Goal: Information Seeking & Learning: Learn about a topic

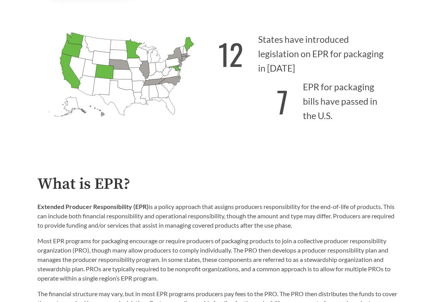
scroll to position [78, 0]
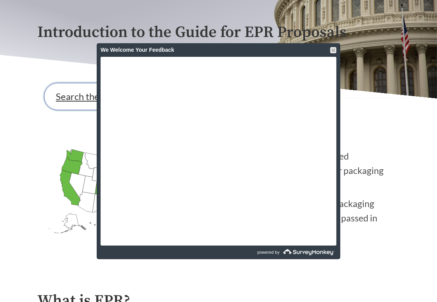
click at [74, 104] on link "Search the Guide" at bounding box center [91, 96] width 94 height 27
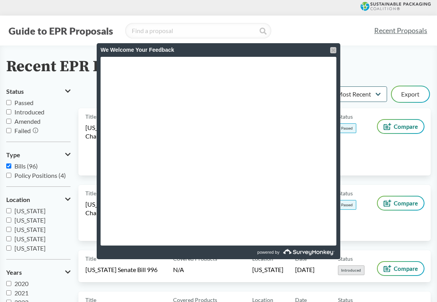
click at [333, 50] on div at bounding box center [333, 50] width 6 height 6
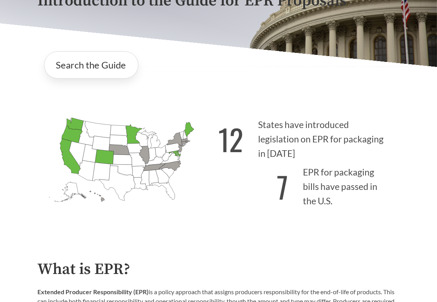
scroll to position [117, 0]
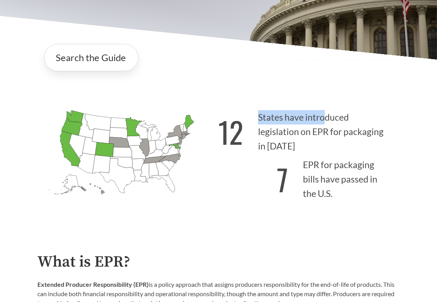
drag, startPoint x: 322, startPoint y: 126, endPoint x: 374, endPoint y: 141, distance: 53.5
click at [374, 141] on p "12 States have introduced legislation on EPR for packaging in 2025" at bounding box center [309, 130] width 181 height 48
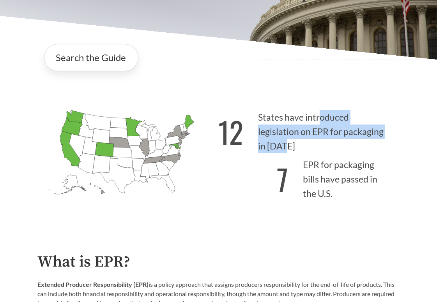
drag, startPoint x: 371, startPoint y: 142, endPoint x: 320, endPoint y: 127, distance: 53.7
click at [320, 127] on p "12 States have introduced legislation on EPR for packaging in 2025" at bounding box center [309, 130] width 181 height 48
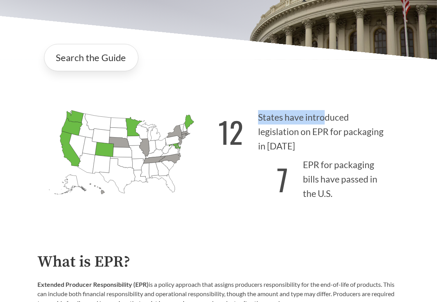
drag, startPoint x: 321, startPoint y: 125, endPoint x: 374, endPoint y: 140, distance: 54.4
click at [374, 140] on p "12 States have introduced legislation on EPR for packaging in 2025" at bounding box center [309, 130] width 181 height 48
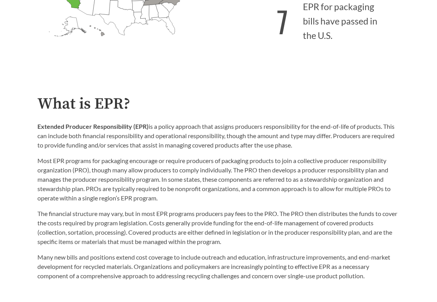
scroll to position [312, 0]
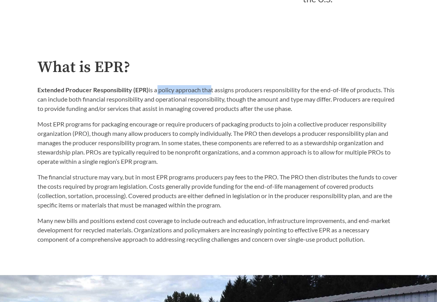
drag, startPoint x: 155, startPoint y: 92, endPoint x: 208, endPoint y: 91, distance: 53.0
click at [208, 91] on p "Extended Producer Responsibility (EPR) is a policy approach that assigns produc…" at bounding box center [219, 99] width 362 height 28
drag, startPoint x: 202, startPoint y: 92, endPoint x: 260, endPoint y: 94, distance: 58.5
click at [260, 94] on p "Extended Producer Responsibility (EPR) is a policy approach that assigns produc…" at bounding box center [219, 99] width 362 height 28
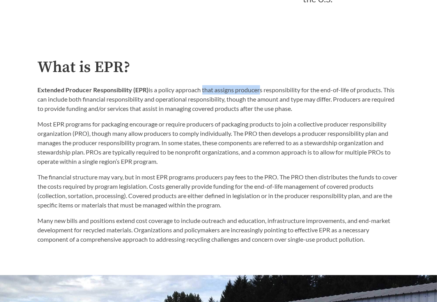
click at [260, 94] on p "Extended Producer Responsibility (EPR) is a policy approach that assigns produc…" at bounding box center [219, 99] width 362 height 28
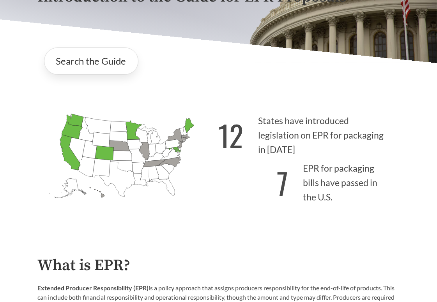
scroll to position [156, 0]
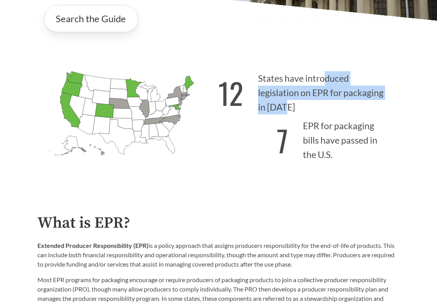
drag, startPoint x: 326, startPoint y: 88, endPoint x: 371, endPoint y: 106, distance: 48.6
click at [371, 106] on p "12 States have introduced legislation on EPR for packaging in 2025" at bounding box center [309, 91] width 181 height 48
drag, startPoint x: 371, startPoint y: 104, endPoint x: 315, endPoint y: 89, distance: 58.2
click at [315, 89] on p "12 States have introduced legislation on EPR for packaging in 2025" at bounding box center [309, 91] width 181 height 48
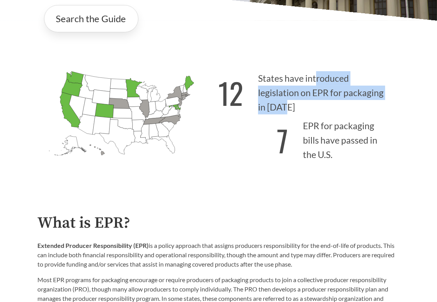
click at [315, 89] on p "12 States have introduced legislation on EPR for packaging in 2025" at bounding box center [309, 91] width 181 height 48
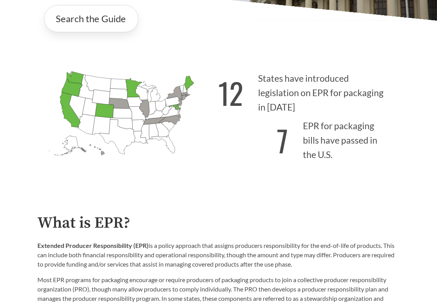
click at [131, 87] on icon "Minnesota Passed: 1" at bounding box center [133, 87] width 17 height 19
click at [90, 88] on icon "Montana Introduced:" at bounding box center [98, 83] width 26 height 17
click at [71, 84] on icon "Oregon Passed: 1" at bounding box center [72, 87] width 21 height 17
click at [73, 79] on icon "Washington Passed: 1" at bounding box center [74, 78] width 17 height 12
click at [70, 95] on icon "Oregon Passed: 1" at bounding box center [72, 87] width 21 height 17
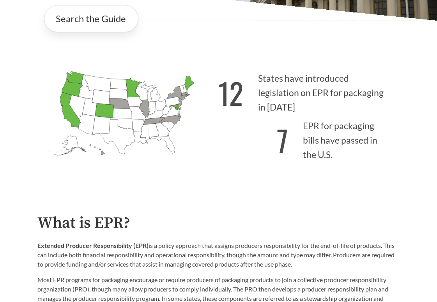
click at [64, 104] on icon "California Passed: 1" at bounding box center [70, 109] width 21 height 35
click at [105, 115] on icon "Colorado Passed: 1" at bounding box center [104, 110] width 19 height 15
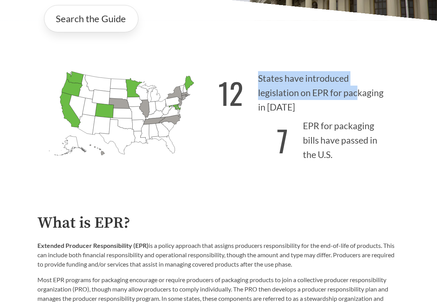
drag, startPoint x: 318, startPoint y: 104, endPoint x: 375, endPoint y: 104, distance: 56.9
click at [375, 104] on p "12 States have introduced legislation on EPR for packaging in 2025" at bounding box center [309, 91] width 181 height 48
drag, startPoint x: 373, startPoint y: 103, endPoint x: 324, endPoint y: 103, distance: 49.1
click at [324, 103] on p "12 States have introduced legislation on EPR for packaging in 2025" at bounding box center [309, 91] width 181 height 48
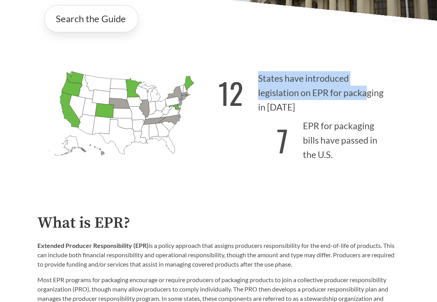
click at [324, 103] on p "12 States have introduced legislation on EPR for packaging in 2025" at bounding box center [309, 91] width 181 height 48
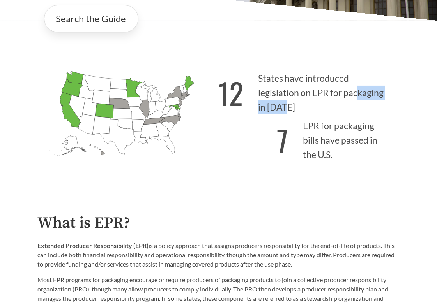
drag, startPoint x: 314, startPoint y: 103, endPoint x: 371, endPoint y: 103, distance: 57.3
click at [371, 103] on p "12 States have introduced legislation on EPR for packaging in 2025" at bounding box center [309, 91] width 181 height 48
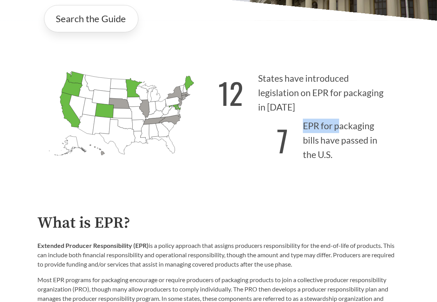
drag, startPoint x: 338, startPoint y: 128, endPoint x: 334, endPoint y: 159, distance: 30.7
click at [334, 159] on p "7 EPR for packaging bills have passed in the U.S." at bounding box center [309, 139] width 181 height 48
drag, startPoint x: 335, startPoint y: 159, endPoint x: 319, endPoint y: 138, distance: 26.4
click at [319, 138] on p "7 EPR for packaging bills have passed in the U.S." at bounding box center [309, 139] width 181 height 48
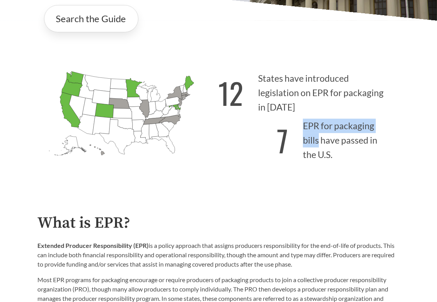
click at [319, 138] on p "7 EPR for packaging bills have passed in the U.S." at bounding box center [309, 139] width 181 height 48
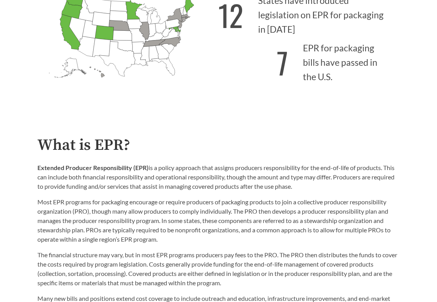
scroll to position [273, 0]
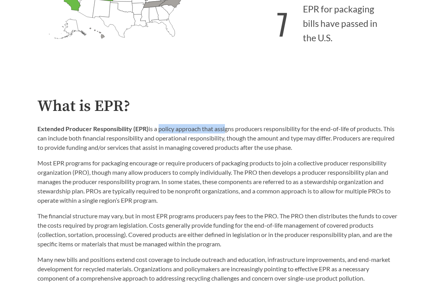
drag, startPoint x: 158, startPoint y: 131, endPoint x: 224, endPoint y: 131, distance: 65.5
click at [224, 131] on p "Extended Producer Responsibility (EPR) is a policy approach that assigns produc…" at bounding box center [219, 138] width 362 height 28
drag, startPoint x: 216, startPoint y: 131, endPoint x: 283, endPoint y: 131, distance: 67.4
click at [283, 131] on p "Extended Producer Responsibility (EPR) is a policy approach that assigns produc…" at bounding box center [219, 138] width 362 height 28
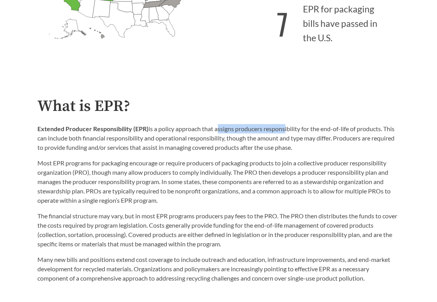
click at [283, 131] on p "Extended Producer Responsibility (EPR) is a policy approach that assigns produc…" at bounding box center [219, 138] width 362 height 28
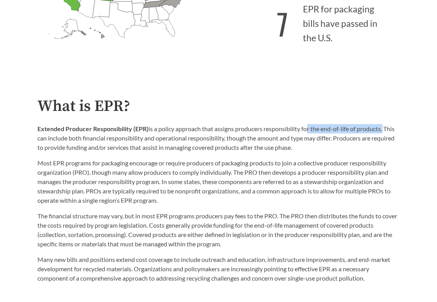
drag, startPoint x: 306, startPoint y: 129, endPoint x: 384, endPoint y: 132, distance: 77.6
click at [384, 132] on p "Extended Producer Responsibility (EPR) is a policy approach that assigns produc…" at bounding box center [219, 138] width 362 height 28
click at [309, 151] on p "Extended Producer Responsibility (EPR) is a policy approach that assigns produc…" at bounding box center [219, 138] width 362 height 28
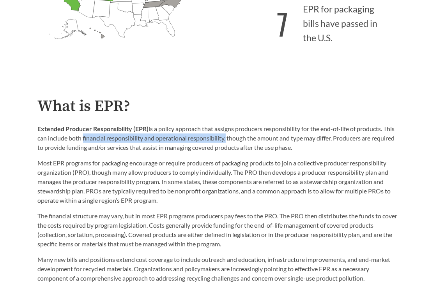
drag, startPoint x: 81, startPoint y: 141, endPoint x: 226, endPoint y: 140, distance: 145.3
click at [226, 140] on p "Extended Producer Responsibility (EPR) is a policy approach that assigns produc…" at bounding box center [219, 138] width 362 height 28
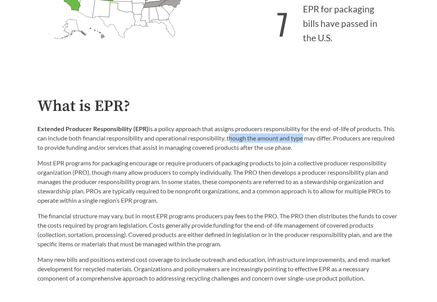
drag, startPoint x: 229, startPoint y: 140, endPoint x: 303, endPoint y: 140, distance: 73.2
click at [303, 140] on p "Extended Producer Responsibility (EPR) is a policy approach that assigns produc…" at bounding box center [219, 138] width 362 height 28
drag, startPoint x: 283, startPoint y: 140, endPoint x: 333, endPoint y: 140, distance: 49.9
click at [333, 140] on p "Extended Producer Responsibility (EPR) is a policy approach that assigns produc…" at bounding box center [219, 138] width 362 height 28
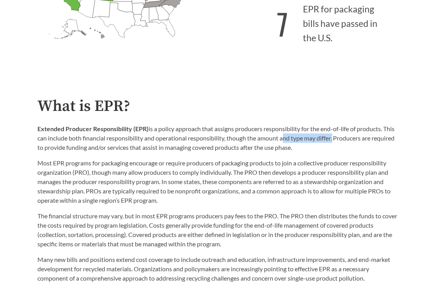
click at [333, 140] on p "Extended Producer Responsibility (EPR) is a policy approach that assigns produc…" at bounding box center [219, 138] width 362 height 28
drag, startPoint x: 334, startPoint y: 140, endPoint x: 228, endPoint y: 139, distance: 106.4
click at [228, 139] on p "Extended Producer Responsibility (EPR) is a policy approach that assigns produc…" at bounding box center [219, 138] width 362 height 28
drag, startPoint x: 228, startPoint y: 139, endPoint x: 332, endPoint y: 139, distance: 104.0
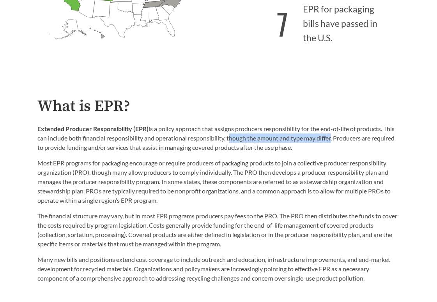
click at [332, 139] on p "Extended Producer Responsibility (EPR) is a policy approach that assigns produc…" at bounding box center [219, 138] width 362 height 28
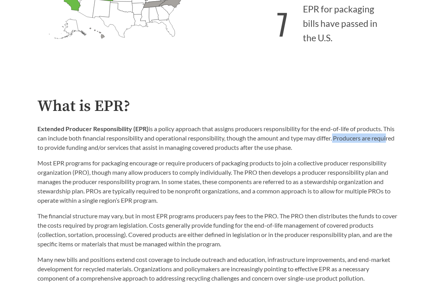
drag, startPoint x: 334, startPoint y: 139, endPoint x: 387, endPoint y: 139, distance: 53.0
click at [387, 139] on p "Extended Producer Responsibility (EPR) is a policy approach that assigns produc…" at bounding box center [219, 138] width 362 height 28
drag, startPoint x: 104, startPoint y: 150, endPoint x: 164, endPoint y: 150, distance: 59.6
click at [164, 150] on p "Extended Producer Responsibility (EPR) is a policy approach that assigns produc…" at bounding box center [219, 138] width 362 height 28
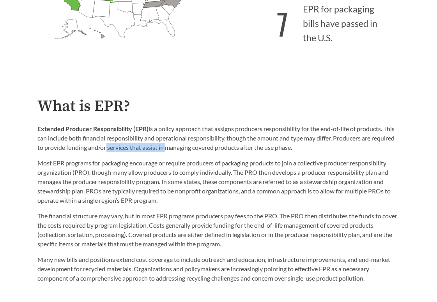
click at [164, 150] on p "Extended Producer Responsibility (EPR) is a policy approach that assigns produc…" at bounding box center [219, 138] width 362 height 28
drag, startPoint x: 144, startPoint y: 150, endPoint x: 303, endPoint y: 150, distance: 159.0
click at [303, 150] on p "Extended Producer Responsibility (EPR) is a policy approach that assigns produc…" at bounding box center [219, 138] width 362 height 28
drag, startPoint x: 306, startPoint y: 150, endPoint x: 151, endPoint y: 150, distance: 155.5
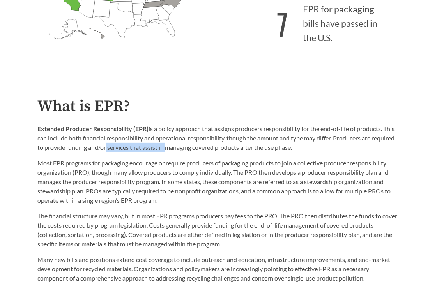
click at [151, 150] on p "Extended Producer Responsibility (EPR) is a policy approach that assigns produc…" at bounding box center [219, 138] width 362 height 28
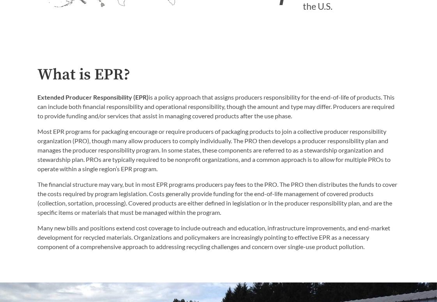
scroll to position [351, 0]
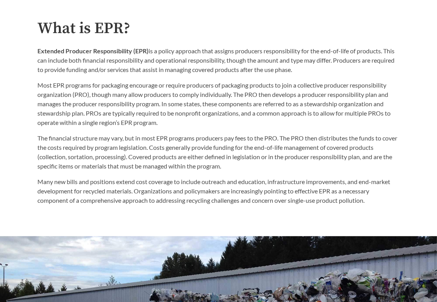
click at [169, 127] on p "Most EPR programs for packaging encourage or require producers of packaging pro…" at bounding box center [219, 104] width 362 height 47
click at [162, 126] on p "Most EPR programs for packaging encourage or require producers of packaging pro…" at bounding box center [219, 104] width 362 height 47
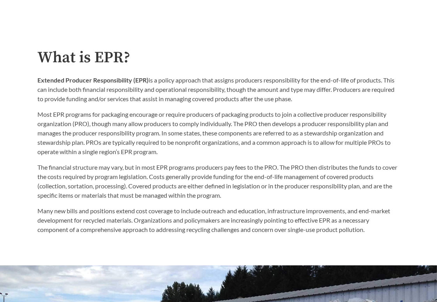
scroll to position [312, 0]
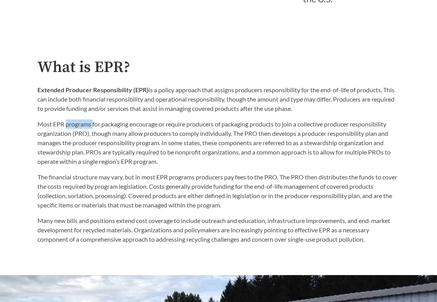
drag, startPoint x: 65, startPoint y: 126, endPoint x: 93, endPoint y: 125, distance: 27.3
click at [93, 125] on p "Most EPR programs for packaging encourage or require producers of packaging pro…" at bounding box center [219, 143] width 362 height 47
drag, startPoint x: 91, startPoint y: 126, endPoint x: 154, endPoint y: 125, distance: 62.7
click at [154, 125] on p "Most EPR programs for packaging encourage or require producers of packaging pro…" at bounding box center [219, 143] width 362 height 47
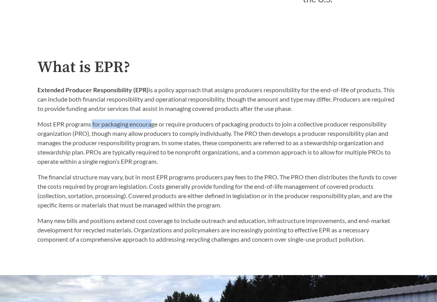
click at [154, 125] on p "Most EPR programs for packaging encourage or require producers of packaging pro…" at bounding box center [219, 143] width 362 height 47
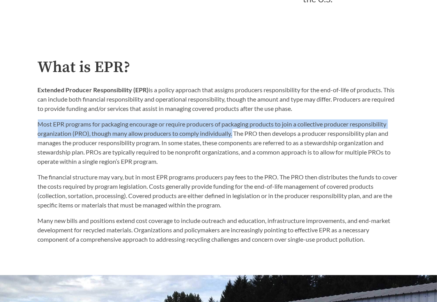
drag, startPoint x: 234, startPoint y: 135, endPoint x: 37, endPoint y: 127, distance: 197.3
click at [37, 127] on div "What is EPR? Extended Producer Responsibility (EPR) is a policy approach that a…" at bounding box center [219, 151] width 374 height 185
copy p "Most EPR programs for packaging encourage or require producers of packaging pro…"
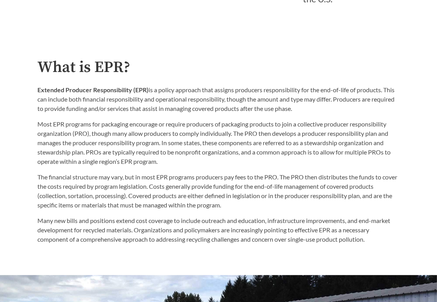
click at [270, 138] on p "Most EPR programs for packaging encourage or require producers of packaging pro…" at bounding box center [219, 143] width 362 height 47
drag, startPoint x: 243, startPoint y: 135, endPoint x: 303, endPoint y: 135, distance: 60.4
click at [303, 135] on p "Most EPR programs for packaging encourage or require producers of packaging pro…" at bounding box center [219, 143] width 362 height 47
drag, startPoint x: 277, startPoint y: 135, endPoint x: 364, endPoint y: 135, distance: 86.1
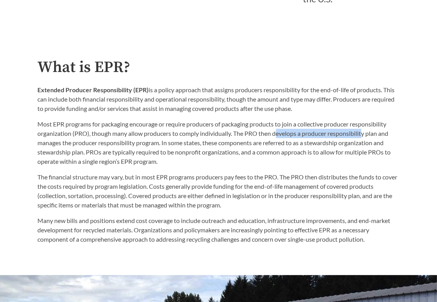
click at [364, 135] on p "Most EPR programs for packaging encourage or require producers of packaging pro…" at bounding box center [219, 143] width 362 height 47
drag, startPoint x: 301, startPoint y: 137, endPoint x: 390, endPoint y: 137, distance: 88.8
click at [390, 137] on p "Most EPR programs for packaging encourage or require producers of packaging pro…" at bounding box center [219, 143] width 362 height 47
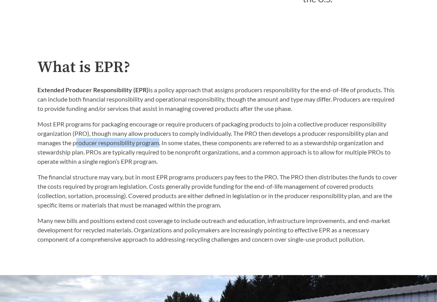
drag, startPoint x: 75, startPoint y: 145, endPoint x: 159, endPoint y: 145, distance: 83.8
click at [159, 145] on p "Most EPR programs for packaging encourage or require producers of packaging pro…" at bounding box center [219, 143] width 362 height 47
drag, startPoint x: 161, startPoint y: 144, endPoint x: 218, endPoint y: 144, distance: 56.5
click at [218, 144] on p "Most EPR programs for packaging encourage or require producers of packaging pro…" at bounding box center [219, 143] width 362 height 47
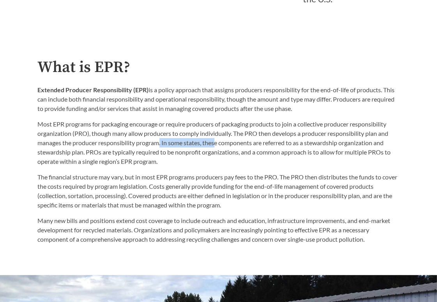
click at [218, 144] on p "Most EPR programs for packaging encourage or require producers of packaging pro…" at bounding box center [219, 143] width 362 height 47
drag, startPoint x: 221, startPoint y: 144, endPoint x: 278, endPoint y: 147, distance: 57.7
click at [278, 147] on p "Most EPR programs for packaging encourage or require producers of packaging pro…" at bounding box center [219, 143] width 362 height 47
drag, startPoint x: 261, startPoint y: 146, endPoint x: 320, endPoint y: 146, distance: 59.2
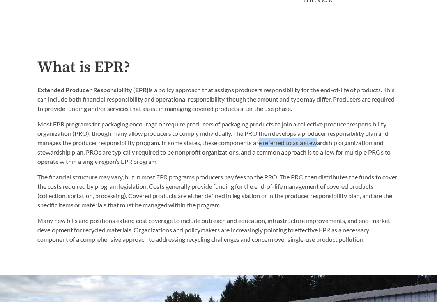
click at [320, 146] on p "Most EPR programs for packaging encourage or require producers of packaging pro…" at bounding box center [219, 143] width 362 height 47
drag, startPoint x: 299, startPoint y: 146, endPoint x: 376, endPoint y: 146, distance: 77.1
click at [376, 146] on p "Most EPR programs for packaging encourage or require producers of packaging pro…" at bounding box center [219, 143] width 362 height 47
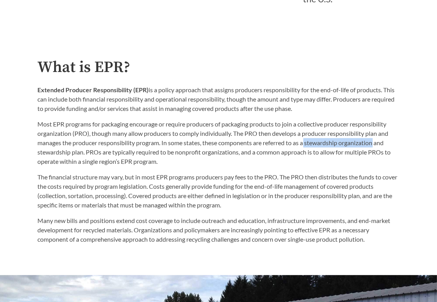
drag, startPoint x: 377, startPoint y: 146, endPoint x: 307, endPoint y: 146, distance: 69.7
click at [307, 146] on p "Most EPR programs for packaging encourage or require producers of packaging pro…" at bounding box center [219, 143] width 362 height 47
copy p "stewardship organization"
click at [359, 155] on p "Most EPR programs for packaging encourage or require producers of packaging pro…" at bounding box center [219, 143] width 362 height 47
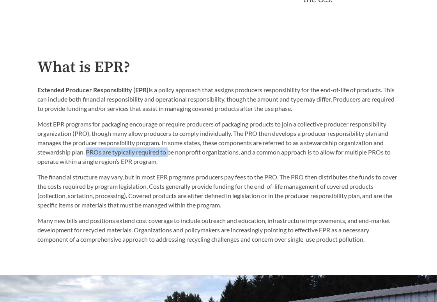
drag, startPoint x: 86, startPoint y: 155, endPoint x: 169, endPoint y: 155, distance: 83.0
click at [169, 155] on p "Most EPR programs for packaging encourage or require producers of packaging pro…" at bounding box center [219, 143] width 362 height 47
drag, startPoint x: 175, startPoint y: 155, endPoint x: 201, endPoint y: 155, distance: 26.9
click at [201, 155] on p "Most EPR programs for packaging encourage or require producers of packaging pro…" at bounding box center [219, 143] width 362 height 47
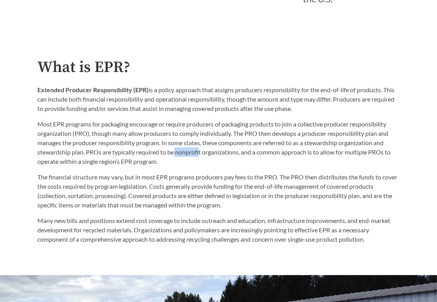
click at [201, 155] on p "Most EPR programs for packaging encourage or require producers of packaging pro…" at bounding box center [219, 143] width 362 height 47
drag, startPoint x: 175, startPoint y: 155, endPoint x: 241, endPoint y: 155, distance: 65.8
click at [241, 155] on p "Most EPR programs for packaging encourage or require producers of packaging pro…" at bounding box center [219, 143] width 362 height 47
drag, startPoint x: 245, startPoint y: 155, endPoint x: 312, endPoint y: 155, distance: 67.0
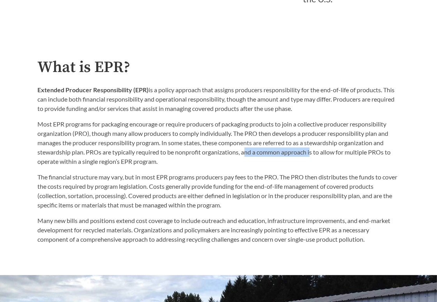
click at [312, 155] on p "Most EPR programs for packaging encourage or require producers of packaging pro…" at bounding box center [219, 143] width 362 height 47
drag, startPoint x: 270, startPoint y: 155, endPoint x: 387, endPoint y: 155, distance: 116.5
click at [387, 155] on p "Most EPR programs for packaging encourage or require producers of packaging pro…" at bounding box center [219, 143] width 362 height 47
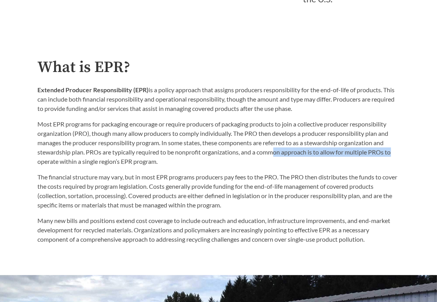
drag, startPoint x: 395, startPoint y: 155, endPoint x: 274, endPoint y: 154, distance: 120.8
click at [274, 154] on p "Most EPR programs for packaging encourage or require producers of packaging pro…" at bounding box center [219, 143] width 362 height 47
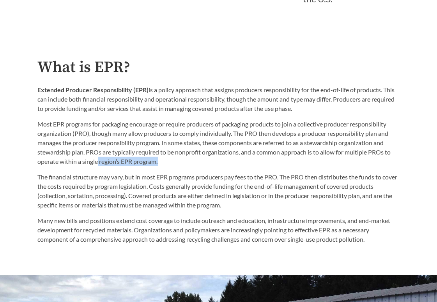
drag, startPoint x: 97, startPoint y: 164, endPoint x: 167, endPoint y: 164, distance: 69.4
click at [167, 164] on p "Most EPR programs for packaging encourage or require producers of packaging pro…" at bounding box center [219, 143] width 362 height 47
drag, startPoint x: 167, startPoint y: 164, endPoint x: 85, endPoint y: 164, distance: 82.2
click at [85, 164] on p "Most EPR programs for packaging encourage or require producers of packaging pro…" at bounding box center [219, 143] width 362 height 47
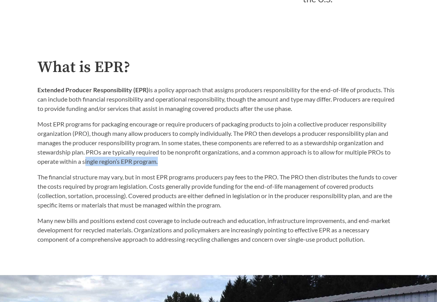
click at [85, 164] on p "Most EPR programs for packaging encourage or require producers of packaging pro…" at bounding box center [219, 143] width 362 height 47
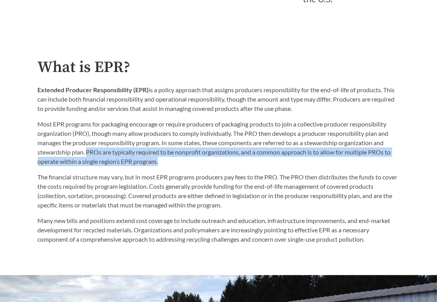
drag, startPoint x: 169, startPoint y: 164, endPoint x: 88, endPoint y: 152, distance: 82.3
click at [88, 152] on p "Most EPR programs for packaging encourage or require producers of packaging pro…" at bounding box center [219, 143] width 362 height 47
copy p "PROs are typically required to be nonprofit organizations, and a common approac…"
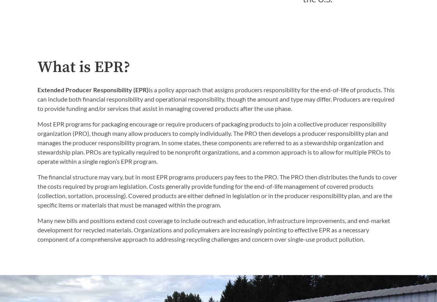
click at [345, 175] on p "The financial structure may vary, but in most EPR programs producers pay fees t…" at bounding box center [219, 191] width 362 height 37
drag, startPoint x: 86, startPoint y: 165, endPoint x: 158, endPoint y: 165, distance: 72.5
click at [158, 165] on p "Most EPR programs for packaging encourage or require producers of packaging pro…" at bounding box center [219, 143] width 362 height 47
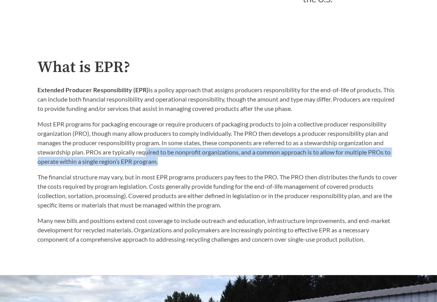
drag, startPoint x: 163, startPoint y: 165, endPoint x: 148, endPoint y: 155, distance: 17.5
click at [148, 155] on p "Most EPR programs for packaging encourage or require producers of packaging pro…" at bounding box center [219, 143] width 362 height 47
drag, startPoint x: 225, startPoint y: 154, endPoint x: 227, endPoint y: 164, distance: 9.9
click at [227, 164] on p "Most EPR programs for packaging encourage or require producers of packaging pro…" at bounding box center [219, 143] width 362 height 47
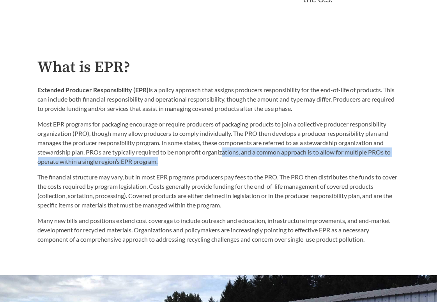
click at [227, 164] on p "Most EPR programs for packaging encourage or require producers of packaging pro…" at bounding box center [219, 143] width 362 height 47
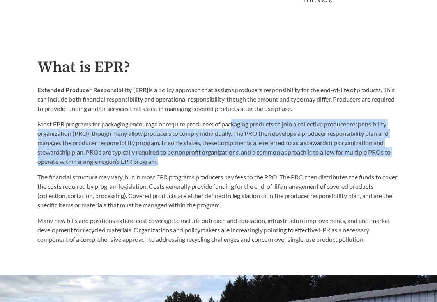
drag, startPoint x: 230, startPoint y: 164, endPoint x: 233, endPoint y: 128, distance: 35.9
click at [233, 128] on p "Most EPR programs for packaging encourage or require producers of packaging pro…" at bounding box center [219, 143] width 362 height 47
drag, startPoint x: 232, startPoint y: 127, endPoint x: 227, endPoint y: 166, distance: 39.7
click at [227, 166] on p "Most EPR programs for packaging encourage or require producers of packaging pro…" at bounding box center [219, 143] width 362 height 47
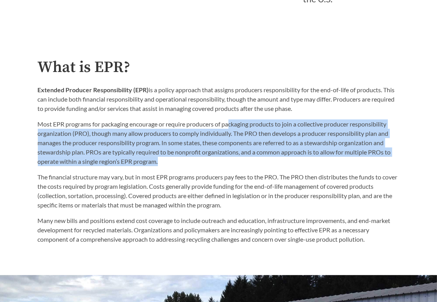
click at [227, 166] on p "Most EPR programs for packaging encourage or require producers of packaging pro…" at bounding box center [219, 143] width 362 height 47
drag, startPoint x: 228, startPoint y: 166, endPoint x: 221, endPoint y: 129, distance: 37.9
click at [221, 129] on p "Most EPR programs for packaging encourage or require producers of packaging pro…" at bounding box center [219, 143] width 362 height 47
drag, startPoint x: 222, startPoint y: 125, endPoint x: 221, endPoint y: 163, distance: 38.2
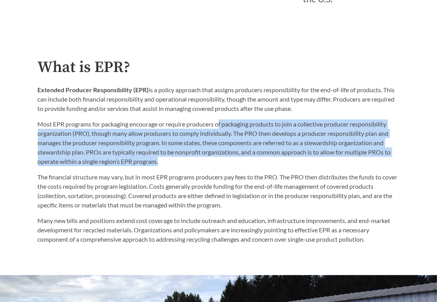
click at [221, 163] on p "Most EPR programs for packaging encourage or require producers of packaging pro…" at bounding box center [219, 143] width 362 height 47
drag, startPoint x: 224, startPoint y: 162, endPoint x: 223, endPoint y: 127, distance: 35.1
click at [223, 127] on p "Most EPR programs for packaging encourage or require producers of packaging pro…" at bounding box center [219, 143] width 362 height 47
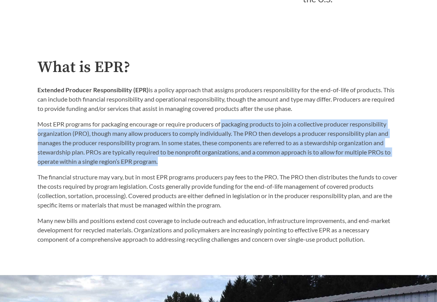
drag, startPoint x: 223, startPoint y: 125, endPoint x: 224, endPoint y: 164, distance: 39.0
click at [224, 164] on p "Most EPR programs for packaging encourage or require producers of packaging pro…" at bounding box center [219, 143] width 362 height 47
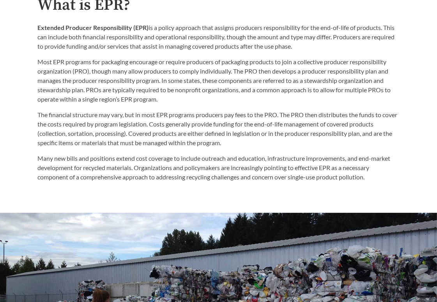
scroll to position [390, 0]
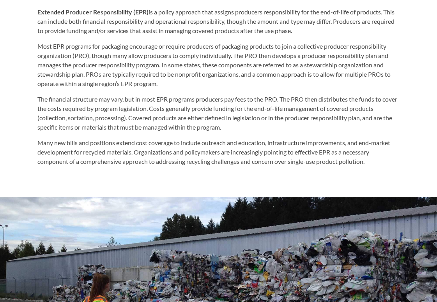
click at [226, 129] on p "The financial structure may vary, but in most EPR programs producers pay fees t…" at bounding box center [219, 113] width 362 height 37
drag, startPoint x: 80, startPoint y: 111, endPoint x: 152, endPoint y: 110, distance: 72.1
click at [152, 110] on p "The financial structure may vary, but in most EPR programs producers pay fees t…" at bounding box center [219, 113] width 362 height 37
drag, startPoint x: 111, startPoint y: 111, endPoint x: 164, endPoint y: 111, distance: 52.6
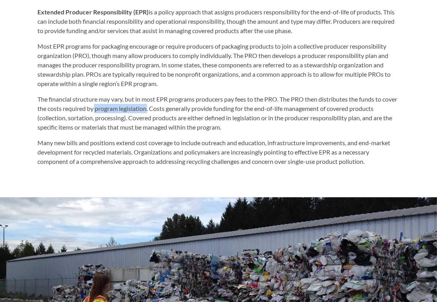
click at [164, 111] on p "The financial structure may vary, but in most EPR programs producers pay fees t…" at bounding box center [219, 113] width 362 height 37
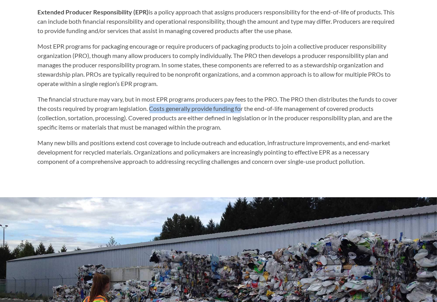
drag, startPoint x: 167, startPoint y: 111, endPoint x: 261, endPoint y: 112, distance: 93.9
click at [261, 112] on p "The financial structure may vary, but in most EPR programs producers pay fees t…" at bounding box center [219, 113] width 362 height 37
click at [238, 127] on p "The financial structure may vary, but in most EPR programs producers pay fees t…" at bounding box center [219, 113] width 362 height 37
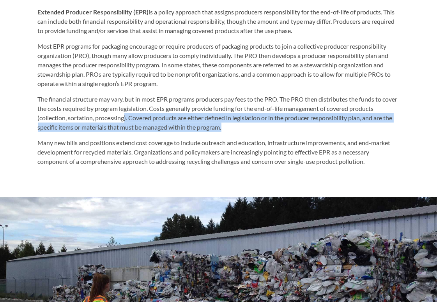
drag, startPoint x: 227, startPoint y: 132, endPoint x: 126, endPoint y: 118, distance: 102.3
click at [126, 118] on p "The financial structure may vary, but in most EPR programs producers pay fees t…" at bounding box center [219, 113] width 362 height 37
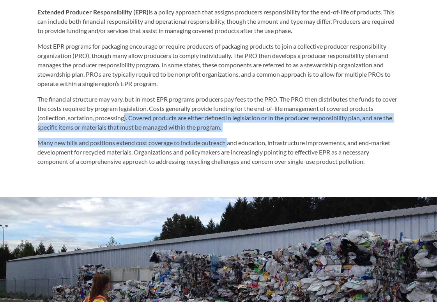
drag, startPoint x: 126, startPoint y: 118, endPoint x: 229, endPoint y: 134, distance: 104.8
click at [229, 134] on div "The financial structure may vary, but in most EPR programs producers pay fees t…" at bounding box center [219, 131] width 362 height 72
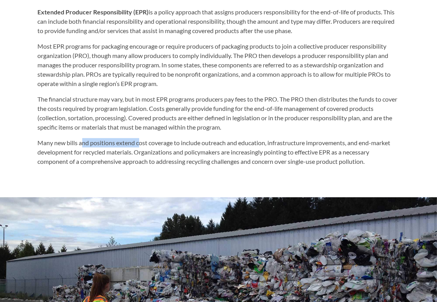
drag, startPoint x: 81, startPoint y: 145, endPoint x: 140, endPoint y: 145, distance: 59.2
click at [140, 145] on p "Many new bills and positions extend cost coverage to include outreach and educa…" at bounding box center [219, 152] width 362 height 28
drag, startPoint x: 115, startPoint y: 144, endPoint x: 217, endPoint y: 145, distance: 101.3
click at [217, 145] on p "Many new bills and positions extend cost coverage to include outreach and educa…" at bounding box center [219, 152] width 362 height 28
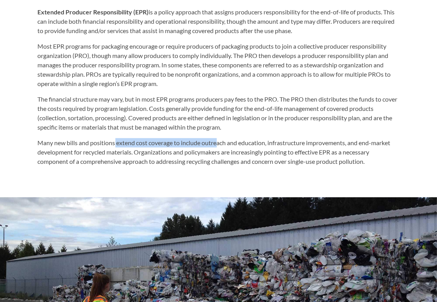
click at [217, 145] on p "Many new bills and positions extend cost coverage to include outreach and educa…" at bounding box center [219, 152] width 362 height 28
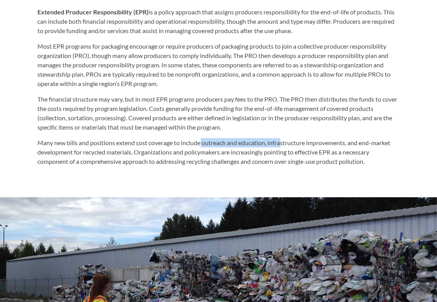
drag, startPoint x: 200, startPoint y: 145, endPoint x: 283, endPoint y: 145, distance: 83.4
click at [283, 145] on p "Many new bills and positions extend cost coverage to include outreach and educa…" at bounding box center [219, 152] width 362 height 28
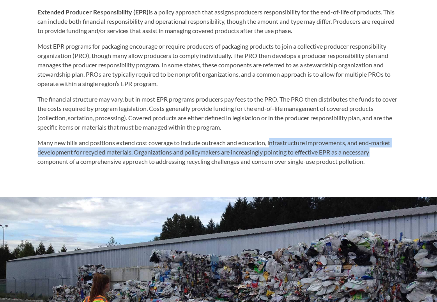
drag, startPoint x: 270, startPoint y: 145, endPoint x: 375, endPoint y: 158, distance: 105.2
click at [375, 158] on p "Many new bills and positions extend cost coverage to include outreach and educa…" at bounding box center [219, 152] width 362 height 28
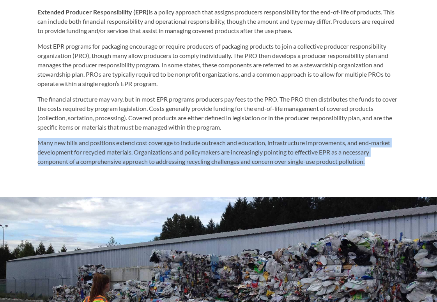
drag, startPoint x: 375, startPoint y: 162, endPoint x: 32, endPoint y: 147, distance: 344.0
click at [32, 147] on div "What is EPR? Extended Producer Responsibility (EPR) is a policy approach that a…" at bounding box center [219, 73] width 374 height 185
copy p "Many new bills and positions extend cost coverage to include outreach and educa…"
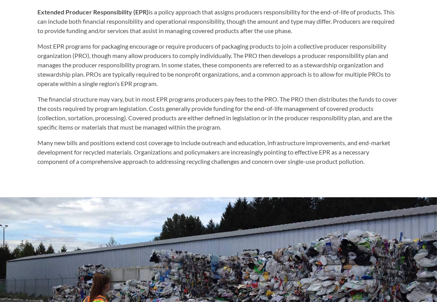
click at [323, 124] on p "The financial structure may vary, but in most EPR programs producers pay fees t…" at bounding box center [219, 113] width 362 height 37
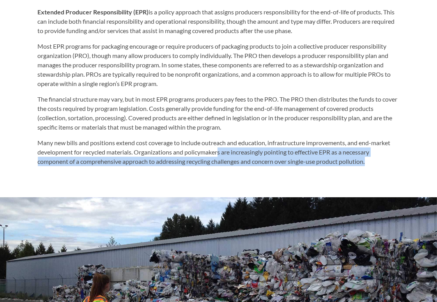
drag, startPoint x: 220, startPoint y: 153, endPoint x: 369, endPoint y: 167, distance: 150.3
click at [369, 166] on p "Many new bills and positions extend cost coverage to include outreach and educa…" at bounding box center [219, 152] width 362 height 28
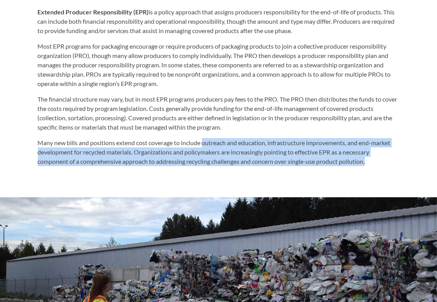
drag, startPoint x: 374, startPoint y: 166, endPoint x: 203, endPoint y: 148, distance: 172.0
click at [203, 148] on p "Many new bills and positions extend cost coverage to include outreach and educa…" at bounding box center [219, 152] width 362 height 28
drag, startPoint x: 203, startPoint y: 145, endPoint x: 369, endPoint y: 171, distance: 167.6
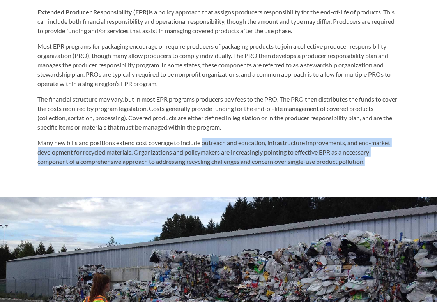
drag, startPoint x: 376, startPoint y: 166, endPoint x: 218, endPoint y: 148, distance: 158.8
click at [218, 148] on p "Many new bills and positions extend cost coverage to include outreach and educa…" at bounding box center [219, 152] width 362 height 28
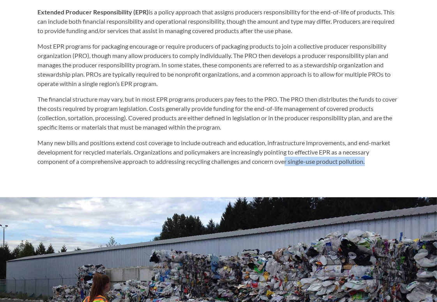
drag, startPoint x: 288, startPoint y: 164, endPoint x: 376, endPoint y: 164, distance: 87.7
click at [376, 164] on p "Many new bills and positions extend cost coverage to include outreach and educa…" at bounding box center [219, 152] width 362 height 28
drag, startPoint x: 376, startPoint y: 164, endPoint x: 293, endPoint y: 163, distance: 83.0
click at [293, 163] on p "Many new bills and positions extend cost coverage to include outreach and educa…" at bounding box center [219, 152] width 362 height 28
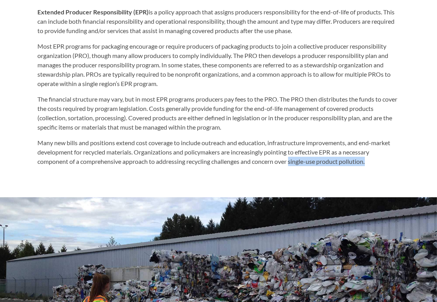
click at [293, 163] on p "Many new bills and positions extend cost coverage to include outreach and educa…" at bounding box center [219, 152] width 362 height 28
drag, startPoint x: 293, startPoint y: 163, endPoint x: 380, endPoint y: 163, distance: 86.9
click at [380, 163] on p "Many new bills and positions extend cost coverage to include outreach and educa…" at bounding box center [219, 152] width 362 height 28
drag, startPoint x: 379, startPoint y: 163, endPoint x: 277, endPoint y: 163, distance: 102.9
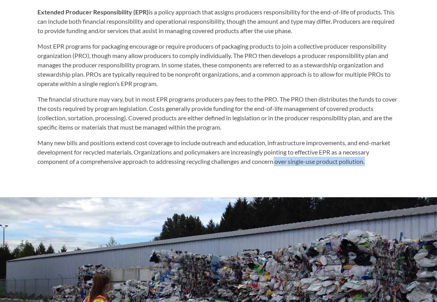
click at [277, 163] on p "Many new bills and positions extend cost coverage to include outreach and educa…" at bounding box center [219, 152] width 362 height 28
drag, startPoint x: 277, startPoint y: 163, endPoint x: 373, endPoint y: 163, distance: 96.6
click at [373, 163] on p "Many new bills and positions extend cost coverage to include outreach and educa…" at bounding box center [219, 152] width 362 height 28
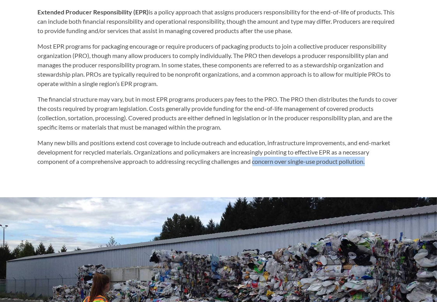
drag, startPoint x: 376, startPoint y: 163, endPoint x: 256, endPoint y: 165, distance: 119.6
click at [256, 165] on p "Many new bills and positions extend cost coverage to include outreach and educa…" at bounding box center [219, 152] width 362 height 28
drag, startPoint x: 256, startPoint y: 165, endPoint x: 381, endPoint y: 164, distance: 125.5
click at [381, 164] on p "Many new bills and positions extend cost coverage to include outreach and educa…" at bounding box center [219, 152] width 362 height 28
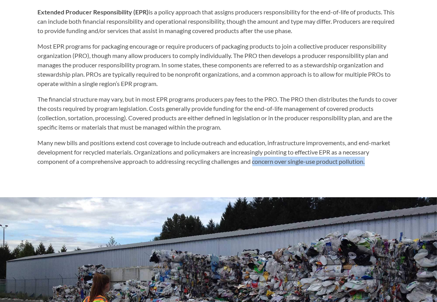
click at [381, 164] on p "Many new bills and positions extend cost coverage to include outreach and educa…" at bounding box center [219, 152] width 362 height 28
drag, startPoint x: 381, startPoint y: 164, endPoint x: 256, endPoint y: 165, distance: 125.5
click at [256, 165] on p "Many new bills and positions extend cost coverage to include outreach and educa…" at bounding box center [219, 152] width 362 height 28
drag, startPoint x: 256, startPoint y: 165, endPoint x: 375, endPoint y: 165, distance: 118.8
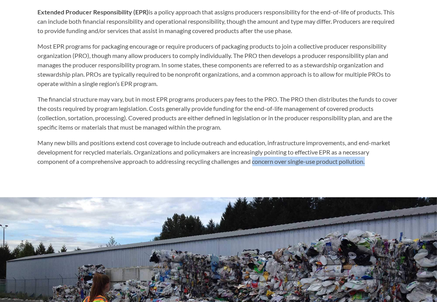
click at [375, 165] on p "Many new bills and positions extend cost coverage to include outreach and educa…" at bounding box center [219, 152] width 362 height 28
drag, startPoint x: 375, startPoint y: 165, endPoint x: 240, endPoint y: 165, distance: 134.4
click at [240, 165] on p "Many new bills and positions extend cost coverage to include outreach and educa…" at bounding box center [219, 152] width 362 height 28
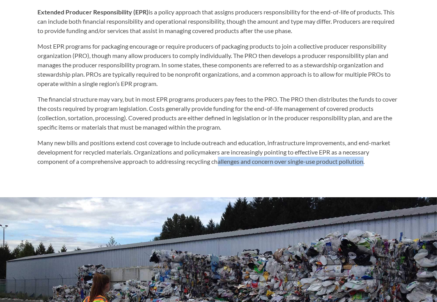
drag, startPoint x: 220, startPoint y: 165, endPoint x: 367, endPoint y: 164, distance: 146.9
click at [367, 164] on p "Many new bills and positions extend cost coverage to include outreach and educa…" at bounding box center [219, 152] width 362 height 28
drag, startPoint x: 375, startPoint y: 164, endPoint x: 242, endPoint y: 164, distance: 133.3
click at [242, 164] on p "Many new bills and positions extend cost coverage to include outreach and educa…" at bounding box center [219, 152] width 362 height 28
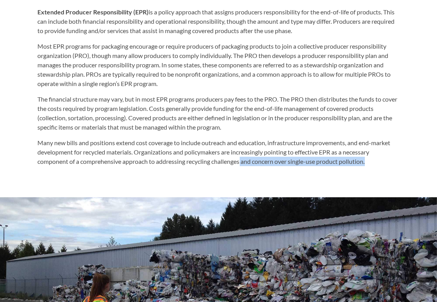
click at [242, 164] on p "Many new bills and positions extend cost coverage to include outreach and educa…" at bounding box center [219, 152] width 362 height 28
drag, startPoint x: 235, startPoint y: 164, endPoint x: 376, endPoint y: 164, distance: 141.0
click at [376, 164] on p "Many new bills and positions extend cost coverage to include outreach and educa…" at bounding box center [219, 152] width 362 height 28
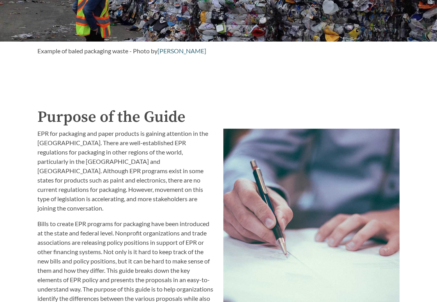
scroll to position [740, 0]
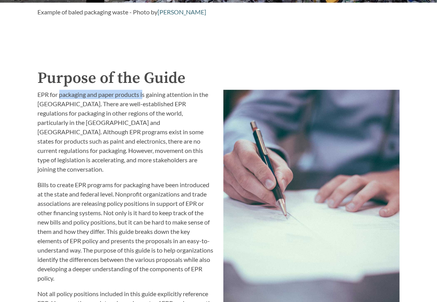
drag, startPoint x: 59, startPoint y: 97, endPoint x: 144, endPoint y: 97, distance: 84.9
click at [144, 97] on p "EPR for packaging and paper products is gaining attention in the [GEOGRAPHIC_DA…" at bounding box center [126, 132] width 176 height 84
drag, startPoint x: 97, startPoint y: 97, endPoint x: 146, endPoint y: 97, distance: 48.3
click at [146, 97] on p "EPR for packaging and paper products is gaining attention in the [GEOGRAPHIC_DA…" at bounding box center [126, 132] width 176 height 84
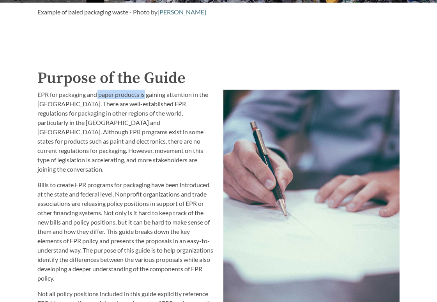
click at [146, 97] on p "EPR for packaging and paper products is gaining attention in the [GEOGRAPHIC_DA…" at bounding box center [126, 132] width 176 height 84
drag, startPoint x: 139, startPoint y: 97, endPoint x: 194, endPoint y: 97, distance: 54.5
click at [194, 97] on p "EPR for packaging and paper products is gaining attention in the [GEOGRAPHIC_DA…" at bounding box center [126, 132] width 176 height 84
drag, startPoint x: 77, startPoint y: 104, endPoint x: 131, endPoint y: 105, distance: 53.8
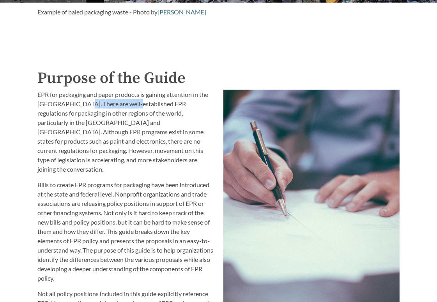
click at [131, 105] on p "EPR for packaging and paper products is gaining attention in the [GEOGRAPHIC_DA…" at bounding box center [126, 132] width 176 height 84
drag, startPoint x: 106, startPoint y: 106, endPoint x: 202, endPoint y: 107, distance: 95.5
click at [202, 107] on p "EPR for packaging and paper products is gaining attention in the [GEOGRAPHIC_DA…" at bounding box center [126, 132] width 176 height 84
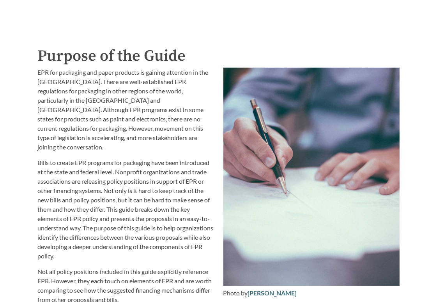
scroll to position [779, 0]
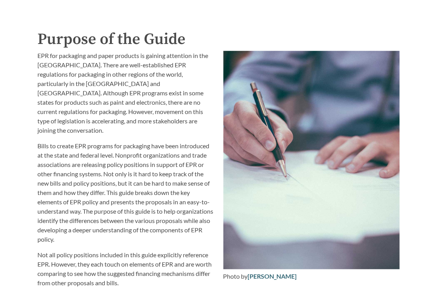
click at [120, 122] on p "EPR for packaging and paper products is gaining attention in the [GEOGRAPHIC_DA…" at bounding box center [126, 93] width 176 height 84
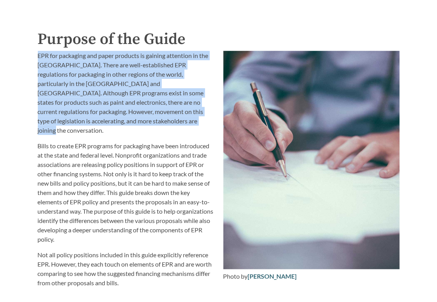
drag, startPoint x: 121, startPoint y: 123, endPoint x: 35, endPoint y: 59, distance: 106.6
click at [35, 59] on div "EPR for packaging and paper products is gaining attention in the United States.…" at bounding box center [125, 169] width 185 height 246
copy p "EPR for packaging and paper products is gaining attention in the [GEOGRAPHIC_DA…"
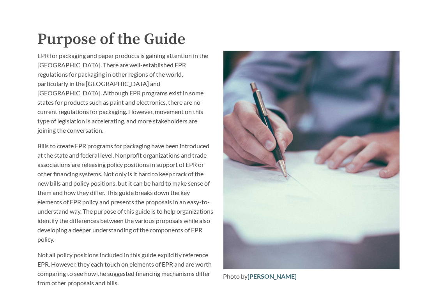
click at [163, 177] on p "Bills to create EPR programs for packaging have been introduced at the state an…" at bounding box center [126, 192] width 176 height 103
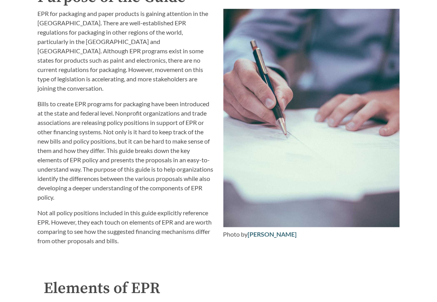
scroll to position [857, 0]
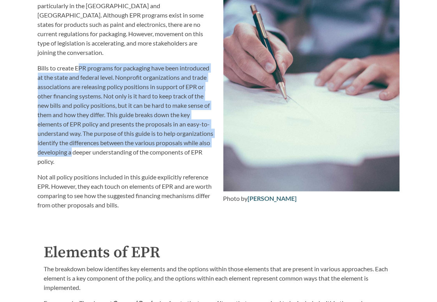
drag, startPoint x: 79, startPoint y: 61, endPoint x: 126, endPoint y: 141, distance: 93.4
click at [126, 141] on p "Bills to create EPR programs for packaging have been introduced at the state an…" at bounding box center [126, 115] width 176 height 103
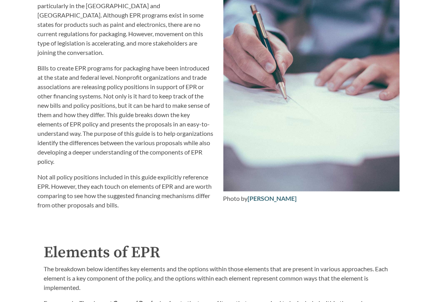
click at [120, 154] on p "Bills to create EPR programs for packaging have been introduced at the state an…" at bounding box center [126, 115] width 176 height 103
drag, startPoint x: 105, startPoint y: 178, endPoint x: 148, endPoint y: 179, distance: 43.3
click at [148, 179] on p "Not all policy positions included in this guide explicitly reference EPR. Howev…" at bounding box center [126, 191] width 176 height 37
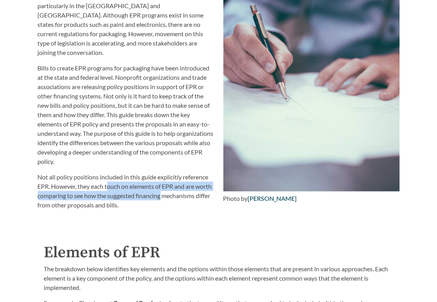
drag, startPoint x: 109, startPoint y: 179, endPoint x: 182, endPoint y: 187, distance: 73.6
click at [182, 187] on p "Not all policy positions included in this guide explicitly reference EPR. Howev…" at bounding box center [126, 191] width 176 height 37
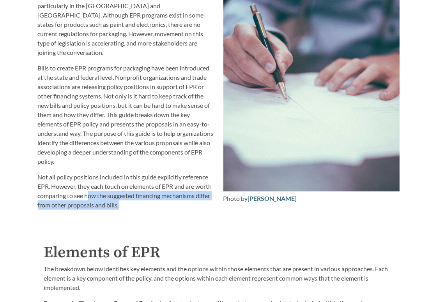
drag, startPoint x: 106, startPoint y: 188, endPoint x: 177, endPoint y: 196, distance: 71.8
click at [177, 196] on p "Not all policy positions included in this guide explicitly reference EPR. Howev…" at bounding box center [126, 191] width 176 height 37
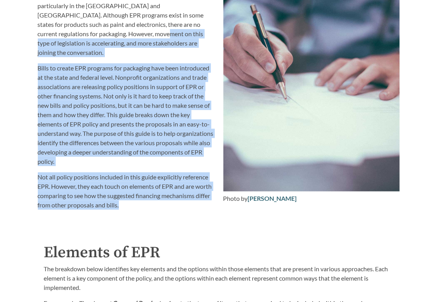
scroll to position [818, 0]
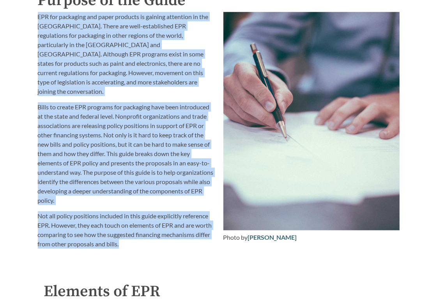
drag, startPoint x: 177, startPoint y: 196, endPoint x: 39, endPoint y: 20, distance: 224.2
click at [39, 20] on div "EPR for packaging and paper products is gaining attention in the United States.…" at bounding box center [126, 130] width 176 height 237
click at [97, 86] on p "EPR for packaging and paper products is gaining attention in the [GEOGRAPHIC_DA…" at bounding box center [126, 54] width 176 height 84
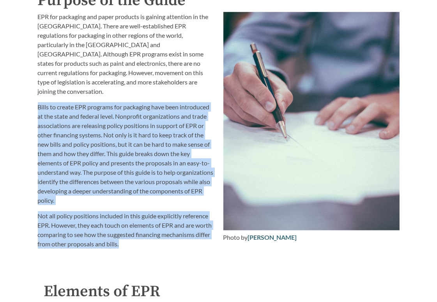
drag, startPoint x: 37, startPoint y: 99, endPoint x: 171, endPoint y: 236, distance: 192.6
click at [171, 236] on div "EPR for packaging and paper products is gaining attention in the United States.…" at bounding box center [125, 130] width 185 height 246
copy div "Bills to create EPR programs for packaging have been introduced at the state an…"
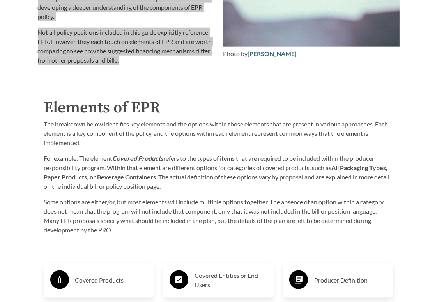
scroll to position [1013, 0]
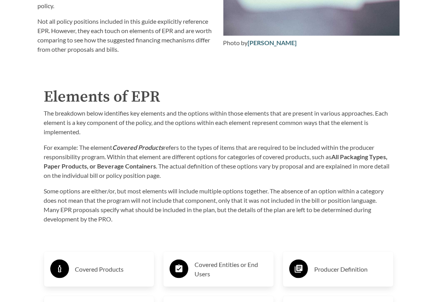
click at [284, 223] on div "Purpose of the Guide EPR for packaging and paper products is gaining attention …" at bounding box center [219, 284] width 374 height 980
drag, startPoint x: 103, startPoint y: 107, endPoint x: 184, endPoint y: 107, distance: 80.7
click at [184, 109] on p "The breakdown below identifies key elements and the options within those elemen…" at bounding box center [218, 123] width 349 height 28
drag, startPoint x: 188, startPoint y: 107, endPoint x: 245, endPoint y: 109, distance: 57.7
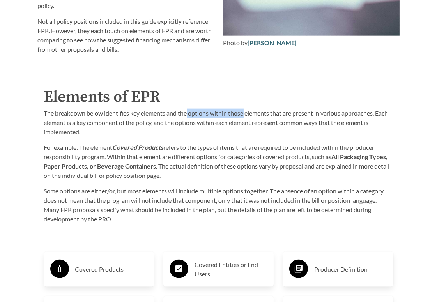
click at [245, 109] on p "The breakdown below identifies key elements and the options within those elemen…" at bounding box center [218, 123] width 349 height 28
drag, startPoint x: 210, startPoint y: 108, endPoint x: 272, endPoint y: 108, distance: 61.9
click at [272, 109] on p "The breakdown below identifies key elements and the options within those elemen…" at bounding box center [218, 123] width 349 height 28
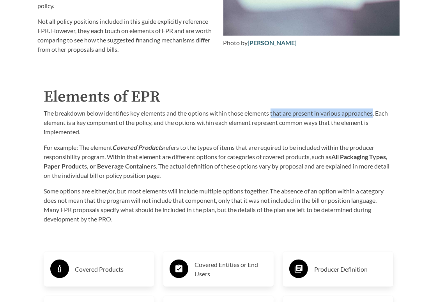
drag, startPoint x: 274, startPoint y: 108, endPoint x: 376, endPoint y: 109, distance: 102.1
click at [376, 109] on p "The breakdown below identifies key elements and the options within those elemen…" at bounding box center [218, 123] width 349 height 28
drag, startPoint x: 376, startPoint y: 109, endPoint x: 256, endPoint y: 107, distance: 120.4
click at [256, 109] on p "The breakdown below identifies key elements and the options within those elemen…" at bounding box center [218, 123] width 349 height 28
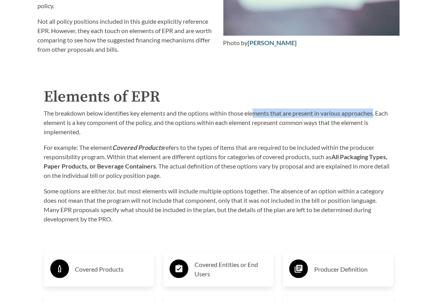
click at [256, 109] on p "The breakdown below identifies key elements and the options within those elemen…" at bounding box center [218, 123] width 349 height 28
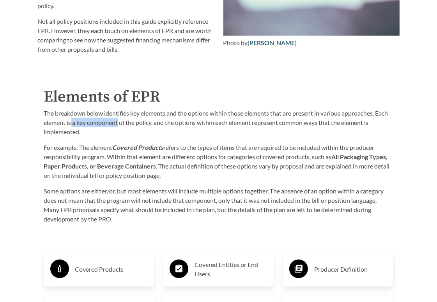
drag, startPoint x: 71, startPoint y: 119, endPoint x: 119, endPoint y: 120, distance: 47.9
click at [119, 120] on p "The breakdown below identifies key elements and the options within those elemen…" at bounding box center [218, 123] width 349 height 28
drag, startPoint x: 121, startPoint y: 120, endPoint x: 192, endPoint y: 120, distance: 70.5
click at [192, 120] on p "The breakdown below identifies key elements and the options within those elemen…" at bounding box center [218, 123] width 349 height 28
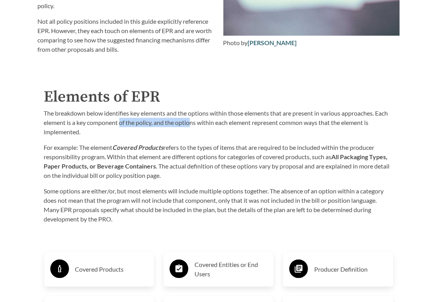
click at [192, 120] on p "The breakdown below identifies key elements and the options within those elemen…" at bounding box center [218, 123] width 349 height 28
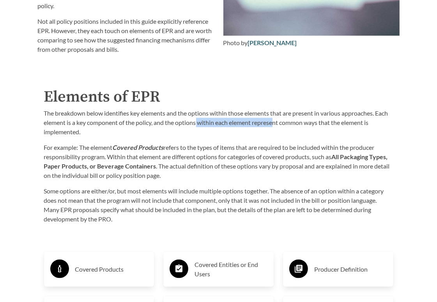
drag, startPoint x: 197, startPoint y: 118, endPoint x: 274, endPoint y: 118, distance: 77.1
click at [274, 118] on p "The breakdown below identifies key elements and the options within those elemen…" at bounding box center [218, 123] width 349 height 28
drag, startPoint x: 229, startPoint y: 118, endPoint x: 288, endPoint y: 119, distance: 59.2
click at [288, 119] on p "The breakdown below identifies key elements and the options within those elemen…" at bounding box center [218, 123] width 349 height 28
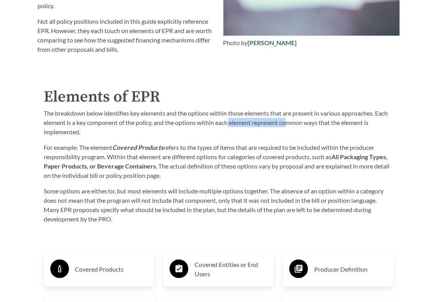
click at [288, 119] on p "The breakdown below identifies key elements and the options within those elemen…" at bounding box center [218, 123] width 349 height 28
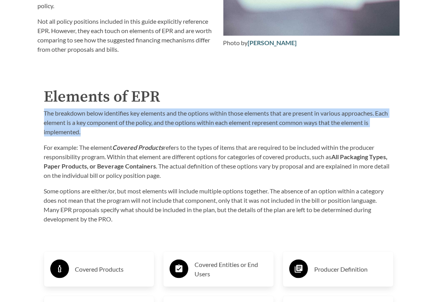
drag, startPoint x: 142, startPoint y: 126, endPoint x: 44, endPoint y: 108, distance: 99.7
click at [44, 108] on div "Elements of EPR The breakdown below identifies key elements and the options wit…" at bounding box center [219, 154] width 362 height 139
copy p "The breakdown below identifies key elements and the options within those elemen…"
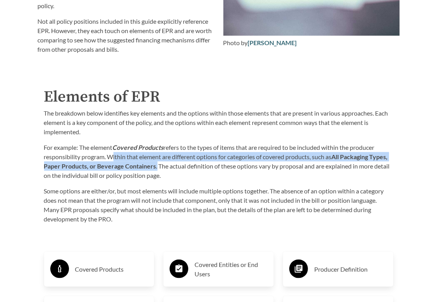
drag, startPoint x: 175, startPoint y: 162, endPoint x: 108, endPoint y: 151, distance: 67.5
click at [108, 151] on p "For example: The element Covered Products refers to the types of items that are…" at bounding box center [218, 161] width 349 height 37
copy p "Within that element are different options for categories of covered products, s…"
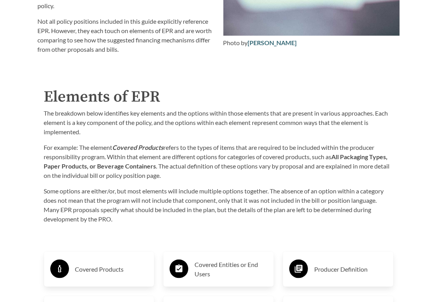
click at [271, 131] on div "The breakdown below identifies key elements and the options within those elemen…" at bounding box center [218, 166] width 349 height 115
drag, startPoint x: 237, startPoint y: 119, endPoint x: 372, endPoint y: 119, distance: 135.6
click at [372, 119] on p "The breakdown below identifies key elements and the options within those elemen…" at bounding box center [218, 123] width 349 height 28
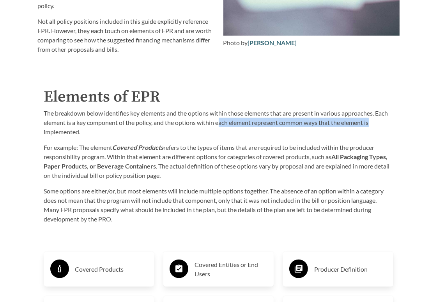
drag, startPoint x: 376, startPoint y: 119, endPoint x: 221, endPoint y: 117, distance: 155.1
click at [221, 117] on p "The breakdown below identifies key elements and the options within those elemen…" at bounding box center [218, 123] width 349 height 28
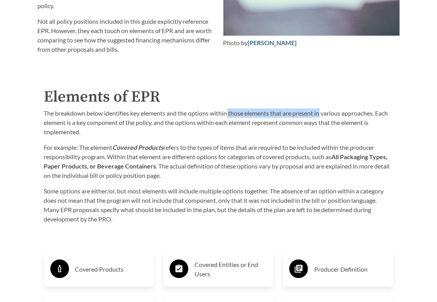
drag, startPoint x: 228, startPoint y: 108, endPoint x: 323, endPoint y: 108, distance: 94.7
click at [323, 109] on p "The breakdown below identifies key elements and the options within those elemen…" at bounding box center [218, 123] width 349 height 28
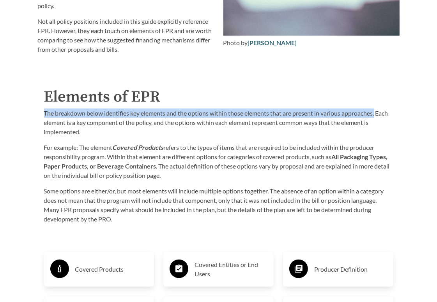
drag, startPoint x: 378, startPoint y: 109, endPoint x: 41, endPoint y: 109, distance: 337.4
click at [41, 109] on div "Elements of EPR The breakdown below identifies key elements and the options wit…" at bounding box center [219, 154] width 362 height 139
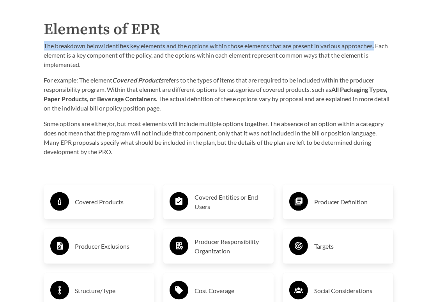
scroll to position [1091, 0]
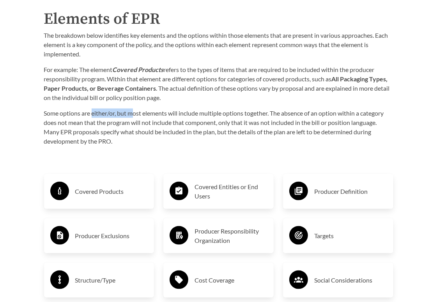
drag, startPoint x: 92, startPoint y: 108, endPoint x: 133, endPoint y: 108, distance: 41.3
click at [133, 109] on p "Some options are either/or, but most elements will include multiple options tog…" at bounding box center [218, 127] width 349 height 37
drag, startPoint x: 139, startPoint y: 108, endPoint x: 205, endPoint y: 108, distance: 65.8
click at [205, 109] on p "Some options are either/or, but most elements will include multiple options tog…" at bounding box center [218, 127] width 349 height 37
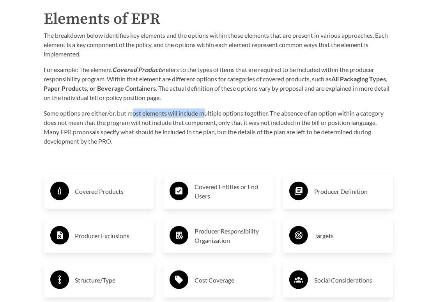
click at [205, 109] on p "Some options are either/or, but most elements will include multiple options tog…" at bounding box center [218, 127] width 349 height 37
drag, startPoint x: 202, startPoint y: 108, endPoint x: 269, endPoint y: 109, distance: 66.6
click at [269, 109] on p "Some options are either/or, but most elements will include multiple options tog…" at bounding box center [218, 127] width 349 height 37
drag, startPoint x: 270, startPoint y: 109, endPoint x: 205, endPoint y: 108, distance: 65.1
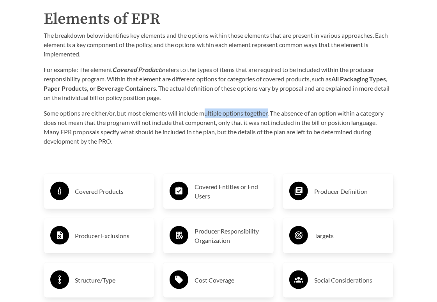
click at [205, 109] on p "Some options are either/or, but most elements will include multiple options tog…" at bounding box center [218, 127] width 349 height 37
drag, startPoint x: 270, startPoint y: 107, endPoint x: 347, endPoint y: 107, distance: 76.4
click at [347, 109] on p "Some options are either/or, but most elements will include multiple options tog…" at bounding box center [218, 127] width 349 height 37
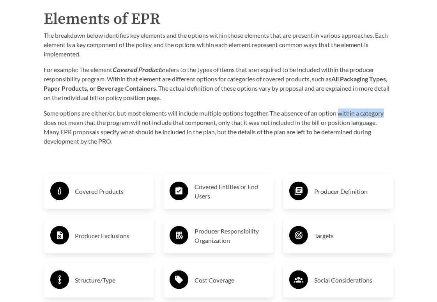
drag, startPoint x: 343, startPoint y: 108, endPoint x: 390, endPoint y: 108, distance: 47.1
click at [390, 109] on p "Some options are either/or, but most elements will include multiple options tog…" at bounding box center [218, 127] width 349 height 37
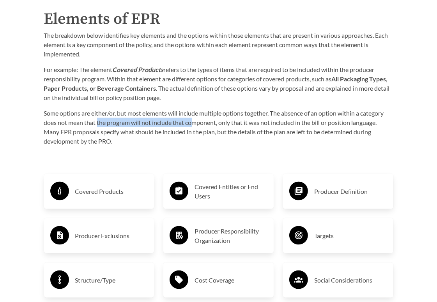
drag, startPoint x: 97, startPoint y: 118, endPoint x: 194, endPoint y: 118, distance: 96.6
click at [194, 118] on p "Some options are either/or, but most elements will include multiple options tog…" at bounding box center [218, 127] width 349 height 37
drag, startPoint x: 154, startPoint y: 118, endPoint x: 220, endPoint y: 118, distance: 65.5
click at [220, 118] on p "Some options are either/or, but most elements will include multiple options tog…" at bounding box center [218, 127] width 349 height 37
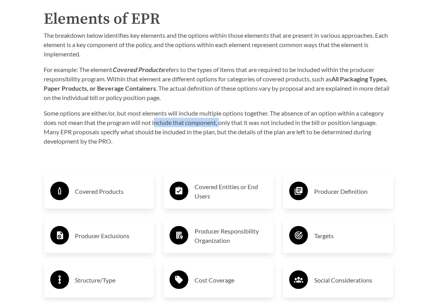
click at [220, 118] on p "Some options are either/or, but most elements will include multiple options tog…" at bounding box center [218, 127] width 349 height 37
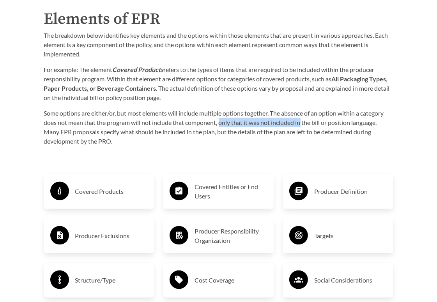
drag, startPoint x: 220, startPoint y: 118, endPoint x: 302, endPoint y: 118, distance: 82.2
click at [302, 118] on p "Some options are either/or, but most elements will include multiple options tog…" at bounding box center [218, 127] width 349 height 37
drag, startPoint x: 255, startPoint y: 118, endPoint x: 383, endPoint y: 119, distance: 128.2
click at [383, 119] on p "Some options are either/or, but most elements will include multiple options tog…" at bounding box center [218, 127] width 349 height 37
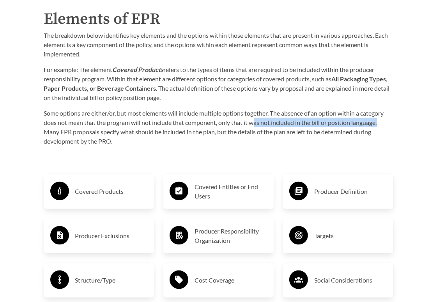
click at [383, 119] on p "Some options are either/or, but most elements will include multiple options tog…" at bounding box center [218, 127] width 349 height 37
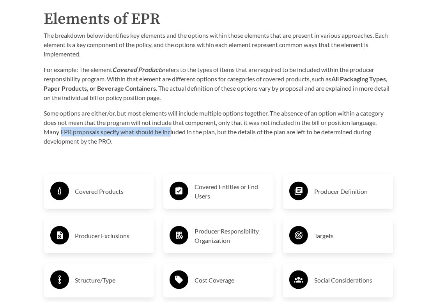
drag, startPoint x: 62, startPoint y: 127, endPoint x: 171, endPoint y: 127, distance: 108.7
click at [171, 127] on p "Some options are either/or, but most elements will include multiple options tog…" at bounding box center [218, 127] width 349 height 37
drag, startPoint x: 133, startPoint y: 129, endPoint x: 212, endPoint y: 129, distance: 79.1
click at [212, 129] on p "Some options are either/or, but most elements will include multiple options tog…" at bounding box center [218, 127] width 349 height 37
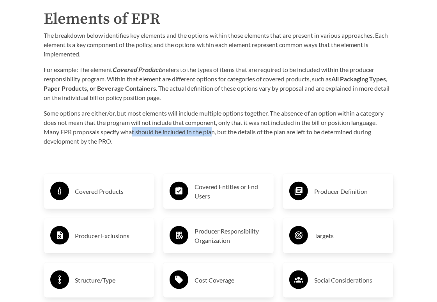
click at [212, 129] on p "Some options are either/or, but most elements will include multiple options tog…" at bounding box center [218, 127] width 349 height 37
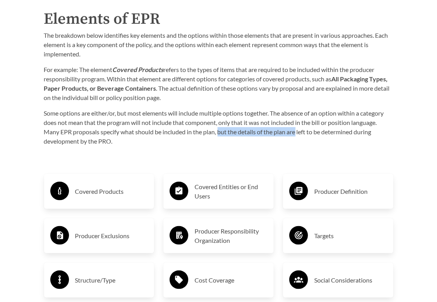
drag, startPoint x: 220, startPoint y: 129, endPoint x: 296, endPoint y: 128, distance: 76.4
click at [296, 128] on p "Some options are either/or, but most elements will include multiple options tog…" at bounding box center [218, 127] width 349 height 37
drag, startPoint x: 314, startPoint y: 128, endPoint x: 221, endPoint y: 127, distance: 92.3
click at [221, 127] on p "Some options are either/or, but most elements will include multiple options tog…" at bounding box center [218, 127] width 349 height 37
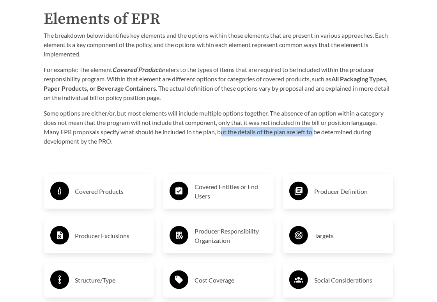
click at [221, 127] on p "Some options are either/or, but most elements will include multiple options tog…" at bounding box center [218, 127] width 349 height 37
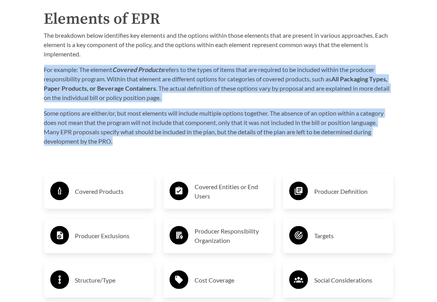
drag, startPoint x: 127, startPoint y: 137, endPoint x: 45, endPoint y: 68, distance: 107.3
click at [45, 68] on div "The breakdown below identifies key elements and the options within those elemen…" at bounding box center [218, 88] width 349 height 115
copy div "For example: The element Covered Products refers to the types of items that are…"
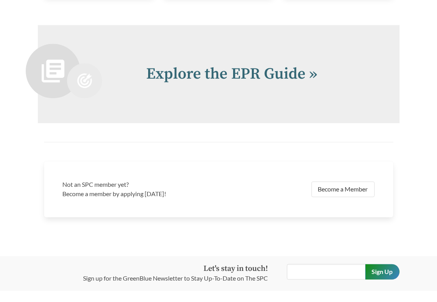
scroll to position [1612, 0]
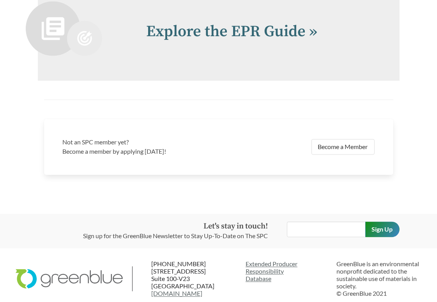
drag, startPoint x: 330, startPoint y: 265, endPoint x: 401, endPoint y: 265, distance: 70.5
click at [401, 265] on footer "(414) 245-2595 240 West Main Street Suite 100-V23 Charlottesville, VA 22902 www…" at bounding box center [218, 279] width 437 height 61
click at [401, 265] on p "GreenBlue is an environmental nonprofit dedicated to the sustainable use of mat…" at bounding box center [379, 278] width 85 height 37
drag, startPoint x: 370, startPoint y: 270, endPoint x: 404, endPoint y: 278, distance: 34.3
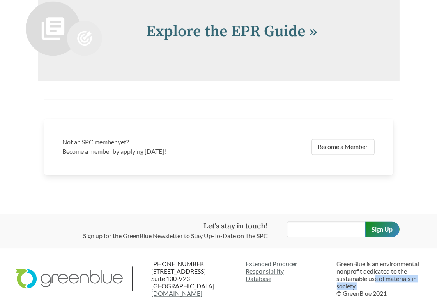
click at [404, 278] on p "GreenBlue is an environmental nonprofit dedicated to the sustainable use of mat…" at bounding box center [379, 278] width 85 height 37
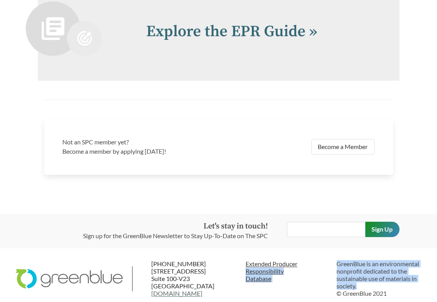
drag, startPoint x: 399, startPoint y: 278, endPoint x: 324, endPoint y: 260, distance: 77.3
click at [324, 260] on footer "(414) 245-2595 240 West Main Street Suite 100-V23 Charlottesville, VA 22902 www…" at bounding box center [218, 279] width 437 height 61
click at [324, 260] on link "Extended Producer Responsibility Database" at bounding box center [287, 271] width 85 height 23
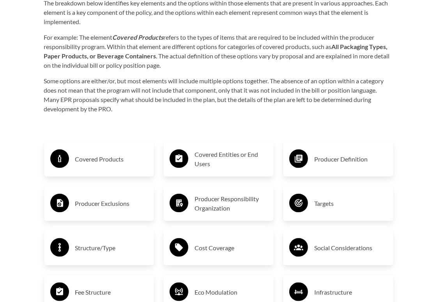
scroll to position [1052, 0]
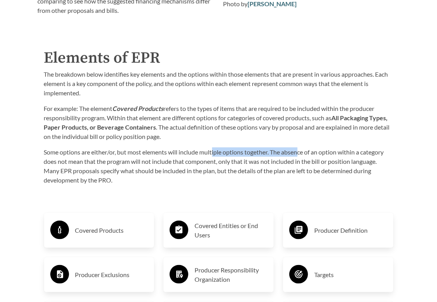
drag, startPoint x: 214, startPoint y: 148, endPoint x: 302, endPoint y: 147, distance: 87.3
click at [302, 148] on p "Some options are either/or, but most elements will include multiple options tog…" at bounding box center [218, 166] width 349 height 37
drag, startPoint x: 321, startPoint y: 147, endPoint x: 236, endPoint y: 147, distance: 84.9
click at [236, 148] on p "Some options are either/or, but most elements will include multiple options tog…" at bounding box center [218, 166] width 349 height 37
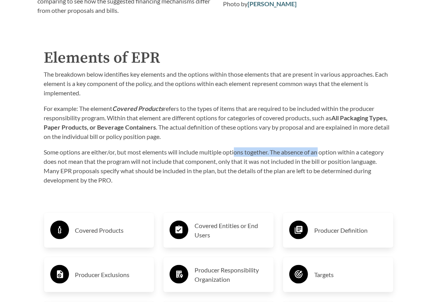
click at [236, 148] on p "Some options are either/or, but most elements will include multiple options tog…" at bounding box center [218, 166] width 349 height 37
drag, startPoint x: 231, startPoint y: 147, endPoint x: 371, endPoint y: 148, distance: 140.3
click at [371, 148] on p "Some options are either/or, but most elements will include multiple options tog…" at bounding box center [218, 166] width 349 height 37
drag, startPoint x: 396, startPoint y: 150, endPoint x: 268, endPoint y: 146, distance: 127.5
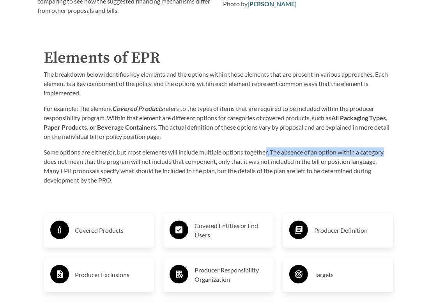
click at [268, 146] on div "Elements of EPR The breakdown below identifies key elements and the options wit…" at bounding box center [219, 115] width 362 height 139
click at [268, 148] on p "Some options are either/or, but most elements will include multiple options tog…" at bounding box center [218, 166] width 349 height 37
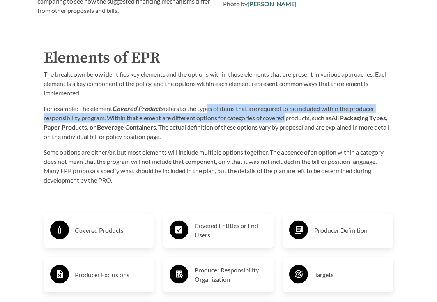
drag, startPoint x: 206, startPoint y: 104, endPoint x: 287, endPoint y: 108, distance: 81.1
click at [287, 108] on p "For example: The element Covered Products refers to the types of items that are…" at bounding box center [218, 122] width 349 height 37
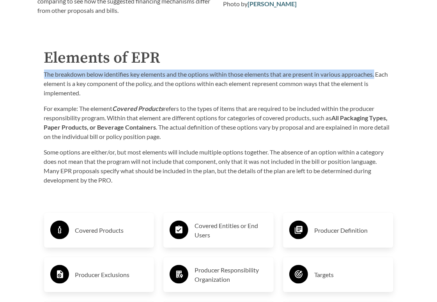
drag, startPoint x: 378, startPoint y: 69, endPoint x: 45, endPoint y: 69, distance: 332.7
click at [45, 70] on p "The breakdown below identifies key elements and the options within those elemen…" at bounding box center [218, 84] width 349 height 28
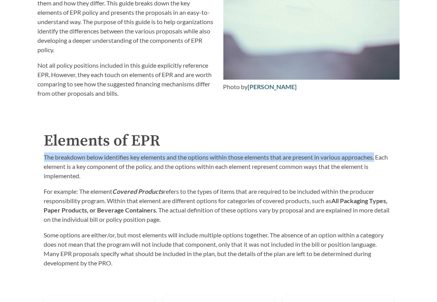
scroll to position [1013, 0]
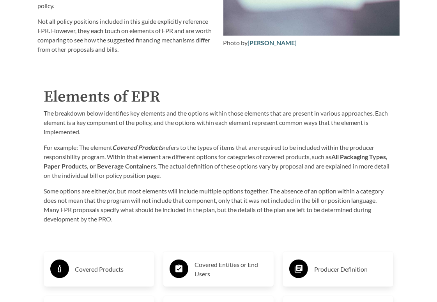
click at [287, 206] on p "Some options are either/or, but most elements will include multiple options tog…" at bounding box center [218, 205] width 349 height 37
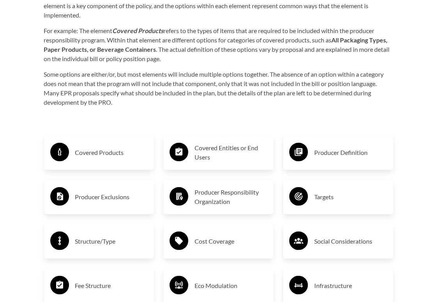
scroll to position [1091, 0]
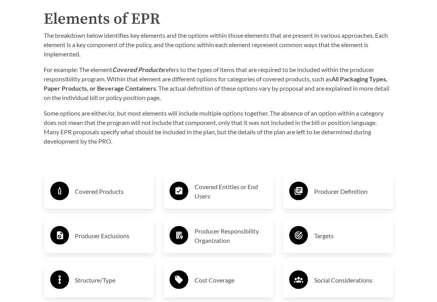
click at [106, 185] on h3 "Covered Products" at bounding box center [111, 191] width 73 height 12
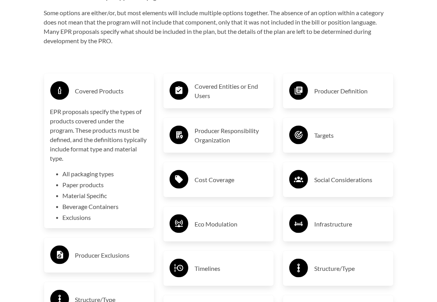
scroll to position [1208, 0]
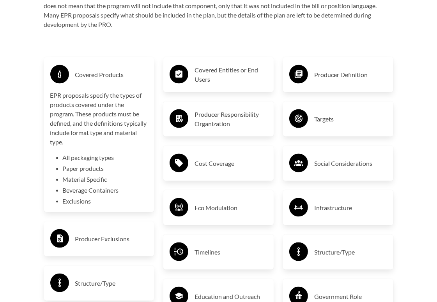
click at [103, 134] on p "EPR proposals specify the types of products covered under the program. These pr…" at bounding box center [99, 119] width 98 height 56
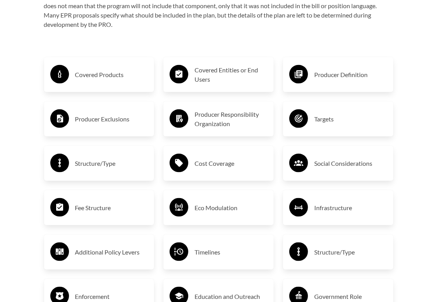
click at [99, 78] on div "Covered Products" at bounding box center [99, 75] width 98 height 23
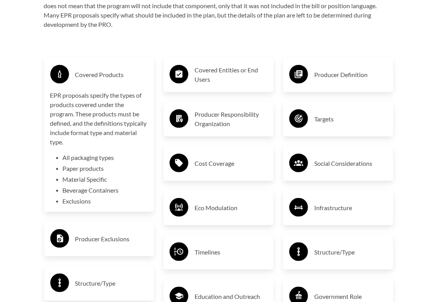
click at [107, 78] on div "Covered Products" at bounding box center [99, 75] width 98 height 23
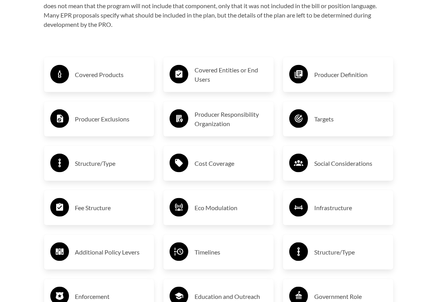
click at [220, 69] on h3 "Covered Entities or End Users" at bounding box center [230, 74] width 73 height 19
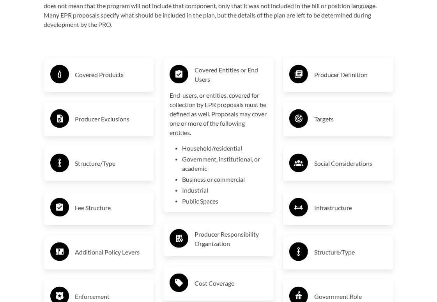
click at [216, 69] on h3 "Covered Entities or End Users" at bounding box center [230, 74] width 73 height 19
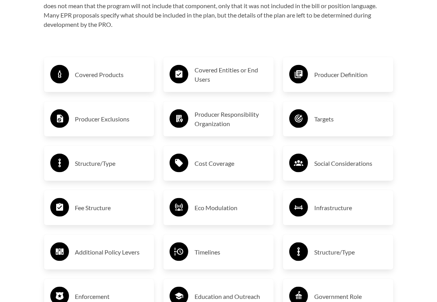
click at [325, 71] on h3 "Producer Definition" at bounding box center [350, 75] width 73 height 12
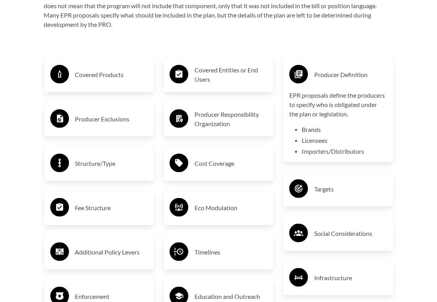
click at [337, 71] on h3 "Producer Definition" at bounding box center [350, 75] width 73 height 12
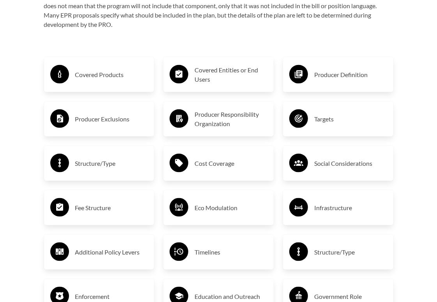
click at [322, 125] on div "Targets" at bounding box center [338, 119] width 110 height 35
click at [330, 119] on h3 "Targets" at bounding box center [350, 119] width 73 height 12
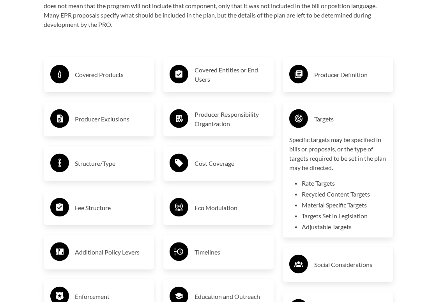
click at [332, 117] on h3 "Targets" at bounding box center [350, 119] width 73 height 12
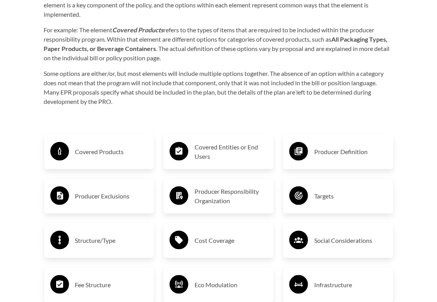
scroll to position [1130, 0]
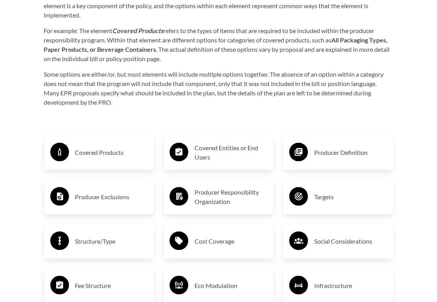
click at [108, 146] on h3 "Covered Products" at bounding box center [111, 152] width 73 height 12
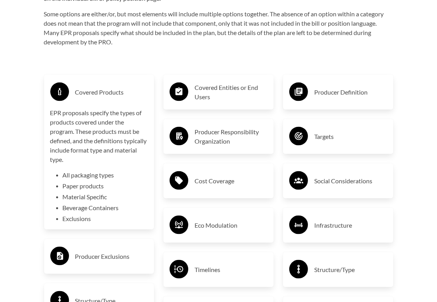
scroll to position [1208, 0]
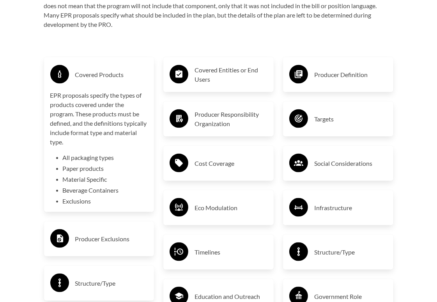
click at [82, 197] on li "Exclusions" at bounding box center [105, 201] width 85 height 9
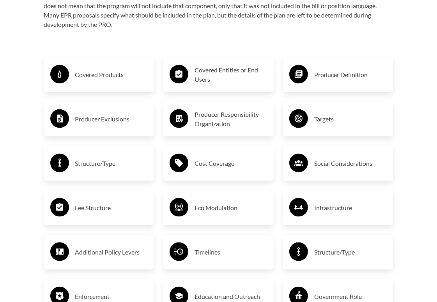
click at [220, 70] on h3 "Covered Entities or End Users" at bounding box center [230, 74] width 73 height 19
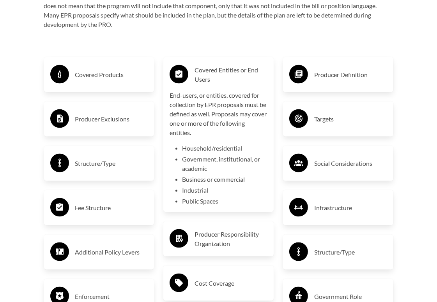
click at [228, 109] on p "End-users, or entities, covered for collection by EPR proposals must be defined…" at bounding box center [218, 114] width 98 height 47
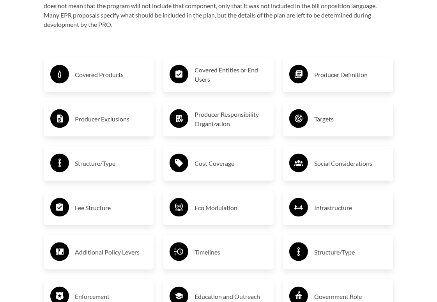
click at [330, 77] on div "Producer Definition" at bounding box center [338, 75] width 98 height 23
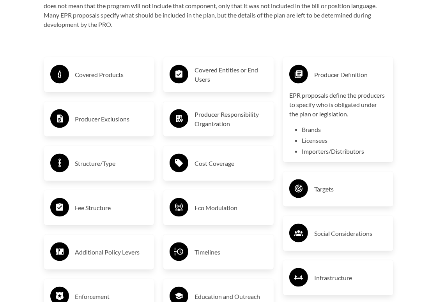
click at [341, 81] on div "Producer Definition EPR proposals define the producers to specify who is obliga…" at bounding box center [338, 110] width 98 height 93
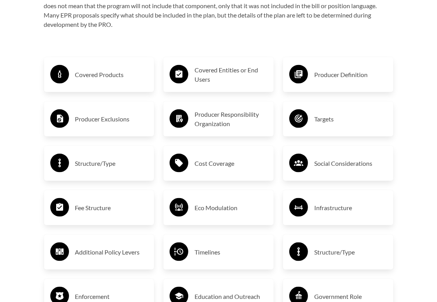
click at [110, 118] on h3 "Producer Exclusions" at bounding box center [111, 119] width 73 height 12
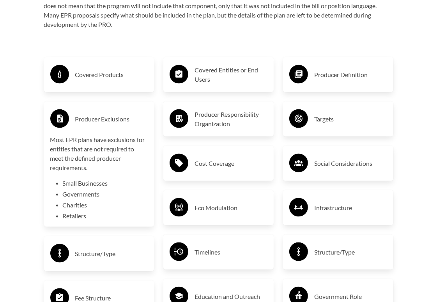
click at [113, 121] on div "Producer Exclusions" at bounding box center [99, 119] width 98 height 23
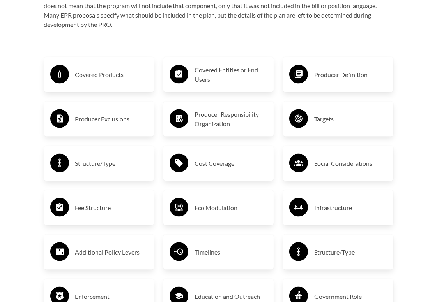
click at [220, 112] on h3 "Producer Responsibility Organization" at bounding box center [230, 119] width 73 height 19
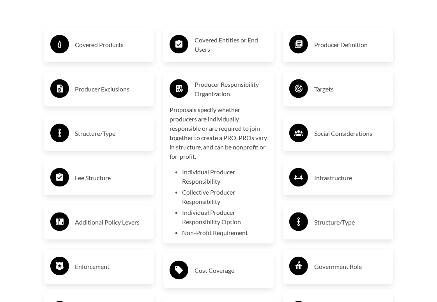
scroll to position [1247, 0]
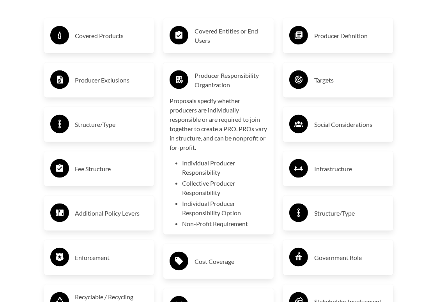
click at [245, 82] on h3 "Producer Responsibility Organization" at bounding box center [230, 80] width 73 height 19
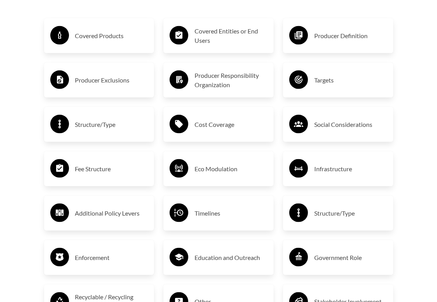
click at [326, 75] on h3 "Targets" at bounding box center [350, 80] width 73 height 12
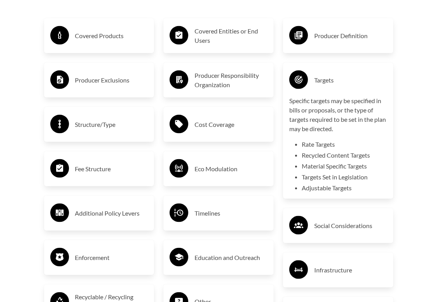
click at [360, 184] on li "Adjustable Targets" at bounding box center [344, 188] width 85 height 9
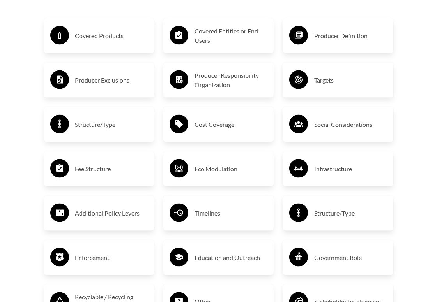
click at [88, 124] on h3 "Structure/Type" at bounding box center [111, 124] width 73 height 12
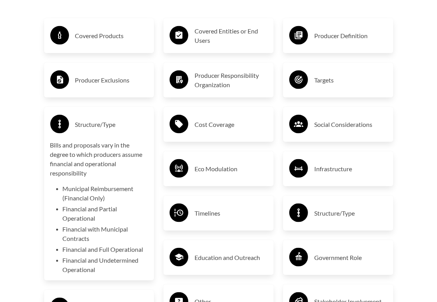
click at [122, 113] on div "Structure/Type" at bounding box center [99, 124] width 98 height 23
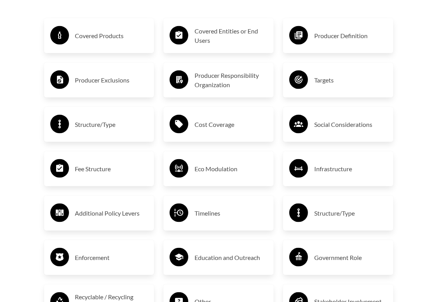
click at [233, 118] on h3 "Cost Coverage" at bounding box center [230, 124] width 73 height 12
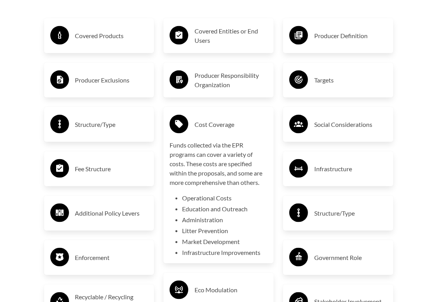
click at [231, 122] on h3 "Cost Coverage" at bounding box center [230, 124] width 73 height 12
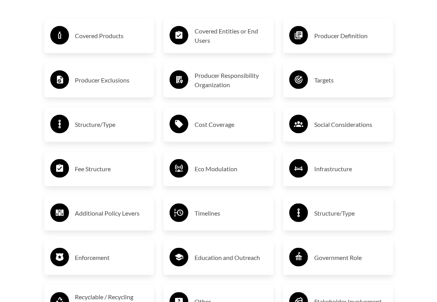
click at [348, 122] on h3 "Social Considerations" at bounding box center [350, 124] width 73 height 12
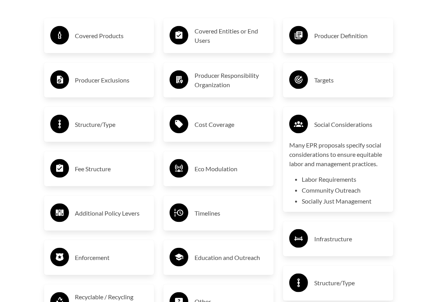
click at [357, 141] on p "Many EPR proposals specify social considerations to ensure equitable labor and …" at bounding box center [338, 155] width 98 height 28
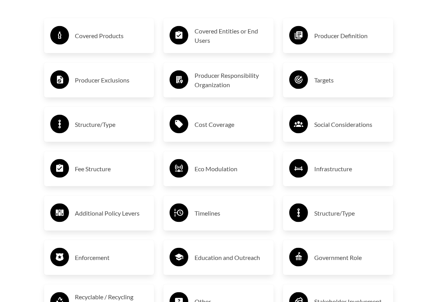
click at [109, 165] on h3 "Fee Structure" at bounding box center [111, 169] width 73 height 12
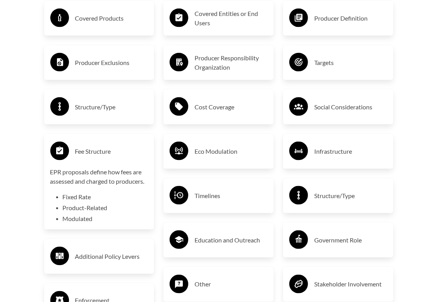
scroll to position [1286, 0]
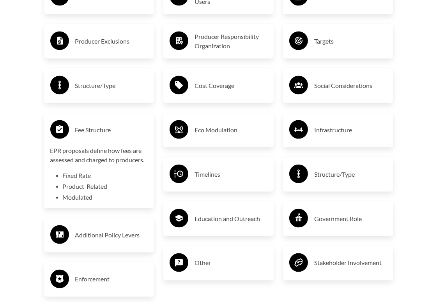
click at [36, 132] on div "Purpose of the Guide EPR for packaging and paper products is gaining attention …" at bounding box center [219, 41] width 374 height 1041
click at [116, 124] on h3 "Fee Structure" at bounding box center [111, 130] width 73 height 12
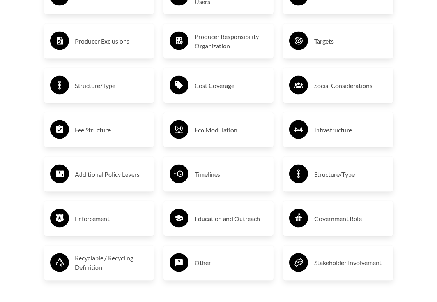
click at [226, 126] on h3 "Eco Modulation" at bounding box center [230, 130] width 73 height 12
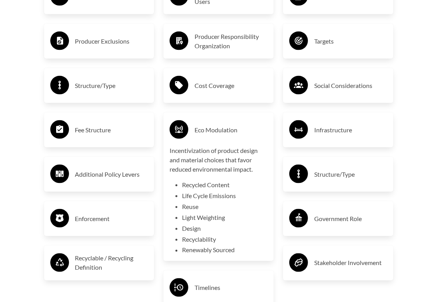
scroll to position [1325, 0]
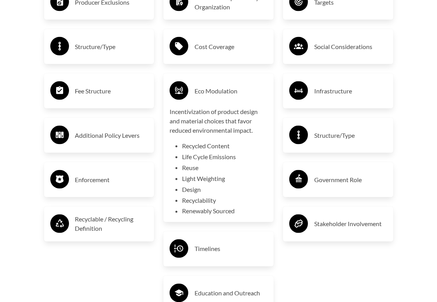
click at [228, 89] on h3 "Eco Modulation" at bounding box center [230, 91] width 73 height 12
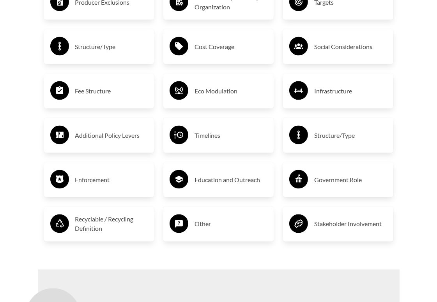
click at [325, 87] on h3 "Infrastructure" at bounding box center [350, 91] width 73 height 12
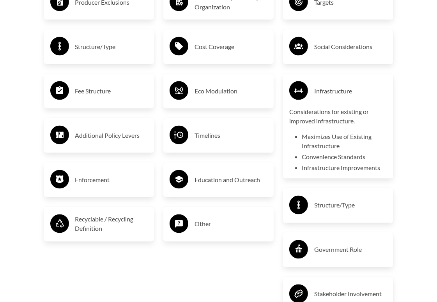
click at [167, 254] on div "Covered Entities or End Users Producer Responsibility Organization Cost Coverag…" at bounding box center [219, 126] width 120 height 400
click at [341, 89] on h3 "Infrastructure" at bounding box center [350, 91] width 73 height 12
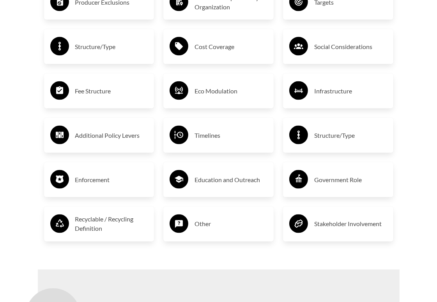
click at [105, 134] on h3 "Additional Policy Levers" at bounding box center [111, 135] width 73 height 12
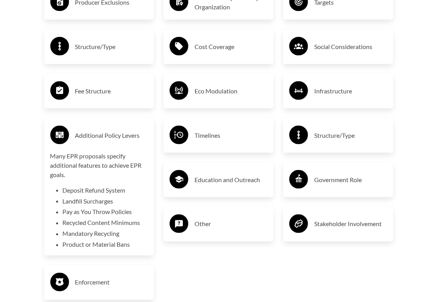
scroll to position [1364, 0]
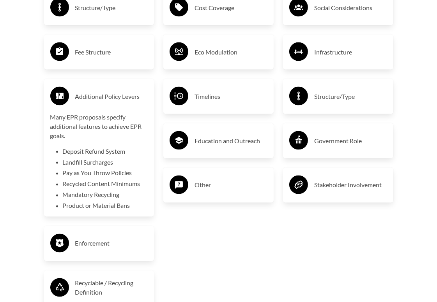
click at [99, 93] on h3 "Additional Policy Levers" at bounding box center [111, 96] width 73 height 12
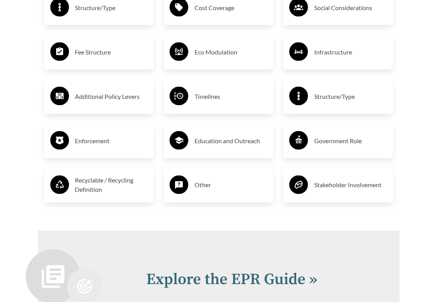
click at [101, 92] on h3 "Additional Policy Levers" at bounding box center [111, 96] width 73 height 12
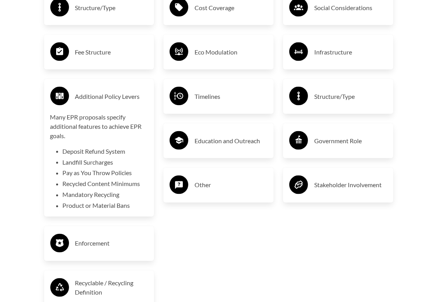
click at [103, 92] on h3 "Additional Policy Levers" at bounding box center [111, 96] width 73 height 12
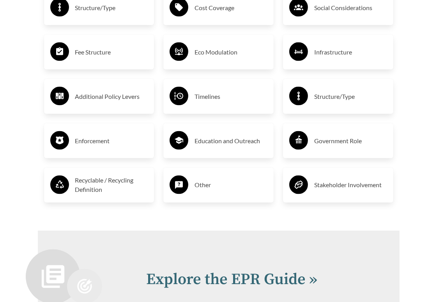
click at [208, 92] on h3 "Timelines" at bounding box center [230, 96] width 73 height 12
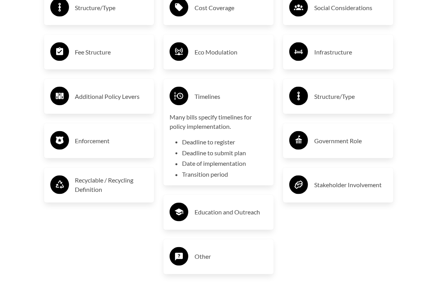
click at [222, 92] on h3 "Timelines" at bounding box center [230, 96] width 73 height 12
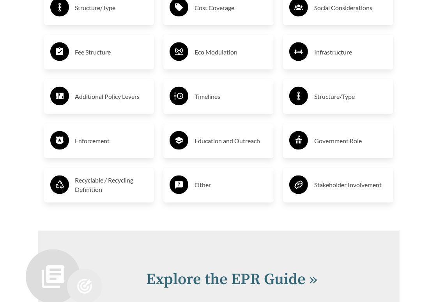
click at [341, 93] on h3 "Structure/Type" at bounding box center [350, 96] width 73 height 12
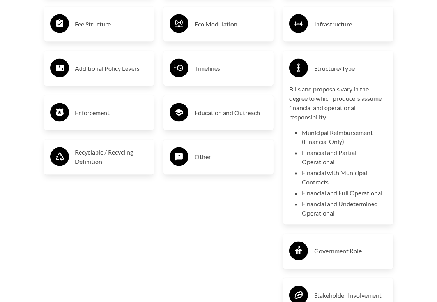
scroll to position [1403, 0]
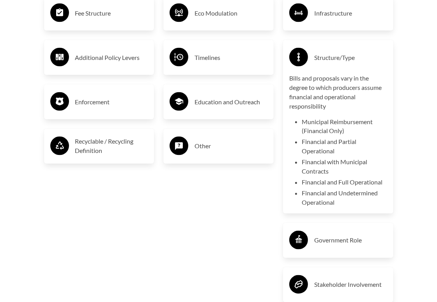
click at [363, 161] on li "Financial with Municipal Contracts" at bounding box center [344, 167] width 85 height 19
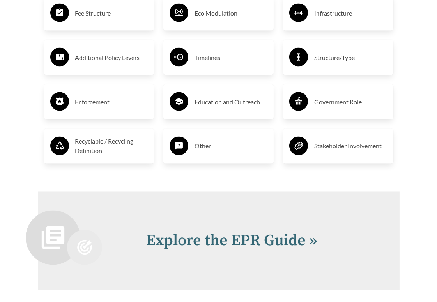
click at [97, 97] on h3 "Enforcement" at bounding box center [111, 102] width 73 height 12
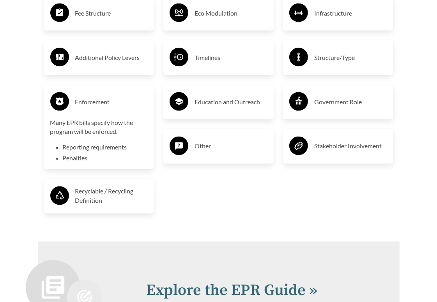
click at [111, 96] on h3 "Enforcement" at bounding box center [111, 102] width 73 height 12
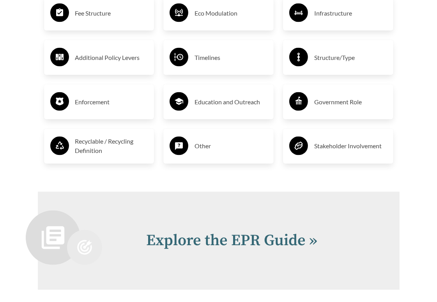
click at [228, 96] on h3 "Education and Outreach" at bounding box center [230, 102] width 73 height 12
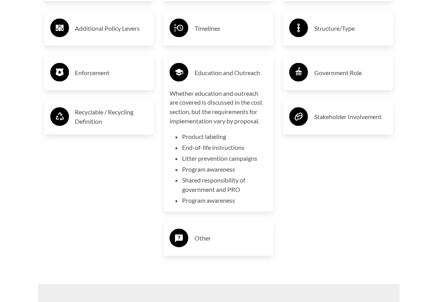
scroll to position [1442, 0]
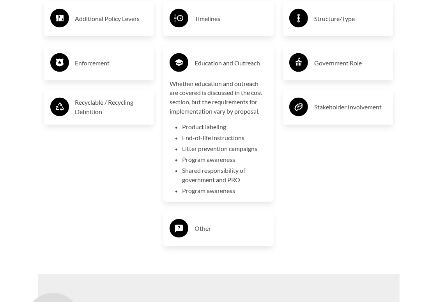
click at [342, 64] on div "Government Role" at bounding box center [338, 63] width 98 height 23
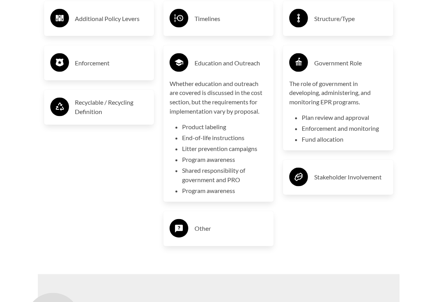
click at [239, 57] on h3 "Education and Outreach" at bounding box center [230, 63] width 73 height 12
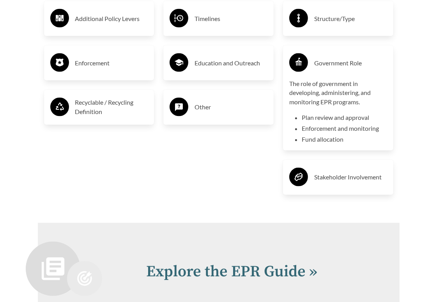
click at [227, 131] on div "Covered Entities or End Users Producer Responsibility Organization Cost Coverag…" at bounding box center [219, 9] width 120 height 400
click at [320, 64] on div "Government Role" at bounding box center [338, 63] width 98 height 23
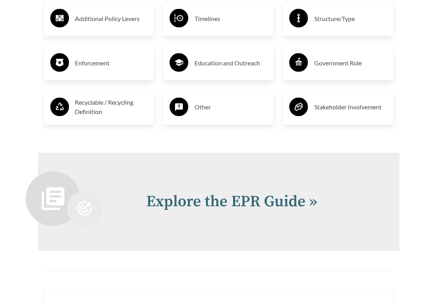
click at [113, 99] on h3 "Recyclable / Recycling Definition" at bounding box center [111, 107] width 73 height 19
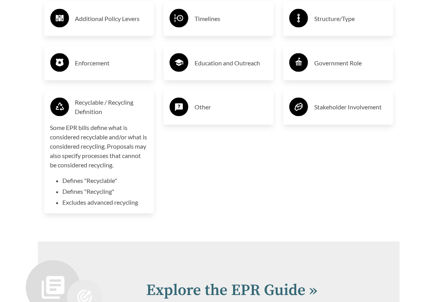
click at [113, 99] on h3 "Recyclable / Recycling Definition" at bounding box center [111, 107] width 73 height 19
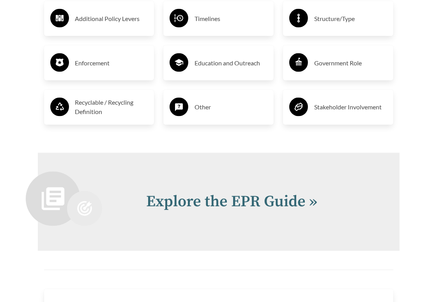
click at [207, 103] on h3 "Other" at bounding box center [230, 107] width 73 height 12
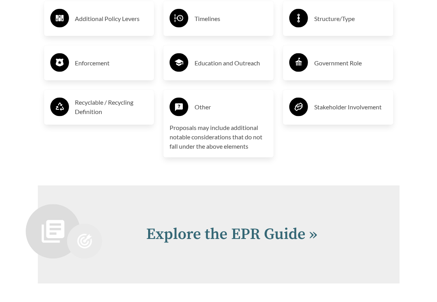
click at [222, 103] on h3 "Other" at bounding box center [230, 107] width 73 height 12
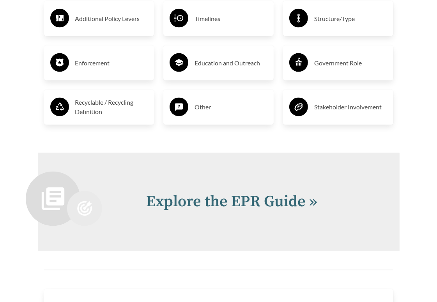
click at [341, 104] on h3 "Stakeholder Involvement" at bounding box center [350, 107] width 73 height 12
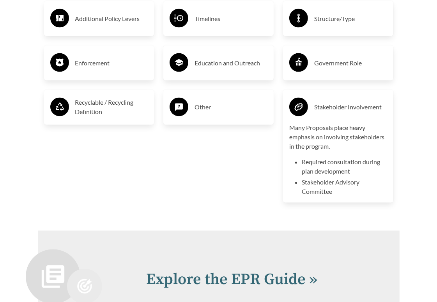
drag, startPoint x: 259, startPoint y: 168, endPoint x: 270, endPoint y: 157, distance: 15.4
click at [259, 168] on div "Covered Entities or End Users Producer Responsibility Organization Cost Coverag…" at bounding box center [219, 13] width 120 height 408
click at [323, 109] on div "Stakeholder Involvement" at bounding box center [338, 107] width 98 height 23
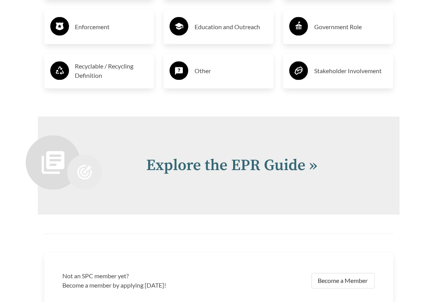
scroll to position [1520, 0]
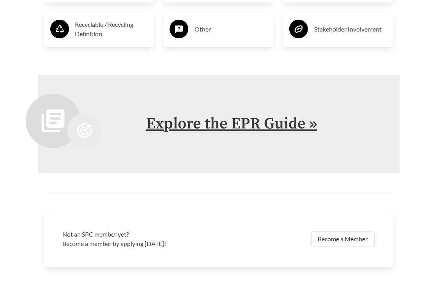
click at [222, 122] on link "Explore the EPR Guide »" at bounding box center [231, 124] width 171 height 19
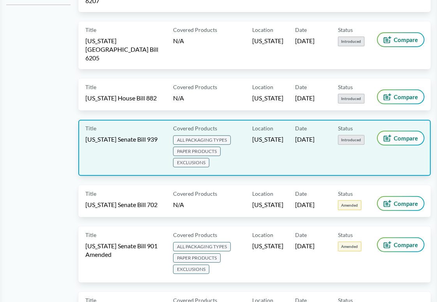
scroll to position [351, 0]
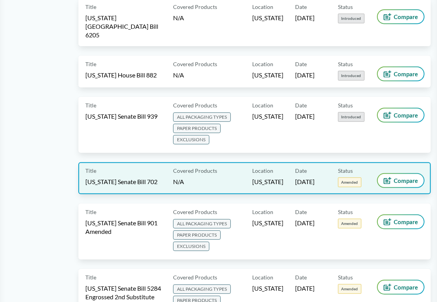
click at [344, 178] on span "Amended" at bounding box center [349, 183] width 23 height 10
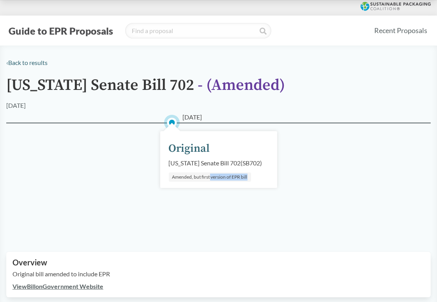
drag, startPoint x: 209, startPoint y: 178, endPoint x: 251, endPoint y: 178, distance: 41.7
click at [251, 178] on div "04/01/2025 Original Illinois Senate Bill 702 ( SB702 ) Amended, but first versi…" at bounding box center [218, 159] width 117 height 57
drag, startPoint x: 251, startPoint y: 178, endPoint x: 214, endPoint y: 177, distance: 37.4
click at [214, 177] on div "04/01/2025 Original Illinois Senate Bill 702 ( SB702 ) Amended, but first versi…" at bounding box center [218, 159] width 117 height 57
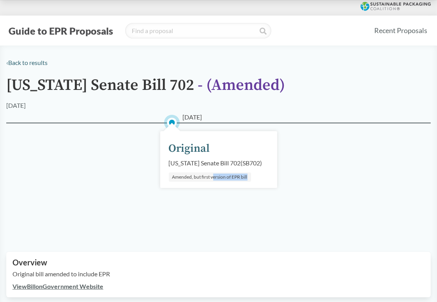
click at [214, 177] on div "Amended, but first version of EPR bill" at bounding box center [210, 177] width 82 height 9
drag, startPoint x: 214, startPoint y: 177, endPoint x: 255, endPoint y: 178, distance: 41.3
click at [255, 178] on div "04/01/2025 Original Illinois Senate Bill 702 ( SB702 ) Amended, but first versi…" at bounding box center [218, 159] width 117 height 57
drag, startPoint x: 255, startPoint y: 178, endPoint x: 208, endPoint y: 177, distance: 46.8
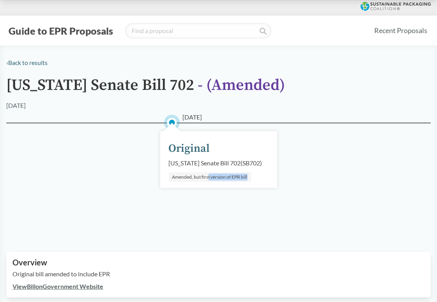
click at [208, 177] on div "04/01/2025 Original Illinois Senate Bill 702 ( SB702 ) Amended, but first versi…" at bounding box center [218, 159] width 117 height 57
click at [208, 177] on div "Amended, but first version of EPR bill" at bounding box center [210, 177] width 82 height 9
drag, startPoint x: 208, startPoint y: 177, endPoint x: 252, endPoint y: 176, distance: 44.0
click at [252, 176] on div "04/01/2025 Original Illinois Senate Bill 702 ( SB702 ) Amended, but first versi…" at bounding box center [218, 159] width 117 height 57
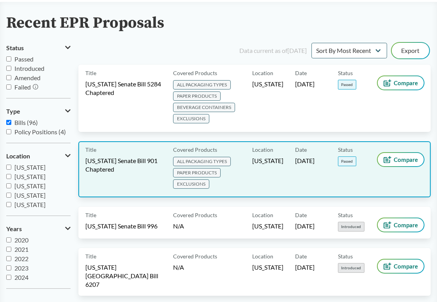
scroll to position [117, 0]
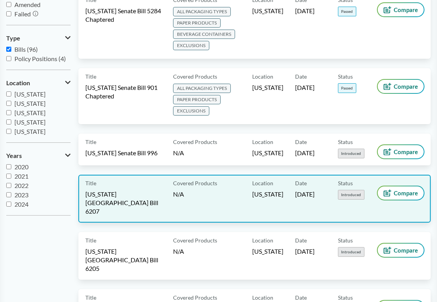
click at [344, 191] on span "Introduced" at bounding box center [351, 195] width 26 height 10
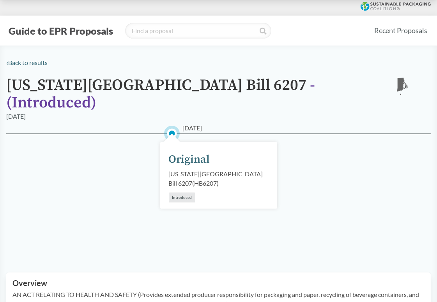
click at [198, 169] on div "Rhode Island House Bill 6207 ( HB6207 )" at bounding box center [219, 178] width 100 height 19
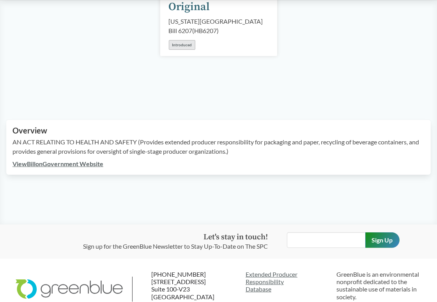
scroll to position [156, 0]
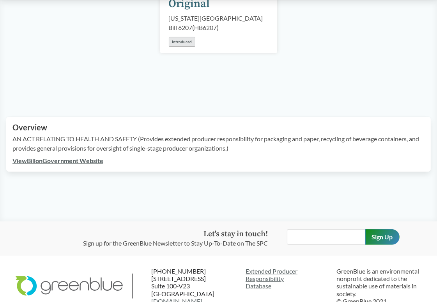
click at [77, 157] on link "View Bill on Government Website" at bounding box center [57, 160] width 91 height 7
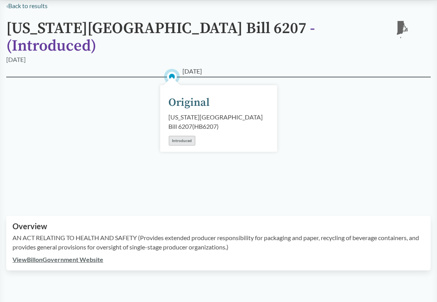
scroll to position [0, 0]
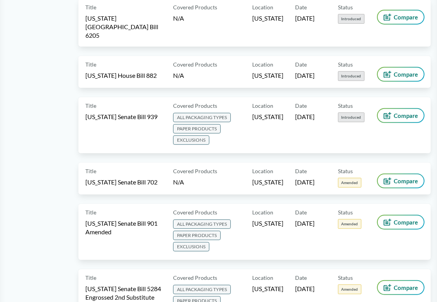
scroll to position [351, 0]
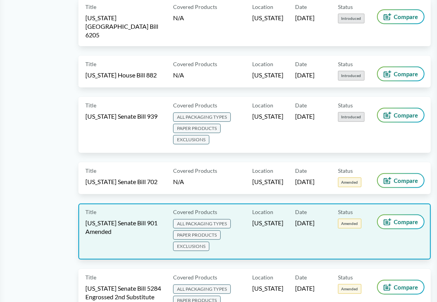
click at [346, 219] on span "Amended" at bounding box center [349, 224] width 23 height 10
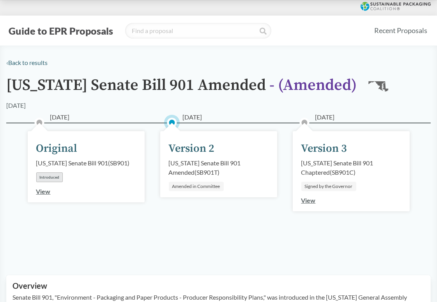
click at [311, 201] on link "View" at bounding box center [308, 200] width 14 height 7
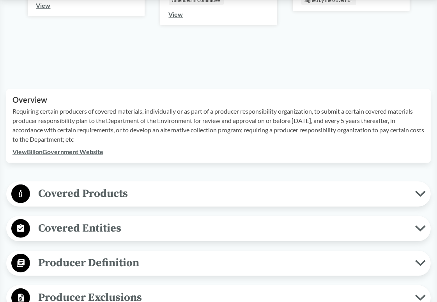
scroll to position [234, 0]
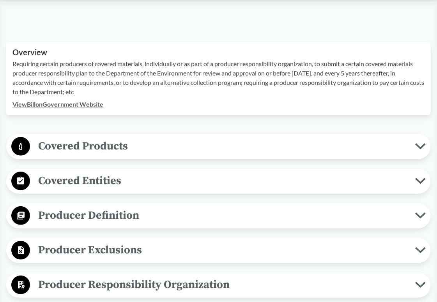
click at [240, 153] on span "Covered Products" at bounding box center [222, 147] width 385 height 18
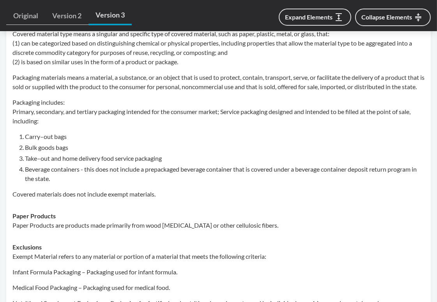
scroll to position [429, 0]
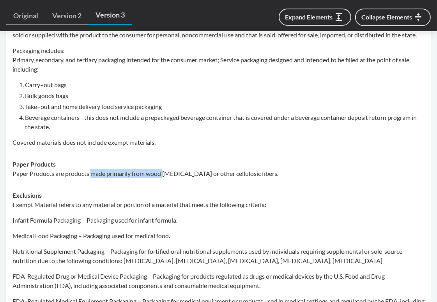
drag, startPoint x: 94, startPoint y: 182, endPoint x: 165, endPoint y: 184, distance: 71.7
click at [165, 178] on p "Paper Products are products made primarily from wood pulp or other cellulosic f…" at bounding box center [218, 173] width 412 height 9
drag, startPoint x: 131, startPoint y: 184, endPoint x: 258, endPoint y: 184, distance: 126.2
click at [258, 178] on p "Paper Products are products made primarily from wood pulp or other cellulosic f…" at bounding box center [218, 173] width 412 height 9
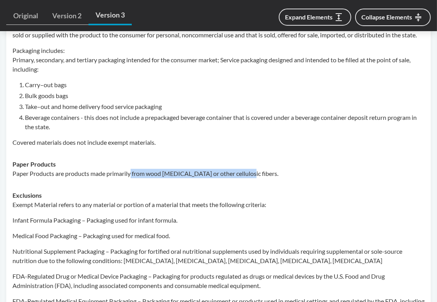
click at [258, 178] on p "Paper Products are products made primarily from wood pulp or other cellulosic f…" at bounding box center [218, 173] width 412 height 9
drag, startPoint x: 254, startPoint y: 184, endPoint x: 11, endPoint y: 184, distance: 243.5
click at [11, 184] on td "Paper Products Paper Products are products made primarily from wood pulp or oth…" at bounding box center [218, 169] width 419 height 31
click at [44, 178] on p "Paper Products are products made primarily from wood pulp or other cellulosic f…" at bounding box center [218, 173] width 412 height 9
drag, startPoint x: 59, startPoint y: 182, endPoint x: 256, endPoint y: 182, distance: 197.5
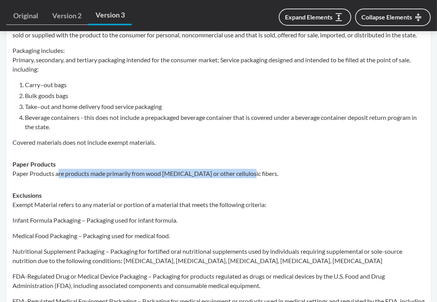
click at [256, 178] on p "Paper Products are products made primarily from wood pulp or other cellulosic f…" at bounding box center [218, 173] width 412 height 9
drag, startPoint x: 256, startPoint y: 182, endPoint x: 14, endPoint y: 182, distance: 242.0
click at [14, 178] on p "Paper Products are products made primarily from wood pulp or other cellulosic f…" at bounding box center [218, 173] width 412 height 9
click at [40, 178] on p "Paper Products are products made primarily from wood pulp or other cellulosic f…" at bounding box center [218, 173] width 412 height 9
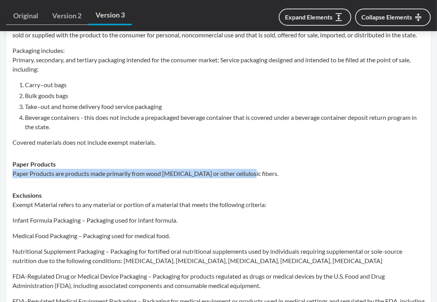
drag, startPoint x: 12, startPoint y: 181, endPoint x: 243, endPoint y: 183, distance: 231.4
click at [243, 183] on td "Paper Products Paper Products are products made primarily from wood pulp or oth…" at bounding box center [218, 169] width 419 height 31
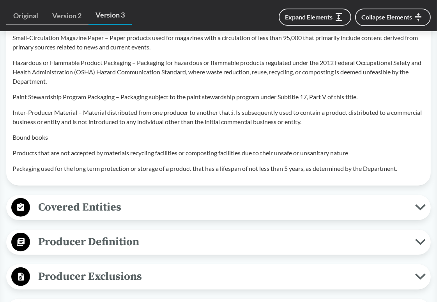
scroll to position [818, 0]
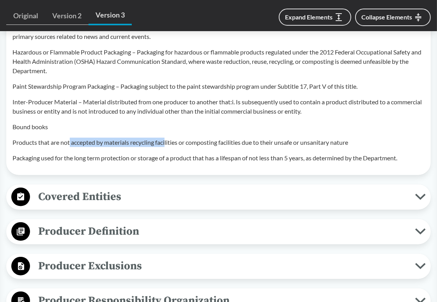
drag, startPoint x: 71, startPoint y: 154, endPoint x: 167, endPoint y: 154, distance: 96.2
click at [167, 147] on p "Products that are not accepted by materials recycling facilities or composting …" at bounding box center [218, 142] width 412 height 9
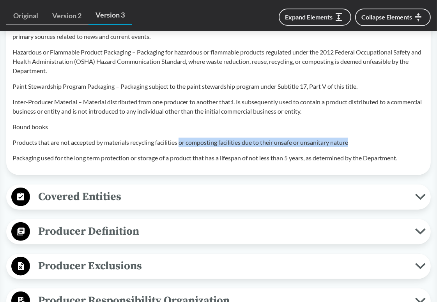
drag, startPoint x: 182, startPoint y: 153, endPoint x: 357, endPoint y: 152, distance: 174.9
click at [357, 147] on p "Products that are not accepted by materials recycling facilities or composting …" at bounding box center [218, 142] width 412 height 9
drag, startPoint x: 358, startPoint y: 152, endPoint x: 190, endPoint y: 152, distance: 168.3
click at [190, 147] on p "Products that are not accepted by materials recycling facilities or composting …" at bounding box center [218, 142] width 412 height 9
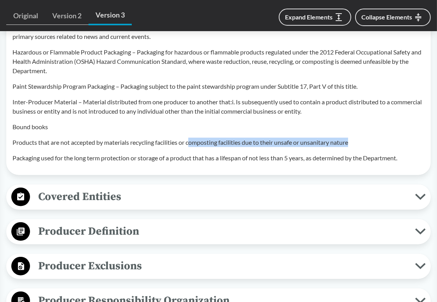
click at [190, 147] on p "Products that are not accepted by materials recycling facilities or composting …" at bounding box center [218, 142] width 412 height 9
drag, startPoint x: 186, startPoint y: 152, endPoint x: 356, endPoint y: 154, distance: 169.9
click at [356, 147] on p "Products that are not accepted by materials recycling facilities or composting …" at bounding box center [218, 142] width 412 height 9
drag, startPoint x: 357, startPoint y: 154, endPoint x: 185, endPoint y: 153, distance: 172.6
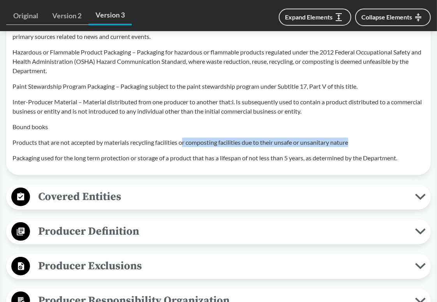
click at [185, 147] on p "Products that are not accepted by materials recycling facilities or composting …" at bounding box center [218, 142] width 412 height 9
drag, startPoint x: 189, startPoint y: 151, endPoint x: 354, endPoint y: 152, distance: 164.8
click at [354, 147] on p "Products that are not accepted by materials recycling facilities or composting …" at bounding box center [218, 142] width 412 height 9
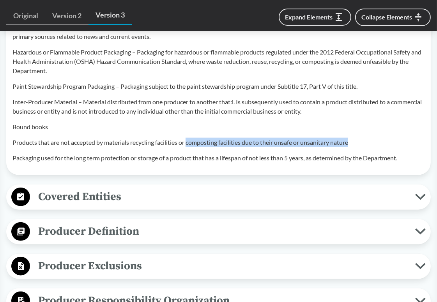
drag, startPoint x: 355, startPoint y: 152, endPoint x: 188, endPoint y: 152, distance: 167.1
click at [188, 147] on p "Products that are not accepted by materials recycling facilities or composting …" at bounding box center [218, 142] width 412 height 9
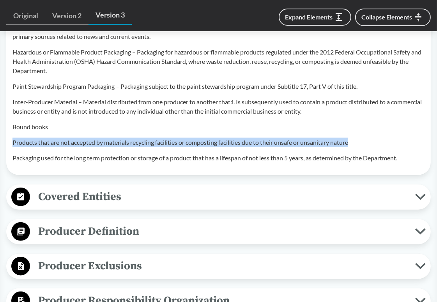
drag, startPoint x: 355, startPoint y: 153, endPoint x: 10, endPoint y: 149, distance: 345.2
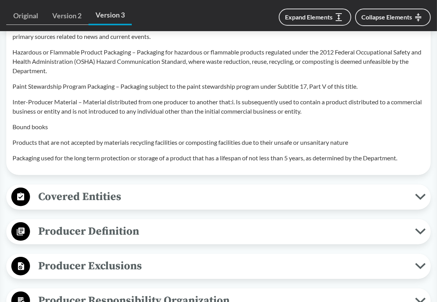
drag, startPoint x: 88, startPoint y: 167, endPoint x: 162, endPoint y: 167, distance: 74.0
click at [162, 163] on p "Packaging used for the long term protection or storage of a product that has a …" at bounding box center [218, 158] width 412 height 9
drag, startPoint x: 165, startPoint y: 167, endPoint x: 224, endPoint y: 167, distance: 59.2
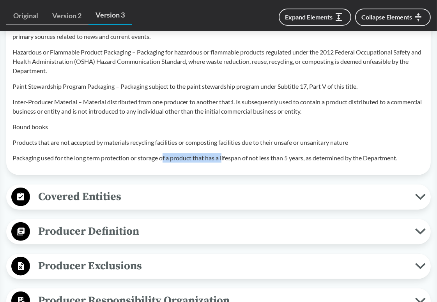
click at [224, 163] on p "Packaging used for the long term protection or storage of a product that has a …" at bounding box center [218, 158] width 412 height 9
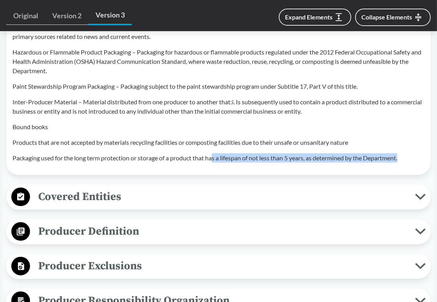
drag, startPoint x: 214, startPoint y: 167, endPoint x: 404, endPoint y: 167, distance: 190.9
click at [404, 163] on p "Packaging used for the long term protection or storage of a product that has a …" at bounding box center [218, 158] width 412 height 9
drag, startPoint x: 405, startPoint y: 167, endPoint x: 222, endPoint y: 168, distance: 183.5
click at [222, 163] on p "Packaging used for the long term protection or storage of a product that has a …" at bounding box center [218, 158] width 412 height 9
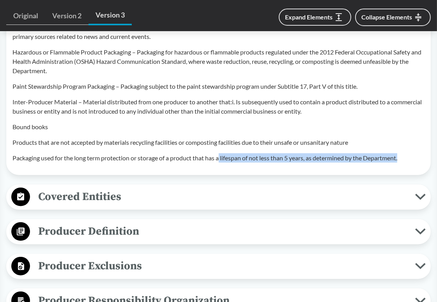
click at [222, 163] on p "Packaging used for the long term protection or storage of a product that has a …" at bounding box center [218, 158] width 412 height 9
drag, startPoint x: 221, startPoint y: 168, endPoint x: 404, endPoint y: 168, distance: 182.3
click at [404, 163] on p "Packaging used for the long term protection or storage of a product that has a …" at bounding box center [218, 158] width 412 height 9
drag, startPoint x: 406, startPoint y: 168, endPoint x: 210, endPoint y: 168, distance: 195.6
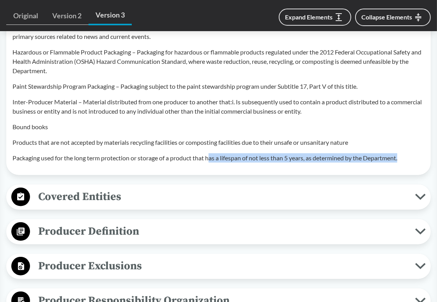
click at [210, 163] on p "Packaging used for the long term protection or storage of a product that has a …" at bounding box center [218, 158] width 412 height 9
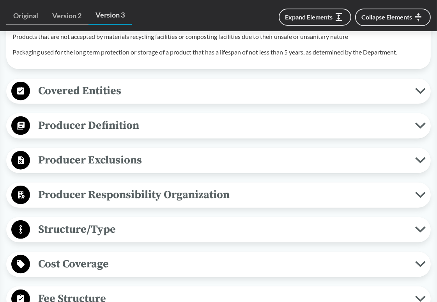
scroll to position [935, 0]
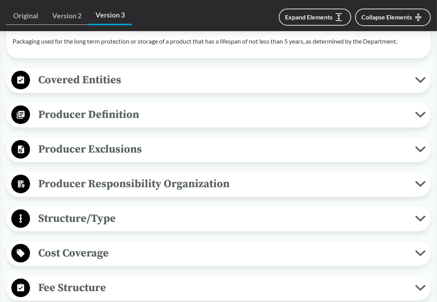
click at [203, 125] on button "Producer Definition" at bounding box center [218, 115] width 419 height 20
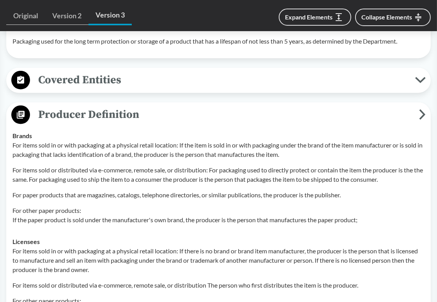
click at [207, 125] on button "Producer Definition" at bounding box center [218, 115] width 419 height 20
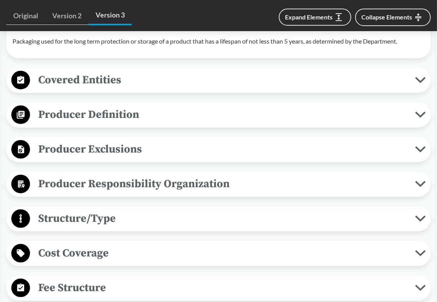
click at [195, 154] on span "Producer Exclusions" at bounding box center [222, 150] width 385 height 18
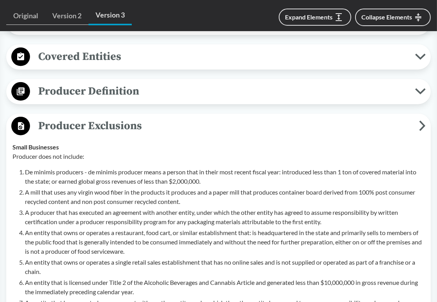
scroll to position [1013, 0]
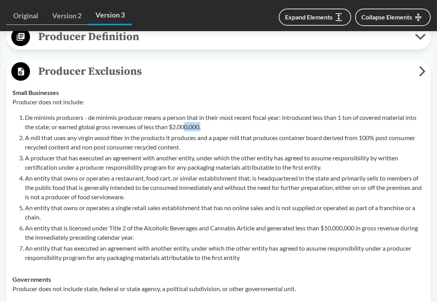
drag, startPoint x: 187, startPoint y: 134, endPoint x: 205, endPoint y: 134, distance: 17.5
click at [205, 132] on p "De minimis producers - de minimis producer means a person that in their most re…" at bounding box center [224, 122] width 399 height 19
drag, startPoint x: 113, startPoint y: 136, endPoint x: 227, endPoint y: 139, distance: 114.2
click at [227, 132] on p "De minimis producers - de minimis producer means a person that in their most re…" at bounding box center [224, 122] width 399 height 19
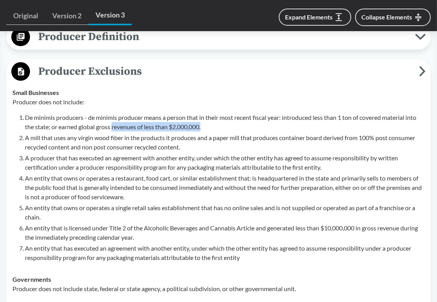
click at [227, 132] on p "De minimis producers - de minimis producer means a person that in their most re…" at bounding box center [224, 122] width 399 height 19
drag, startPoint x: 228, startPoint y: 139, endPoint x: 108, endPoint y: 139, distance: 120.4
click at [108, 132] on p "De minimis producers - de minimis producer means a person that in their most re…" at bounding box center [224, 122] width 399 height 19
drag, startPoint x: 109, startPoint y: 128, endPoint x: 181, endPoint y: 128, distance: 71.3
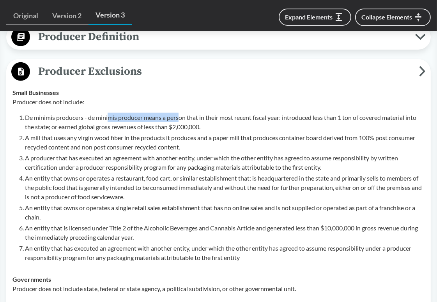
click at [181, 128] on p "De minimis producers - de minimis producer means a person that in their most re…" at bounding box center [224, 122] width 399 height 19
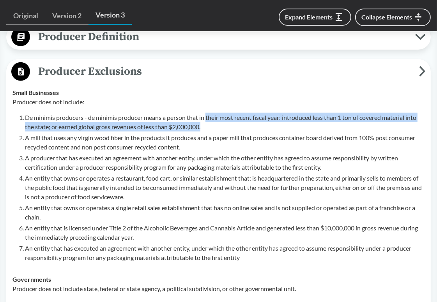
drag, startPoint x: 208, startPoint y: 127, endPoint x: 292, endPoint y: 133, distance: 84.4
click at [292, 132] on p "De minimis producers - de minimis producer means a person that in their most re…" at bounding box center [224, 122] width 399 height 19
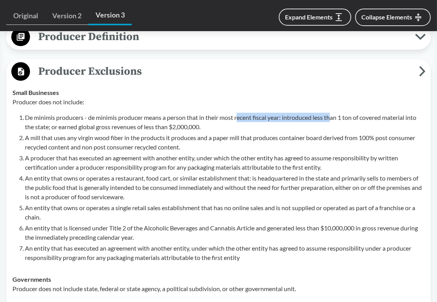
drag, startPoint x: 335, startPoint y: 122, endPoint x: 240, endPoint y: 124, distance: 94.7
click at [240, 124] on p "De minimis producers - de minimis producer means a person that in their most re…" at bounding box center [224, 122] width 399 height 19
drag, startPoint x: 236, startPoint y: 124, endPoint x: 355, endPoint y: 130, distance: 119.3
click at [355, 130] on p "De minimis producers - de minimis producer means a person that in their most re…" at bounding box center [224, 122] width 399 height 19
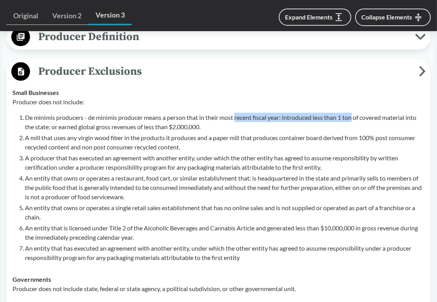
click at [355, 130] on p "De minimis producers - de minimis producer means a person that in their most re…" at bounding box center [224, 122] width 399 height 19
drag, startPoint x: 372, startPoint y: 128, endPoint x: 278, endPoint y: 127, distance: 94.7
click at [278, 127] on p "De minimis producers - de minimis producer means a person that in their most re…" at bounding box center [224, 122] width 399 height 19
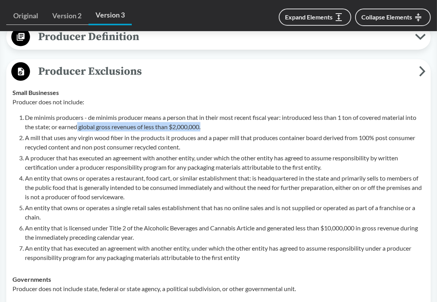
drag, startPoint x: 77, startPoint y: 137, endPoint x: 210, endPoint y: 137, distance: 133.3
click at [210, 132] on p "De minimis producers - de minimis producer means a person that in their most re…" at bounding box center [224, 122] width 399 height 19
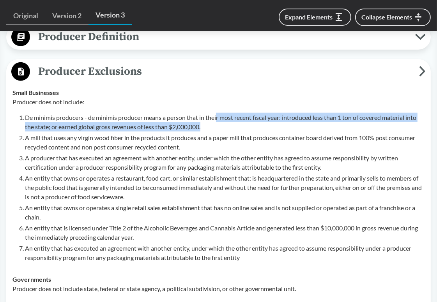
drag, startPoint x: 213, startPoint y: 136, endPoint x: 218, endPoint y: 129, distance: 9.2
click at [218, 129] on p "De minimis producers - de minimis producer means a person that in their most re…" at bounding box center [224, 122] width 399 height 19
drag, startPoint x: 211, startPoint y: 127, endPoint x: 211, endPoint y: 139, distance: 12.5
click at [211, 132] on p "De minimis producers - de minimis producer means a person that in their most re…" at bounding box center [224, 122] width 399 height 19
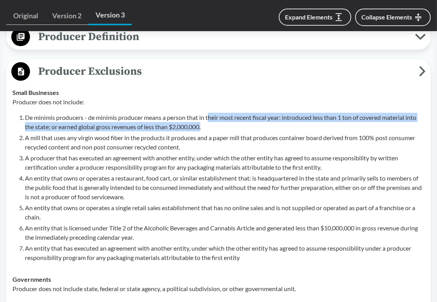
click at [211, 132] on p "De minimis producers - de minimis producer means a person that in their most re…" at bounding box center [224, 122] width 399 height 19
drag, startPoint x: 210, startPoint y: 136, endPoint x: 208, endPoint y: 128, distance: 7.6
click at [208, 128] on p "De minimis producers - de minimis producer means a person that in their most re…" at bounding box center [224, 122] width 399 height 19
drag, startPoint x: 208, startPoint y: 127, endPoint x: 208, endPoint y: 136, distance: 9.0
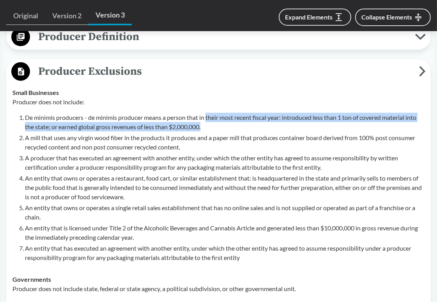
click at [208, 132] on p "De minimis producers - de minimis producer means a person that in their most re…" at bounding box center [224, 122] width 399 height 19
drag, startPoint x: 210, startPoint y: 135, endPoint x: 208, endPoint y: 128, distance: 7.2
click at [208, 128] on p "De minimis producers - de minimis producer means a person that in their most re…" at bounding box center [224, 122] width 399 height 19
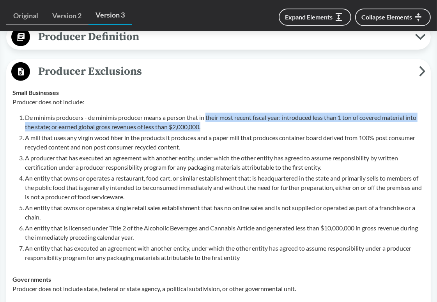
drag, startPoint x: 208, startPoint y: 128, endPoint x: 209, endPoint y: 134, distance: 5.9
click at [209, 132] on p "De minimis producers - de minimis producer means a person that in their most re…" at bounding box center [224, 122] width 399 height 19
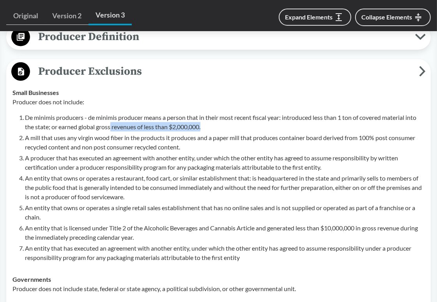
drag, startPoint x: 111, startPoint y: 134, endPoint x: 227, endPoint y: 134, distance: 115.3
click at [227, 132] on p "De minimis producers - de minimis producer means a person that in their most re…" at bounding box center [224, 122] width 399 height 19
drag, startPoint x: 217, startPoint y: 134, endPoint x: 125, endPoint y: 134, distance: 92.0
click at [125, 132] on p "De minimis producers - de minimis producer means a person that in their most re…" at bounding box center [224, 122] width 399 height 19
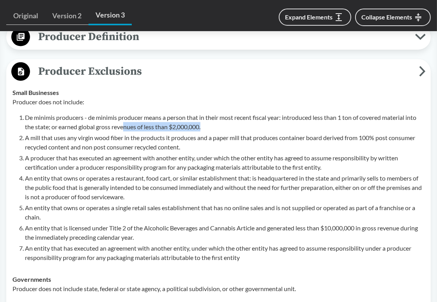
click at [125, 132] on p "De minimis producers - de minimis producer means a person that in their most re…" at bounding box center [224, 122] width 399 height 19
drag, startPoint x: 115, startPoint y: 136, endPoint x: 209, endPoint y: 137, distance: 93.5
click at [209, 132] on p "De minimis producers - de minimis producer means a person that in their most re…" at bounding box center [224, 122] width 399 height 19
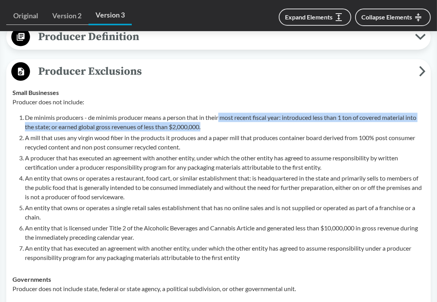
drag, startPoint x: 211, startPoint y: 136, endPoint x: 220, endPoint y: 130, distance: 10.7
click at [220, 130] on p "De minimis producers - de minimis producer means a person that in their most re…" at bounding box center [224, 122] width 399 height 19
drag, startPoint x: 221, startPoint y: 127, endPoint x: 221, endPoint y: 133, distance: 5.5
click at [221, 132] on p "De minimis producers - de minimis producer means a person that in their most re…" at bounding box center [224, 122] width 399 height 19
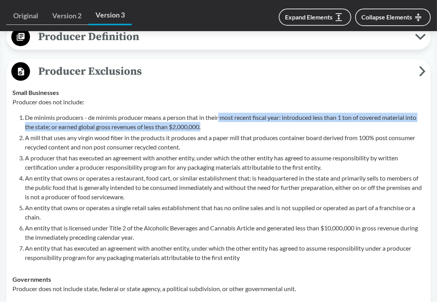
click at [221, 132] on p "De minimis producers - de minimis producer means a person that in their most re…" at bounding box center [224, 122] width 399 height 19
drag
click at [221, 127] on p "De minimis producers - de minimis producer means a person that in their most re…" at bounding box center [224, 122] width 399 height 19
click at [221, 132] on p "De minimis producers - de minimis producer means a person that in their most re…" at bounding box center [224, 122] width 399 height 19
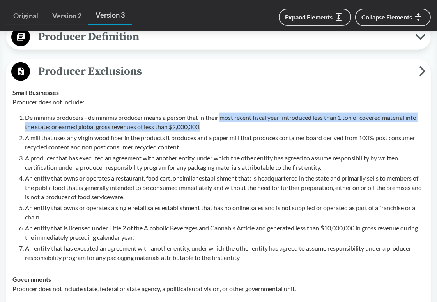
click at [221, 132] on p "De minimis producers - de minimis producer means a person that in their most re…" at bounding box center [224, 122] width 399 height 19
click at [220, 132] on p "De minimis producers - de minimis producer means a person that in their most re…" at bounding box center [224, 122] width 399 height 19
click at [222, 132] on p "De minimis producers - de minimis producer means a person that in their most re…" at bounding box center [224, 122] width 399 height 19
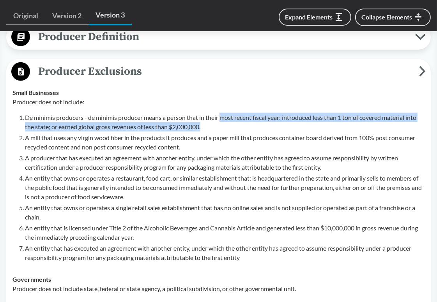
click at [222, 132] on p "De minimis producers - de minimis producer means a person that in their most re…" at bounding box center [224, 122] width 399 height 19
click at [223, 132] on p "De minimis producers - de minimis producer means a person that in their most re…" at bounding box center [224, 122] width 399 height 19
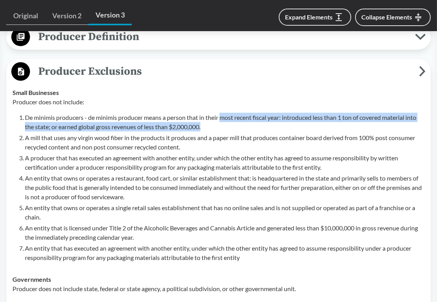
click at [223, 132] on p "De minimis producers - de minimis producer means a person that in their most re…" at bounding box center [224, 122] width 399 height 19
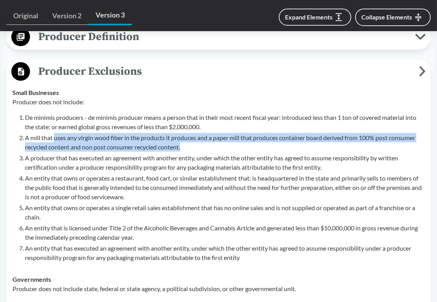
click at [183, 152] on p "A mill that uses any virgin wood fiber in the products it produces and a paper …" at bounding box center [224, 142] width 399 height 19
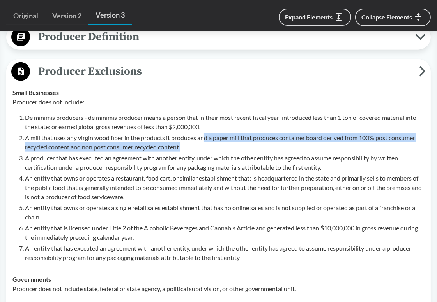
click at [207, 146] on p "A mill that uses any virgin wood fiber in the products it produces and a paper …" at bounding box center [224, 142] width 399 height 19
click at [210, 151] on p "A mill that uses any virgin wood fiber in the products it produces and a paper …" at bounding box center [224, 142] width 399 height 19
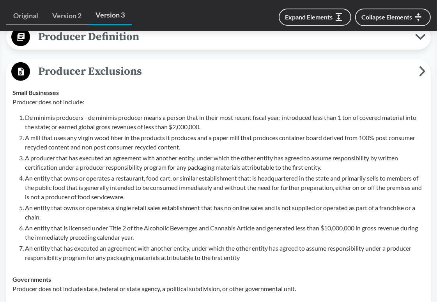
click at [210, 150] on p "A mill that uses any virgin wood fiber in the products it produces and a paper …" at bounding box center [224, 142] width 399 height 19
click at [187, 150] on p "A mill that uses any virgin wood fiber in the products it produces and a paper …" at bounding box center [224, 142] width 399 height 19
click at [237, 150] on p "A mill that uses any virgin wood fiber in the products it produces and a paper …" at bounding box center [224, 142] width 399 height 19
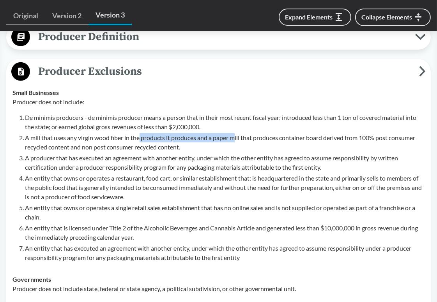
click at [237, 150] on p "A mill that uses any virgin wood fiber in the products it produces and a paper …" at bounding box center [224, 142] width 399 height 19
click at [293, 147] on p "A mill that uses any virgin wood fiber in the products it produces and a paper …" at bounding box center [224, 142] width 399 height 19
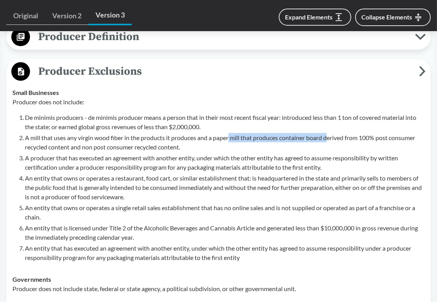
click at [230, 146] on p "A mill that uses any virgin wood fiber in the products it produces and a paper …" at bounding box center [224, 142] width 399 height 19
click at [395, 146] on p "A mill that uses any virgin wood fiber in the products it produces and a paper …" at bounding box center [224, 142] width 399 height 19
click at [254, 146] on p "A mill that uses any virgin wood fiber in the products it produces and a paper …" at bounding box center [224, 142] width 399 height 19
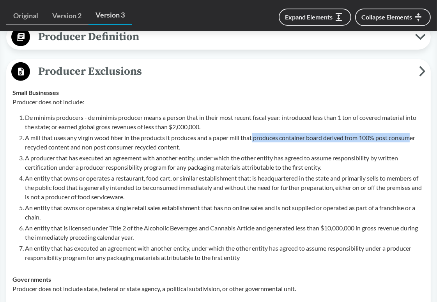
click at [254, 146] on p "A mill that uses any virgin wood fiber in the products it produces and a paper …" at bounding box center [224, 142] width 399 height 19
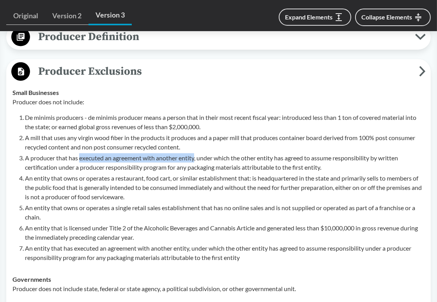
click at [196, 169] on p "A producer that has executed an agreement with another entity, under which the …" at bounding box center [224, 163] width 399 height 19
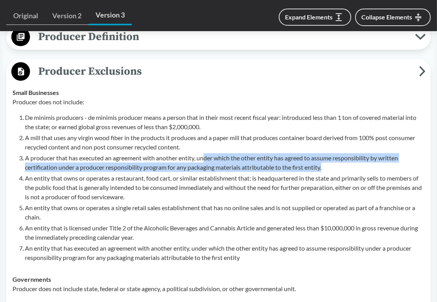
click at [326, 172] on p "A producer that has executed an agreement with another entity, under which the …" at bounding box center [224, 163] width 399 height 19
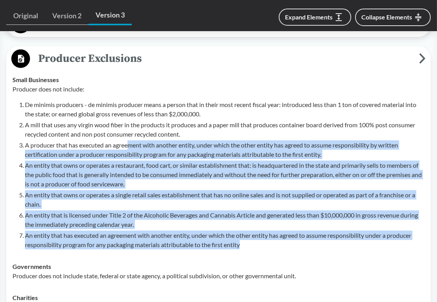
scroll to position [974, 0]
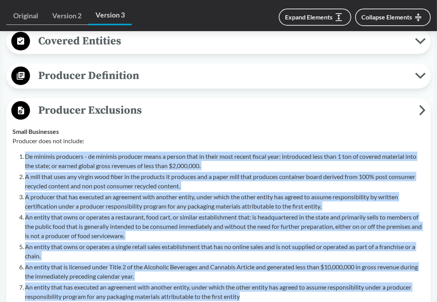
click at [25, 166] on ol "De minimis producers - de minimis producer means a person that in their most re…" at bounding box center [224, 227] width 399 height 150
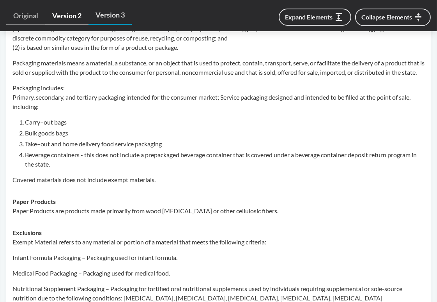
scroll to position [351, 0]
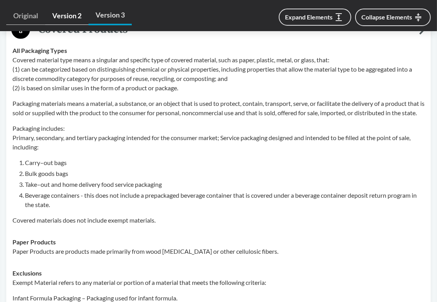
click at [67, 15] on link "Version 2" at bounding box center [66, 16] width 43 height 18
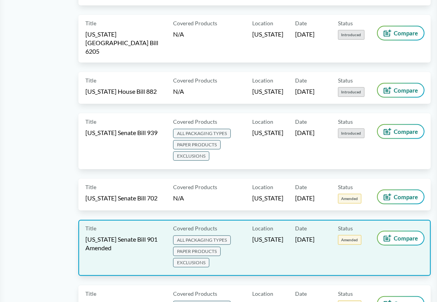
scroll to position [390, 0]
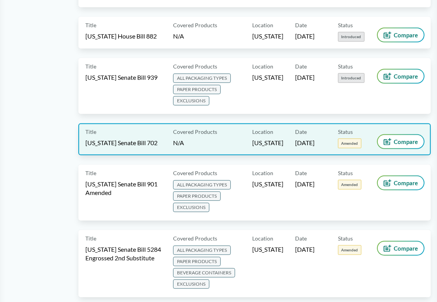
drag, startPoint x: 345, startPoint y: 131, endPoint x: 330, endPoint y: 135, distance: 15.8
click at [330, 135] on div "Title Illinois Senate Bill 702 Covered Products N/A Location Illinois Date 04/0…" at bounding box center [254, 140] width 352 height 32
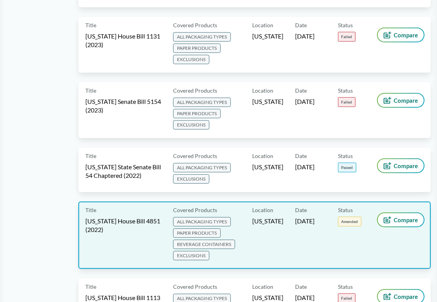
scroll to position [3740, 0]
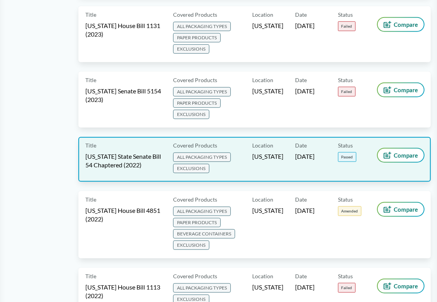
click at [270, 152] on span "California" at bounding box center [267, 156] width 31 height 9
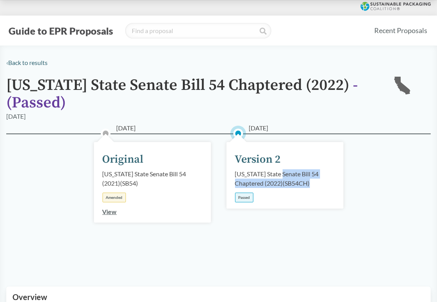
drag, startPoint x: 278, startPoint y: 173, endPoint x: 315, endPoint y: 187, distance: 39.9
click at [315, 187] on div "California State Senate Bill 54 Chaptered (2022) ( SB54CH )" at bounding box center [285, 178] width 100 height 19
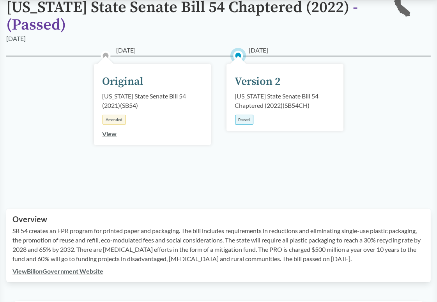
scroll to position [156, 0]
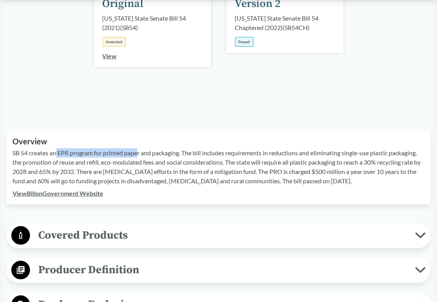
drag, startPoint x: 56, startPoint y: 153, endPoint x: 139, endPoint y: 157, distance: 83.1
click at [139, 157] on p "SB 54 creates an EPR program for printed paper and packaging. The bill includes…" at bounding box center [218, 166] width 412 height 37
drag, startPoint x: 104, startPoint y: 152, endPoint x: 184, endPoint y: 153, distance: 80.3
click at [184, 153] on p "SB 54 creates an EPR program for printed paper and packaging. The bill includes…" at bounding box center [218, 166] width 412 height 37
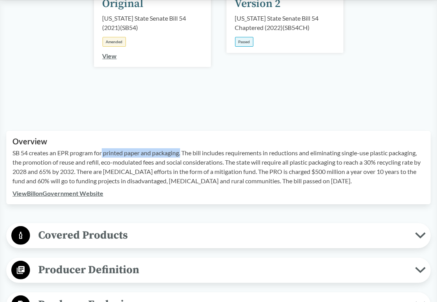
click at [184, 153] on p "SB 54 creates an EPR program for printed paper and packaging. The bill includes…" at bounding box center [218, 166] width 412 height 37
drag, startPoint x: 188, startPoint y: 153, endPoint x: 237, endPoint y: 153, distance: 49.5
click at [237, 153] on p "SB 54 creates an EPR program for printed paper and packaging. The bill includes…" at bounding box center [218, 166] width 412 height 37
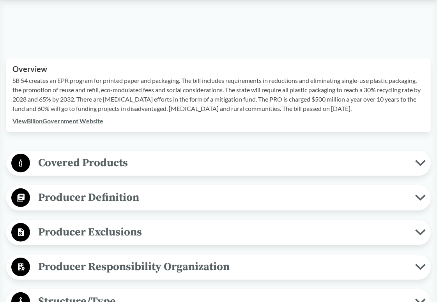
scroll to position [234, 0]
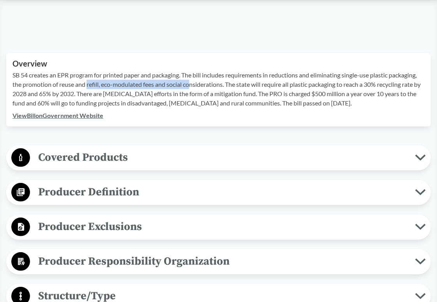
drag, startPoint x: 87, startPoint y: 84, endPoint x: 193, endPoint y: 85, distance: 106.0
click at [193, 85] on p "SB 54 creates an EPR program for printed paper and packaging. The bill includes…" at bounding box center [218, 89] width 412 height 37
drag, startPoint x: 168, startPoint y: 85, endPoint x: 225, endPoint y: 85, distance: 57.3
click at [225, 85] on p "SB 54 creates an EPR program for printed paper and packaging. The bill includes…" at bounding box center [218, 89] width 412 height 37
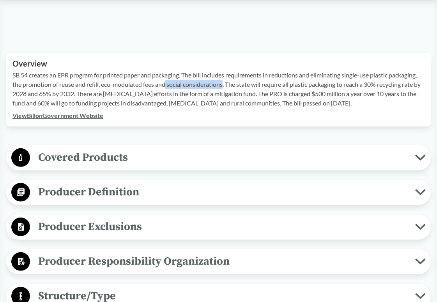
click at [225, 85] on p "SB 54 creates an EPR program for printed paper and packaging. The bill includes…" at bounding box center [218, 89] width 412 height 37
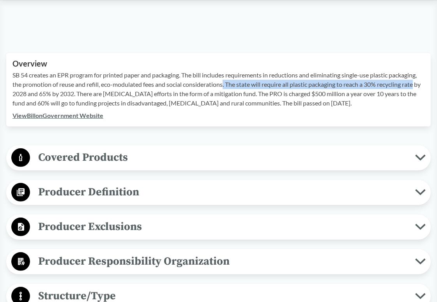
drag, startPoint x: 225, startPoint y: 85, endPoint x: 413, endPoint y: 87, distance: 187.8
click at [413, 87] on p "SB 54 creates an EPR program for printed paper and packaging. The bill includes…" at bounding box center [218, 89] width 412 height 37
drag, startPoint x: 418, startPoint y: 86, endPoint x: 228, endPoint y: 83, distance: 190.2
click at [228, 83] on p "SB 54 creates an EPR program for printed paper and packaging. The bill includes…" at bounding box center [218, 89] width 412 height 37
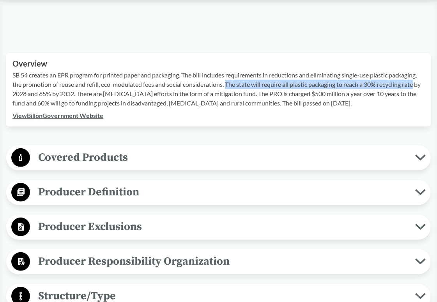
click at [228, 83] on p "SB 54 creates an EPR program for printed paper and packaging. The bill includes…" at bounding box center [218, 89] width 412 height 37
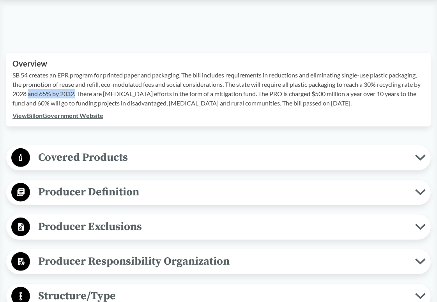
drag, startPoint x: 36, startPoint y: 95, endPoint x: 83, endPoint y: 94, distance: 47.5
click at [83, 94] on p "SB 54 creates an EPR program for printed paper and packaging. The bill includes…" at bounding box center [218, 89] width 412 height 37
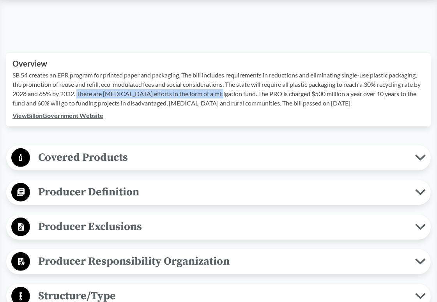
drag, startPoint x: 86, startPoint y: 94, endPoint x: 221, endPoint y: 96, distance: 134.1
click at [221, 96] on p "SB 54 creates an EPR program for printed paper and packaging. The bill includes…" at bounding box center [218, 89] width 412 height 37
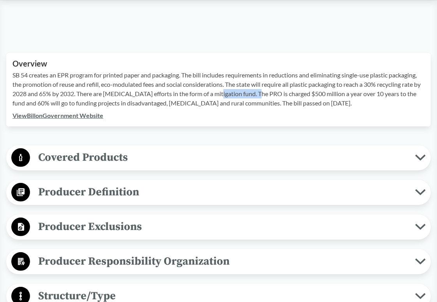
drag, startPoint x: 219, startPoint y: 95, endPoint x: 260, endPoint y: 93, distance: 41.7
click at [260, 93] on p "SB 54 creates an EPR program for printed paper and packaging. The bill includes…" at bounding box center [218, 89] width 412 height 37
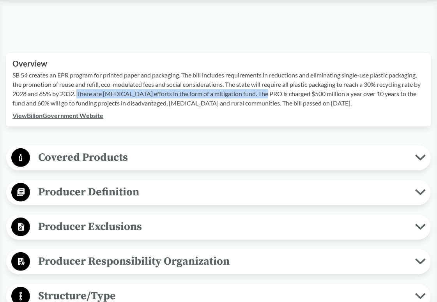
drag, startPoint x: 263, startPoint y: 93, endPoint x: 86, endPoint y: 93, distance: 177.3
click at [86, 93] on p "SB 54 creates an EPR program for printed paper and packaging. The bill includes…" at bounding box center [218, 89] width 412 height 37
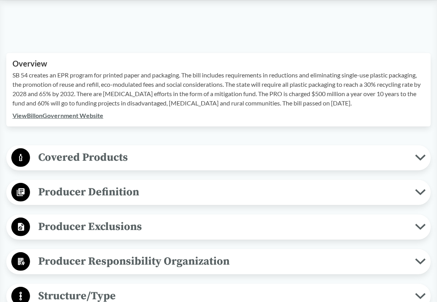
click at [262, 108] on div "SB 54 creates an EPR program for printed paper and packaging. The bill includes…" at bounding box center [218, 91] width 412 height 41
click at [216, 150] on span "Covered Products" at bounding box center [222, 158] width 385 height 18
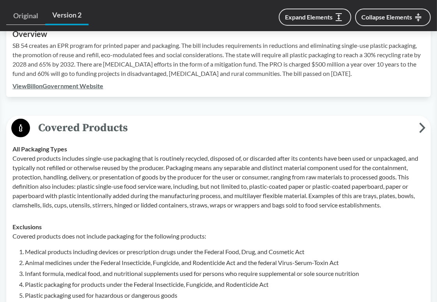
scroll to position [312, 0]
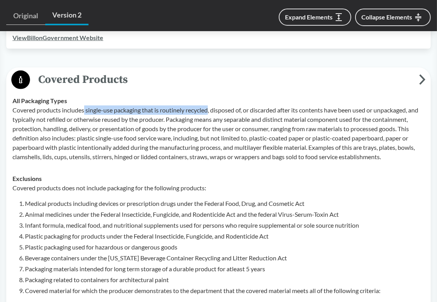
drag, startPoint x: 85, startPoint y: 110, endPoint x: 210, endPoint y: 111, distance: 124.7
click at [210, 111] on p "Covered products includes single-use packaging that is routinely recycled, disp…" at bounding box center [218, 134] width 412 height 56
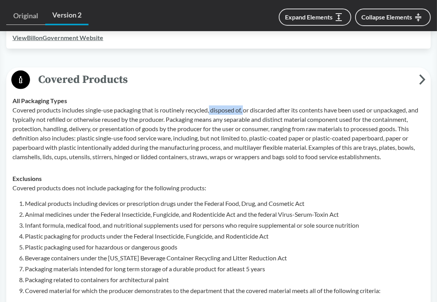
drag, startPoint x: 212, startPoint y: 111, endPoint x: 246, endPoint y: 111, distance: 34.3
click at [246, 111] on p "Covered products includes single-use packaging that is routinely recycled, disp…" at bounding box center [218, 134] width 412 height 56
drag, startPoint x: 250, startPoint y: 111, endPoint x: 311, endPoint y: 112, distance: 60.8
click at [311, 112] on p "Covered products includes single-use packaging that is routinely recycled, disp…" at bounding box center [218, 134] width 412 height 56
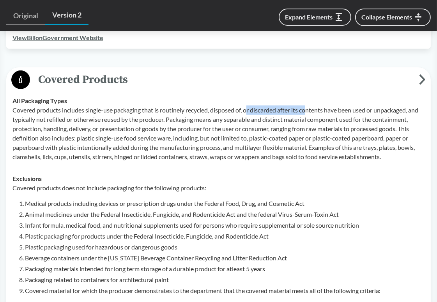
click at [311, 112] on p "Covered products includes single-use packaging that is routinely recycled, disp…" at bounding box center [218, 134] width 412 height 56
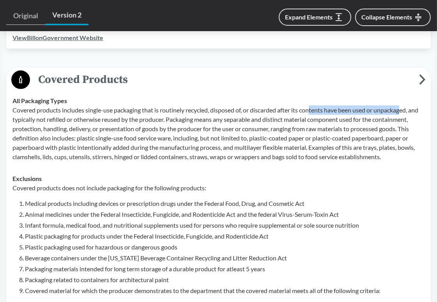
drag, startPoint x: 312, startPoint y: 112, endPoint x: 406, endPoint y: 113, distance: 93.1
click at [406, 113] on p "Covered products includes single-use packaging that is routinely recycled, disp…" at bounding box center [218, 134] width 412 height 56
drag, startPoint x: 410, startPoint y: 111, endPoint x: 320, endPoint y: 111, distance: 90.4
click at [320, 111] on p "Covered products includes single-use packaging that is routinely recycled, disp…" at bounding box center [218, 134] width 412 height 56
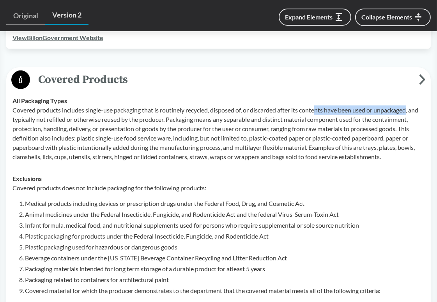
click at [320, 111] on p "Covered products includes single-use packaging that is routinely recycled, disp…" at bounding box center [218, 134] width 412 height 56
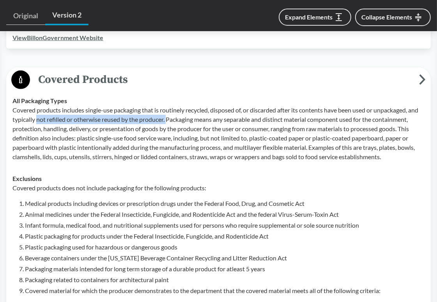
drag, startPoint x: 36, startPoint y: 119, endPoint x: 168, endPoint y: 120, distance: 132.1
click at [168, 120] on p "Covered products includes single-use packaging that is routinely recycled, disp…" at bounding box center [218, 134] width 412 height 56
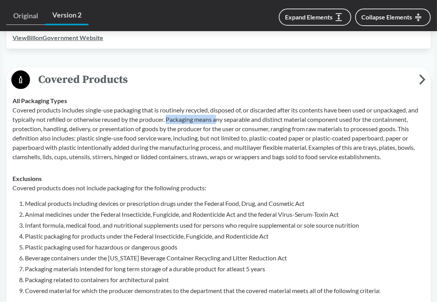
drag, startPoint x: 168, startPoint y: 120, endPoint x: 220, endPoint y: 121, distance: 51.4
click at [220, 121] on p "Covered products includes single-use packaging that is routinely recycled, disp…" at bounding box center [218, 134] width 412 height 56
drag, startPoint x: 216, startPoint y: 120, endPoint x: 314, endPoint y: 120, distance: 98.2
click at [314, 120] on p "Covered products includes single-use packaging that is routinely recycled, disp…" at bounding box center [218, 134] width 412 height 56
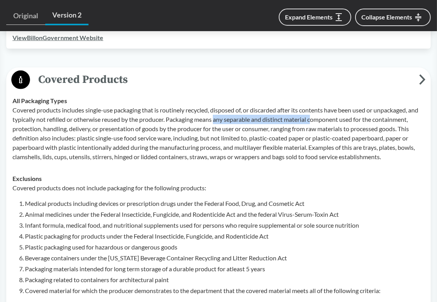
click at [314, 120] on p "Covered products includes single-use packaging that is routinely recycled, disp…" at bounding box center [218, 134] width 412 height 56
drag, startPoint x: 270, startPoint y: 120, endPoint x: 367, endPoint y: 122, distance: 97.4
click at [367, 122] on p "Covered products includes single-use packaging that is routinely recycled, disp…" at bounding box center [218, 134] width 412 height 56
drag, startPoint x: 411, startPoint y: 119, endPoint x: 169, endPoint y: 120, distance: 241.6
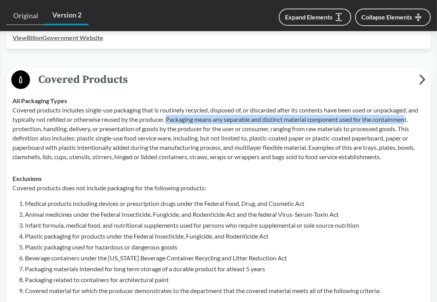
click at [169, 120] on p "Covered products includes single-use packaging that is routinely recycled, disp…" at bounding box center [218, 134] width 412 height 56
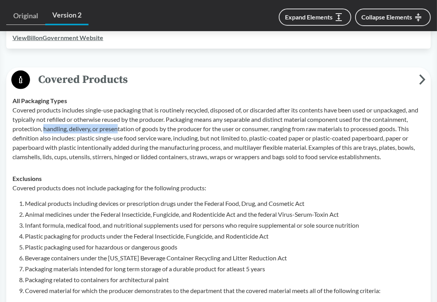
drag, startPoint x: 44, startPoint y: 129, endPoint x: 119, endPoint y: 132, distance: 74.9
click at [119, 132] on p "Covered products includes single-use packaging that is routinely recycled, disp…" at bounding box center [218, 134] width 412 height 56
drag, startPoint x: 99, startPoint y: 130, endPoint x: 175, endPoint y: 130, distance: 76.4
click at [175, 130] on p "Covered products includes single-use packaging that is routinely recycled, disp…" at bounding box center [218, 134] width 412 height 56
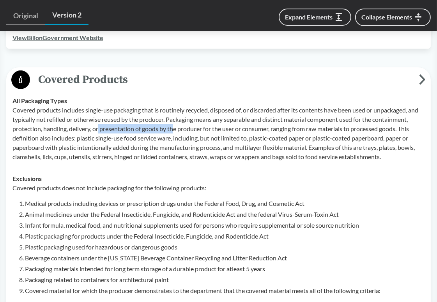
click at [175, 130] on p "Covered products includes single-use packaging that is routinely recycled, disp…" at bounding box center [218, 134] width 412 height 56
drag, startPoint x: 162, startPoint y: 130, endPoint x: 248, endPoint y: 131, distance: 86.1
click at [248, 131] on p "Covered products includes single-use packaging that is routinely recycled, disp…" at bounding box center [218, 134] width 412 height 56
drag, startPoint x: 221, startPoint y: 130, endPoint x: 271, endPoint y: 130, distance: 49.9
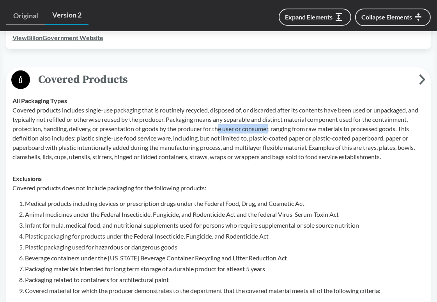
click at [271, 130] on p "Covered products includes single-use packaging that is routinely recycled, disp…" at bounding box center [218, 134] width 412 height 56
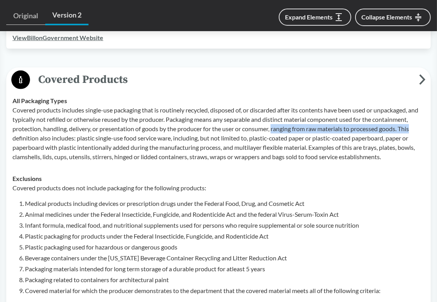
drag, startPoint x: 275, startPoint y: 129, endPoint x: 414, endPoint y: 131, distance: 138.7
click at [414, 131] on p "Covered products includes single-use packaging that is routinely recycled, disp…" at bounding box center [218, 134] width 412 height 56
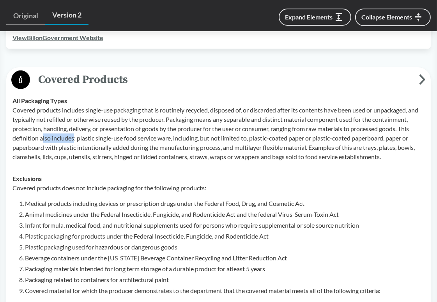
drag, startPoint x: 42, startPoint y: 139, endPoint x: 74, endPoint y: 139, distance: 31.9
click at [74, 139] on p "Covered products includes single-use packaging that is routinely recycled, disp…" at bounding box center [218, 134] width 412 height 56
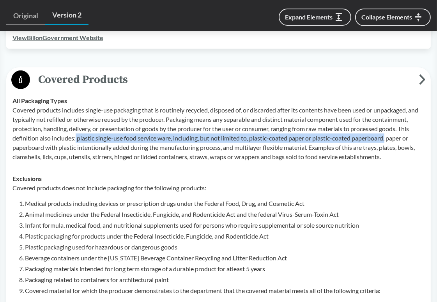
drag, startPoint x: 76, startPoint y: 138, endPoint x: 388, endPoint y: 142, distance: 312.1
click at [388, 142] on p "Covered products includes single-use packaging that is routinely recycled, disp…" at bounding box center [218, 134] width 412 height 56
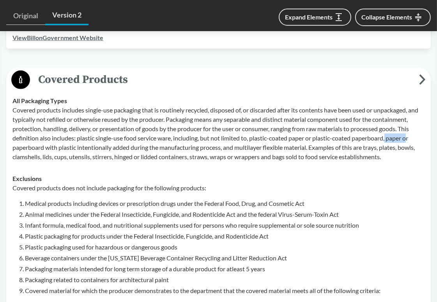
drag, startPoint x: 390, startPoint y: 141, endPoint x: 409, endPoint y: 141, distance: 19.5
click at [409, 141] on p "Covered products includes single-use packaging that is routinely recycled, disp…" at bounding box center [218, 134] width 412 height 56
drag, startPoint x: 48, startPoint y: 148, endPoint x: 108, endPoint y: 148, distance: 59.6
click at [108, 148] on p "Covered products includes single-use packaging that is routinely recycled, disp…" at bounding box center [218, 134] width 412 height 56
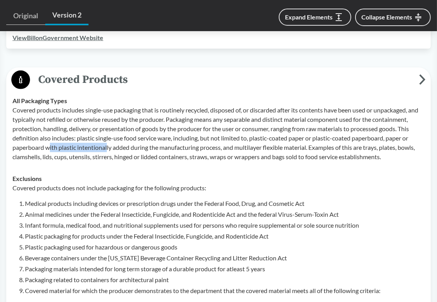
click at [108, 148] on p "Covered products includes single-use packaging that is routinely recycled, disp…" at bounding box center [218, 134] width 412 height 56
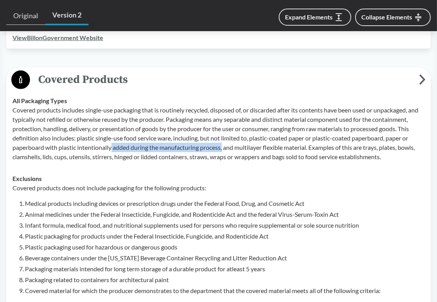
drag, startPoint x: 111, startPoint y: 148, endPoint x: 224, endPoint y: 150, distance: 113.0
click at [224, 150] on p "Covered products includes single-use packaging that is routinely recycled, disp…" at bounding box center [218, 134] width 412 height 56
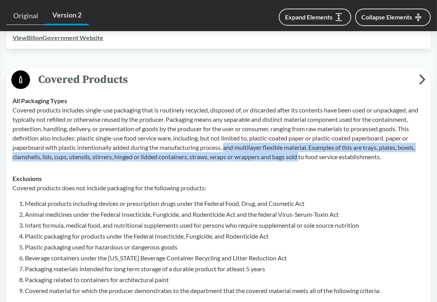
drag, startPoint x: 225, startPoint y: 150, endPoint x: 302, endPoint y: 153, distance: 76.8
click at [302, 153] on p "Covered products includes single-use packaging that is routinely recycled, disp…" at bounding box center [218, 134] width 412 height 56
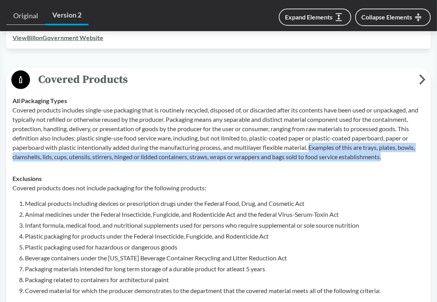
drag, startPoint x: 314, startPoint y: 148, endPoint x: 412, endPoint y: 162, distance: 99.6
click at [412, 162] on td "All Packaging Types Covered products includes single-use packaging that is rout…" at bounding box center [218, 129] width 419 height 78
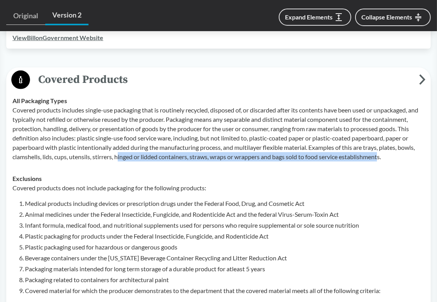
drag, startPoint x: 120, startPoint y: 156, endPoint x: 382, endPoint y: 158, distance: 261.4
click at [382, 158] on p "Covered products includes single-use packaging that is routinely recycled, disp…" at bounding box center [218, 134] width 412 height 56
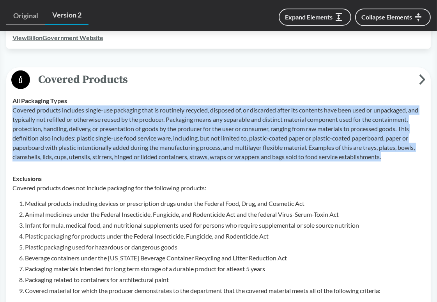
drag, startPoint x: 391, startPoint y: 158, endPoint x: 13, endPoint y: 111, distance: 380.9
click at [13, 111] on p "Covered products includes single-use packaging that is routinely recycled, disp…" at bounding box center [218, 134] width 412 height 56
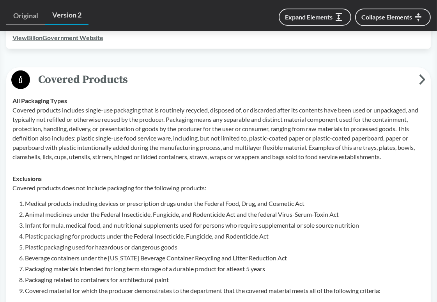
click at [304, 187] on p "Covered products does not include packaging for the following products:" at bounding box center [218, 188] width 412 height 9
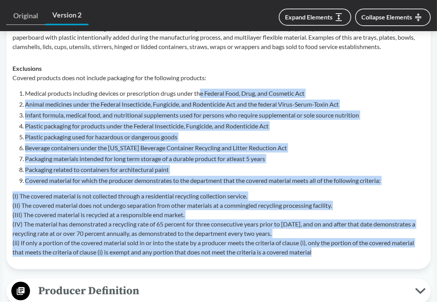
scroll to position [351, 0]
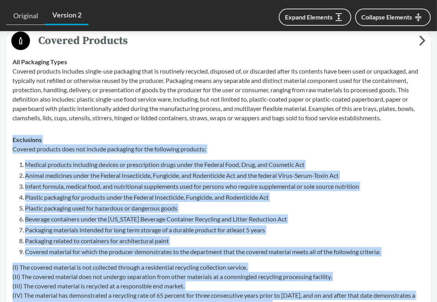
drag, startPoint x: 333, startPoint y: 210, endPoint x: 9, endPoint y: 136, distance: 331.7
click at [9, 136] on td "Exclusions Covered products does not include packaging for the following produc…" at bounding box center [218, 232] width 419 height 206
click at [332, 154] on div "Covered products does not include packaging for the following products: Medical…" at bounding box center [218, 237] width 412 height 184
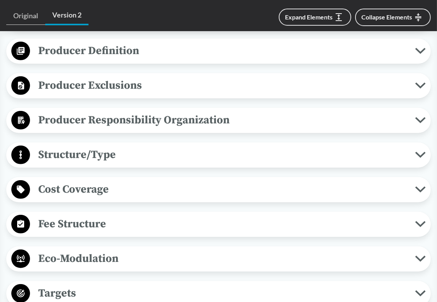
scroll to position [701, 0]
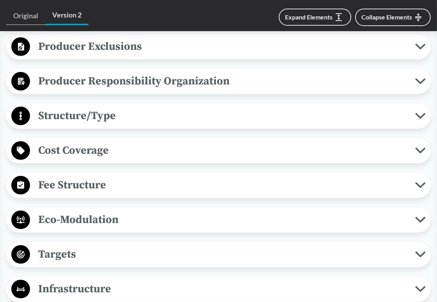
click at [277, 189] on span "Fee Structure" at bounding box center [222, 185] width 385 height 18
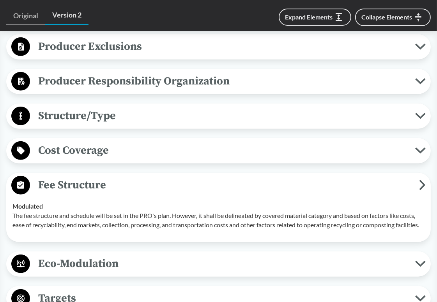
click at [277, 189] on span "Fee Structure" at bounding box center [224, 185] width 389 height 18
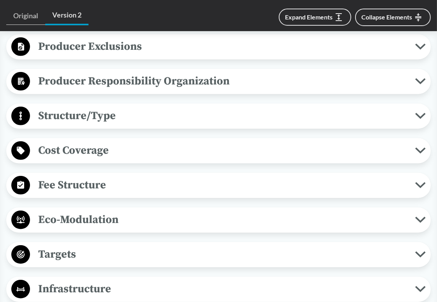
click at [281, 87] on span "Producer Responsibility Organization" at bounding box center [222, 81] width 385 height 18
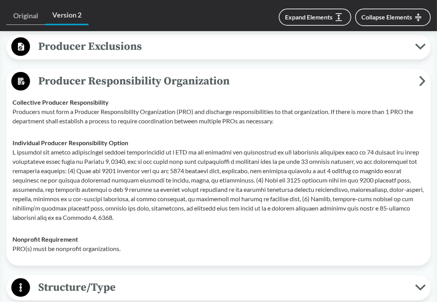
click at [281, 87] on span "Producer Responsibility Organization" at bounding box center [224, 81] width 389 height 18
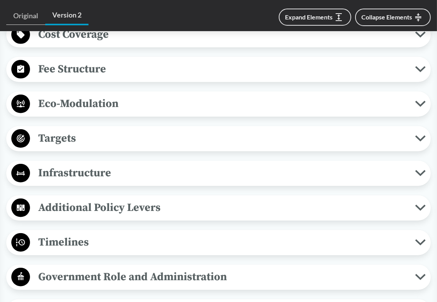
scroll to position [818, 0]
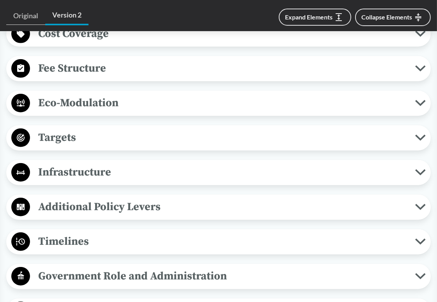
click at [290, 174] on span "Infrastructure" at bounding box center [222, 173] width 385 height 18
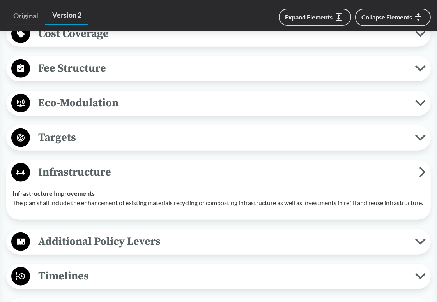
click at [290, 174] on span "Infrastructure" at bounding box center [224, 173] width 389 height 18
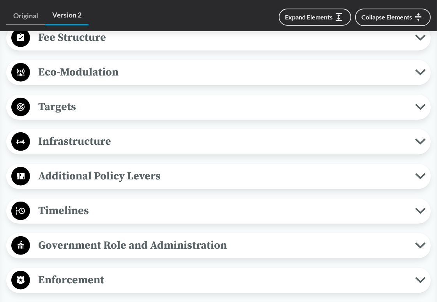
scroll to position [896, 0]
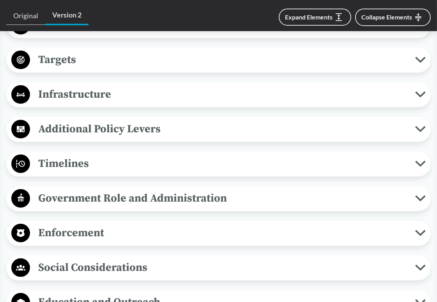
click at [267, 166] on span "Timelines" at bounding box center [222, 164] width 385 height 18
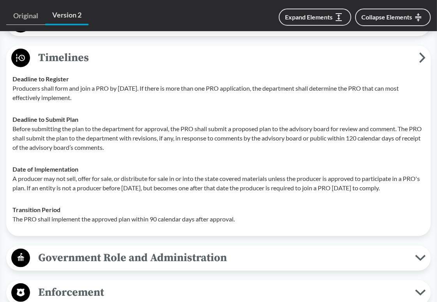
scroll to position [1013, 0]
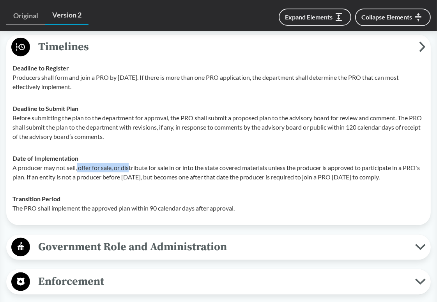
drag, startPoint x: 78, startPoint y: 165, endPoint x: 130, endPoint y: 167, distance: 52.2
click at [130, 167] on p "A producer may not sell, offer for sale, or distribute for sale in or into the …" at bounding box center [218, 172] width 412 height 19
drag, startPoint x: 119, startPoint y: 168, endPoint x: 189, endPoint y: 170, distance: 69.8
click at [189, 170] on p "A producer may not sell, offer for sale, or distribute for sale in or into the …" at bounding box center [218, 172] width 412 height 19
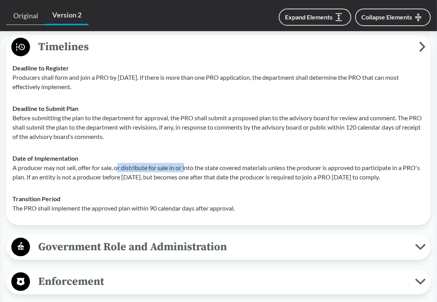
click at [189, 170] on p "A producer may not sell, offer for sale, or distribute for sale in or into the …" at bounding box center [218, 172] width 412 height 19
drag, startPoint x: 171, startPoint y: 168, endPoint x: 229, endPoint y: 168, distance: 58.1
click at [229, 168] on p "A producer may not sell, offer for sale, or distribute for sale in or into the …" at bounding box center [218, 172] width 412 height 19
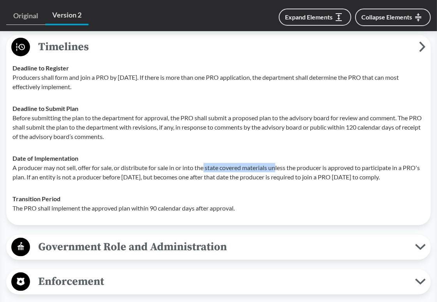
drag, startPoint x: 206, startPoint y: 166, endPoint x: 279, endPoint y: 169, distance: 72.5
click at [279, 169] on p "A producer may not sell, offer for sale, or distribute for sale in or into the …" at bounding box center [218, 172] width 412 height 19
drag, startPoint x: 268, startPoint y: 167, endPoint x: 327, endPoint y: 167, distance: 58.4
click at [327, 167] on p "A producer may not sell, offer for sale, or distribute for sale in or into the …" at bounding box center [218, 172] width 412 height 19
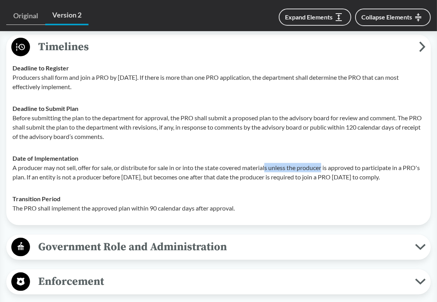
click at [327, 167] on p "A producer may not sell, offer for sale, or distribute for sale in or into the …" at bounding box center [218, 172] width 412 height 19
drag, startPoint x: 320, startPoint y: 167, endPoint x: 407, endPoint y: 166, distance: 86.9
click at [407, 166] on p "A producer may not sell, offer for sale, or distribute for sale in or into the …" at bounding box center [218, 172] width 412 height 19
drag, startPoint x: 408, startPoint y: 166, endPoint x: 284, endPoint y: 166, distance: 123.5
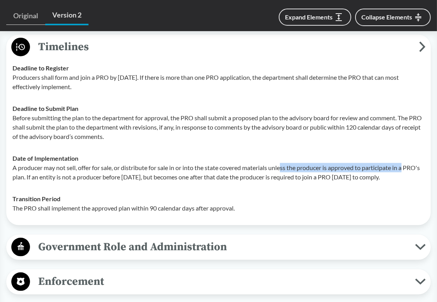
click at [284, 166] on p "A producer may not sell, offer for sale, or distribute for sale in or into the …" at bounding box center [218, 172] width 412 height 19
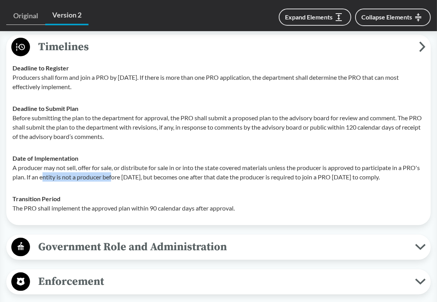
drag, startPoint x: 61, startPoint y: 175, endPoint x: 132, endPoint y: 175, distance: 70.5
click at [132, 175] on p "A producer may not sell, offer for sale, or distribute for sale in or into the …" at bounding box center [218, 172] width 412 height 19
drag, startPoint x: 113, startPoint y: 176, endPoint x: 175, endPoint y: 178, distance: 62.7
click at [175, 178] on p "A producer may not sell, offer for sale, or distribute for sale in or into the …" at bounding box center [218, 172] width 412 height 19
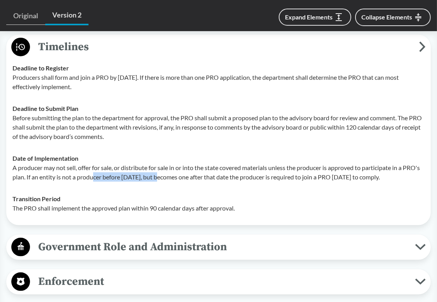
click at [175, 178] on p "A producer may not sell, offer for sale, or distribute for sale in or into the …" at bounding box center [218, 172] width 412 height 19
drag, startPoint x: 133, startPoint y: 176, endPoint x: 195, endPoint y: 176, distance: 61.9
click at [195, 176] on p "A producer may not sell, offer for sale, or distribute for sale in or into the …" at bounding box center [218, 172] width 412 height 19
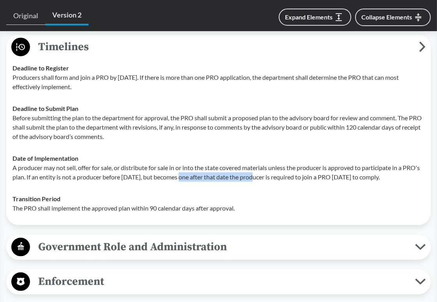
drag, startPoint x: 196, startPoint y: 176, endPoint x: 272, endPoint y: 176, distance: 76.4
click at [272, 176] on p "A producer may not sell, offer for sale, or distribute for sale in or into the …" at bounding box center [218, 172] width 412 height 19
drag, startPoint x: 252, startPoint y: 176, endPoint x: 298, endPoint y: 176, distance: 46.0
click at [298, 176] on p "A producer may not sell, offer for sale, or distribute for sale in or into the …" at bounding box center [218, 172] width 412 height 19
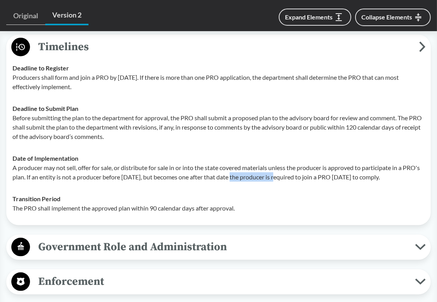
click at [298, 176] on p "A producer may not sell, offer for sale, or distribute for sale in or into the …" at bounding box center [218, 172] width 412 height 19
drag, startPoint x: 286, startPoint y: 176, endPoint x: 395, endPoint y: 178, distance: 109.1
click at [395, 178] on p "A producer may not sell, offer for sale, or distribute for sale in or into the …" at bounding box center [218, 172] width 412 height 19
drag, startPoint x: 405, startPoint y: 176, endPoint x: 214, endPoint y: 176, distance: 190.9
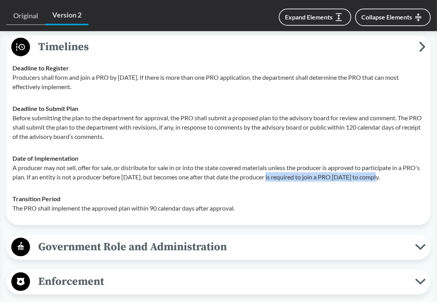
click at [214, 176] on p "A producer may not sell, offer for sale, or distribute for sale in or into the …" at bounding box center [218, 172] width 412 height 19
drag, startPoint x: 216, startPoint y: 176, endPoint x: 421, endPoint y: 176, distance: 205.3
click at [421, 176] on p "A producer may not sell, offer for sale, or distribute for sale in or into the …" at bounding box center [218, 172] width 412 height 19
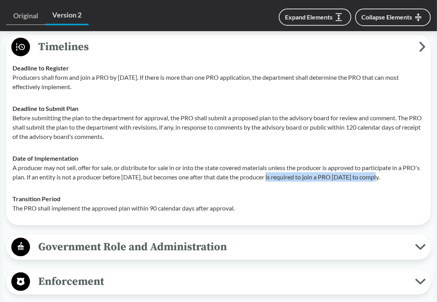
drag, startPoint x: 421, startPoint y: 176, endPoint x: 238, endPoint y: 177, distance: 182.7
click at [238, 177] on p "A producer may not sell, offer for sale, or distribute for sale in or into the …" at bounding box center [218, 172] width 412 height 19
drag, startPoint x: 227, startPoint y: 167, endPoint x: 225, endPoint y: 190, distance: 23.1
click at [225, 188] on td "Date of Implementation A producer may not sell, offer for sale, or distribute f…" at bounding box center [218, 168] width 419 height 41
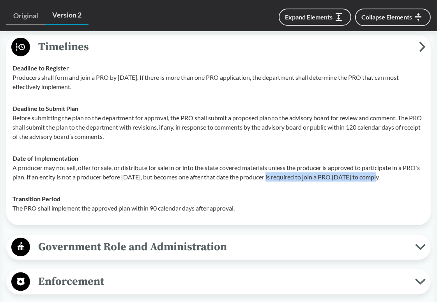
click at [225, 188] on td "Date of Implementation A producer may not sell, offer for sale, or distribute f…" at bounding box center [218, 168] width 419 height 41
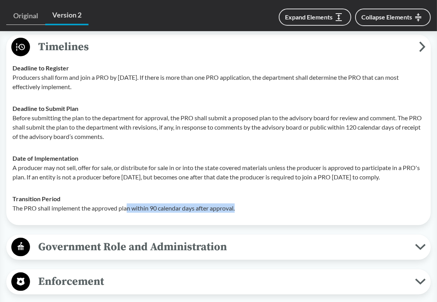
drag, startPoint x: 129, startPoint y: 216, endPoint x: 240, endPoint y: 216, distance: 111.4
click at [240, 213] on p "The PRO shall implement the approved plan within 90 calendar days after approva…" at bounding box center [218, 208] width 412 height 9
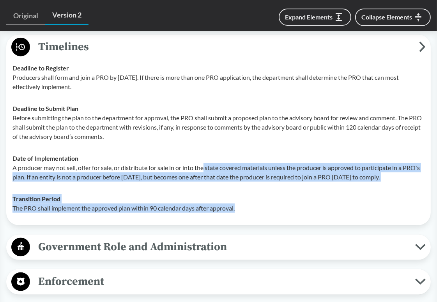
drag, startPoint x: 243, startPoint y: 216, endPoint x: 207, endPoint y: 168, distance: 60.2
click at [207, 168] on tbody "Deadline to Register Producers shall form and join a PRO by January 1, 2024. If…" at bounding box center [218, 138] width 419 height 162
click at [207, 168] on p "A producer may not sell, offer for sale, or distribute for sale in or into the …" at bounding box center [218, 172] width 412 height 19
drag, startPoint x: 218, startPoint y: 167, endPoint x: 249, endPoint y: 212, distance: 54.3
click at [249, 212] on tbody "Deadline to Register Producers shall form and join a PRO by January 1, 2024. If…" at bounding box center [218, 138] width 419 height 162
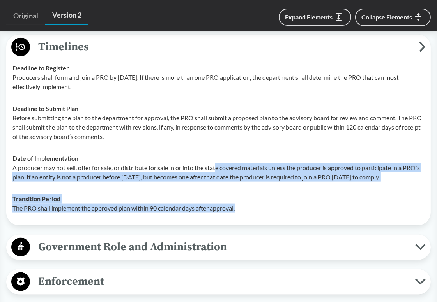
click at [249, 212] on p "The PRO shall implement the approved plan within 90 calendar days after approva…" at bounding box center [218, 208] width 412 height 9
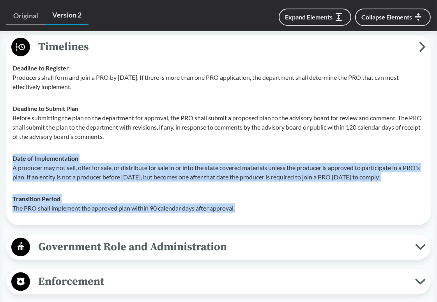
drag, startPoint x: 251, startPoint y: 212, endPoint x: 224, endPoint y: 160, distance: 58.7
click at [224, 160] on tbody "Deadline to Register Producers shall form and join a PRO by January 1, 2024. If…" at bounding box center [218, 138] width 419 height 162
click at [224, 160] on div "Date of Implementation A producer may not sell, offer for sale, or distribute f…" at bounding box center [218, 168] width 412 height 28
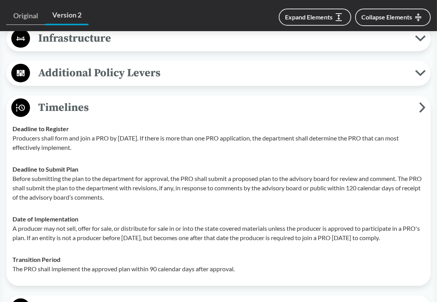
scroll to position [935, 0]
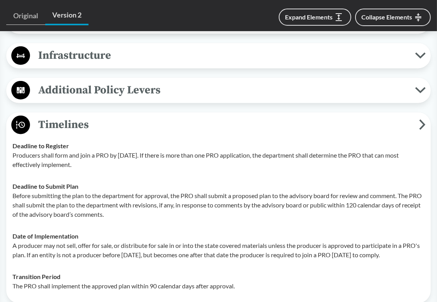
click at [262, 129] on span "Timelines" at bounding box center [224, 125] width 389 height 18
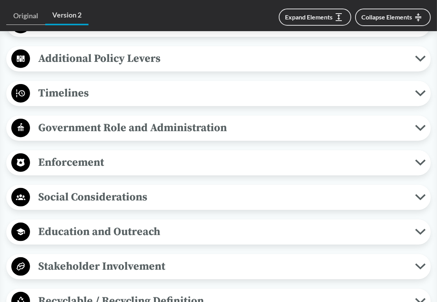
scroll to position [1013, 0]
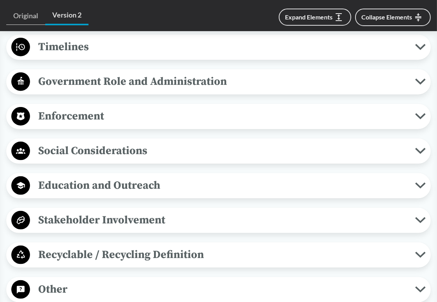
click at [242, 119] on span "Enforcement" at bounding box center [222, 117] width 385 height 18
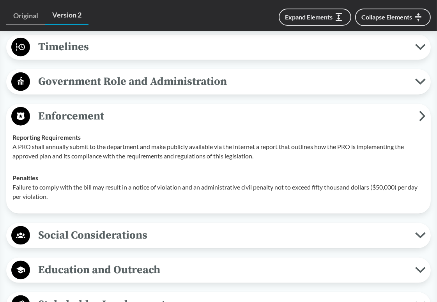
click at [242, 119] on span "Enforcement" at bounding box center [224, 117] width 389 height 18
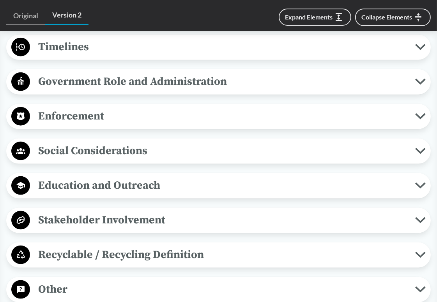
click at [233, 149] on span "Social Considerations" at bounding box center [222, 151] width 385 height 18
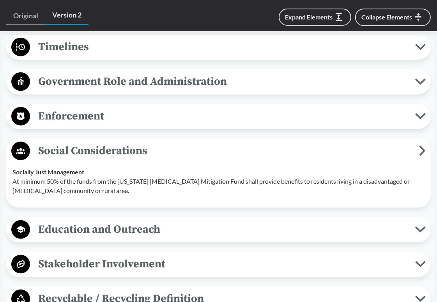
click at [233, 149] on span "Social Considerations" at bounding box center [224, 151] width 389 height 18
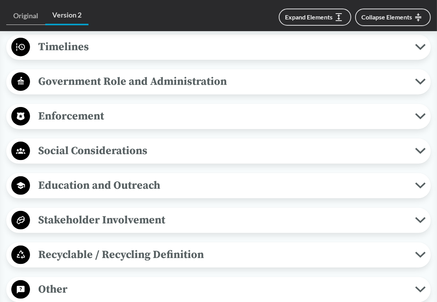
click at [224, 183] on span "Education and Outreach" at bounding box center [222, 186] width 385 height 18
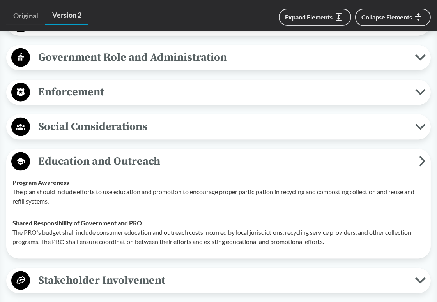
scroll to position [1052, 0]
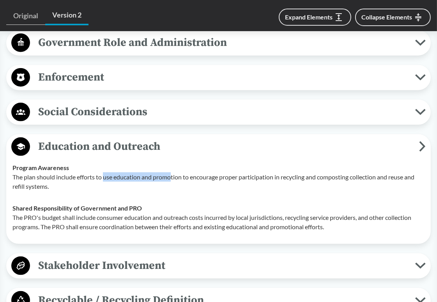
drag, startPoint x: 105, startPoint y: 175, endPoint x: 172, endPoint y: 175, distance: 67.0
click at [172, 175] on p "The plan should include efforts to use education and promotion to encourage pro…" at bounding box center [218, 182] width 412 height 19
drag, startPoint x: 178, startPoint y: 175, endPoint x: 247, endPoint y: 178, distance: 68.6
click at [247, 178] on p "The plan should include efforts to use education and promotion to encourage pro…" at bounding box center [218, 182] width 412 height 19
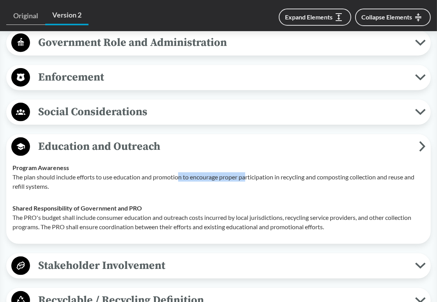
click at [247, 178] on p "The plan should include efforts to use education and promotion to encourage pro…" at bounding box center [218, 182] width 412 height 19
drag, startPoint x: 234, startPoint y: 177, endPoint x: 325, endPoint y: 177, distance: 90.4
click at [325, 177] on p "The plan should include efforts to use education and promotion to encourage pro…" at bounding box center [218, 182] width 412 height 19
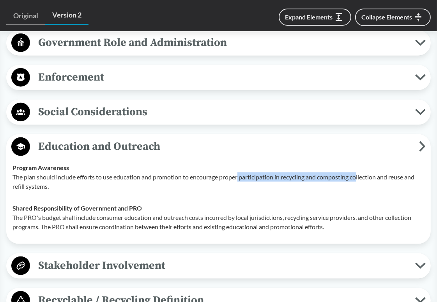
drag, startPoint x: 359, startPoint y: 176, endPoint x: 240, endPoint y: 174, distance: 119.2
click at [240, 174] on p "The plan should include efforts to use education and promotion to encourage pro…" at bounding box center [218, 182] width 412 height 19
drag, startPoint x: 236, startPoint y: 174, endPoint x: 379, endPoint y: 176, distance: 143.8
click at [379, 176] on p "The plan should include efforts to use education and promotion to encourage pro…" at bounding box center [218, 182] width 412 height 19
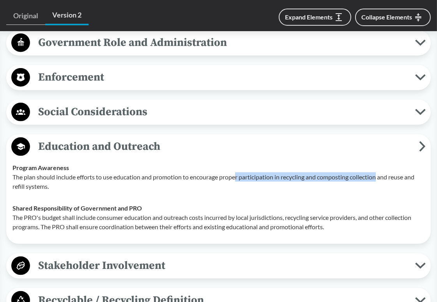
click at [379, 176] on p "The plan should include efforts to use education and promotion to encourage pro…" at bounding box center [218, 182] width 412 height 19
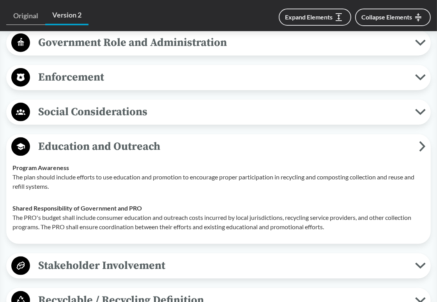
scroll to position [1091, 0]
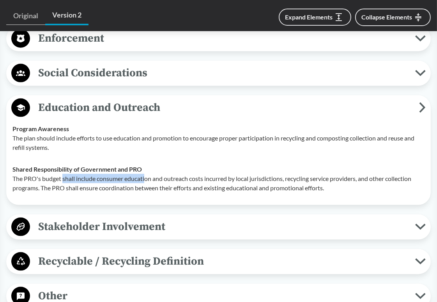
drag, startPoint x: 64, startPoint y: 176, endPoint x: 145, endPoint y: 177, distance: 81.8
click at [145, 177] on p "The PRO's budget shall include consumer education and outreach costs incurred b…" at bounding box center [218, 183] width 412 height 19
drag, startPoint x: 99, startPoint y: 176, endPoint x: 192, endPoint y: 176, distance: 92.7
click at [192, 176] on p "The PRO's budget shall include consumer education and outreach costs incurred b…" at bounding box center [218, 183] width 412 height 19
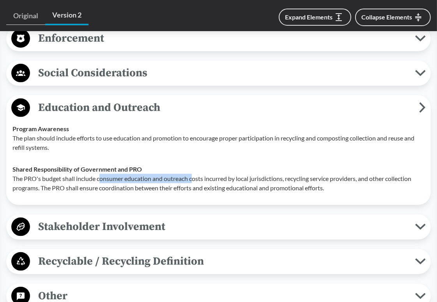
click at [192, 176] on p "The PRO's budget shall include consumer education and outreach costs incurred b…" at bounding box center [218, 183] width 412 height 19
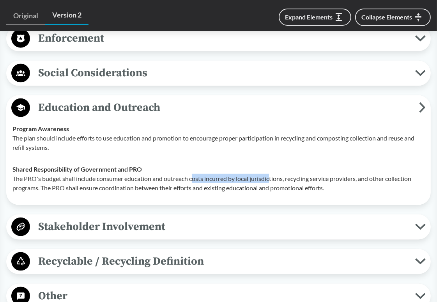
drag, startPoint x: 192, startPoint y: 176, endPoint x: 273, endPoint y: 178, distance: 80.7
click at [273, 178] on p "The PRO's budget shall include consumer education and outreach costs incurred b…" at bounding box center [218, 183] width 412 height 19
drag, startPoint x: 293, startPoint y: 178, endPoint x: 212, endPoint y: 178, distance: 81.0
click at [212, 178] on p "The PRO's budget shall include consumer education and outreach costs incurred b…" at bounding box center [218, 183] width 412 height 19
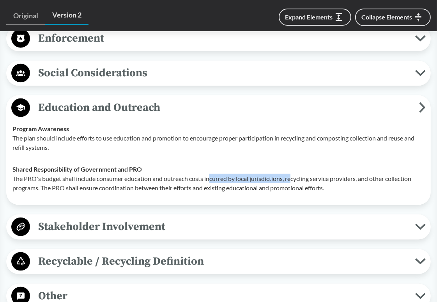
click at [212, 178] on p "The PRO's budget shall include consumer education and outreach costs incurred b…" at bounding box center [218, 183] width 412 height 19
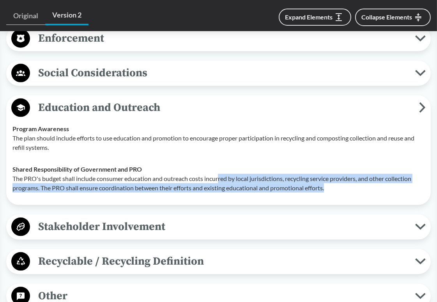
drag, startPoint x: 219, startPoint y: 178, endPoint x: 353, endPoint y: 184, distance: 134.9
click at [353, 184] on p "The PRO's budget shall include consumer education and outreach costs incurred b…" at bounding box center [218, 183] width 412 height 19
drag, startPoint x: 345, startPoint y: 184, endPoint x: 244, endPoint y: 176, distance: 101.2
click at [244, 176] on p "The PRO's budget shall include consumer education and outreach costs incurred b…" at bounding box center [218, 183] width 412 height 19
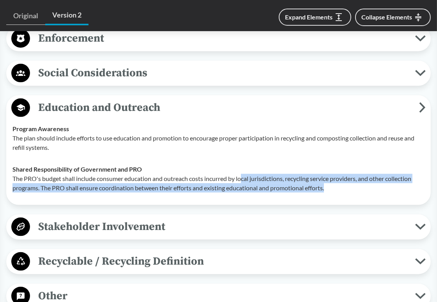
click at [244, 176] on p "The PRO's budget shall include consumer education and outreach costs incurred b…" at bounding box center [218, 183] width 412 height 19
drag, startPoint x: 239, startPoint y: 176, endPoint x: 328, endPoint y: 184, distance: 89.6
click at [328, 184] on p "The PRO's budget shall include consumer education and outreach costs incurred b…" at bounding box center [218, 183] width 412 height 19
drag, startPoint x: 331, startPoint y: 184, endPoint x: 228, endPoint y: 175, distance: 103.2
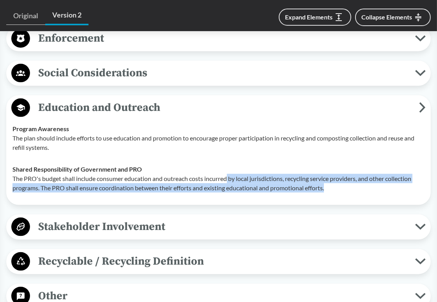
click at [228, 175] on p "The PRO's budget shall include consumer education and outreach costs incurred b…" at bounding box center [218, 183] width 412 height 19
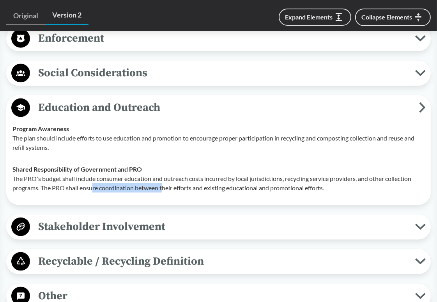
drag, startPoint x: 94, startPoint y: 186, endPoint x: 164, endPoint y: 186, distance: 70.5
click at [164, 186] on p "The PRO's budget shall include consumer education and outreach costs incurred b…" at bounding box center [218, 183] width 412 height 19
drag, startPoint x: 137, startPoint y: 185, endPoint x: 215, endPoint y: 185, distance: 77.9
click at [215, 185] on p "The PRO's budget shall include consumer education and outreach costs incurred b…" at bounding box center [218, 183] width 412 height 19
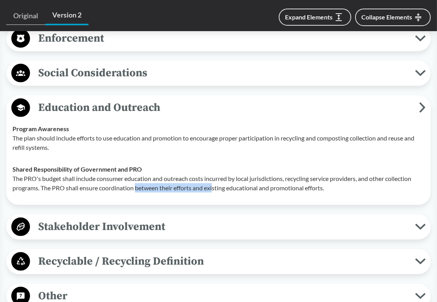
click at [215, 185] on p "The PRO's budget shall include consumer education and outreach costs incurred b…" at bounding box center [218, 183] width 412 height 19
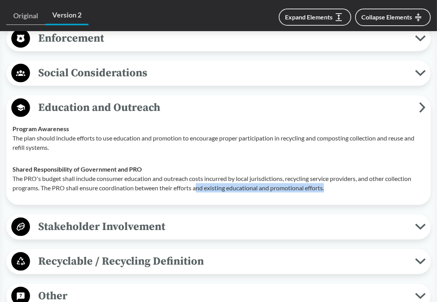
drag, startPoint x: 198, startPoint y: 185, endPoint x: 329, endPoint y: 188, distance: 130.9
click at [329, 188] on p "The PRO's budget shall include consumer education and outreach costs incurred b…" at bounding box center [218, 183] width 412 height 19
click at [181, 108] on span "Education and Outreach" at bounding box center [224, 108] width 389 height 18
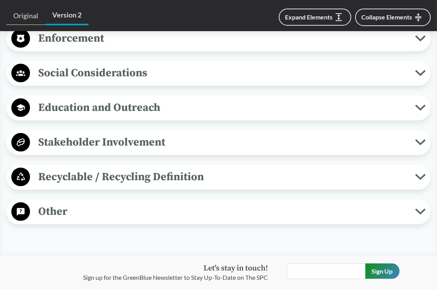
click at [208, 174] on span "Recyclable / Recycling Definition" at bounding box center [222, 177] width 385 height 18
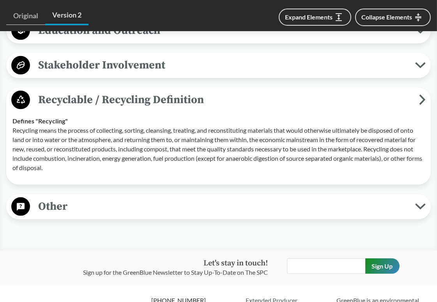
scroll to position [1169, 0]
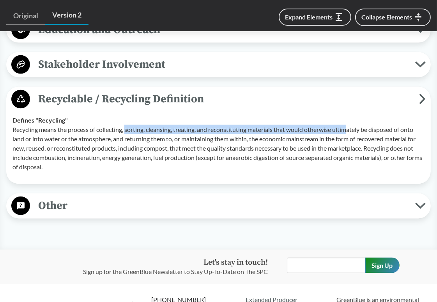
drag, startPoint x: 127, startPoint y: 127, endPoint x: 352, endPoint y: 129, distance: 224.8
click at [352, 129] on p "Recycling means the process of collecting, sorting, cleansing, treating, and re…" at bounding box center [218, 148] width 412 height 47
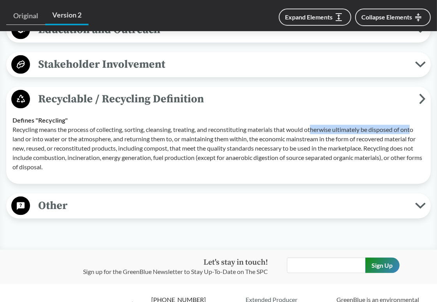
drag, startPoint x: 314, startPoint y: 127, endPoint x: 417, endPoint y: 128, distance: 103.3
click at [417, 128] on p "Recycling means the process of collecting, sorting, cleansing, treating, and re…" at bounding box center [218, 148] width 412 height 47
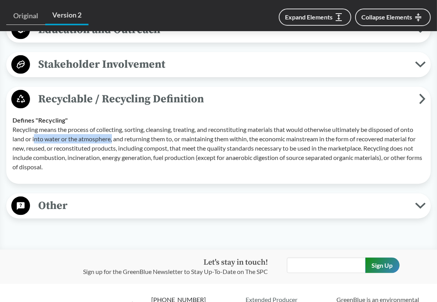
drag, startPoint x: 34, startPoint y: 136, endPoint x: 114, endPoint y: 136, distance: 79.5
click at [114, 136] on p "Recycling means the process of collecting, sorting, cleansing, treating, and re…" at bounding box center [218, 148] width 412 height 47
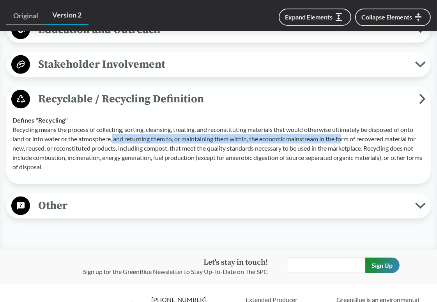
drag, startPoint x: 114, startPoint y: 136, endPoint x: 346, endPoint y: 139, distance: 231.8
click at [346, 139] on p "Recycling means the process of collecting, sorting, cleansing, treating, and re…" at bounding box center [218, 148] width 412 height 47
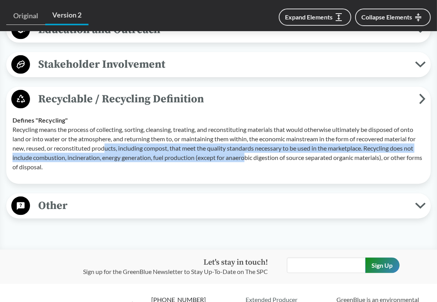
drag, startPoint x: 108, startPoint y: 145, endPoint x: 247, endPoint y: 151, distance: 139.2
click at [247, 151] on p "Recycling means the process of collecting, sorting, cleansing, treating, and re…" at bounding box center [218, 148] width 412 height 47
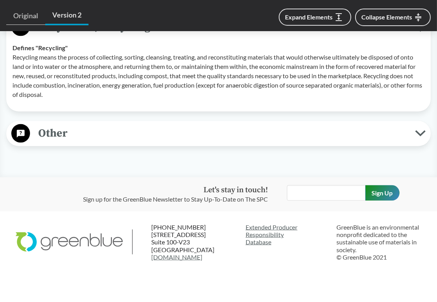
scroll to position [1247, 0]
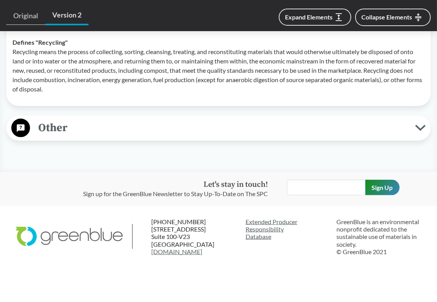
click at [239, 133] on span "Other" at bounding box center [222, 128] width 385 height 18
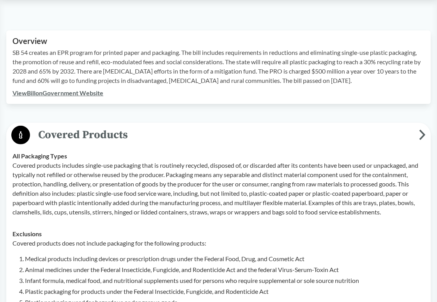
scroll to position [273, 0]
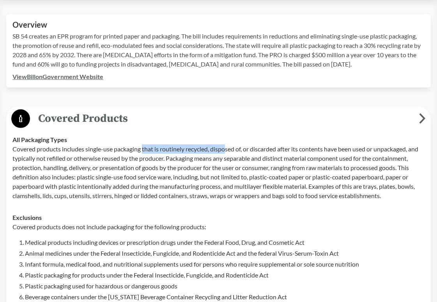
drag, startPoint x: 144, startPoint y: 149, endPoint x: 228, endPoint y: 149, distance: 84.2
click at [228, 149] on p "Covered products includes single-use packaging that is routinely recycled, disp…" at bounding box center [218, 173] width 412 height 56
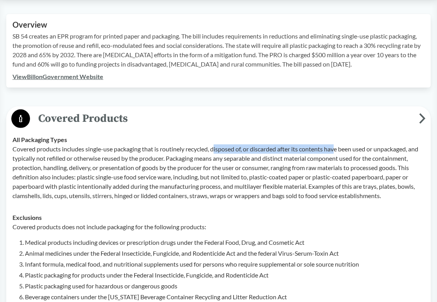
drag, startPoint x: 216, startPoint y: 148, endPoint x: 338, endPoint y: 148, distance: 122.0
click at [338, 148] on p "Covered products includes single-use packaging that is routinely recycled, disp…" at bounding box center [218, 173] width 412 height 56
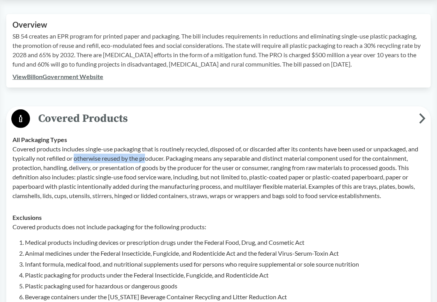
drag, startPoint x: 76, startPoint y: 160, endPoint x: 148, endPoint y: 160, distance: 72.9
click at [148, 160] on p "Covered products includes single-use packaging that is routinely recycled, disp…" at bounding box center [218, 173] width 412 height 56
drag, startPoint x: 116, startPoint y: 159, endPoint x: 171, endPoint y: 159, distance: 54.9
click at [171, 159] on p "Covered products includes single-use packaging that is routinely recycled, disp…" at bounding box center [218, 173] width 412 height 56
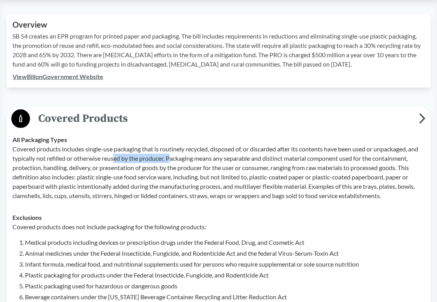
click at [171, 159] on p "Covered products includes single-use packaging that is routinely recycled, disp…" at bounding box center [218, 173] width 412 height 56
drag, startPoint x: 171, startPoint y: 159, endPoint x: 257, endPoint y: 159, distance: 86.5
click at [257, 159] on p "Covered products includes single-use packaging that is routinely recycled, disp…" at bounding box center [218, 173] width 412 height 56
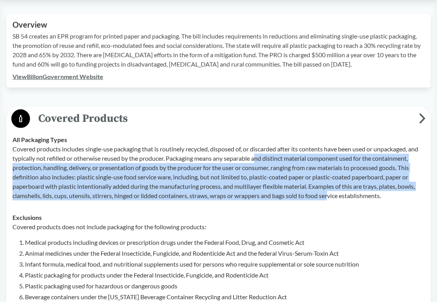
drag, startPoint x: 257, startPoint y: 159, endPoint x: 333, endPoint y: 200, distance: 86.3
click at [333, 200] on td "All Packaging Types Covered products includes single-use packaging that is rout…" at bounding box center [218, 168] width 419 height 78
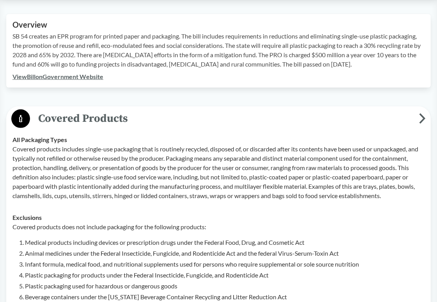
click at [320, 169] on p "Covered products includes single-use packaging that is routinely recycled, disp…" at bounding box center [218, 173] width 412 height 56
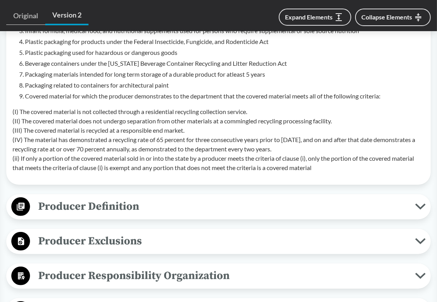
scroll to position [584, 0]
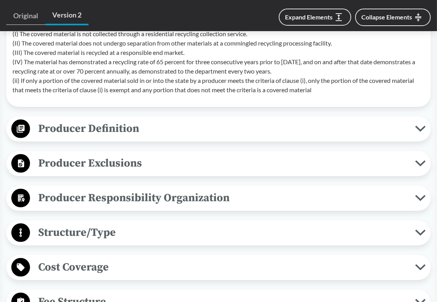
click at [413, 130] on span "Producer Definition" at bounding box center [222, 129] width 385 height 18
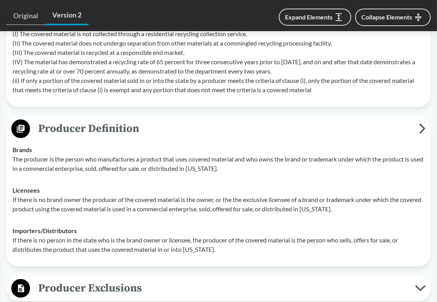
click at [413, 130] on span "Producer Definition" at bounding box center [224, 129] width 389 height 18
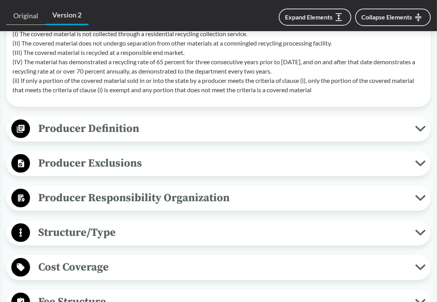
click at [399, 161] on span "Producer Exclusions" at bounding box center [222, 164] width 385 height 18
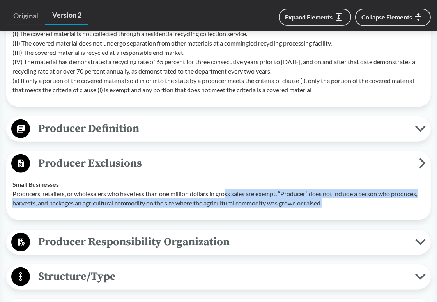
drag, startPoint x: 228, startPoint y: 194, endPoint x: 344, endPoint y: 204, distance: 116.5
click at [344, 204] on p "Producers, retailers, or wholesalers who have less than one million dollars in …" at bounding box center [218, 198] width 412 height 19
drag, startPoint x: 344, startPoint y: 204, endPoint x: 215, endPoint y: 196, distance: 129.2
click at [215, 196] on p "Producers, retailers, or wholesalers who have less than one million dollars in …" at bounding box center [218, 198] width 412 height 19
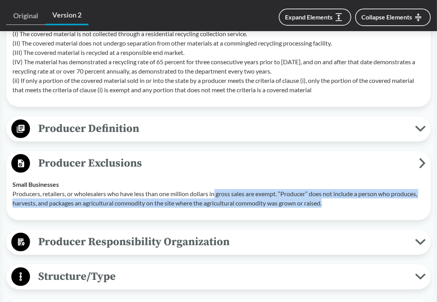
click at [215, 196] on p "Producers, retailers, or wholesalers who have less than one million dollars in …" at bounding box center [218, 198] width 412 height 19
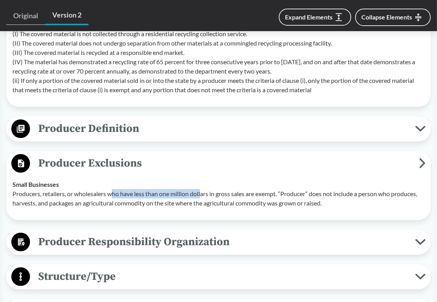
drag, startPoint x: 116, startPoint y: 195, endPoint x: 202, endPoint y: 193, distance: 86.5
click at [202, 193] on p "Producers, retailers, or wholesalers who have less than one million dollars in …" at bounding box center [218, 198] width 412 height 19
drag, startPoint x: 162, startPoint y: 194, endPoint x: 212, endPoint y: 194, distance: 50.3
click at [212, 194] on p "Producers, retailers, or wholesalers who have less than one million dollars in …" at bounding box center [218, 198] width 412 height 19
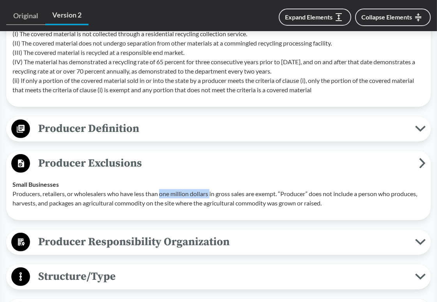
click at [212, 194] on p "Producers, retailers, or wholesalers who have less than one million dollars in …" at bounding box center [218, 198] width 412 height 19
drag, startPoint x: 212, startPoint y: 194, endPoint x: 248, endPoint y: 194, distance: 35.5
click at [248, 194] on p "Producers, retailers, or wholesalers who have less than one million dollars in …" at bounding box center [218, 198] width 412 height 19
drag, startPoint x: 248, startPoint y: 194, endPoint x: 278, endPoint y: 194, distance: 30.0
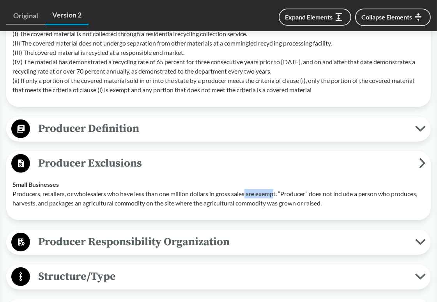
click at [278, 194] on p "Producers, retailers, or wholesalers who have less than one million dollars in …" at bounding box center [218, 198] width 412 height 19
drag, startPoint x: 284, startPoint y: 194, endPoint x: 381, endPoint y: 195, distance: 97.4
click at [381, 195] on p "Producers, retailers, or wholesalers who have less than one million dollars in …" at bounding box center [218, 198] width 412 height 19
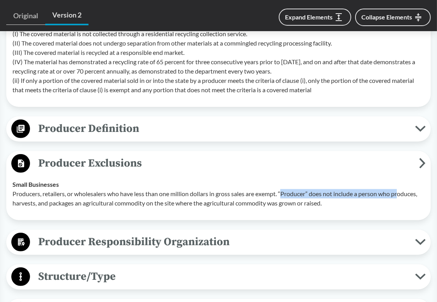
drag, startPoint x: 401, startPoint y: 195, endPoint x: 285, endPoint y: 195, distance: 116.5
click at [285, 195] on p "Producers, retailers, or wholesalers who have less than one million dollars in …" at bounding box center [218, 198] width 412 height 19
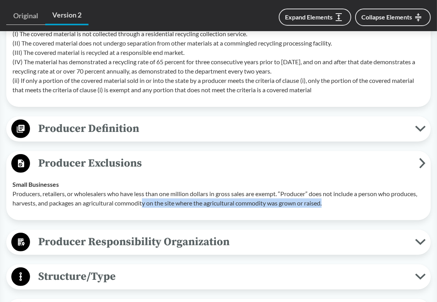
drag, startPoint x: 143, startPoint y: 204, endPoint x: 337, endPoint y: 204, distance: 194.0
click at [337, 204] on p "Producers, retailers, or wholesalers who have less than one million dollars in …" at bounding box center [218, 198] width 412 height 19
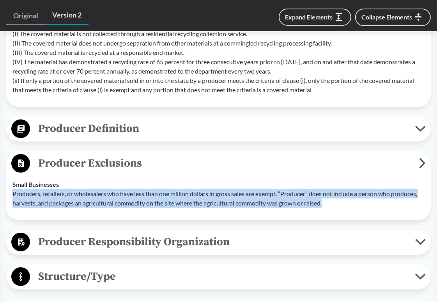
drag, startPoint x: 337, startPoint y: 204, endPoint x: 11, endPoint y: 196, distance: 325.8
click at [11, 196] on td "Small Businesses Producers, retailers, or wholesalers who have less than one mi…" at bounding box center [218, 194] width 419 height 41
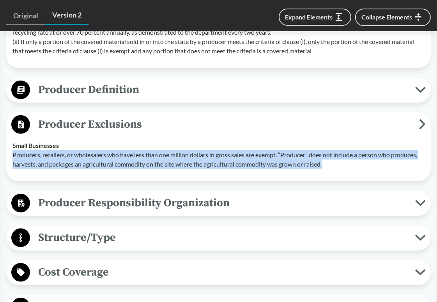
click at [336, 170] on td "Small Businesses Producers, retailers, or wholesalers who have less than one mi…" at bounding box center [218, 155] width 419 height 41
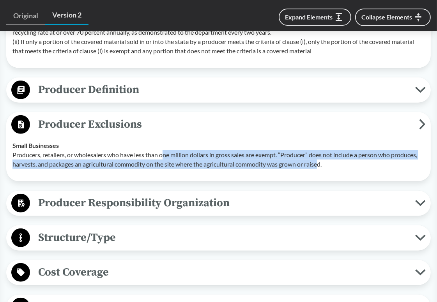
drag, startPoint x: 167, startPoint y: 152, endPoint x: 321, endPoint y: 170, distance: 155.7
click at [321, 170] on td "Small Businesses Producers, retailers, or wholesalers who have less than one mi…" at bounding box center [218, 155] width 419 height 41
drag, startPoint x: 326, startPoint y: 169, endPoint x: 187, endPoint y: 157, distance: 139.7
click at [187, 157] on td "Small Businesses Producers, retailers, or wholesalers who have less than one mi…" at bounding box center [218, 155] width 419 height 41
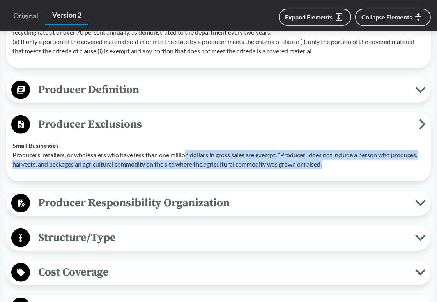
click at [187, 157] on p "Producers, retailers, or wholesalers who have less than one million dollars in …" at bounding box center [218, 159] width 412 height 19
drag, startPoint x: 206, startPoint y: 156, endPoint x: 331, endPoint y: 168, distance: 125.6
click at [331, 168] on p "Producers, retailers, or wholesalers who have less than one million dollars in …" at bounding box center [218, 159] width 412 height 19
drag, startPoint x: 332, startPoint y: 168, endPoint x: 211, endPoint y: 155, distance: 121.4
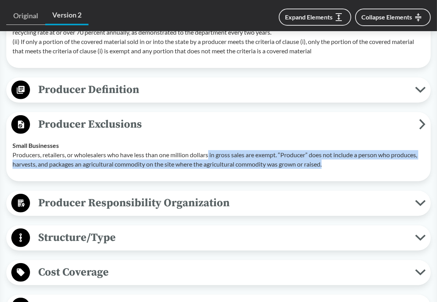
click at [211, 155] on p "Producers, retailers, or wholesalers who have less than one million dollars in …" at bounding box center [218, 159] width 412 height 19
drag, startPoint x: 211, startPoint y: 155, endPoint x: 338, endPoint y: 168, distance: 127.6
click at [338, 168] on p "Producers, retailers, or wholesalers who have less than one million dollars in …" at bounding box center [218, 159] width 412 height 19
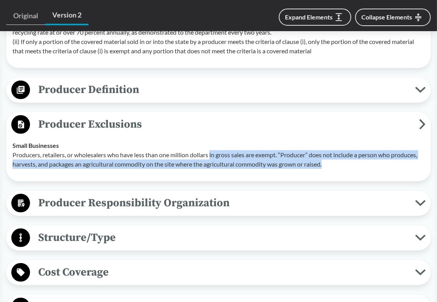
drag, startPoint x: 342, startPoint y: 166, endPoint x: 212, endPoint y: 158, distance: 129.6
click at [212, 158] on p "Producers, retailers, or wholesalers who have less than one million dollars in …" at bounding box center [218, 159] width 412 height 19
drag, startPoint x: 212, startPoint y: 157, endPoint x: 335, endPoint y: 169, distance: 124.1
click at [335, 169] on td "Small Businesses Producers, retailers, or wholesalers who have less than one mi…" at bounding box center [218, 155] width 419 height 41
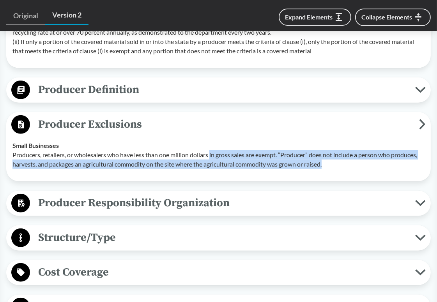
click at [335, 169] on td "Small Businesses Producers, retailers, or wholesalers who have less than one mi…" at bounding box center [218, 155] width 419 height 41
drag, startPoint x: 341, startPoint y: 165, endPoint x: 207, endPoint y: 157, distance: 134.3
click at [207, 157] on p "Producers, retailers, or wholesalers who have less than one million dollars in …" at bounding box center [218, 159] width 412 height 19
drag, startPoint x: 211, startPoint y: 154, endPoint x: 330, endPoint y: 167, distance: 119.5
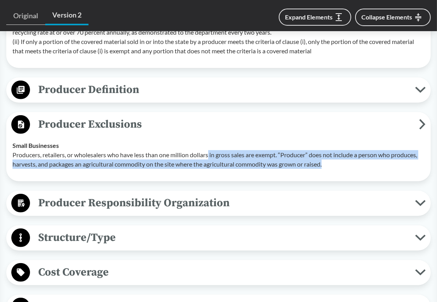
click at [330, 167] on p "Producers, retailers, or wholesalers who have less than one million dollars in …" at bounding box center [218, 159] width 412 height 19
drag, startPoint x: 332, startPoint y: 166, endPoint x: 212, endPoint y: 155, distance: 120.9
click at [212, 155] on p "Producers, retailers, or wholesalers who have less than one million dollars in …" at bounding box center [218, 159] width 412 height 19
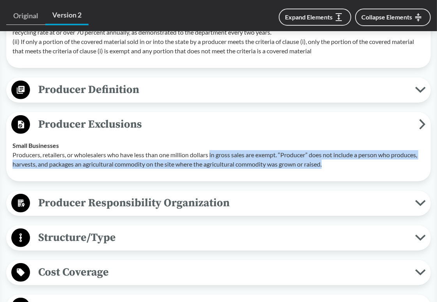
drag, startPoint x: 212, startPoint y: 155, endPoint x: 330, endPoint y: 168, distance: 118.3
click at [330, 168] on p "Producers, retailers, or wholesalers who have less than one million dollars in …" at bounding box center [218, 159] width 412 height 19
drag, startPoint x: 331, startPoint y: 168, endPoint x: 209, endPoint y: 154, distance: 123.1
click at [209, 154] on p "Producers, retailers, or wholesalers who have less than one million dollars in …" at bounding box center [218, 159] width 412 height 19
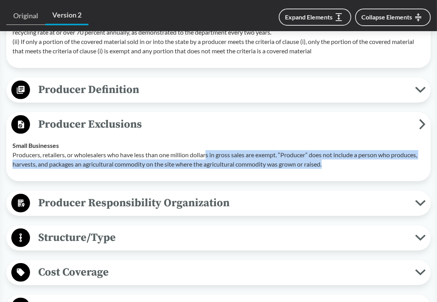
click at [209, 154] on p "Producers, retailers, or wholesalers who have less than one million dollars in …" at bounding box center [218, 159] width 412 height 19
drag, startPoint x: 210, startPoint y: 155, endPoint x: 326, endPoint y: 165, distance: 116.5
click at [326, 165] on p "Producers, retailers, or wholesalers who have less than one million dollars in …" at bounding box center [218, 159] width 412 height 19
drag, startPoint x: 345, startPoint y: 165, endPoint x: 225, endPoint y: 156, distance: 120.4
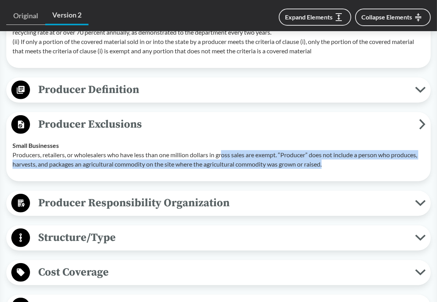
click at [225, 156] on p "Producers, retailers, or wholesalers who have less than one million dollars in …" at bounding box center [218, 159] width 412 height 19
drag, startPoint x: 226, startPoint y: 155, endPoint x: 339, endPoint y: 166, distance: 113.1
click at [339, 166] on p "Producers, retailers, or wholesalers who have less than one million dollars in …" at bounding box center [218, 159] width 412 height 19
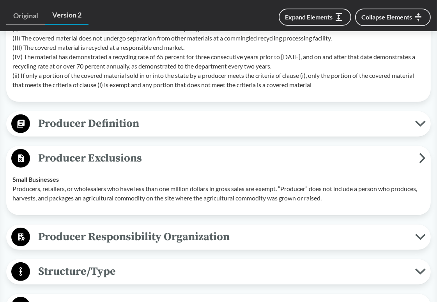
scroll to position [584, 0]
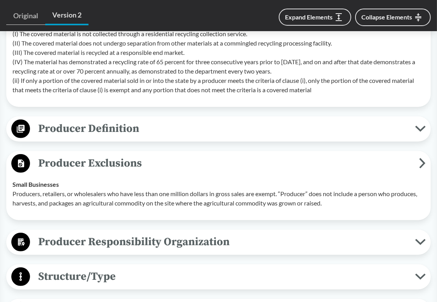
click at [405, 166] on span "Producer Exclusions" at bounding box center [224, 164] width 389 height 18
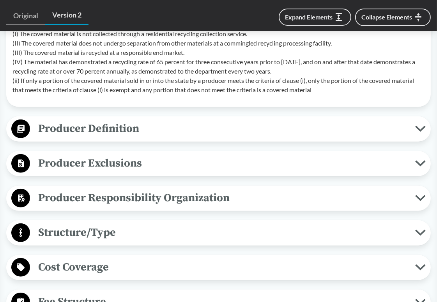
click at [407, 166] on span "Producer Exclusions" at bounding box center [222, 164] width 385 height 18
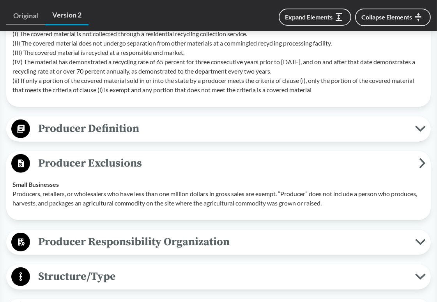
click at [410, 131] on span "Producer Definition" at bounding box center [222, 129] width 385 height 18
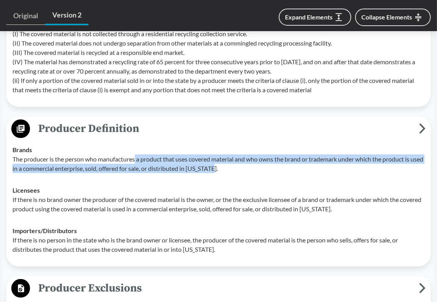
drag, startPoint x: 138, startPoint y: 161, endPoint x: 228, endPoint y: 164, distance: 89.7
click at [228, 164] on p "The producer is the person who manufactures a product that uses covered materia…" at bounding box center [218, 164] width 412 height 19
drag, startPoint x: 190, startPoint y: 161, endPoint x: 244, endPoint y: 168, distance: 53.8
click at [244, 168] on p "The producer is the person who manufactures a product that uses covered materia…" at bounding box center [218, 164] width 412 height 19
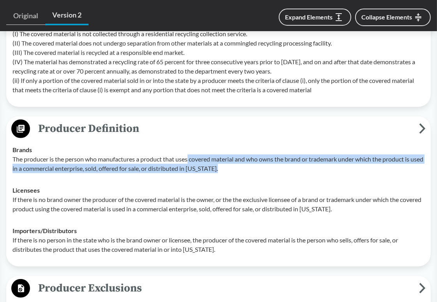
click at [244, 168] on p "The producer is the person who manufactures a product that uses covered materia…" at bounding box center [218, 164] width 412 height 19
drag, startPoint x: 247, startPoint y: 168, endPoint x: 222, endPoint y: 160, distance: 26.7
click at [222, 160] on p "The producer is the person who manufactures a product that uses covered materia…" at bounding box center [218, 164] width 412 height 19
drag, startPoint x: 222, startPoint y: 160, endPoint x: 247, endPoint y: 168, distance: 26.4
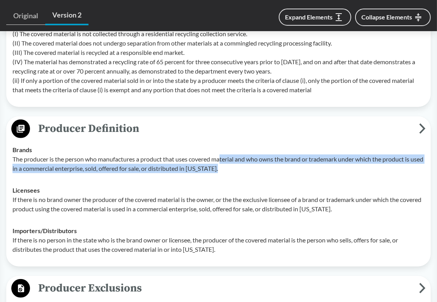
click at [247, 168] on p "The producer is the person who manufactures a product that uses covered materia…" at bounding box center [218, 164] width 412 height 19
drag, startPoint x: 251, startPoint y: 169, endPoint x: 220, endPoint y: 160, distance: 32.0
click at [220, 160] on p "The producer is the person who manufactures a product that uses covered materia…" at bounding box center [218, 164] width 412 height 19
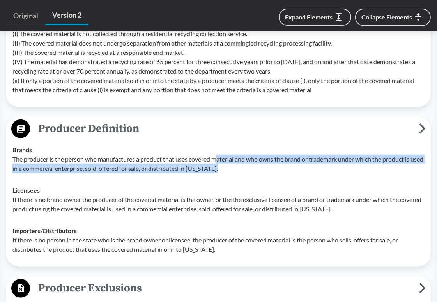
drag, startPoint x: 217, startPoint y: 160, endPoint x: 243, endPoint y: 167, distance: 27.1
click at [243, 167] on p "The producer is the person who manufactures a product that uses covered materia…" at bounding box center [218, 164] width 412 height 19
drag, startPoint x: 245, startPoint y: 168, endPoint x: 203, endPoint y: 157, distance: 43.7
click at [203, 157] on p "The producer is the person who manufactures a product that uses covered materia…" at bounding box center [218, 164] width 412 height 19
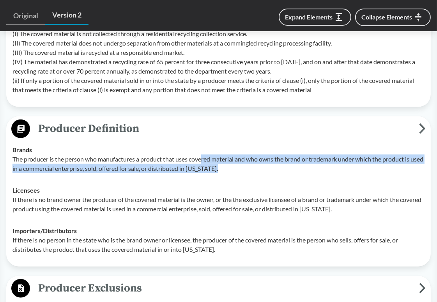
click at [203, 157] on p "The producer is the person who manufactures a product that uses covered materia…" at bounding box center [218, 164] width 412 height 19
drag, startPoint x: 210, startPoint y: 159, endPoint x: 241, endPoint y: 168, distance: 32.1
click at [241, 168] on p "The producer is the person who manufactures a product that uses covered materia…" at bounding box center [218, 164] width 412 height 19
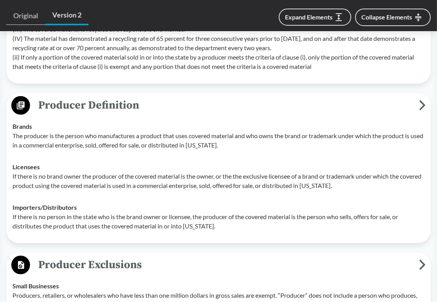
scroll to position [623, 0]
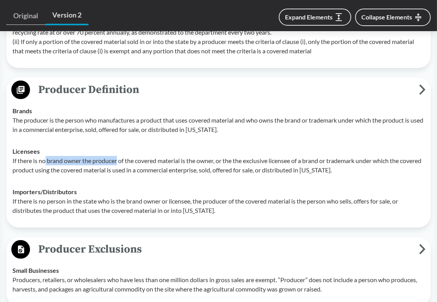
drag, startPoint x: 46, startPoint y: 162, endPoint x: 118, endPoint y: 162, distance: 71.7
click at [118, 162] on p "If there is no brand owner the producer of the covered material is the owner, o…" at bounding box center [218, 165] width 412 height 19
drag, startPoint x: 48, startPoint y: 160, endPoint x: 215, endPoint y: 162, distance: 167.5
click at [215, 162] on p "If there is no brand owner the producer of the covered material is the owner, o…" at bounding box center [218, 165] width 412 height 19
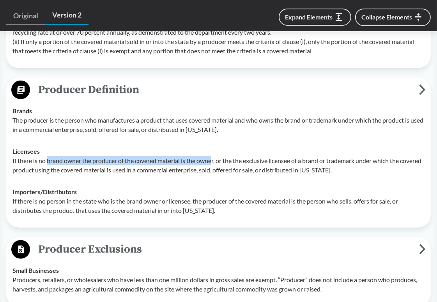
click at [215, 162] on p "If there is no brand owner the producer of the covered material is the owner, o…" at bounding box center [218, 165] width 412 height 19
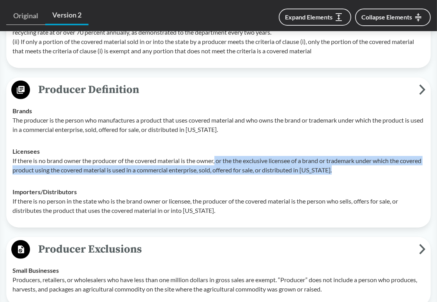
drag, startPoint x: 218, startPoint y: 162, endPoint x: 361, endPoint y: 172, distance: 143.0
click at [361, 172] on p "If there is no brand owner the producer of the covered material is the owner, o…" at bounding box center [218, 165] width 412 height 19
drag, startPoint x: 362, startPoint y: 172, endPoint x: 242, endPoint y: 162, distance: 120.0
click at [242, 162] on p "If there is no brand owner the producer of the covered material is the owner, o…" at bounding box center [218, 165] width 412 height 19
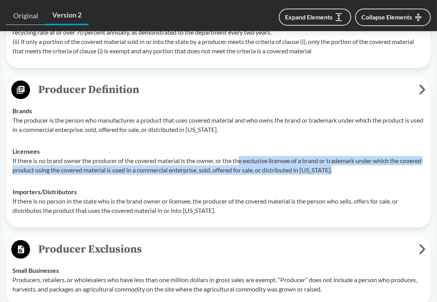
click at [242, 162] on p "If there is no brand owner the producer of the covered material is the owner, o…" at bounding box center [218, 165] width 412 height 19
drag, startPoint x: 239, startPoint y: 162, endPoint x: 360, endPoint y: 175, distance: 121.8
click at [360, 175] on td "Licensees If there is no brand owner the producer of the covered material is th…" at bounding box center [218, 161] width 419 height 41
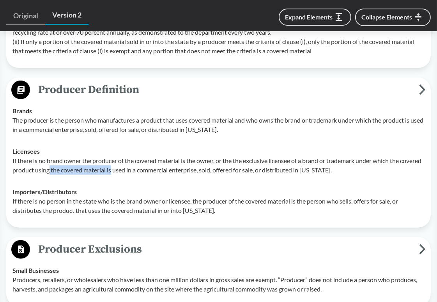
drag, startPoint x: 72, startPoint y: 171, endPoint x: 134, endPoint y: 171, distance: 62.7
click at [134, 171] on p "If there is no brand owner the producer of the covered material is the owner, o…" at bounding box center [218, 165] width 412 height 19
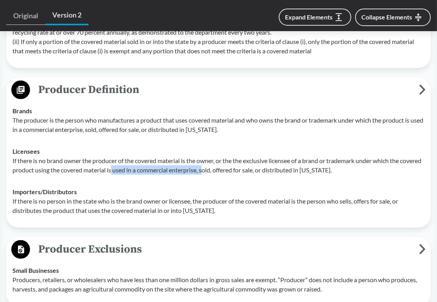
drag, startPoint x: 134, startPoint y: 171, endPoint x: 228, endPoint y: 175, distance: 93.6
click at [228, 175] on td "Licensees If there is no brand owner the producer of the covered material is th…" at bounding box center [218, 161] width 419 height 41
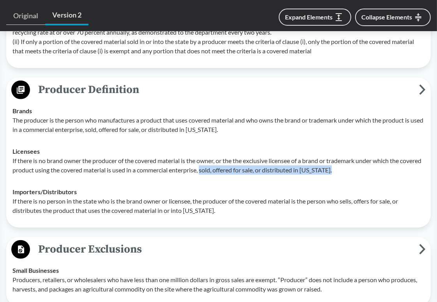
click at [363, 174] on p "If there is no brand owner the producer of the covered material is the owner, o…" at bounding box center [218, 165] width 412 height 19
click at [220, 173] on p "If there is no brand owner the producer of the covered material is the owner, o…" at bounding box center [218, 165] width 412 height 19
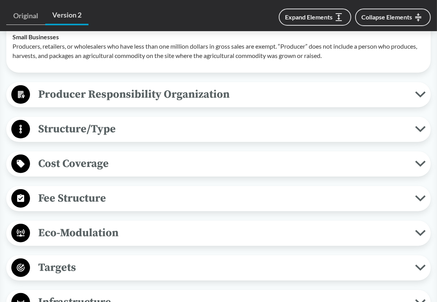
scroll to position [896, 0]
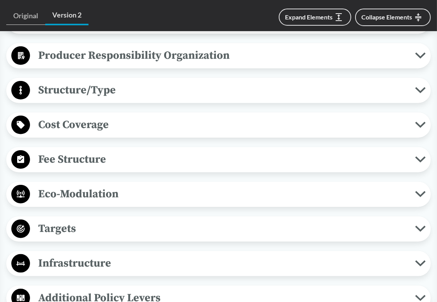
click at [209, 131] on span "Cost Coverage" at bounding box center [222, 125] width 385 height 18
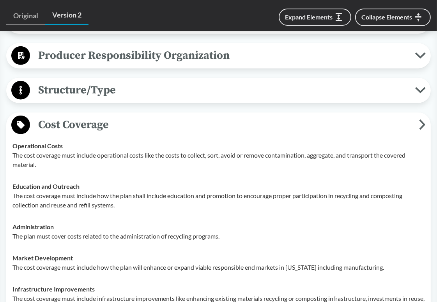
click at [209, 131] on span "Cost Coverage" at bounding box center [224, 125] width 389 height 18
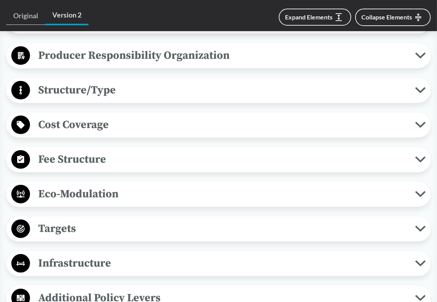
click at [198, 162] on span "Fee Structure" at bounding box center [222, 160] width 385 height 18
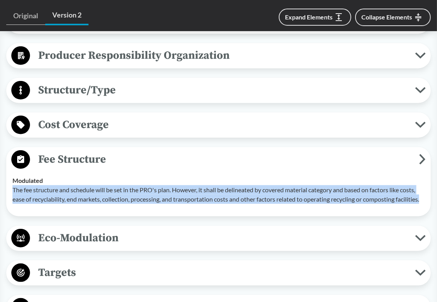
drag, startPoint x: 164, startPoint y: 205, endPoint x: 14, endPoint y: 192, distance: 150.9
click at [14, 192] on p "The fee structure and schedule will be set in the PRO's plan. However, it shall…" at bounding box center [218, 194] width 412 height 19
click at [297, 157] on span "Fee Structure" at bounding box center [224, 160] width 389 height 18
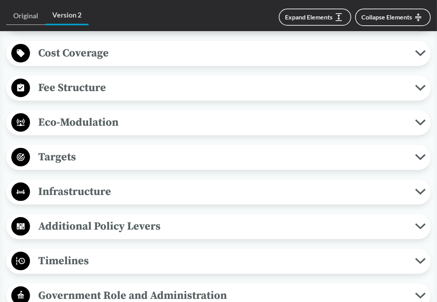
scroll to position [974, 0]
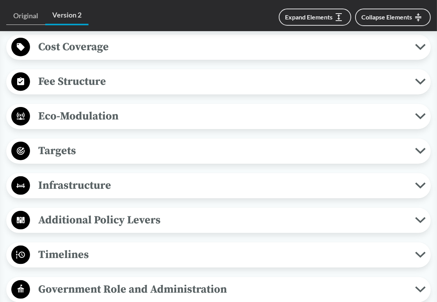
click at [298, 150] on span "Targets" at bounding box center [222, 151] width 385 height 18
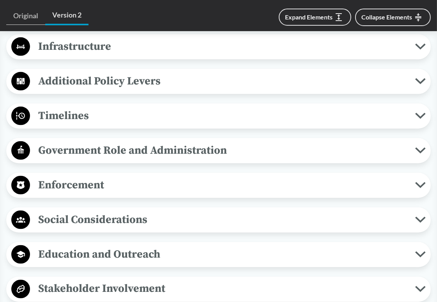
scroll to position [1247, 0]
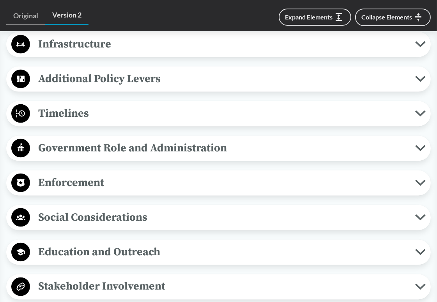
click at [273, 122] on span "Timelines" at bounding box center [222, 114] width 385 height 18
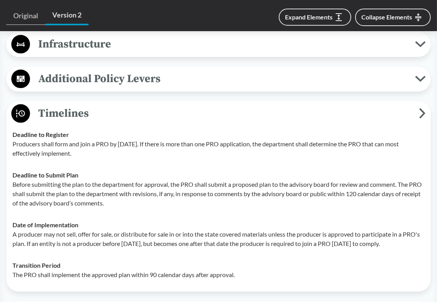
scroll to position [1286, 0]
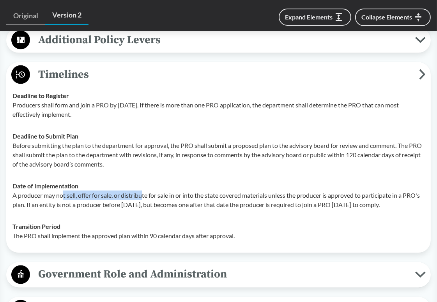
drag, startPoint x: 64, startPoint y: 203, endPoint x: 143, endPoint y: 203, distance: 79.1
click at [143, 203] on p "A producer may not sell, offer for sale, or distribute for sale in or into the …" at bounding box center [218, 200] width 412 height 19
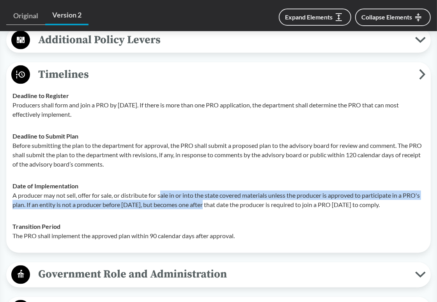
drag, startPoint x: 162, startPoint y: 203, endPoint x: 224, endPoint y: 212, distance: 63.0
click at [224, 210] on p "A producer may not sell, offer for sale, or distribute for sale in or into the …" at bounding box center [218, 200] width 412 height 19
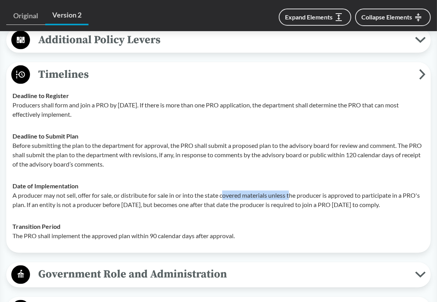
drag, startPoint x: 225, startPoint y: 205, endPoint x: 293, endPoint y: 203, distance: 68.2
click at [293, 203] on p "A producer may not sell, offer for sale, or distribute for sale in or into the …" at bounding box center [218, 200] width 412 height 19
drag, startPoint x: 256, startPoint y: 203, endPoint x: 372, endPoint y: 203, distance: 116.5
click at [372, 203] on p "A producer may not sell, offer for sale, or distribute for sale in or into the …" at bounding box center [218, 200] width 412 height 19
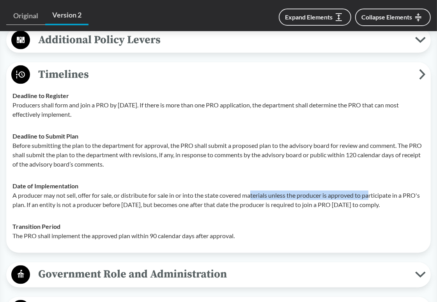
click at [372, 203] on p "A producer may not sell, offer for sale, or distribute for sale in or into the …" at bounding box center [218, 200] width 412 height 19
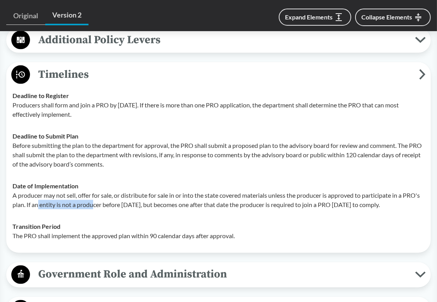
drag, startPoint x: 55, startPoint y: 215, endPoint x: 113, endPoint y: 214, distance: 57.3
click at [113, 210] on p "A producer may not sell, offer for sale, or distribute for sale in or into the …" at bounding box center [218, 200] width 412 height 19
drag, startPoint x: 93, startPoint y: 214, endPoint x: 186, endPoint y: 214, distance: 93.5
click at [186, 210] on p "A producer may not sell, offer for sale, or distribute for sale in or into the …" at bounding box center [218, 200] width 412 height 19
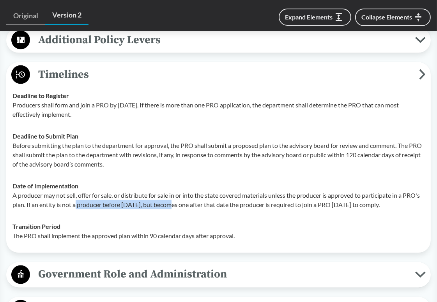
click at [186, 210] on p "A producer may not sell, offer for sale, or distribute for sale in or into the …" at bounding box center [218, 200] width 412 height 19
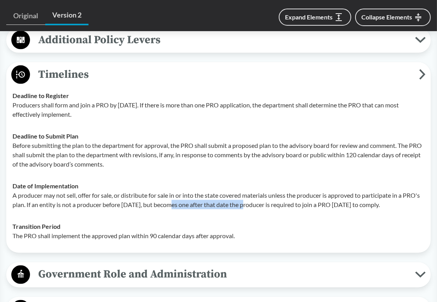
drag, startPoint x: 186, startPoint y: 214, endPoint x: 265, endPoint y: 214, distance: 78.7
click at [265, 210] on p "A producer may not sell, offer for sale, or distribute for sale in or into the …" at bounding box center [218, 200] width 412 height 19
drag, startPoint x: 226, startPoint y: 214, endPoint x: 304, endPoint y: 214, distance: 77.9
click at [304, 210] on p "A producer may not sell, offer for sale, or distribute for sale in or into the …" at bounding box center [218, 200] width 412 height 19
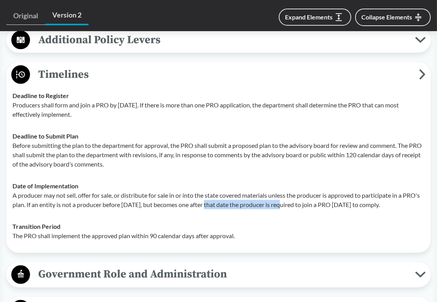
click at [304, 210] on p "A producer may not sell, offer for sale, or distribute for sale in or into the …" at bounding box center [218, 200] width 412 height 19
drag, startPoint x: 315, startPoint y: 214, endPoint x: 231, endPoint y: 212, distance: 83.8
click at [231, 210] on p "A producer may not sell, offer for sale, or distribute for sale in or into the …" at bounding box center [218, 200] width 412 height 19
drag, startPoint x: 228, startPoint y: 212, endPoint x: 385, endPoint y: 212, distance: 157.0
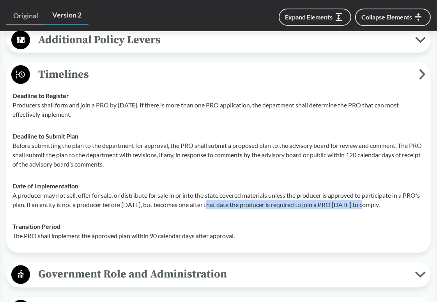
click at [385, 210] on p "A producer may not sell, offer for sale, or distribute for sale in or into the …" at bounding box center [218, 200] width 412 height 19
drag, startPoint x: 406, startPoint y: 214, endPoint x: 215, endPoint y: 214, distance: 190.9
click at [215, 210] on p "A producer may not sell, offer for sale, or distribute for sale in or into the …" at bounding box center [218, 200] width 412 height 19
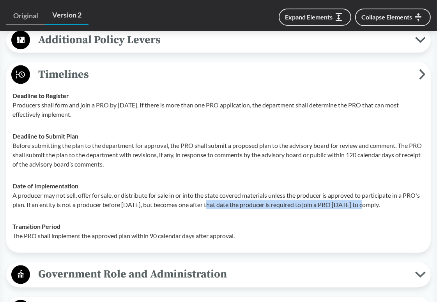
drag, startPoint x: 131, startPoint y: 229, endPoint x: 194, endPoint y: 203, distance: 68.5
click at [194, 203] on td "Date of Implementation A producer may not sell, offer for sale, or distribute f…" at bounding box center [218, 195] width 419 height 41
click at [194, 203] on p "A producer may not sell, offer for sale, or distribute for sale in or into the …" at bounding box center [218, 200] width 412 height 19
drag, startPoint x: 201, startPoint y: 203, endPoint x: 203, endPoint y: 224, distance: 21.5
click at [203, 210] on p "A producer may not sell, offer for sale, or distribute for sale in or into the …" at bounding box center [218, 200] width 412 height 19
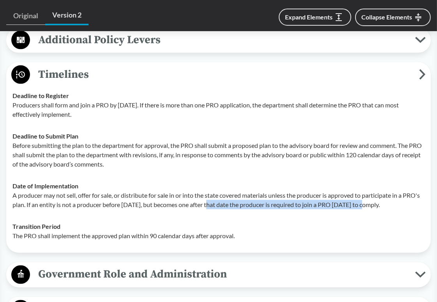
click at [203, 210] on p "A producer may not sell, offer for sale, or distribute for sale in or into the …" at bounding box center [218, 200] width 412 height 19
drag, startPoint x: 205, startPoint y: 224, endPoint x: 209, endPoint y: 205, distance: 19.9
click at [209, 205] on p "A producer may not sell, offer for sale, or distribute for sale in or into the …" at bounding box center [218, 200] width 412 height 19
drag, startPoint x: 208, startPoint y: 185, endPoint x: 204, endPoint y: 229, distance: 44.7
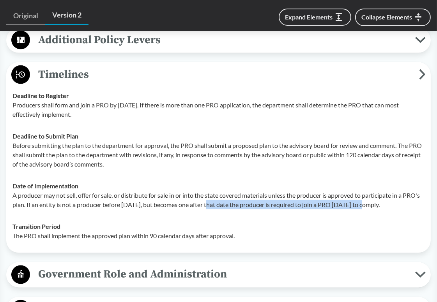
click at [204, 216] on td "Date of Implementation A producer may not sell, offer for sale, or distribute f…" at bounding box center [218, 195] width 419 height 41
drag, startPoint x: 204, startPoint y: 229, endPoint x: 210, endPoint y: 179, distance: 50.6
click at [210, 179] on tbody "Deadline to Register Producers shall form and join a PRO by January 1, 2024. If…" at bounding box center [218, 166] width 419 height 162
click at [210, 175] on td "Deadline to Submit Plan Before submitting the plan to the department for approv…" at bounding box center [218, 150] width 419 height 50
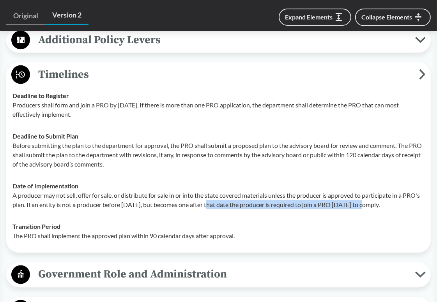
drag, startPoint x: 210, startPoint y: 176, endPoint x: 202, endPoint y: 227, distance: 51.7
click at [202, 227] on tbody "Deadline to Register Producers shall form and join a PRO by January 1, 2024. If…" at bounding box center [218, 166] width 419 height 162
click at [202, 216] on td "Date of Implementation A producer may not sell, offer for sale, or distribute f…" at bounding box center [218, 195] width 419 height 41
drag, startPoint x: 206, startPoint y: 227, endPoint x: 210, endPoint y: 173, distance: 54.3
click at [210, 173] on tbody "Deadline to Register Producers shall form and join a PRO by January 1, 2024. If…" at bounding box center [218, 166] width 419 height 162
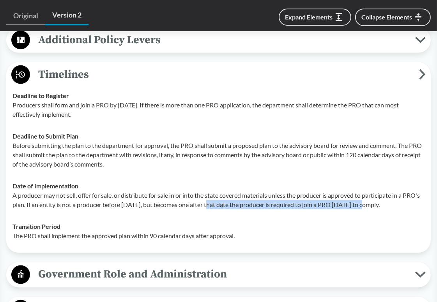
click at [210, 169] on p "Before submitting the plan to the department for approval, the PRO shall submit…" at bounding box center [218, 155] width 412 height 28
drag, startPoint x: 212, startPoint y: 172, endPoint x: 214, endPoint y: 226, distance: 53.4
click at [214, 226] on tbody "Deadline to Register Producers shall form and join a PRO by January 1, 2024. If…" at bounding box center [218, 166] width 419 height 162
click at [214, 210] on p "A producer may not sell, offer for sale, or distribute for sale in or into the …" at bounding box center [218, 200] width 412 height 19
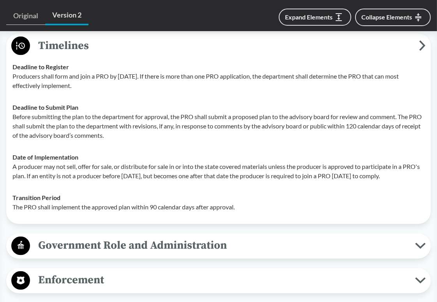
scroll to position [1364, 0]
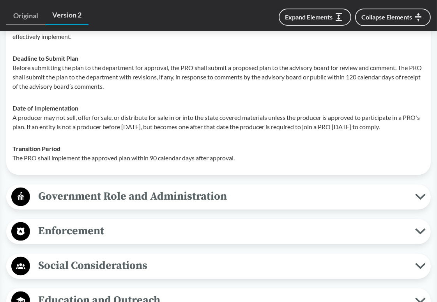
click at [221, 206] on span "Government Role and Administration" at bounding box center [222, 197] width 385 height 18
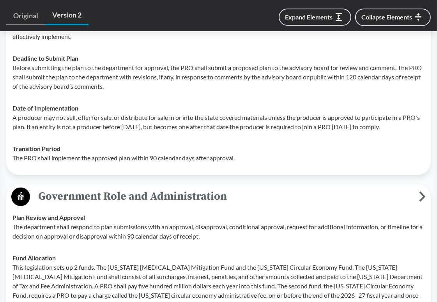
click at [230, 206] on span "Government Role and Administration" at bounding box center [224, 197] width 389 height 18
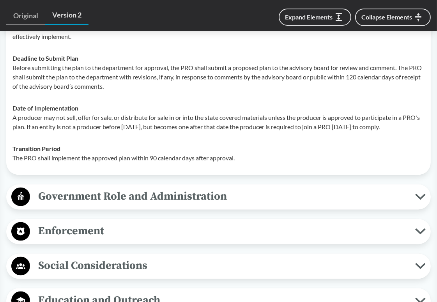
click at [237, 240] on span "Enforcement" at bounding box center [222, 232] width 385 height 18
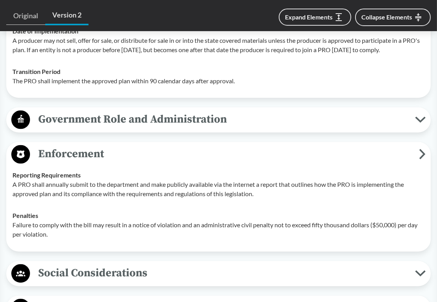
scroll to position [1442, 0]
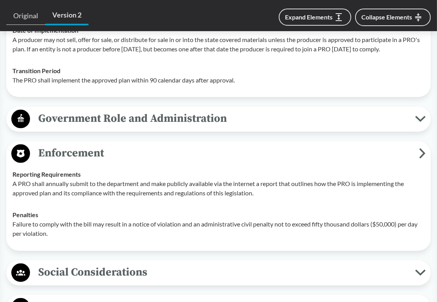
click at [291, 162] on span "Enforcement" at bounding box center [224, 154] width 389 height 18
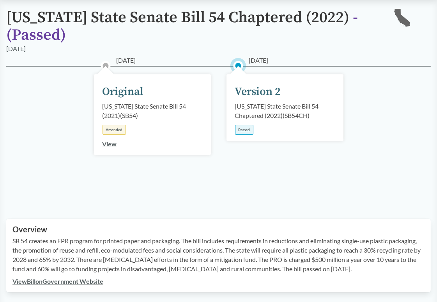
scroll to position [0, 0]
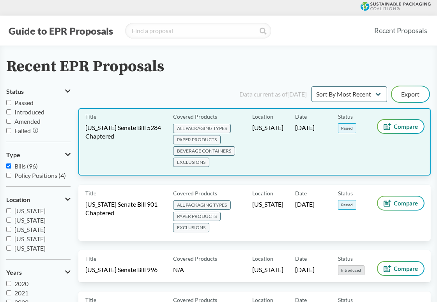
click at [246, 131] on span "ALL PACKAGING TYPES PAPER PRODUCTS BEVERAGE CONTAINERS EXCLUSIONS" at bounding box center [211, 146] width 76 height 45
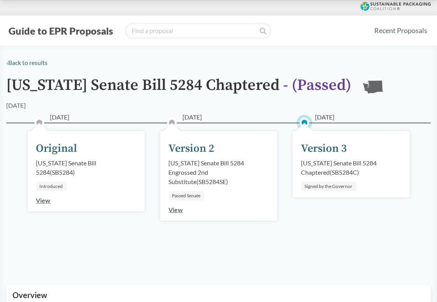
click at [335, 165] on div "Washington Senate Bill 5284 Chaptered ( SB5284C )" at bounding box center [351, 168] width 100 height 19
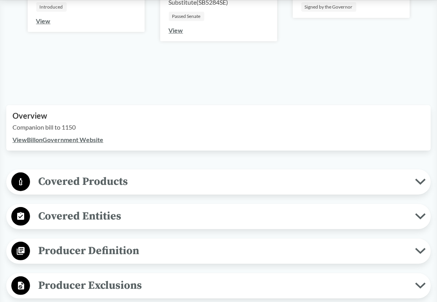
scroll to position [195, 0]
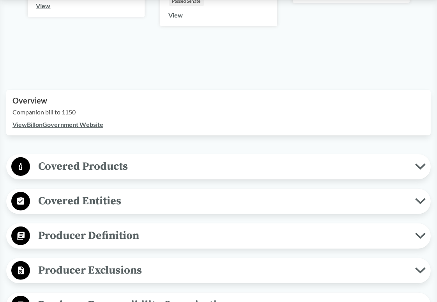
click at [327, 167] on span "Covered Products" at bounding box center [222, 167] width 385 height 18
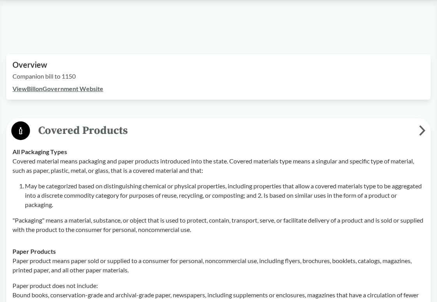
scroll to position [273, 0]
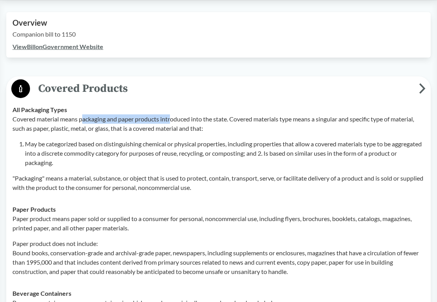
drag, startPoint x: 85, startPoint y: 120, endPoint x: 172, endPoint y: 120, distance: 87.7
click at [172, 120] on p "Covered material means packaging and paper products introduced into the state. …" at bounding box center [218, 124] width 412 height 19
drag, startPoint x: 118, startPoint y: 119, endPoint x: 193, endPoint y: 119, distance: 75.2
click at [193, 119] on p "Covered material means packaging and paper products introduced into the state. …" at bounding box center [218, 124] width 412 height 19
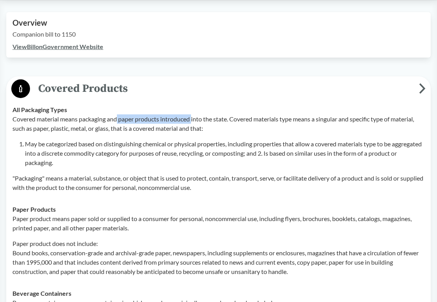
click at [193, 119] on p "Covered material means packaging and paper products introduced into the state. …" at bounding box center [218, 124] width 412 height 19
drag, startPoint x: 161, startPoint y: 119, endPoint x: 230, endPoint y: 121, distance: 69.0
click at [230, 121] on p "Covered material means packaging and paper products introduced into the state. …" at bounding box center [218, 124] width 412 height 19
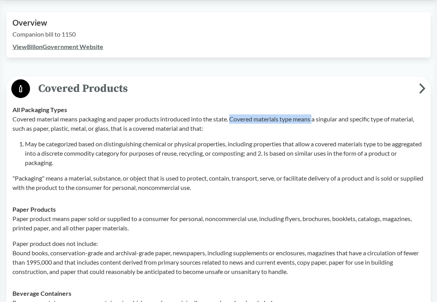
drag, startPoint x: 231, startPoint y: 120, endPoint x: 315, endPoint y: 123, distance: 83.8
click at [315, 123] on p "Covered material means packaging and paper products introduced into the state. …" at bounding box center [218, 124] width 412 height 19
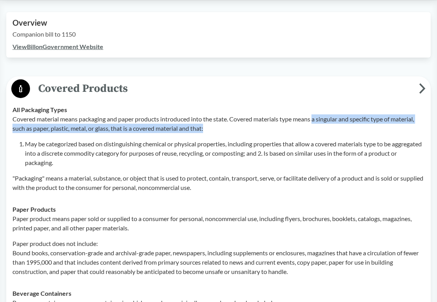
drag, startPoint x: 316, startPoint y: 123, endPoint x: 392, endPoint y: 124, distance: 76.0
click at [392, 124] on p "Covered material means packaging and paper products introduced into the state. …" at bounding box center [218, 124] width 412 height 19
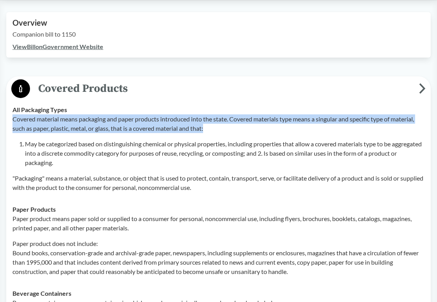
drag, startPoint x: 238, startPoint y: 127, endPoint x: 14, endPoint y: 121, distance: 223.7
click at [14, 121] on p "Covered material means packaging and paper products introduced into the state. …" at bounding box center [218, 124] width 412 height 19
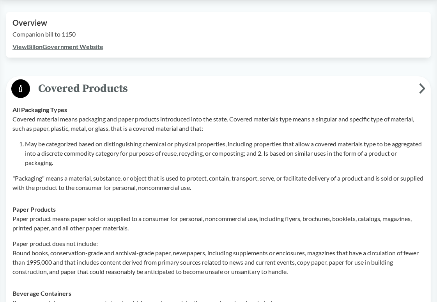
click at [263, 166] on li "May be categorized based on distinguishing chemical or physical properties, inc…" at bounding box center [224, 153] width 399 height 28
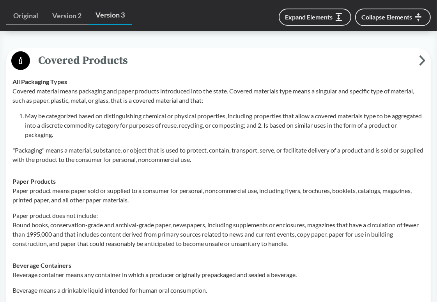
scroll to position [312, 0]
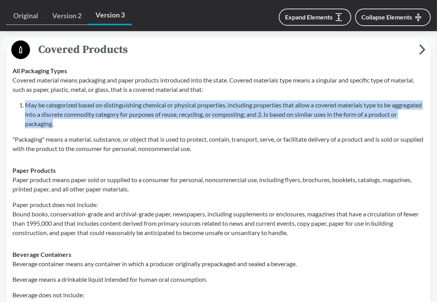
drag, startPoint x: 102, startPoint y: 124, endPoint x: 23, endPoint y: 101, distance: 81.8
click at [25, 101] on li "May be categorized based on distinguishing chemical or physical properties, inc…" at bounding box center [224, 115] width 399 height 28
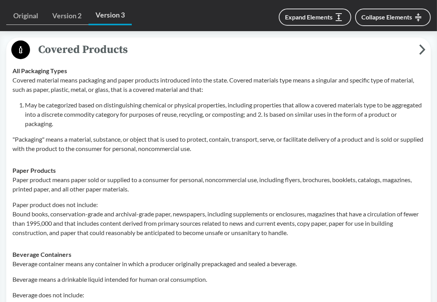
click at [343, 140] on p ""Packaging" means a material, substance, or object that is used to protect, con…" at bounding box center [218, 144] width 412 height 19
drag, startPoint x: 94, startPoint y: 142, endPoint x: 155, endPoint y: 140, distance: 60.8
click at [155, 140] on p ""Packaging" means a material, substance, or object that is used to protect, con…" at bounding box center [218, 144] width 412 height 19
drag, startPoint x: 132, startPoint y: 140, endPoint x: 214, endPoint y: 141, distance: 81.4
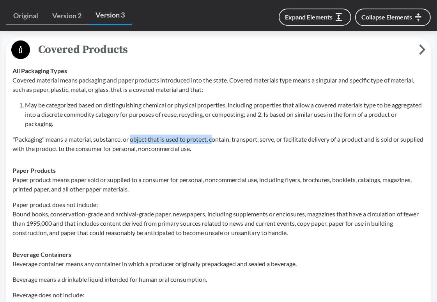
click at [214, 141] on p ""Packaging" means a material, substance, or object that is used to protect, con…" at bounding box center [218, 144] width 412 height 19
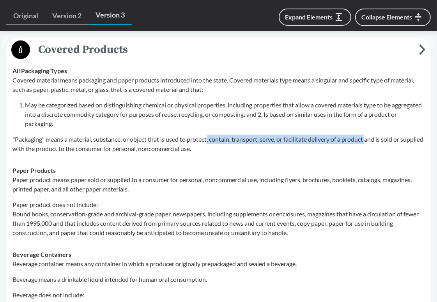
drag, startPoint x: 210, startPoint y: 141, endPoint x: 370, endPoint y: 141, distance: 160.5
click at [370, 141] on p ""Packaging" means a material, substance, or object that is used to protect, con…" at bounding box center [218, 144] width 412 height 19
drag, startPoint x: 377, startPoint y: 141, endPoint x: 275, endPoint y: 140, distance: 101.7
click at [275, 140] on p ""Packaging" means a material, substance, or object that is used to protect, con…" at bounding box center [218, 144] width 412 height 19
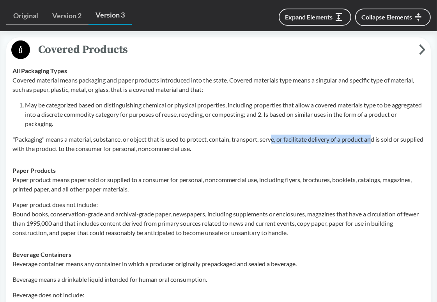
click at [275, 140] on p ""Packaging" means a material, substance, or object that is used to protect, con…" at bounding box center [218, 144] width 412 height 19
drag, startPoint x: 268, startPoint y: 140, endPoint x: 371, endPoint y: 140, distance: 102.9
click at [371, 140] on p ""Packaging" means a material, substance, or object that is used to protect, con…" at bounding box center [218, 144] width 412 height 19
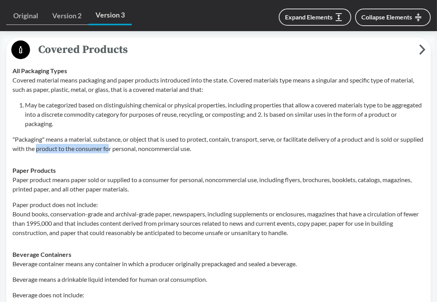
drag, startPoint x: 61, startPoint y: 148, endPoint x: 132, endPoint y: 148, distance: 71.7
click at [132, 148] on p ""Packaging" means a material, substance, or object that is used to protect, con…" at bounding box center [218, 144] width 412 height 19
drag, startPoint x: 103, startPoint y: 150, endPoint x: 220, endPoint y: 150, distance: 116.9
click at [220, 150] on p ""Packaging" means a material, substance, or object that is used to protect, con…" at bounding box center [218, 144] width 412 height 19
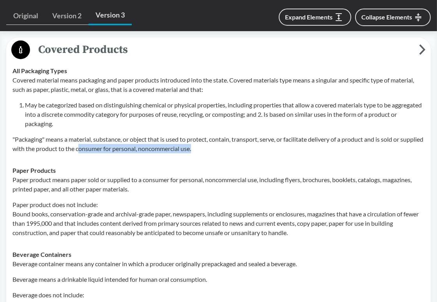
click at [220, 150] on p ""Packaging" means a material, substance, or object that is used to protect, con…" at bounding box center [218, 144] width 412 height 19
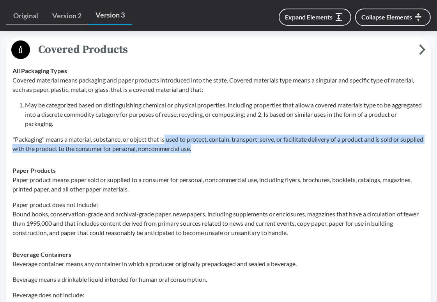
drag, startPoint x: 224, startPoint y: 150, endPoint x: 167, endPoint y: 139, distance: 58.0
click at [167, 139] on p ""Packaging" means a material, substance, or object that is used to protect, con…" at bounding box center [218, 144] width 412 height 19
drag, startPoint x: 168, startPoint y: 139, endPoint x: 237, endPoint y: 155, distance: 70.7
click at [237, 155] on td "All Packaging Types Covered material means packaging and paper products introdu…" at bounding box center [218, 110] width 419 height 100
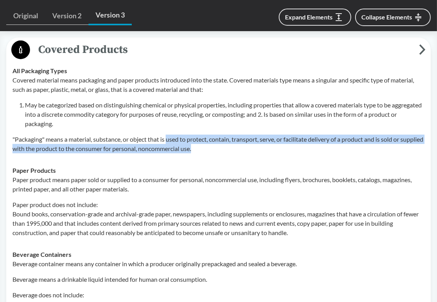
click at [237, 155] on td "All Packaging Types Covered material means packaging and paper products introdu…" at bounding box center [218, 110] width 419 height 100
drag, startPoint x: 219, startPoint y: 145, endPoint x: 211, endPoint y: 141, distance: 9.6
click at [211, 141] on p ""Packaging" means a material, substance, or object that is used to protect, con…" at bounding box center [218, 144] width 412 height 19
drag, startPoint x: 211, startPoint y: 140, endPoint x: 224, endPoint y: 150, distance: 16.4
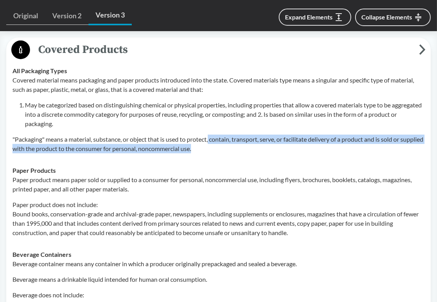
click at [224, 150] on p ""Packaging" means a material, substance, or object that is used to protect, con…" at bounding box center [218, 144] width 412 height 19
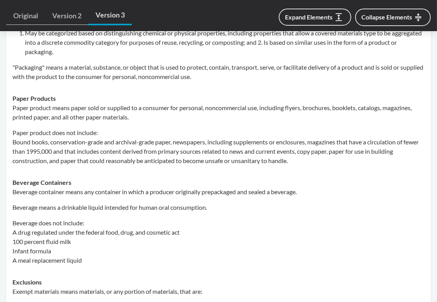
scroll to position [390, 0]
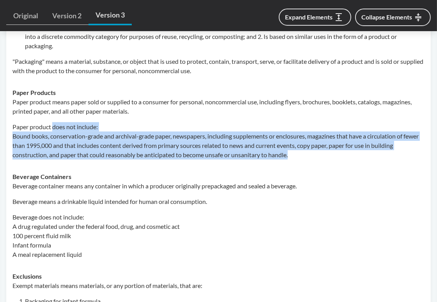
drag, startPoint x: 53, startPoint y: 125, endPoint x: 291, endPoint y: 161, distance: 240.7
click at [291, 161] on td "Paper Products Paper product means paper sold or supplied to a consumer for per…" at bounding box center [218, 124] width 419 height 84
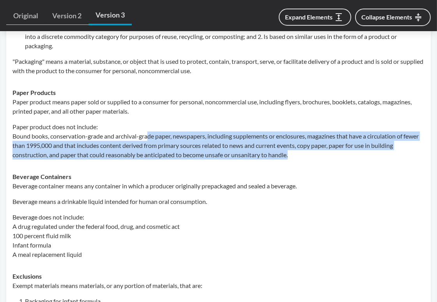
drag, startPoint x: 295, startPoint y: 159, endPoint x: 147, endPoint y: 139, distance: 148.7
click at [147, 139] on td "Paper Products Paper product means paper sold or supplied to a consumer for per…" at bounding box center [218, 124] width 419 height 84
click at [147, 139] on p "Paper product does not include: Bound books, conservation-grade and archival-gr…" at bounding box center [218, 140] width 412 height 37
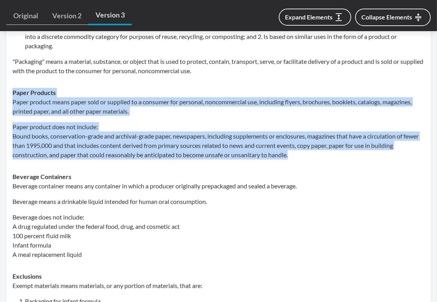
drag, startPoint x: 11, startPoint y: 91, endPoint x: 298, endPoint y: 162, distance: 295.6
click at [298, 162] on td "Paper Products Paper product means paper sold or supplied to a consumer for per…" at bounding box center [218, 124] width 419 height 84
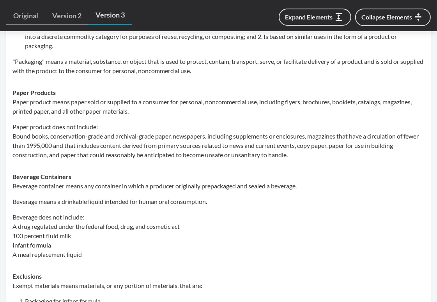
click at [286, 192] on div "Beverage container means any container in which a producer originally prepackag…" at bounding box center [218, 221] width 412 height 78
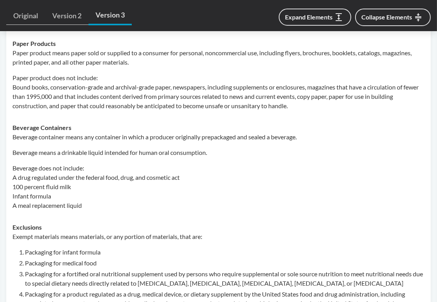
scroll to position [468, 0]
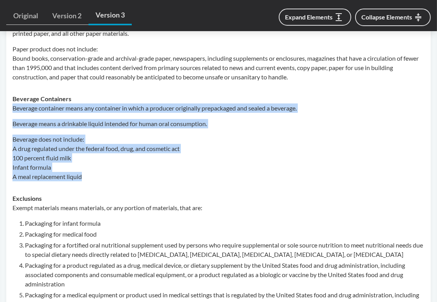
drag, startPoint x: 94, startPoint y: 178, endPoint x: 14, endPoint y: 108, distance: 106.6
click at [14, 108] on div "Beverage container means any container in which a producer originally prepackag…" at bounding box center [218, 143] width 412 height 78
click at [262, 148] on p "Beverage does not include: A drug regulated under the federal food, drug, and c…" at bounding box center [218, 158] width 412 height 47
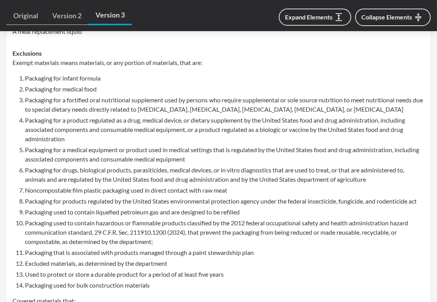
scroll to position [623, 0]
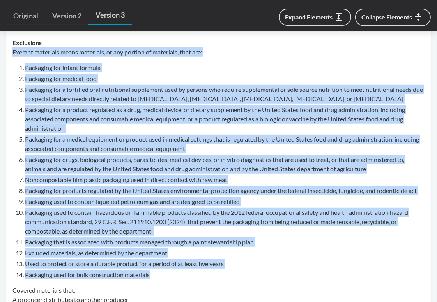
drag, startPoint x: 175, startPoint y: 276, endPoint x: 12, endPoint y: 55, distance: 274.5
click at [12, 55] on div "Exempt materials means materials, or any portion of materials, that are: Packag…" at bounding box center [218, 264] width 412 height 432
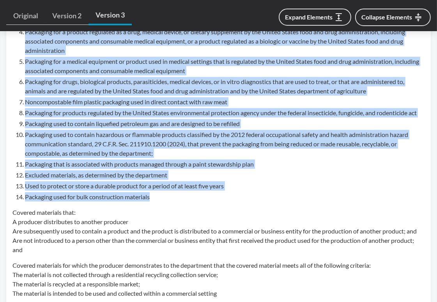
click at [284, 168] on li "Packaging that is associated with products managed through a paint stewardship …" at bounding box center [224, 164] width 399 height 9
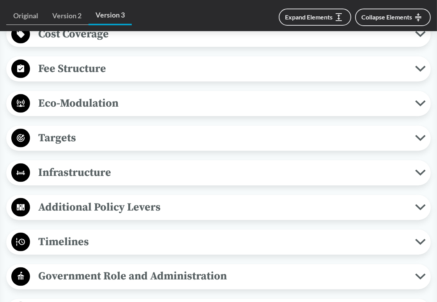
scroll to position [1286, 0]
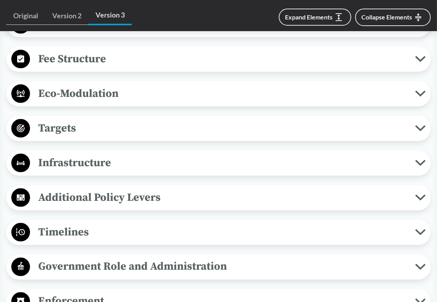
click at [144, 229] on span "Timelines" at bounding box center [222, 233] width 385 height 18
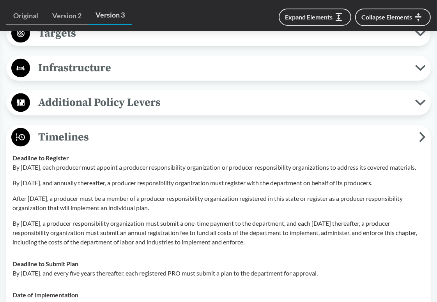
scroll to position [1403, 0]
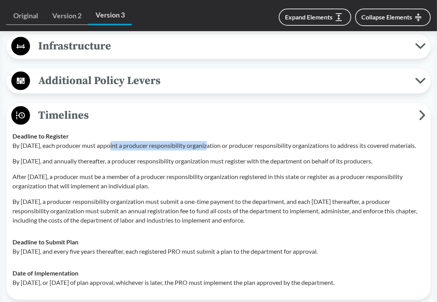
drag, startPoint x: 108, startPoint y: 143, endPoint x: 209, endPoint y: 143, distance: 101.3
click at [209, 143] on p "By January 1, 2026, each producer must appoint a producer responsibility organi…" at bounding box center [218, 145] width 412 height 9
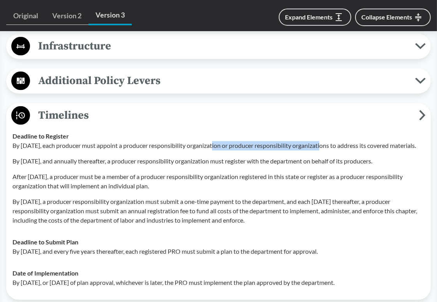
drag, startPoint x: 212, startPoint y: 144, endPoint x: 325, endPoint y: 146, distance: 112.2
click at [325, 146] on p "By January 1, 2026, each producer must appoint a producer responsibility organi…" at bounding box center [218, 145] width 412 height 9
drag, startPoint x: 374, startPoint y: 143, endPoint x: 249, endPoint y: 143, distance: 125.8
click at [249, 143] on p "By January 1, 2026, each producer must appoint a producer responsibility organi…" at bounding box center [218, 145] width 412 height 9
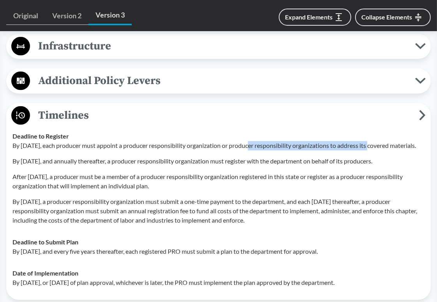
click at [249, 143] on p "By January 1, 2026, each producer must appoint a producer responsibility organi…" at bounding box center [218, 145] width 412 height 9
drag, startPoint x: 232, startPoint y: 143, endPoint x: 411, endPoint y: 145, distance: 178.5
click at [411, 145] on p "By January 1, 2026, each producer must appoint a producer responsibility organi…" at bounding box center [218, 145] width 412 height 9
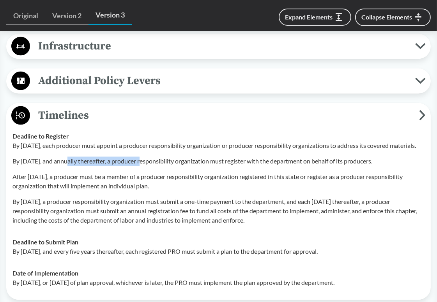
drag, startPoint x: 65, startPoint y: 168, endPoint x: 144, endPoint y: 168, distance: 79.1
click at [144, 166] on p "By March 1, 2026, and annually thereafter, a producer responsibility organizati…" at bounding box center [218, 161] width 412 height 9
drag, startPoint x: 129, startPoint y: 169, endPoint x: 199, endPoint y: 169, distance: 69.7
click at [199, 166] on p "By March 1, 2026, and annually thereafter, a producer responsibility organizati…" at bounding box center [218, 161] width 412 height 9
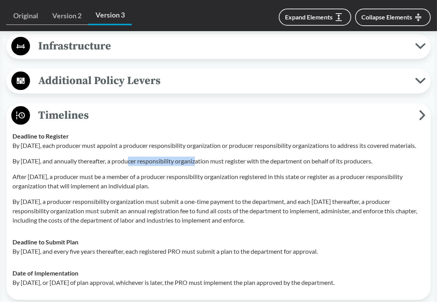
click at [199, 166] on p "By March 1, 2026, and annually thereafter, a producer responsibility organizati…" at bounding box center [218, 161] width 412 height 9
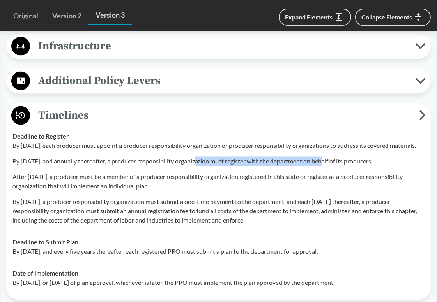
drag, startPoint x: 199, startPoint y: 169, endPoint x: 326, endPoint y: 171, distance: 127.0
click at [326, 166] on p "By March 1, 2026, and annually thereafter, a producer responsibility organizati…" at bounding box center [218, 161] width 412 height 9
drag, startPoint x: 343, startPoint y: 171, endPoint x: 218, endPoint y: 171, distance: 124.7
click at [218, 166] on p "By March 1, 2026, and annually thereafter, a producer responsibility organizati…" at bounding box center [218, 161] width 412 height 9
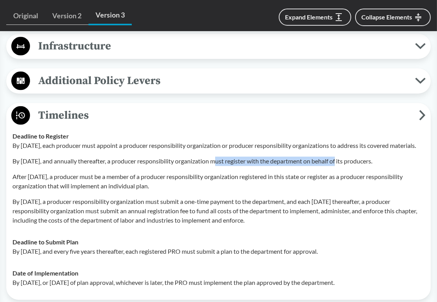
click at [218, 166] on p "By March 1, 2026, and annually thereafter, a producer responsibility organizati…" at bounding box center [218, 161] width 412 height 9
drag, startPoint x: 200, startPoint y: 170, endPoint x: 344, endPoint y: 170, distance: 144.2
click at [344, 166] on p "By March 1, 2026, and annually thereafter, a producer responsibility organizati…" at bounding box center [218, 161] width 412 height 9
drag, startPoint x: 364, startPoint y: 170, endPoint x: 198, endPoint y: 170, distance: 165.2
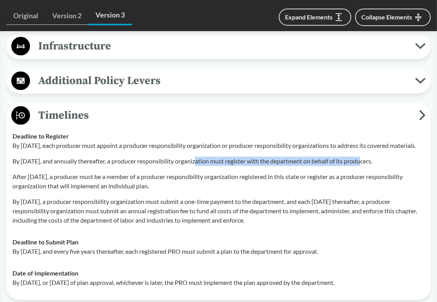
click at [198, 166] on p "By March 1, 2026, and annually thereafter, a producer responsibility organizati…" at bounding box center [218, 161] width 412 height 9
drag, startPoint x: 206, startPoint y: 170, endPoint x: 407, endPoint y: 170, distance: 200.7
click at [407, 166] on p "By March 1, 2026, and annually thereafter, a producer responsibility organizati…" at bounding box center [218, 161] width 412 height 9
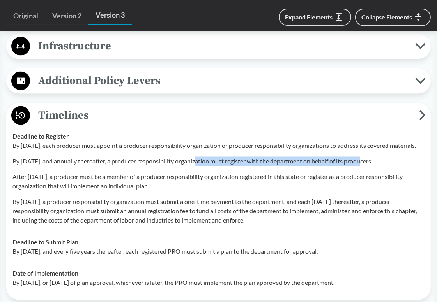
drag, startPoint x: 410, startPoint y: 170, endPoint x: 218, endPoint y: 169, distance: 192.1
click at [218, 166] on p "By March 1, 2026, and annually thereafter, a producer responsibility organizati…" at bounding box center [218, 161] width 412 height 9
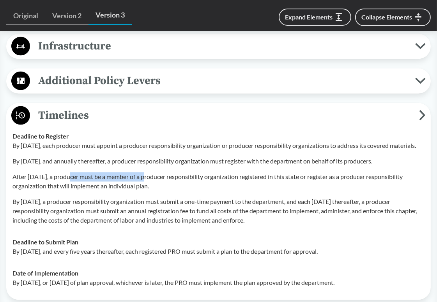
drag, startPoint x: 65, startPoint y: 184, endPoint x: 146, endPoint y: 185, distance: 81.0
click at [146, 185] on p "After July 1, 2026, a producer must be a member of a producer responsibility or…" at bounding box center [218, 182] width 412 height 19
drag, startPoint x: 109, startPoint y: 185, endPoint x: 173, endPoint y: 185, distance: 63.5
click at [173, 185] on p "After July 1, 2026, a producer must be a member of a producer responsibility or…" at bounding box center [218, 182] width 412 height 19
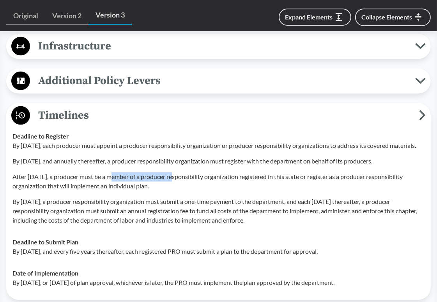
click at [173, 185] on p "After July 1, 2026, a producer must be a member of a producer responsibility or…" at bounding box center [218, 182] width 412 height 19
drag, startPoint x: 175, startPoint y: 185, endPoint x: 242, endPoint y: 185, distance: 66.2
click at [242, 185] on p "After July 1, 2026, a producer must be a member of a producer responsibility or…" at bounding box center [218, 182] width 412 height 19
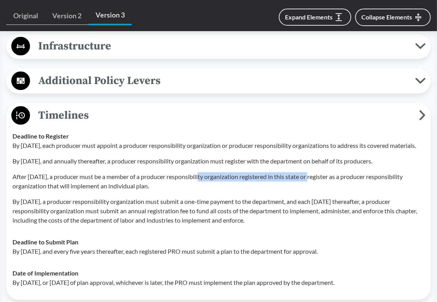
drag, startPoint x: 202, startPoint y: 187, endPoint x: 311, endPoint y: 186, distance: 108.7
click at [311, 186] on p "After July 1, 2026, a producer must be a member of a producer responsibility or…" at bounding box center [218, 182] width 412 height 19
drag, startPoint x: 339, startPoint y: 186, endPoint x: 229, endPoint y: 186, distance: 110.3
click at [229, 186] on p "After July 1, 2026, a producer must be a member of a producer responsibility or…" at bounding box center [218, 182] width 412 height 19
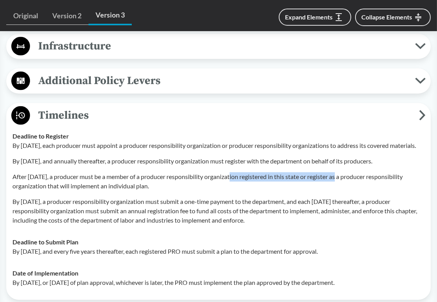
click at [229, 186] on p "After July 1, 2026, a producer must be a member of a producer responsibility or…" at bounding box center [218, 182] width 412 height 19
drag, startPoint x: 224, startPoint y: 185, endPoint x: 348, endPoint y: 184, distance: 123.9
click at [348, 184] on p "After July 1, 2026, a producer must be a member of a producer responsibility or…" at bounding box center [218, 182] width 412 height 19
drag, startPoint x: 370, startPoint y: 184, endPoint x: 252, endPoint y: 184, distance: 118.1
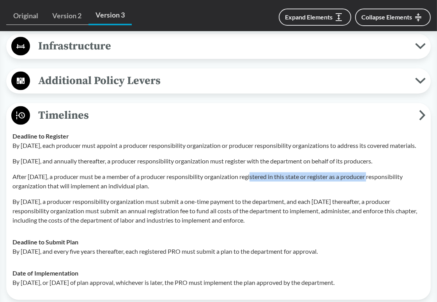
click at [252, 184] on p "After July 1, 2026, a producer must be a member of a producer responsibility or…" at bounding box center [218, 182] width 412 height 19
drag, startPoint x: 261, startPoint y: 184, endPoint x: 387, endPoint y: 186, distance: 126.3
click at [387, 186] on p "After July 1, 2026, a producer must be a member of a producer responsibility or…" at bounding box center [218, 182] width 412 height 19
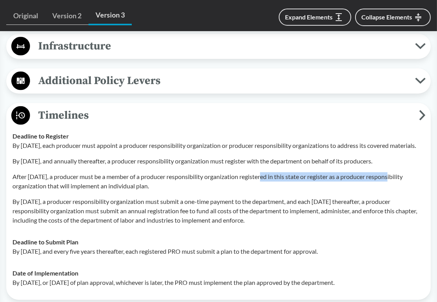
drag, startPoint x: 81, startPoint y: 195, endPoint x: 160, endPoint y: 193, distance: 79.1
click at [160, 191] on p "After July 1, 2026, a producer must be a member of a producer responsibility or…" at bounding box center [218, 182] width 412 height 19
drag, startPoint x: 163, startPoint y: 193, endPoint x: 199, endPoint y: 160, distance: 49.4
click at [199, 160] on div "By January 1, 2026, each producer must appoint a producer responsibility organi…" at bounding box center [218, 183] width 412 height 84
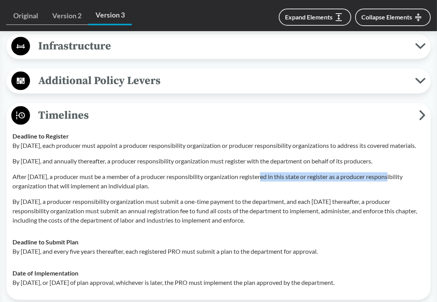
click at [199, 160] on div "By January 1, 2026, each producer must appoint a producer responsibility organi…" at bounding box center [218, 183] width 412 height 84
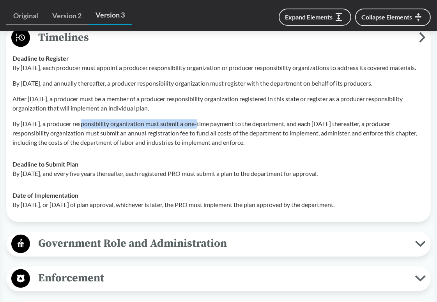
drag, startPoint x: 82, startPoint y: 133, endPoint x: 202, endPoint y: 133, distance: 120.0
click at [202, 133] on p "By September 1, 2026, a producer responsibility organization must submit a one-…" at bounding box center [218, 134] width 412 height 28
drag, startPoint x: 216, startPoint y: 131, endPoint x: 286, endPoint y: 150, distance: 72.1
click at [286, 148] on p "By September 1, 2026, a producer responsibility organization must submit a one-…" at bounding box center [218, 134] width 412 height 28
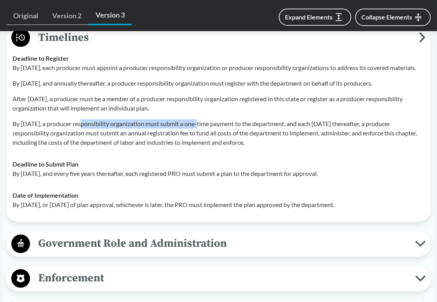
click at [286, 148] on p "By September 1, 2026, a producer responsibility organization must submit a one-…" at bounding box center [218, 134] width 412 height 28
drag, startPoint x: 288, startPoint y: 150, endPoint x: 217, endPoint y: 134, distance: 71.8
click at [217, 134] on p "By September 1, 2026, a producer responsibility organization must submit a one-…" at bounding box center [218, 134] width 412 height 28
drag, startPoint x: 217, startPoint y: 134, endPoint x: 286, endPoint y: 153, distance: 71.4
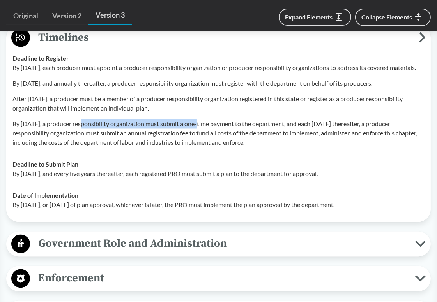
click at [286, 148] on p "By September 1, 2026, a producer responsibility organization must submit a one-…" at bounding box center [218, 134] width 412 height 28
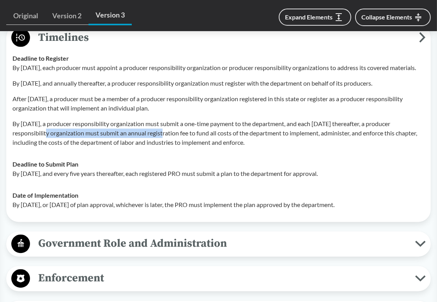
drag, startPoint x: 42, startPoint y: 140, endPoint x: 159, endPoint y: 140, distance: 116.5
click at [159, 140] on p "By September 1, 2026, a producer responsibility organization must submit a one-…" at bounding box center [218, 134] width 412 height 28
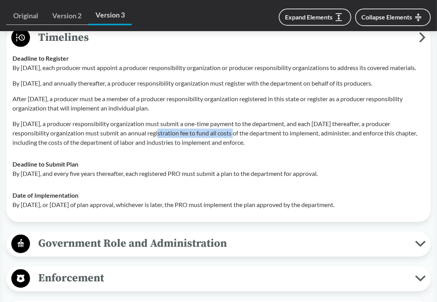
drag, startPoint x: 152, startPoint y: 140, endPoint x: 231, endPoint y: 141, distance: 79.5
click at [231, 141] on p "By September 1, 2026, a producer responsibility organization must submit a one-…" at bounding box center [218, 134] width 412 height 28
drag, startPoint x: 219, startPoint y: 141, endPoint x: 283, endPoint y: 143, distance: 63.9
click at [283, 143] on p "By September 1, 2026, a producer responsibility organization must submit a one-…" at bounding box center [218, 134] width 412 height 28
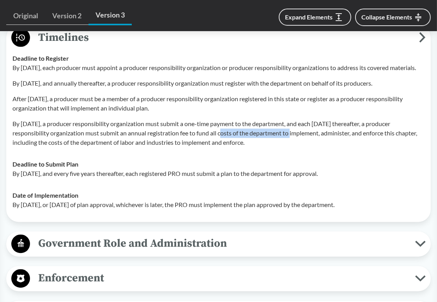
click at [283, 143] on p "By September 1, 2026, a producer responsibility organization must submit a one-…" at bounding box center [218, 134] width 412 height 28
drag, startPoint x: 229, startPoint y: 141, endPoint x: 286, endPoint y: 149, distance: 57.4
click at [286, 148] on p "By September 1, 2026, a producer responsibility organization must submit a one-…" at bounding box center [218, 134] width 412 height 28
click at [210, 142] on p "By September 1, 2026, a producer responsibility organization must submit a one-…" at bounding box center [218, 134] width 412 height 28
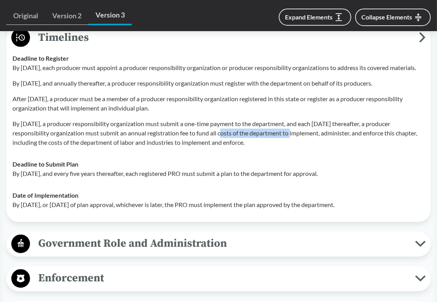
click at [210, 142] on p "By September 1, 2026, a producer responsibility organization must submit a one-…" at bounding box center [218, 134] width 412 height 28
click at [290, 148] on p "By September 1, 2026, a producer responsibility organization must submit a one-…" at bounding box center [218, 134] width 412 height 28
click at [215, 134] on p "By September 1, 2026, a producer responsibility organization must submit a one-…" at bounding box center [218, 134] width 412 height 28
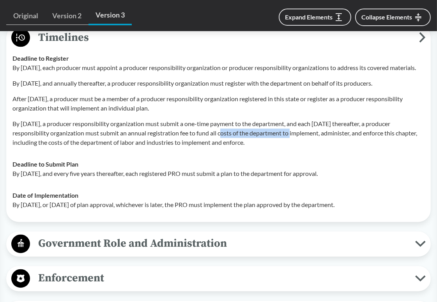
click at [275, 148] on p "By September 1, 2026, a producer responsibility organization must submit a one-…" at bounding box center [218, 134] width 412 height 28
click at [206, 134] on p "By September 1, 2026, a producer responsibility organization must submit a one-…" at bounding box center [218, 134] width 412 height 28
click at [273, 148] on p "By September 1, 2026, a producer responsibility organization must submit a one-…" at bounding box center [218, 134] width 412 height 28
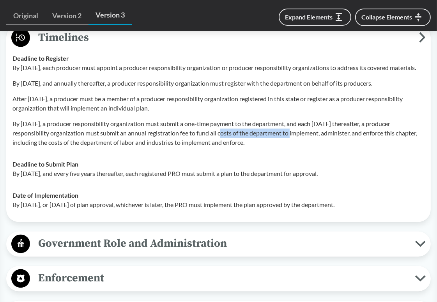
click at [273, 148] on p "By September 1, 2026, a producer responsibility organization must submit a one-…" at bounding box center [218, 134] width 412 height 28
click at [141, 179] on p "By October 1, 2028, and every five years thereafter, each registered PRO must s…" at bounding box center [218, 173] width 412 height 9
click at [189, 179] on p "By October 1, 2028, and every five years thereafter, each registered PRO must s…" at bounding box center [218, 173] width 412 height 9
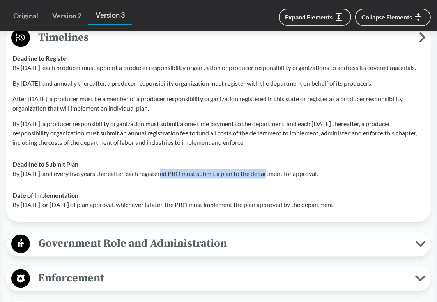
click at [270, 179] on p "By October 1, 2028, and every five years thereafter, each registered PRO must s…" at bounding box center [218, 173] width 412 height 9
click at [350, 179] on p "By October 1, 2028, and every five years thereafter, each registered PRO must s…" at bounding box center [218, 173] width 412 height 9
click at [231, 179] on p "By October 1, 2028, and every five years thereafter, each registered PRO must s…" at bounding box center [218, 173] width 412 height 9
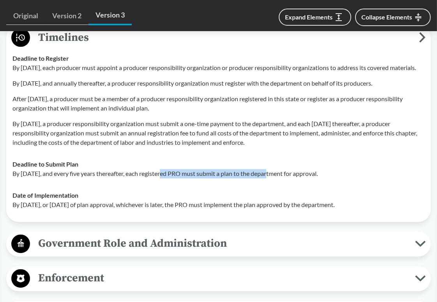
click at [231, 179] on p "By October 1, 2028, and every five years thereafter, each registered PRO must s…" at bounding box center [218, 173] width 412 height 9
click at [349, 179] on p "By October 1, 2028, and every five years thereafter, each registered PRO must s…" at bounding box center [218, 173] width 412 height 9
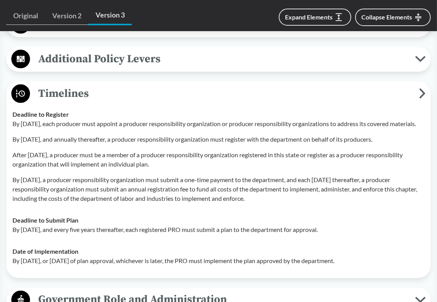
scroll to position [1403, 0]
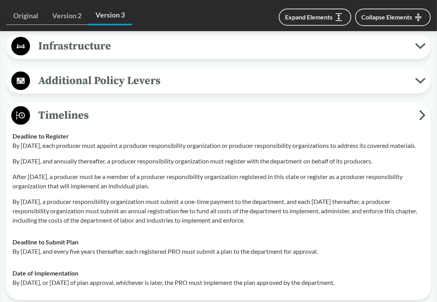
click at [221, 117] on span "Timelines" at bounding box center [224, 116] width 389 height 18
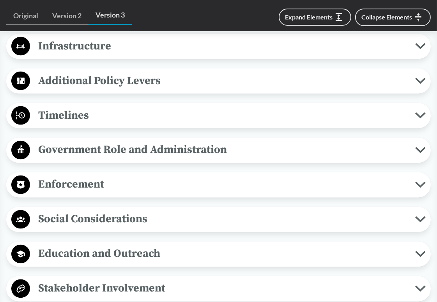
click at [222, 117] on span "Timelines" at bounding box center [222, 116] width 385 height 18
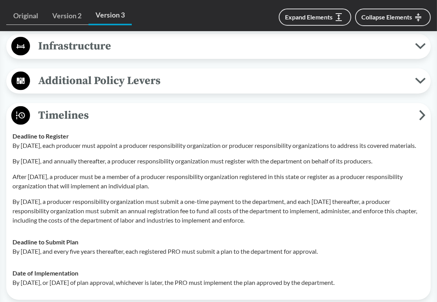
click at [222, 117] on span "Timelines" at bounding box center [224, 116] width 389 height 18
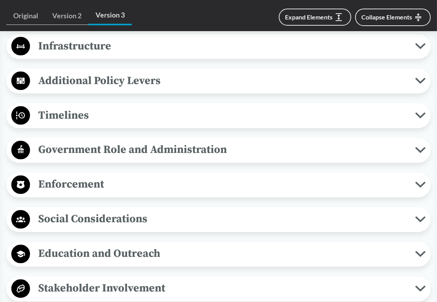
click at [227, 115] on span "Timelines" at bounding box center [222, 116] width 385 height 18
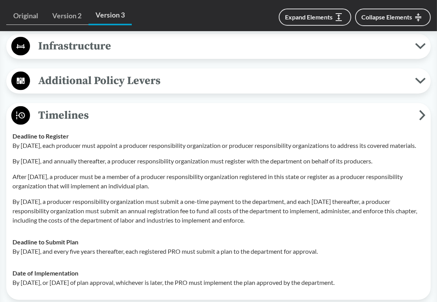
click at [227, 115] on span "Timelines" at bounding box center [224, 116] width 389 height 18
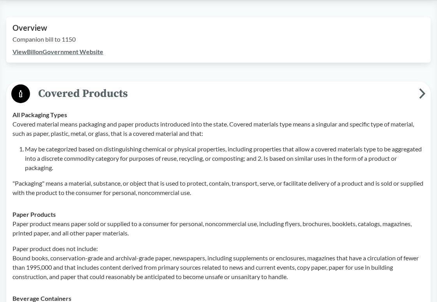
scroll to position [234, 0]
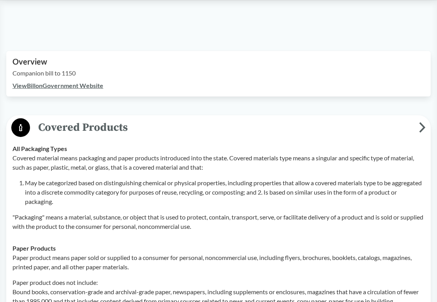
click at [140, 123] on span "Covered Products" at bounding box center [224, 128] width 389 height 18
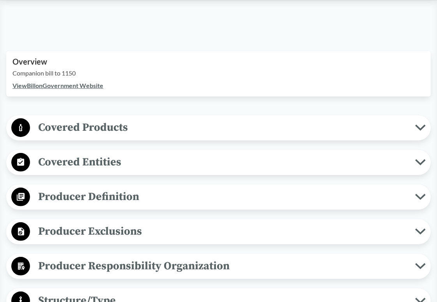
click at [148, 130] on span "Covered Products" at bounding box center [222, 128] width 385 height 18
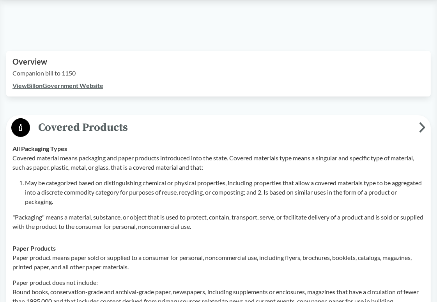
click at [150, 129] on span "Covered Products" at bounding box center [224, 128] width 389 height 18
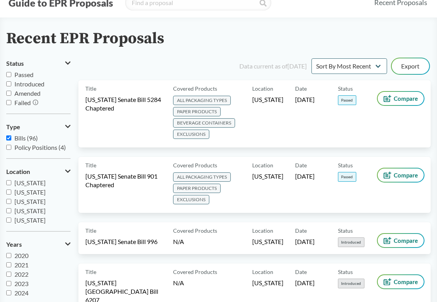
scroll to position [39, 0]
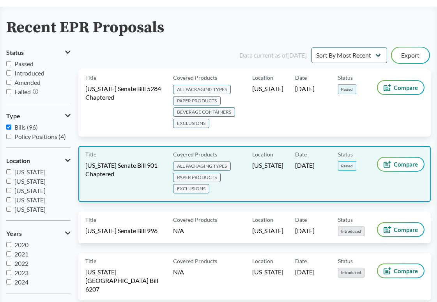
click at [340, 165] on span "Passed" at bounding box center [347, 166] width 18 height 10
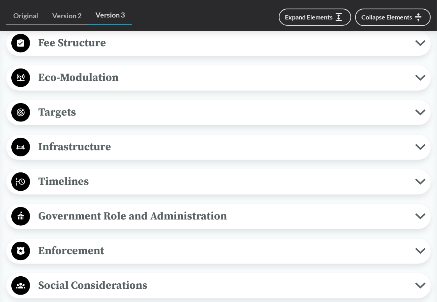
scroll to position [584, 0]
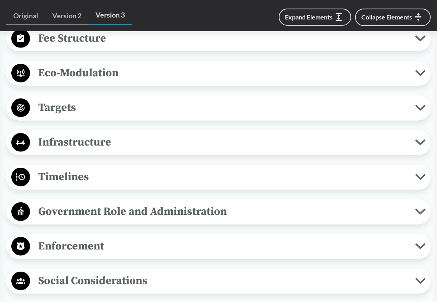
click at [208, 180] on span "Timelines" at bounding box center [222, 177] width 385 height 18
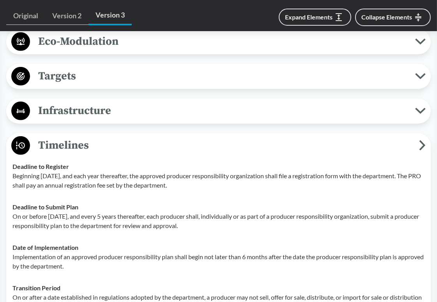
scroll to position [662, 0]
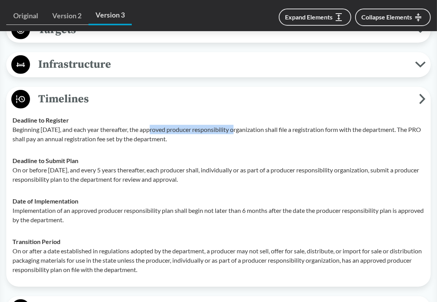
drag, startPoint x: 149, startPoint y: 128, endPoint x: 237, endPoint y: 128, distance: 88.4
click at [237, 128] on p "Beginning July 1, 2026, and each year thereafter, the approved producer respons…" at bounding box center [218, 134] width 412 height 19
drag, startPoint x: 200, startPoint y: 129, endPoint x: 279, endPoint y: 130, distance: 79.1
click at [279, 130] on p "Beginning July 1, 2026, and each year thereafter, the approved producer respons…" at bounding box center [218, 134] width 412 height 19
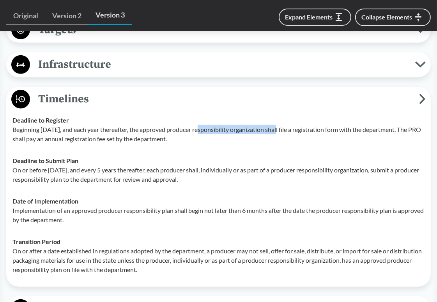
click at [279, 130] on p "Beginning July 1, 2026, and each year thereafter, the approved producer respons…" at bounding box center [218, 134] width 412 height 19
drag, startPoint x: 281, startPoint y: 128, endPoint x: 387, endPoint y: 132, distance: 105.7
click at [387, 132] on p "Beginning July 1, 2026, and each year thereafter, the approved producer respons…" at bounding box center [218, 134] width 412 height 19
drag, startPoint x: 106, startPoint y: 138, endPoint x: 196, endPoint y: 138, distance: 90.4
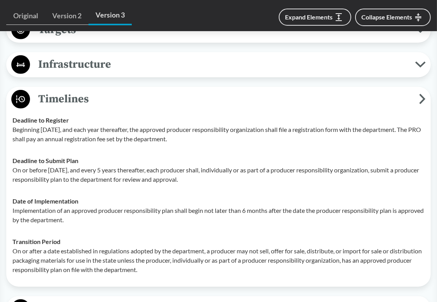
click at [196, 138] on p "Beginning July 1, 2026, and each year thereafter, the approved producer respons…" at bounding box center [218, 134] width 412 height 19
drag, startPoint x: 69, startPoint y: 170, endPoint x: 168, endPoint y: 170, distance: 99.0
click at [168, 170] on p "On or before July 1, 2028, and every 5 years thereafter, each producer shall, i…" at bounding box center [218, 175] width 412 height 19
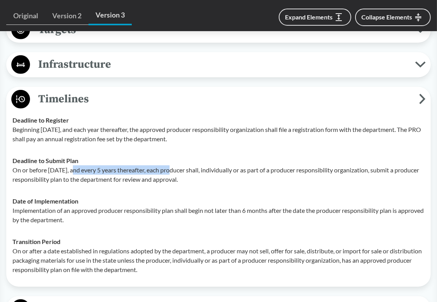
drag, startPoint x: 177, startPoint y: 169, endPoint x: 223, endPoint y: 178, distance: 46.8
click at [223, 178] on p "On or before July 1, 2028, and every 5 years thereafter, each producer shall, i…" at bounding box center [218, 175] width 412 height 19
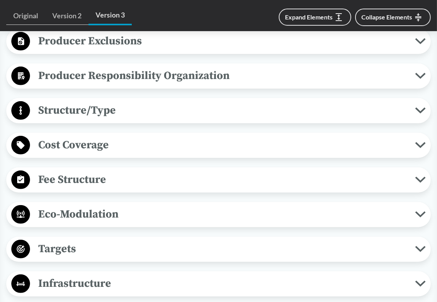
scroll to position [429, 0]
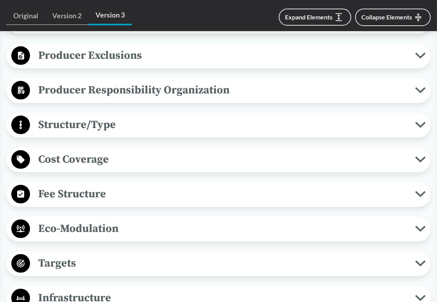
click at [187, 128] on span "Structure/Type" at bounding box center [222, 125] width 385 height 18
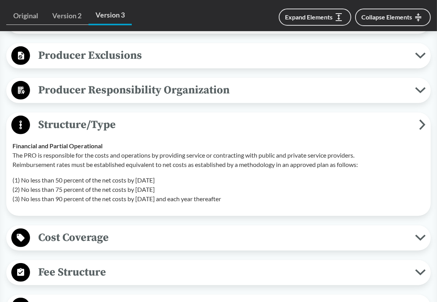
click at [187, 128] on span "Structure/Type" at bounding box center [224, 125] width 389 height 18
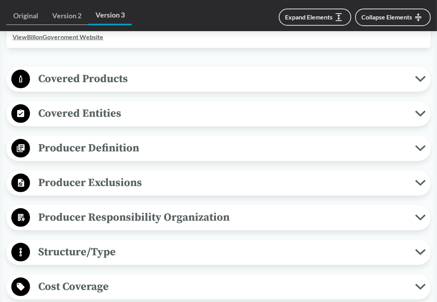
scroll to position [312, 0]
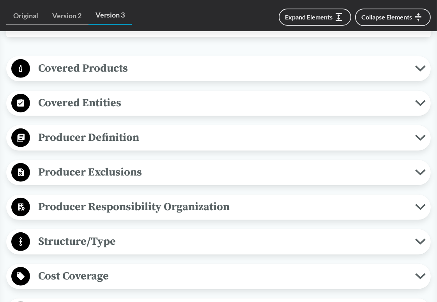
click at [193, 208] on span "Producer Responsibility Organization" at bounding box center [222, 207] width 385 height 18
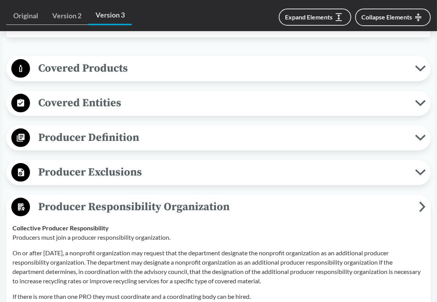
click at [193, 208] on span "Producer Responsibility Organization" at bounding box center [224, 207] width 389 height 18
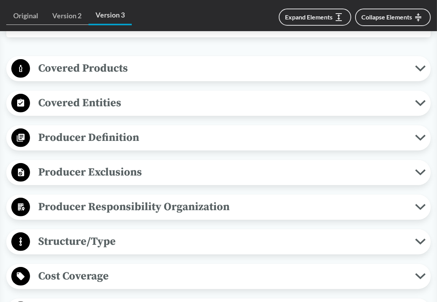
click at [189, 176] on span "Producer Exclusions" at bounding box center [222, 173] width 385 height 18
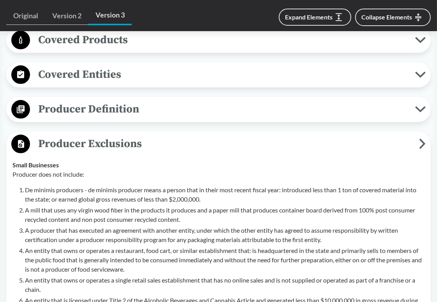
scroll to position [390, 0]
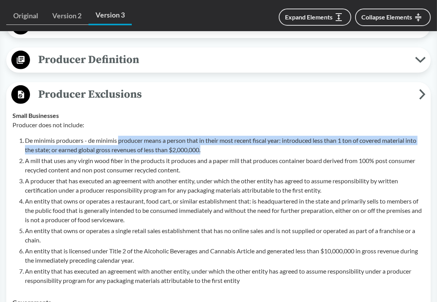
drag, startPoint x: 121, startPoint y: 139, endPoint x: 206, endPoint y: 152, distance: 85.8
click at [206, 152] on p "De minimis producers - de minimis producer means a person that in their most re…" at bounding box center [224, 145] width 399 height 19
drag, startPoint x: 211, startPoint y: 152, endPoint x: 162, endPoint y: 142, distance: 49.2
click at [162, 142] on p "De minimis producers - de minimis producer means a person that in their most re…" at bounding box center [224, 145] width 399 height 19
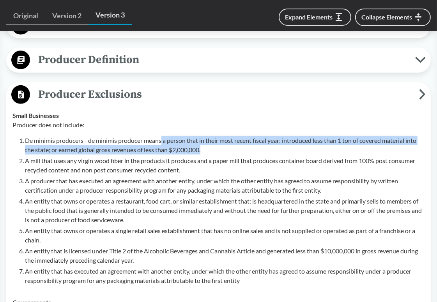
click at [162, 142] on p "De minimis producers - de minimis producer means a person that in their most re…" at bounding box center [224, 145] width 399 height 19
drag, startPoint x: 168, startPoint y: 142, endPoint x: 208, endPoint y: 150, distance: 40.7
click at [208, 150] on p "De minimis producers - de minimis producer means a person that in their most re…" at bounding box center [224, 145] width 399 height 19
drag, startPoint x: 214, startPoint y: 151, endPoint x: 217, endPoint y: 142, distance: 9.4
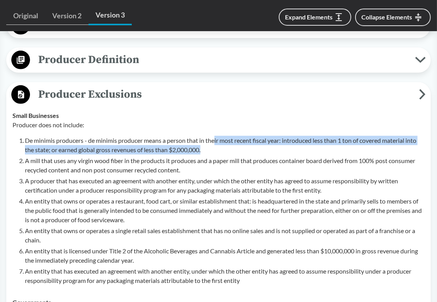
click at [217, 142] on p "De minimis producers - de minimis producer means a person that in their most re…" at bounding box center [224, 145] width 399 height 19
drag, startPoint x: 222, startPoint y: 141, endPoint x: 229, endPoint y: 152, distance: 13.5
click at [229, 152] on p "De minimis producers - de minimis producer means a person that in their most re…" at bounding box center [224, 145] width 399 height 19
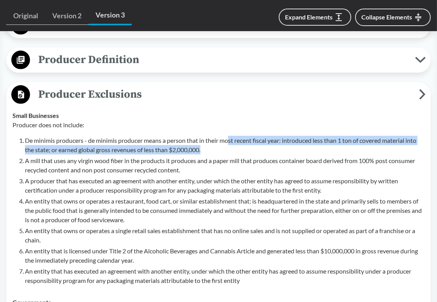
drag, startPoint x: 233, startPoint y: 152, endPoint x: 229, endPoint y: 143, distance: 10.5
click at [229, 143] on p "De minimis producers - de minimis producer means a person that in their most re…" at bounding box center [224, 145] width 399 height 19
drag, startPoint x: 230, startPoint y: 141, endPoint x: 233, endPoint y: 150, distance: 8.8
click at [233, 150] on p "De minimis producers - de minimis producer means a person that in their most re…" at bounding box center [224, 145] width 399 height 19
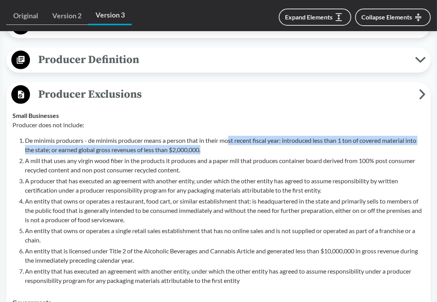
click at [233, 150] on p "De minimis producers - de minimis producer means a person that in their most re…" at bounding box center [224, 145] width 399 height 19
drag, startPoint x: 230, startPoint y: 150, endPoint x: 221, endPoint y: 141, distance: 13.0
click at [221, 141] on p "De minimis producers - de minimis producer means a person that in their most re…" at bounding box center [224, 145] width 399 height 19
drag, startPoint x: 221, startPoint y: 141, endPoint x: 223, endPoint y: 147, distance: 7.0
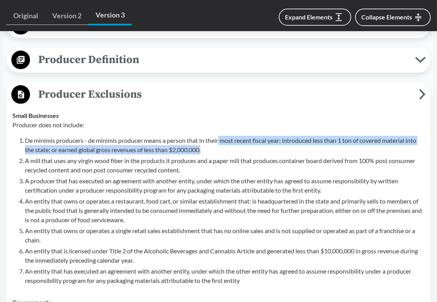
click at [223, 147] on p "De minimis producers - de minimis producer means a person that in their most re…" at bounding box center [224, 145] width 399 height 19
drag, startPoint x: 223, startPoint y: 147, endPoint x: 220, endPoint y: 139, distance: 8.4
click at [220, 139] on p "De minimis producers - de minimis producer means a person that in their most re…" at bounding box center [224, 145] width 399 height 19
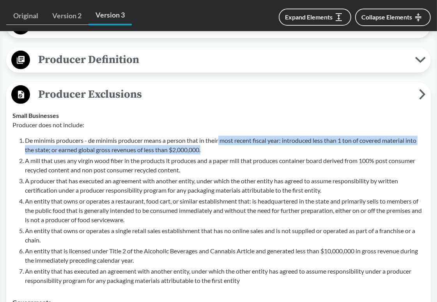
drag, startPoint x: 220, startPoint y: 139, endPoint x: 222, endPoint y: 147, distance: 7.8
click at [222, 147] on p "De minimis producers - de minimis producer means a person that in their most re…" at bounding box center [224, 145] width 399 height 19
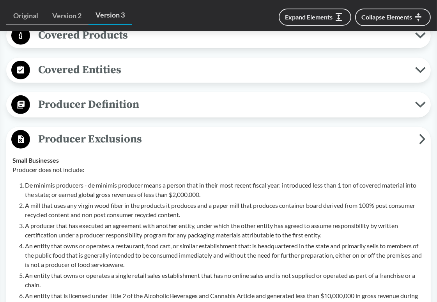
scroll to position [312, 0]
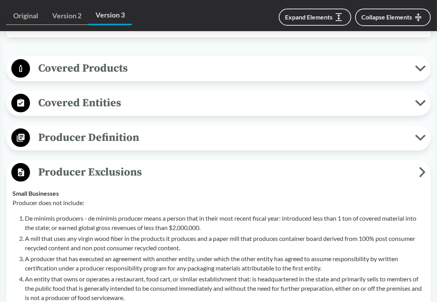
click at [214, 173] on span "Producer Exclusions" at bounding box center [224, 173] width 389 height 18
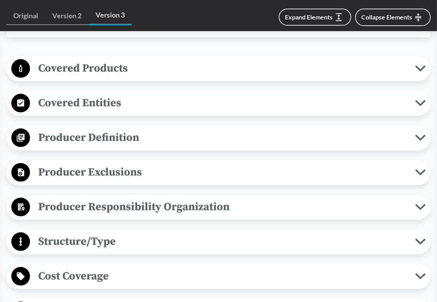
click at [217, 173] on span "Producer Exclusions" at bounding box center [222, 173] width 385 height 18
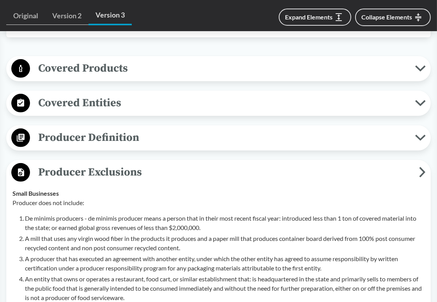
click at [217, 173] on span "Producer Exclusions" at bounding box center [224, 173] width 389 height 18
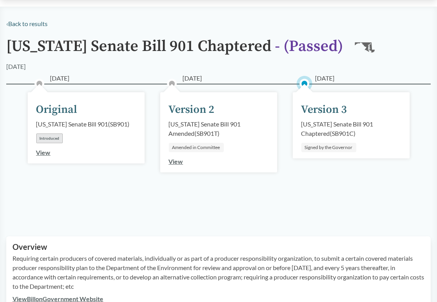
scroll to position [0, 0]
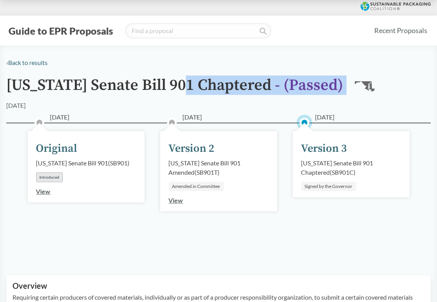
drag, startPoint x: 183, startPoint y: 85, endPoint x: 368, endPoint y: 85, distance: 185.1
click at [368, 85] on div "Maryland Senate Bill 901 Chaptered - ( Passed ) MD" at bounding box center [218, 89] width 424 height 24
drag, startPoint x: 311, startPoint y: 87, endPoint x: 168, endPoint y: 87, distance: 142.6
click at [168, 87] on div "Maryland Senate Bill 901 Chaptered - ( Passed ) MD" at bounding box center [218, 89] width 424 height 24
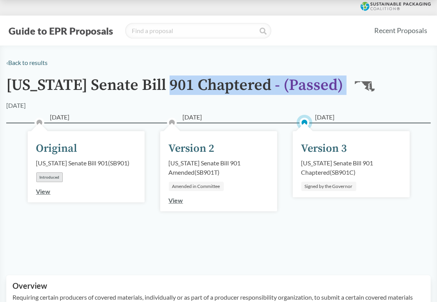
click at [168, 87] on h1 "Maryland Senate Bill 901 Chaptered - ( Passed )" at bounding box center [174, 89] width 337 height 24
drag, startPoint x: 180, startPoint y: 86, endPoint x: 336, endPoint y: 86, distance: 155.5
click at [336, 86] on div "Maryland Senate Bill 901 Chaptered - ( Passed ) MD" at bounding box center [218, 89] width 424 height 24
click at [348, 86] on div "MD" at bounding box center [364, 89] width 33 height 24
drag, startPoint x: 336, startPoint y: 86, endPoint x: 182, endPoint y: 86, distance: 154.3
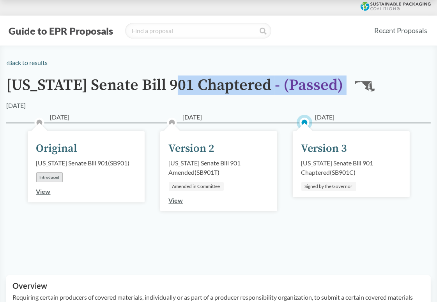
click at [182, 86] on div "Maryland Senate Bill 901 Chaptered - ( Passed ) MD" at bounding box center [218, 89] width 424 height 24
click at [182, 86] on h1 "Maryland Senate Bill 901 Chaptered - ( Passed )" at bounding box center [174, 89] width 337 height 24
drag, startPoint x: 182, startPoint y: 86, endPoint x: 332, endPoint y: 94, distance: 151.0
click at [332, 94] on div "Maryland Senate Bill 901 Chaptered - ( Passed ) MD" at bounding box center [218, 89] width 424 height 24
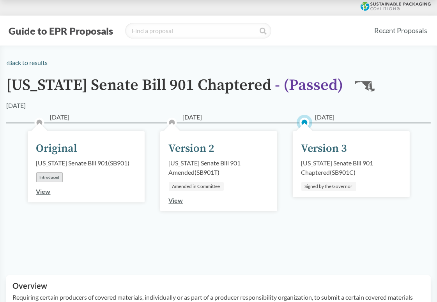
click at [191, 119] on span "03/17/2025" at bounding box center [192, 117] width 19 height 9
click at [170, 123] on circle at bounding box center [172, 123] width 8 height 8
click at [308, 125] on circle at bounding box center [304, 123] width 8 height 8
click at [325, 151] on div "Version 3" at bounding box center [324, 149] width 46 height 16
drag, startPoint x: 326, startPoint y: 149, endPoint x: 355, endPoint y: 150, distance: 29.6
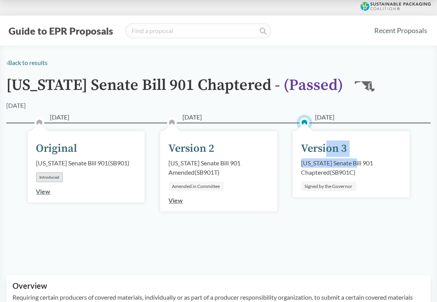
click at [355, 150] on div "05/13/2025 Version 3 Maryland Senate Bill 901 Chaptered ( SB901C ) Signed by th…" at bounding box center [351, 164] width 117 height 66
drag, startPoint x: 351, startPoint y: 150, endPoint x: 303, endPoint y: 149, distance: 48.7
click at [303, 149] on div "05/13/2025 Version 3 Maryland Senate Bill 901 Chaptered ( SB901C ) Signed by th…" at bounding box center [351, 164] width 117 height 66
click at [303, 149] on div "Version 3" at bounding box center [324, 149] width 46 height 16
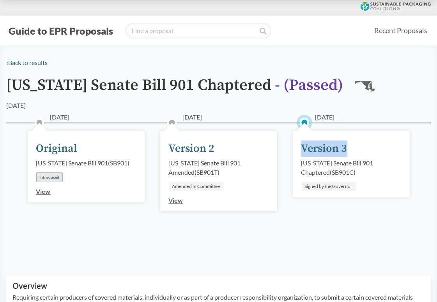
drag, startPoint x: 303, startPoint y: 149, endPoint x: 351, endPoint y: 150, distance: 48.7
click at [351, 150] on div "05/13/2025 Version 3 Maryland Senate Bill 901 Chaptered ( SB901C ) Signed by th…" at bounding box center [351, 164] width 117 height 66
click at [352, 150] on div "05/13/2025 Version 3 Maryland Senate Bill 901 Chaptered ( SB901C ) Signed by th…" at bounding box center [351, 164] width 117 height 66
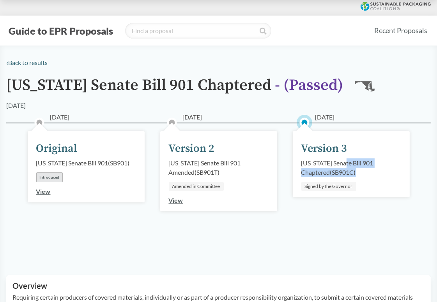
drag, startPoint x: 348, startPoint y: 162, endPoint x: 355, endPoint y: 173, distance: 12.8
click at [355, 173] on div "Maryland Senate Bill 901 Chaptered ( SB901C )" at bounding box center [351, 168] width 100 height 19
drag, startPoint x: 356, startPoint y: 173, endPoint x: 349, endPoint y: 164, distance: 11.6
click at [349, 164] on div "Maryland Senate Bill 901 Chaptered ( SB901C )" at bounding box center [351, 168] width 100 height 19
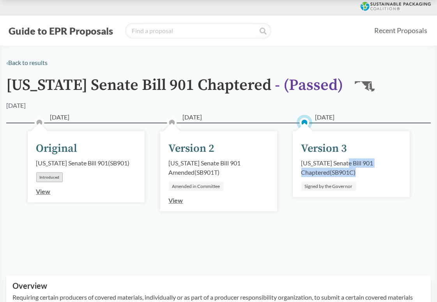
click at [349, 164] on div "Maryland Senate Bill 901 Chaptered ( SB901C )" at bounding box center [351, 168] width 100 height 19
drag, startPoint x: 349, startPoint y: 162, endPoint x: 358, endPoint y: 177, distance: 18.0
click at [358, 177] on div "05/13/2025 Version 3 Maryland Senate Bill 901 Chaptered ( SB901C ) Signed by th…" at bounding box center [351, 164] width 117 height 66
drag, startPoint x: 356, startPoint y: 175, endPoint x: 350, endPoint y: 165, distance: 11.4
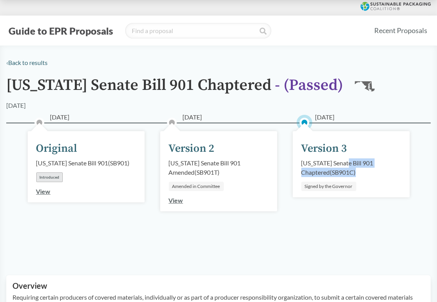
click at [350, 165] on div "Maryland Senate Bill 901 Chaptered ( SB901C )" at bounding box center [351, 168] width 100 height 19
drag, startPoint x: 349, startPoint y: 164, endPoint x: 351, endPoint y: 171, distance: 7.3
click at [351, 171] on div "Maryland Senate Bill 901 Chaptered ( SB901C )" at bounding box center [351, 168] width 100 height 19
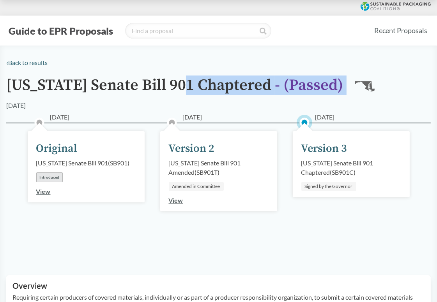
drag, startPoint x: 189, startPoint y: 83, endPoint x: 362, endPoint y: 85, distance: 173.8
click at [362, 85] on div "Maryland Senate Bill 901 Chaptered - ( Passed ) MD" at bounding box center [218, 89] width 424 height 24
click at [370, 86] on div "Maryland Senate Bill 901 Chaptered - ( Passed ) MD" at bounding box center [218, 89] width 424 height 24
drag, startPoint x: 370, startPoint y: 86, endPoint x: 176, endPoint y: 87, distance: 194.0
click at [176, 87] on div "Maryland Senate Bill 901 Chaptered - ( Passed ) MD" at bounding box center [218, 89] width 424 height 24
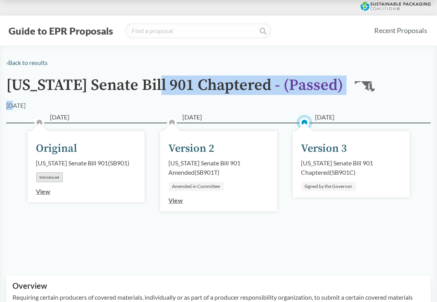
click at [176, 87] on h1 "Maryland Senate Bill 901 Chaptered - ( Passed )" at bounding box center [174, 89] width 337 height 24
drag, startPoint x: 172, startPoint y: 84, endPoint x: 327, endPoint y: 86, distance: 154.3
click at [327, 86] on h1 "Maryland Senate Bill 901 Chaptered - ( Passed )" at bounding box center [174, 89] width 337 height 24
click at [327, 86] on span "- ( Passed )" at bounding box center [309, 85] width 68 height 19
drag, startPoint x: 328, startPoint y: 86, endPoint x: 165, endPoint y: 86, distance: 162.5
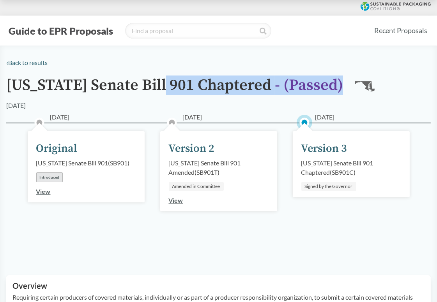
click at [165, 86] on h1 "Maryland Senate Bill 901 Chaptered - ( Passed )" at bounding box center [174, 89] width 337 height 24
drag, startPoint x: 159, startPoint y: 83, endPoint x: 334, endPoint y: 83, distance: 174.9
click at [334, 83] on div "Maryland Senate Bill 901 Chaptered - ( Passed ) MD" at bounding box center [218, 89] width 424 height 24
click at [348, 83] on div "MD" at bounding box center [364, 89] width 33 height 24
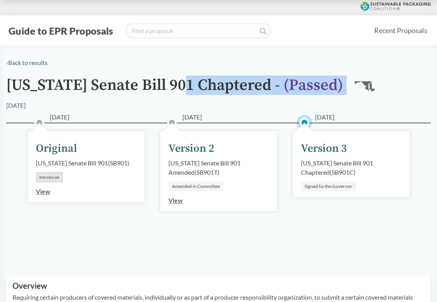
drag, startPoint x: 184, startPoint y: 85, endPoint x: 370, endPoint y: 85, distance: 185.8
click at [370, 85] on div "Maryland Senate Bill 901 Chaptered - ( Passed ) MD" at bounding box center [218, 89] width 424 height 24
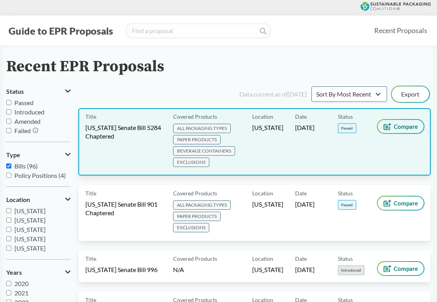
click at [411, 129] on span "Compare" at bounding box center [406, 127] width 24 height 6
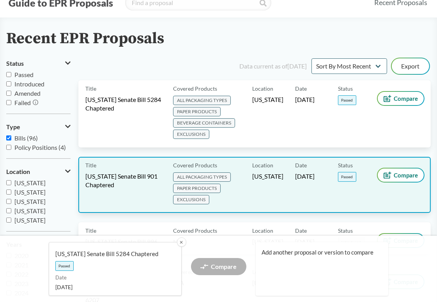
scroll to position [39, 0]
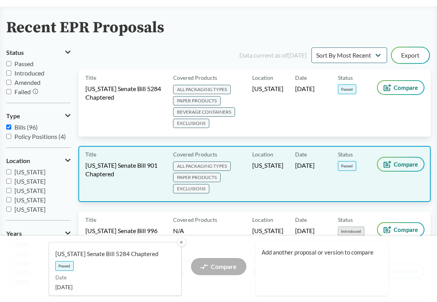
click at [401, 164] on span "Compare" at bounding box center [406, 164] width 24 height 6
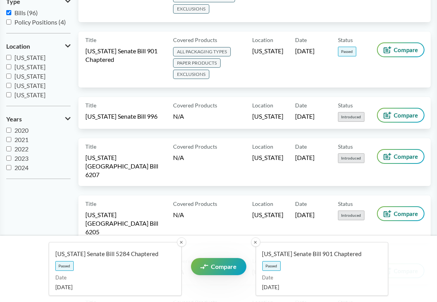
scroll to position [156, 0]
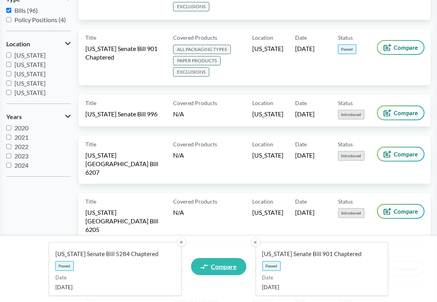
click at [214, 267] on span "Compare" at bounding box center [224, 267] width 26 height 6
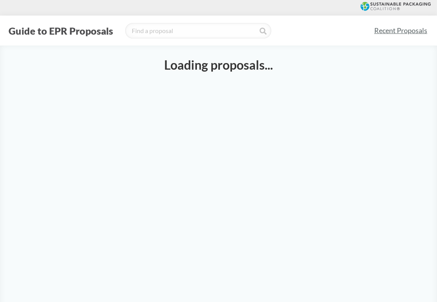
select select "SB5284C"
select select "SB901C"
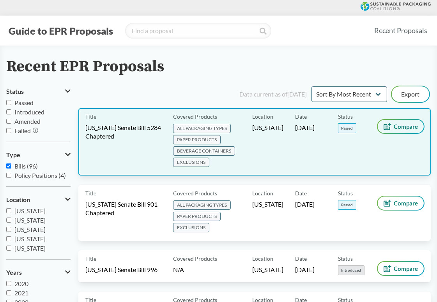
click at [395, 128] on span "Compare" at bounding box center [406, 127] width 24 height 6
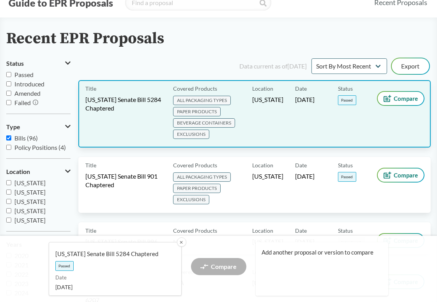
scroll to position [39, 0]
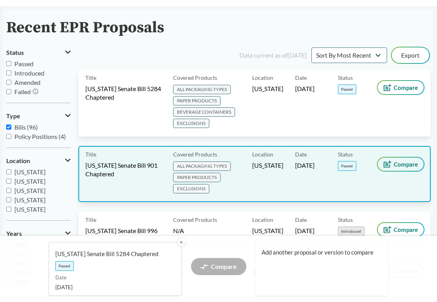
click at [397, 161] on span "Compare" at bounding box center [406, 164] width 24 height 6
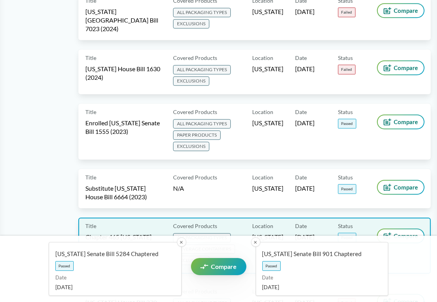
scroll to position [2104, 0]
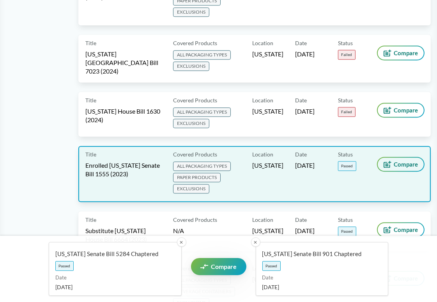
click at [399, 161] on span "Compare" at bounding box center [406, 164] width 24 height 6
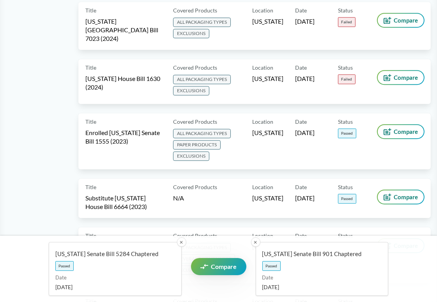
scroll to position [2143, 0]
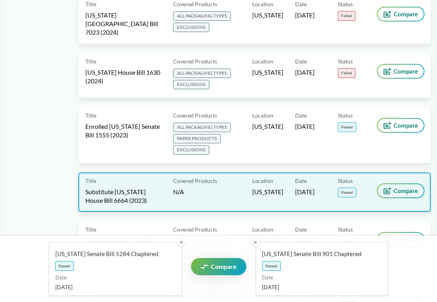
click at [398, 184] on button "Compare" at bounding box center [401, 190] width 46 height 13
click at [399, 188] on span "Compare" at bounding box center [406, 191] width 24 height 6
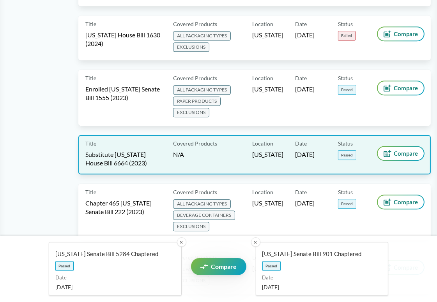
scroll to position [2221, 0]
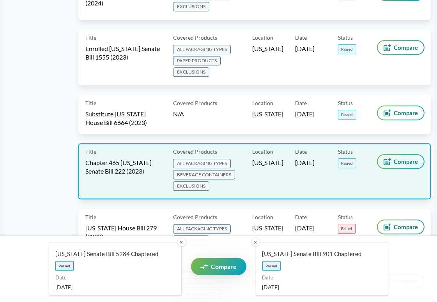
click at [390, 158] on icon at bounding box center [387, 161] width 8 height 7
click at [393, 155] on button "Compare" at bounding box center [401, 161] width 46 height 13
click at [394, 159] on span "Compare" at bounding box center [406, 162] width 24 height 6
click at [205, 182] on span "EXCLUSIONS" at bounding box center [191, 186] width 36 height 9
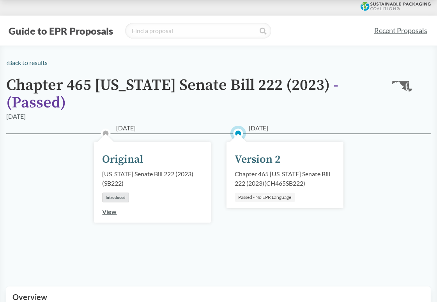
click at [180, 173] on div "Maryland Senate Bill 222 (2023) ( SB222 )" at bounding box center [152, 178] width 100 height 19
click at [261, 175] on div "Chapter 465 Maryland Senate Bill 222 (2023) ( CH465SB222 )" at bounding box center [285, 178] width 100 height 19
click at [267, 159] on div "Version 2" at bounding box center [258, 160] width 46 height 16
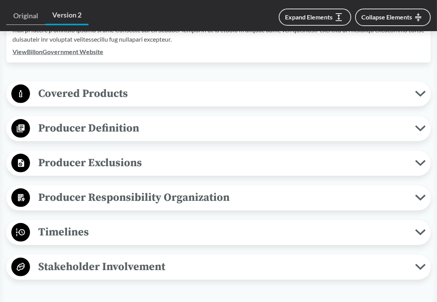
scroll to position [312, 0]
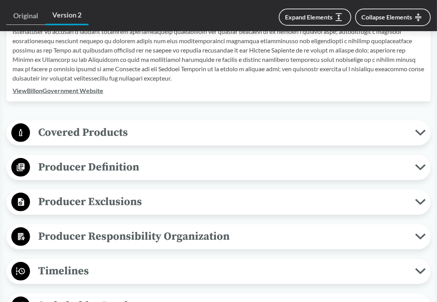
click at [356, 138] on span "Covered Products" at bounding box center [222, 133] width 385 height 18
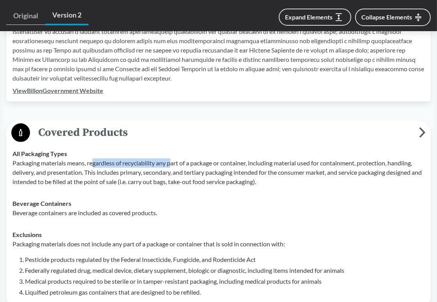
drag, startPoint x: 94, startPoint y: 164, endPoint x: 175, endPoint y: 163, distance: 81.0
click at [175, 163] on p "Packaging materials means, regardless of recyclability any part of a package or…" at bounding box center [218, 173] width 412 height 28
drag, startPoint x: 159, startPoint y: 163, endPoint x: 228, endPoint y: 163, distance: 69.0
click at [228, 163] on p "Packaging materials means, regardless of recyclability any part of a package or…" at bounding box center [218, 173] width 412 height 28
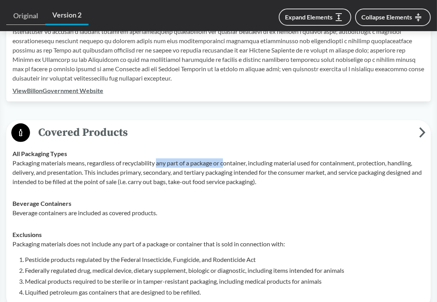
click at [228, 163] on p "Packaging materials means, regardless of recyclability any part of a package or…" at bounding box center [218, 173] width 412 height 28
drag, startPoint x: 161, startPoint y: 162, endPoint x: 221, endPoint y: 162, distance: 60.8
click at [221, 162] on p "Packaging materials means, regardless of recyclability any part of a package or…" at bounding box center [218, 173] width 412 height 28
drag, startPoint x: 217, startPoint y: 162, endPoint x: 253, endPoint y: 162, distance: 35.5
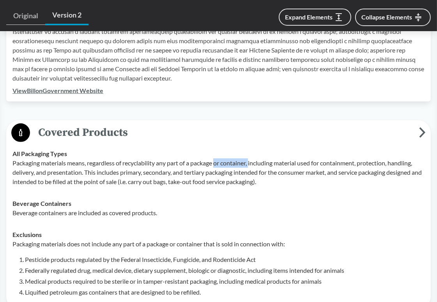
click at [253, 162] on p "Packaging materials means, regardless of recyclability any part of a package or…" at bounding box center [218, 173] width 412 height 28
drag, startPoint x: 253, startPoint y: 162, endPoint x: 360, endPoint y: 162, distance: 107.5
click at [360, 162] on p "Packaging materials means, regardless of recyclability any part of a package or…" at bounding box center [218, 173] width 412 height 28
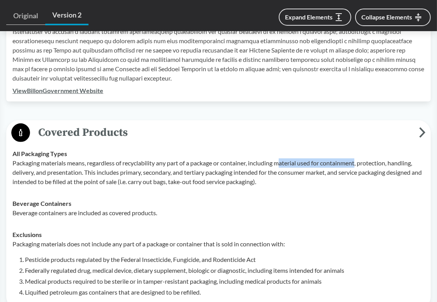
drag, startPoint x: 360, startPoint y: 162, endPoint x: 282, endPoint y: 162, distance: 78.3
click at [282, 162] on p "Packaging materials means, regardless of recyclability any part of a package or…" at bounding box center [218, 173] width 412 height 28
drag, startPoint x: 281, startPoint y: 162, endPoint x: 391, endPoint y: 162, distance: 110.3
click at [391, 162] on p "Packaging materials means, regardless of recyclability any part of a package or…" at bounding box center [218, 173] width 412 height 28
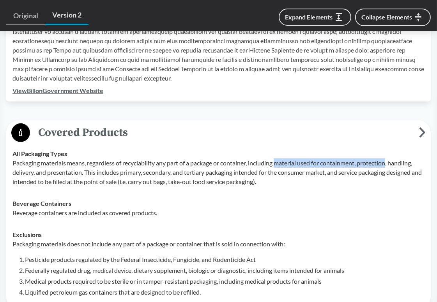
click at [391, 162] on p "Packaging materials means, regardless of recyclability any part of a package or…" at bounding box center [218, 173] width 412 height 28
drag, startPoint x: 391, startPoint y: 162, endPoint x: 290, endPoint y: 162, distance: 101.3
click at [290, 162] on p "Packaging materials means, regardless of recyclability any part of a package or…" at bounding box center [218, 173] width 412 height 28
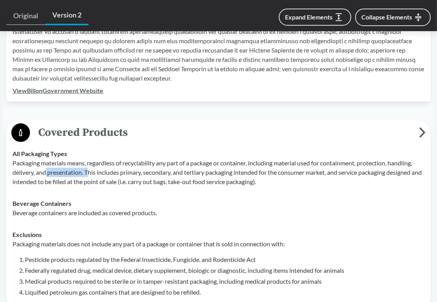
drag, startPoint x: 47, startPoint y: 173, endPoint x: 90, endPoint y: 171, distance: 42.9
click at [90, 171] on p "Packaging materials means, regardless of recyclability any part of a package or…" at bounding box center [218, 173] width 412 height 28
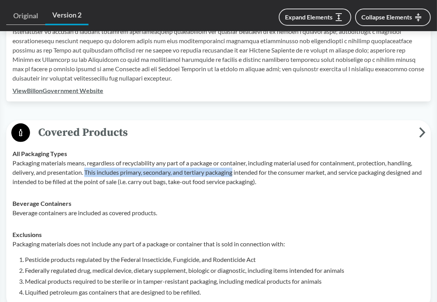
drag, startPoint x: 86, startPoint y: 171, endPoint x: 236, endPoint y: 172, distance: 149.2
click at [236, 172] on p "Packaging materials means, regardless of recyclability any part of a package or…" at bounding box center [218, 173] width 412 height 28
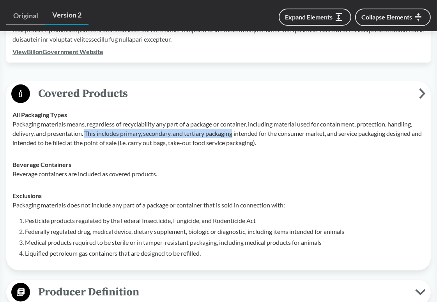
copy p "This includes primary, secondary, and tertiary packaging"
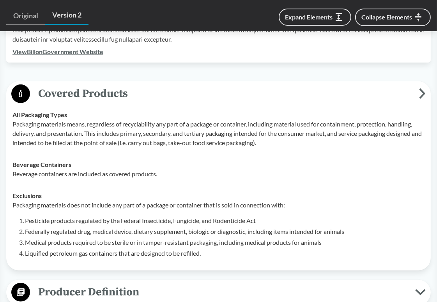
click at [197, 150] on td "All Packaging Types Packaging materials means, regardless of recyclability any …" at bounding box center [218, 129] width 419 height 50
drag, startPoint x: 113, startPoint y: 143, endPoint x: 164, endPoint y: 143, distance: 51.4
click at [164, 143] on p "Packaging materials means, regardless of recyclability any part of a package or…" at bounding box center [218, 134] width 412 height 28
drag, startPoint x: 144, startPoint y: 143, endPoint x: 279, endPoint y: 143, distance: 135.2
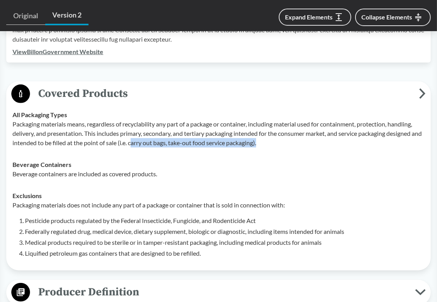
click at [279, 143] on p "Packaging materials means, regardless of recyclability any part of a package or…" at bounding box center [218, 134] width 412 height 28
drag, startPoint x: 279, startPoint y: 143, endPoint x: 141, endPoint y: 143, distance: 138.3
click at [141, 143] on p "Packaging materials means, regardless of recyclability any part of a package or…" at bounding box center [218, 134] width 412 height 28
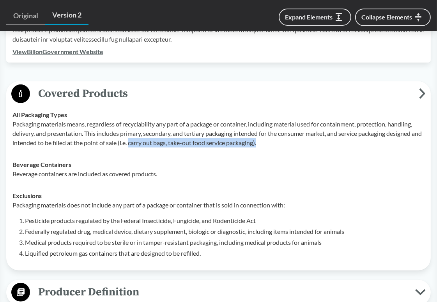
drag, startPoint x: 141, startPoint y: 143, endPoint x: 273, endPoint y: 143, distance: 132.5
click at [273, 143] on p "Packaging materials means, regardless of recyclability any part of a package or…" at bounding box center [218, 134] width 412 height 28
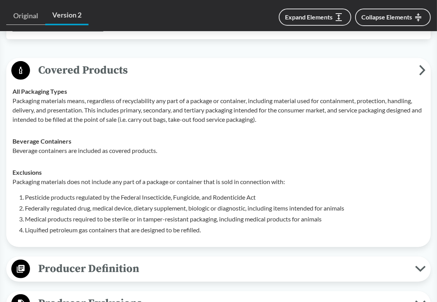
scroll to position [390, 0]
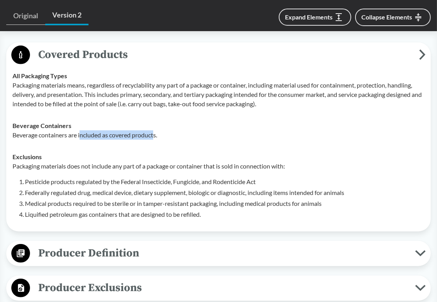
drag, startPoint x: 80, startPoint y: 136, endPoint x: 155, endPoint y: 136, distance: 74.4
click at [155, 136] on p "Beverage containers are included as covered products." at bounding box center [218, 135] width 412 height 9
drag, startPoint x: 164, startPoint y: 136, endPoint x: 78, endPoint y: 136, distance: 85.3
click at [78, 136] on p "Beverage containers are included as covered products." at bounding box center [218, 135] width 412 height 9
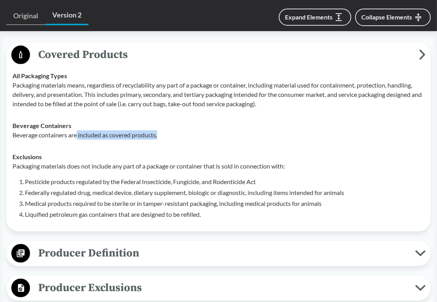
click at [78, 136] on p "Beverage containers are included as covered products." at bounding box center [218, 135] width 412 height 9
drag, startPoint x: 78, startPoint y: 136, endPoint x: 154, endPoint y: 137, distance: 75.6
click at [154, 137] on p "Beverage containers are included as covered products." at bounding box center [218, 135] width 412 height 9
drag, startPoint x: 167, startPoint y: 137, endPoint x: 78, endPoint y: 137, distance: 88.4
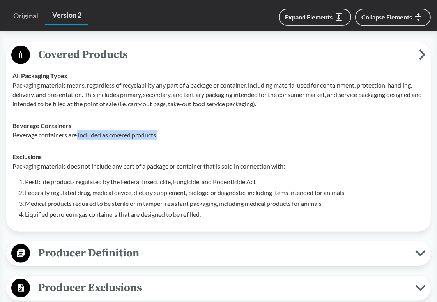
click at [78, 137] on p "Beverage containers are included as covered products." at bounding box center [218, 135] width 412 height 9
drag, startPoint x: 74, startPoint y: 137, endPoint x: 176, endPoint y: 139, distance: 102.9
click at [176, 139] on p "Beverage containers are included as covered products." at bounding box center [218, 135] width 412 height 9
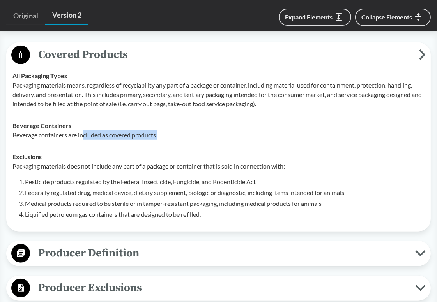
drag, startPoint x: 173, startPoint y: 139, endPoint x: 85, endPoint y: 137, distance: 87.3
click at [85, 137] on p "Beverage containers are included as covered products." at bounding box center [218, 135] width 412 height 9
drag, startPoint x: 81, startPoint y: 136, endPoint x: 166, endPoint y: 138, distance: 84.2
click at [166, 138] on p "Beverage containers are included as covered products." at bounding box center [218, 135] width 412 height 9
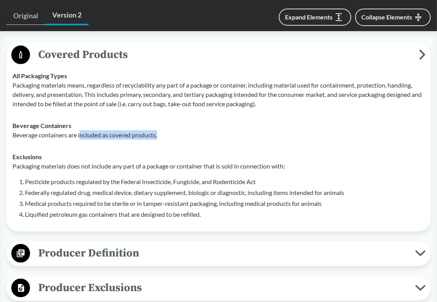
click at [166, 138] on p "Beverage containers are included as covered products." at bounding box center [218, 135] width 412 height 9
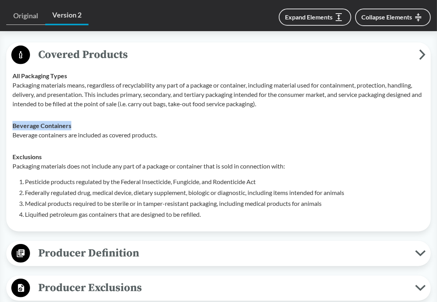
drag, startPoint x: 86, startPoint y: 127, endPoint x: 12, endPoint y: 126, distance: 74.0
click at [12, 126] on td "Beverage Containers Beverage containers are included as covered products." at bounding box center [218, 130] width 419 height 31
copy strong "Beverage Containers"
click at [254, 133] on p "Beverage containers are included as covered products." at bounding box center [218, 135] width 412 height 9
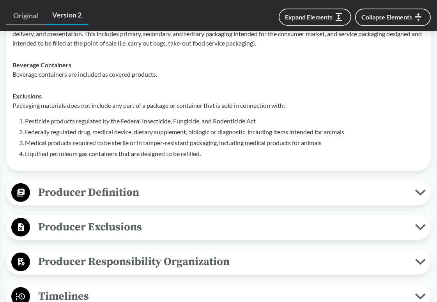
scroll to position [429, 0]
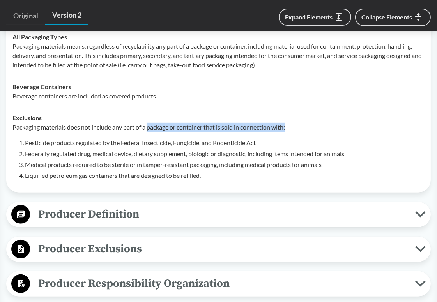
drag, startPoint x: 150, startPoint y: 129, endPoint x: 291, endPoint y: 129, distance: 141.0
click at [291, 129] on p "Packaging materials does not include any part of a package or container that is…" at bounding box center [218, 127] width 412 height 9
drag, startPoint x: 295, startPoint y: 129, endPoint x: 166, endPoint y: 127, distance: 129.0
click at [166, 127] on p "Packaging materials does not include any part of a package or container that is…" at bounding box center [218, 127] width 412 height 9
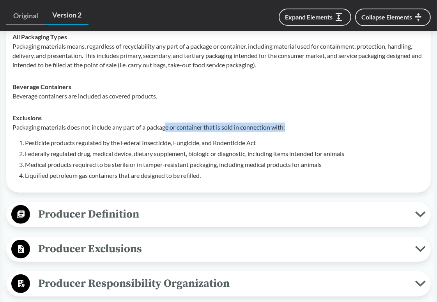
click at [166, 127] on p "Packaging materials does not include any part of a package or container that is…" at bounding box center [218, 127] width 412 height 9
drag, startPoint x: 162, startPoint y: 127, endPoint x: 291, endPoint y: 130, distance: 128.2
click at [291, 130] on p "Packaging materials does not include any part of a package or container that is…" at bounding box center [218, 127] width 412 height 9
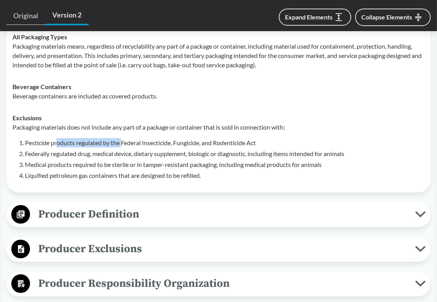
drag, startPoint x: 56, startPoint y: 144, endPoint x: 122, endPoint y: 144, distance: 65.8
click at [122, 144] on li "Pesticide products regulated by the Federal Insecticide, Fungicide, and Rodenti…" at bounding box center [224, 142] width 399 height 9
drag, startPoint x: 106, startPoint y: 143, endPoint x: 183, endPoint y: 143, distance: 76.8
click at [183, 143] on li "Pesticide products regulated by the Federal Insecticide, Fungicide, and Rodenti…" at bounding box center [224, 142] width 399 height 9
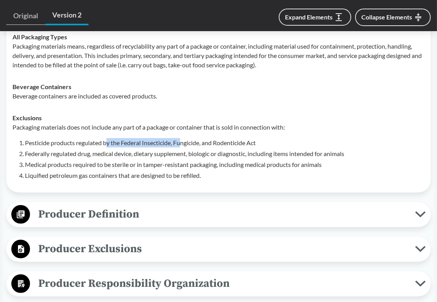
click at [183, 143] on li "Pesticide products regulated by the Federal Insecticide, Fungicide, and Rodenti…" at bounding box center [224, 142] width 399 height 9
drag, startPoint x: 151, startPoint y: 143, endPoint x: 267, endPoint y: 143, distance: 115.3
click at [267, 143] on li "Pesticide products regulated by the Federal Insecticide, Fungicide, and Rodenti…" at bounding box center [224, 142] width 399 height 9
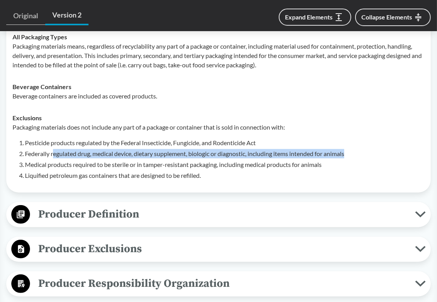
drag, startPoint x: 53, startPoint y: 154, endPoint x: 353, endPoint y: 155, distance: 299.6
click at [353, 155] on li "Federally regulated drug, medical device, dietary supplement, biologic or diagn…" at bounding box center [224, 153] width 399 height 9
drag, startPoint x: 356, startPoint y: 155, endPoint x: 178, endPoint y: 154, distance: 177.7
click at [178, 154] on li "Federally regulated drug, medical device, dietary supplement, biologic or diagn…" at bounding box center [224, 153] width 399 height 9
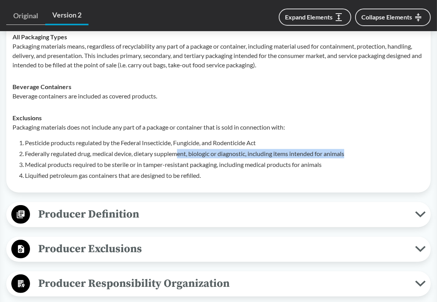
click at [178, 154] on li "Federally regulated drug, medical device, dietary supplement, biologic or diagn…" at bounding box center [224, 153] width 399 height 9
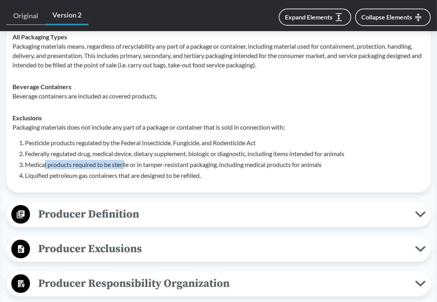
drag, startPoint x: 46, startPoint y: 165, endPoint x: 125, endPoint y: 165, distance: 79.1
click at [125, 165] on li "Medical products required to be sterile or in tamper-resistant packaging, inclu…" at bounding box center [224, 164] width 399 height 9
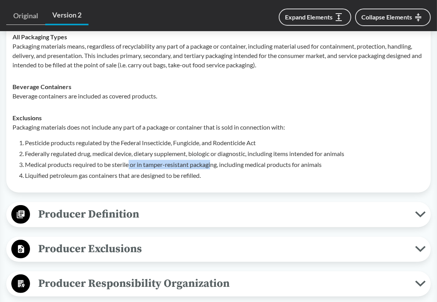
drag, startPoint x: 130, startPoint y: 165, endPoint x: 214, endPoint y: 165, distance: 84.2
click at [214, 165] on li "Medical products required to be sterile or in tamper-resistant packaging, inclu…" at bounding box center [224, 164] width 399 height 9
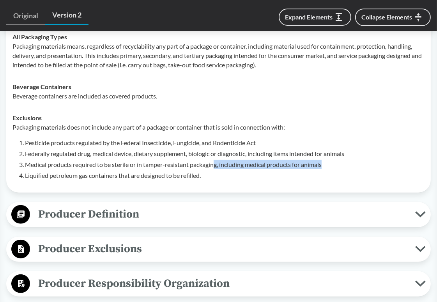
drag, startPoint x: 217, startPoint y: 165, endPoint x: 334, endPoint y: 166, distance: 116.9
click at [334, 166] on li "Medical products required to be sterile or in tamper-resistant packaging, inclu…" at bounding box center [224, 164] width 399 height 9
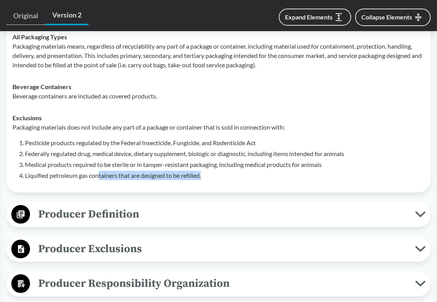
drag, startPoint x: 98, startPoint y: 176, endPoint x: 219, endPoint y: 176, distance: 121.2
click at [219, 176] on li "Liquified petroleum gas containers that are designed to be refilled." at bounding box center [224, 175] width 399 height 9
drag, startPoint x: 213, startPoint y: 176, endPoint x: 115, endPoint y: 176, distance: 98.2
click at [115, 176] on li "Liquified petroleum gas containers that are designed to be refilled." at bounding box center [224, 175] width 399 height 9
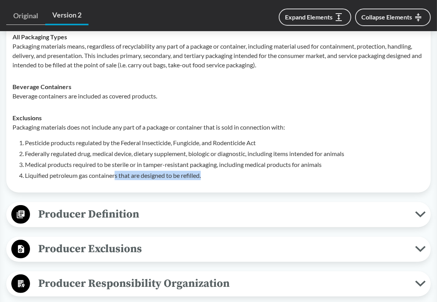
click at [115, 176] on li "Liquified petroleum gas containers that are designed to be refilled." at bounding box center [224, 175] width 399 height 9
drag, startPoint x: 117, startPoint y: 175, endPoint x: 213, endPoint y: 175, distance: 95.5
click at [213, 175] on li "Liquified petroleum gas containers that are designed to be refilled." at bounding box center [224, 175] width 399 height 9
drag, startPoint x: 215, startPoint y: 175, endPoint x: 117, endPoint y: 175, distance: 98.6
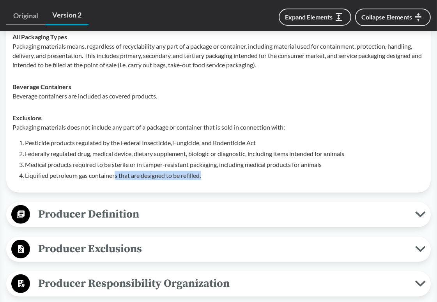
click at [117, 175] on li "Liquified petroleum gas containers that are designed to be refilled." at bounding box center [224, 175] width 399 height 9
drag, startPoint x: 118, startPoint y: 175, endPoint x: 210, endPoint y: 176, distance: 92.3
click at [210, 176] on li "Liquified petroleum gas containers that are designed to be refilled." at bounding box center [224, 175] width 399 height 9
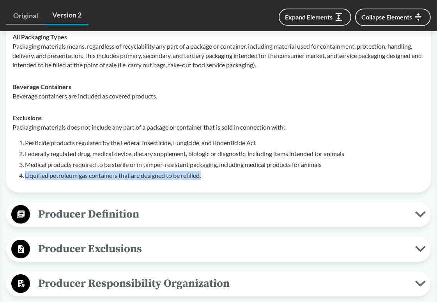
drag, startPoint x: 212, startPoint y: 176, endPoint x: 16, endPoint y: 173, distance: 196.0
click at [16, 173] on div "Packaging materials does not include any part of a package or container that is…" at bounding box center [218, 152] width 412 height 58
copy li "Liquified petroleum gas containers that are designed to be refilled."
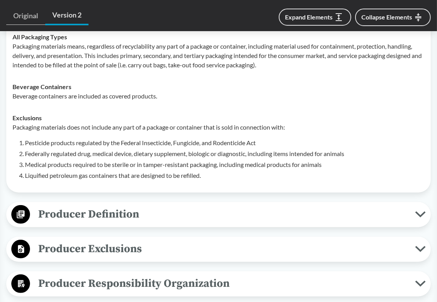
click at [306, 167] on li "Medical products required to be sterile or in tamper-resistant packaging, inclu…" at bounding box center [224, 164] width 399 height 9
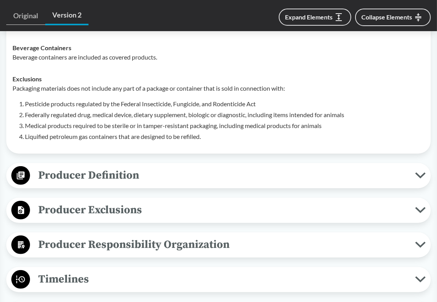
click at [298, 173] on span "Producer Definition" at bounding box center [222, 176] width 385 height 18
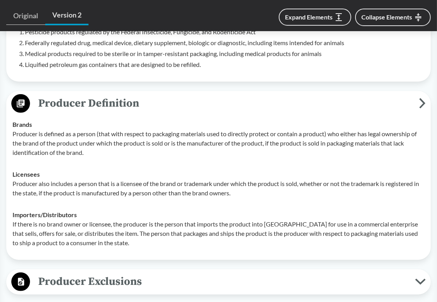
scroll to position [545, 0]
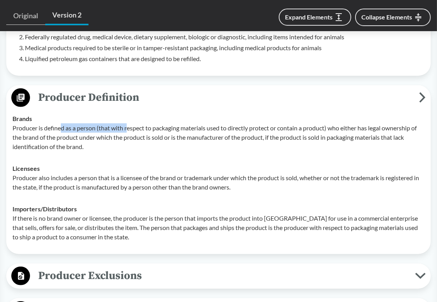
drag, startPoint x: 63, startPoint y: 129, endPoint x: 127, endPoint y: 129, distance: 63.9
click at [127, 129] on p "Producer is defined as a person (that with respect to packaging materials used …" at bounding box center [218, 138] width 412 height 28
drag, startPoint x: 97, startPoint y: 128, endPoint x: 184, endPoint y: 128, distance: 86.9
click at [184, 128] on p "Producer is defined as a person (that with respect to packaging materials used …" at bounding box center [218, 138] width 412 height 28
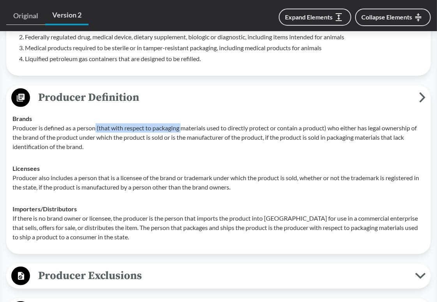
click at [184, 128] on p "Producer is defined as a person (that with respect to packaging materials used …" at bounding box center [218, 138] width 412 height 28
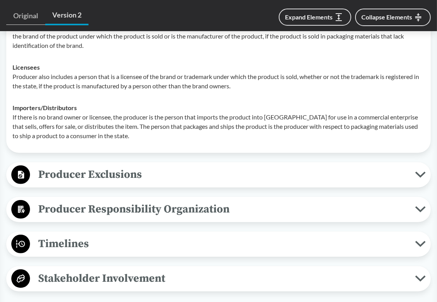
scroll to position [662, 0]
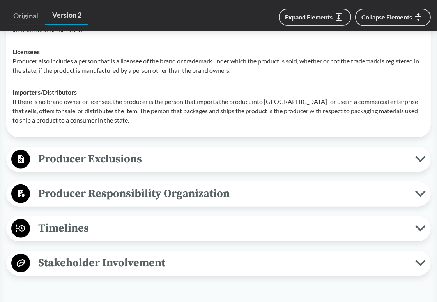
click at [175, 157] on span "Producer Exclusions" at bounding box center [222, 159] width 385 height 18
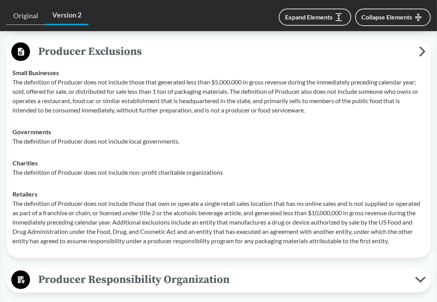
scroll to position [779, 0]
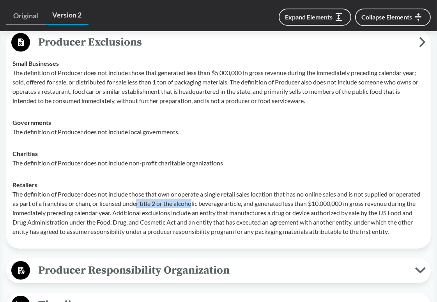
drag, startPoint x: 139, startPoint y: 205, endPoint x: 195, endPoint y: 205, distance: 56.1
click at [195, 205] on p "The definition of Producer does not include those that own or operate a single …" at bounding box center [218, 213] width 412 height 47
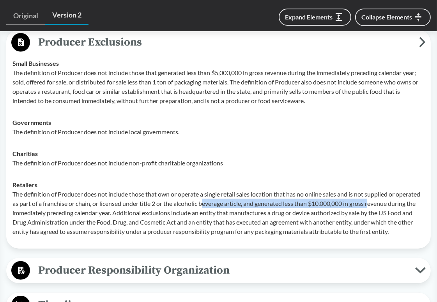
drag, startPoint x: 208, startPoint y: 202, endPoint x: 375, endPoint y: 202, distance: 166.8
click at [375, 202] on p "The definition of Producer does not include those that own or operate a single …" at bounding box center [218, 213] width 412 height 47
drag, startPoint x: 375, startPoint y: 202, endPoint x: 255, endPoint y: 202, distance: 120.0
click at [255, 202] on p "The definition of Producer does not include those that own or operate a single …" at bounding box center [218, 213] width 412 height 47
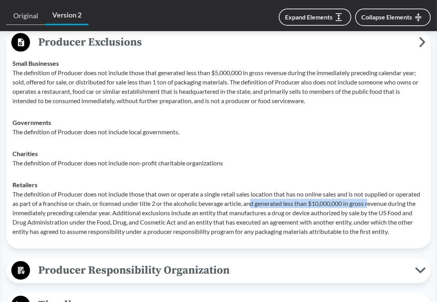
click at [255, 202] on p "The definition of Producer does not include those that own or operate a single …" at bounding box center [218, 213] width 412 height 47
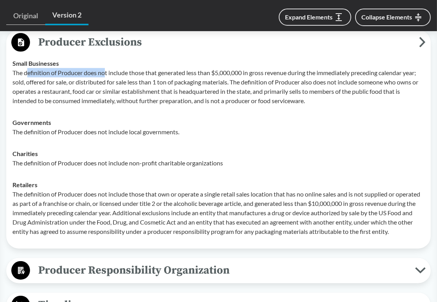
drag, startPoint x: 26, startPoint y: 72, endPoint x: 107, endPoint y: 72, distance: 80.7
click at [107, 72] on p "The definition of Producer does not include those that generated less than $5,0…" at bounding box center [218, 86] width 412 height 37
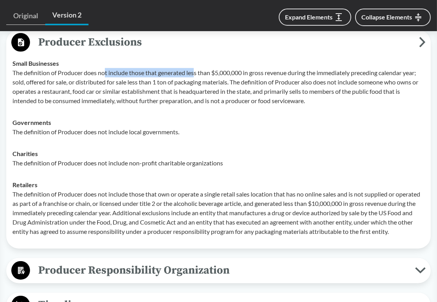
drag, startPoint x: 107, startPoint y: 72, endPoint x: 197, endPoint y: 74, distance: 90.0
click at [197, 74] on p "The definition of Producer does not include those that generated less than $5,0…" at bounding box center [218, 86] width 412 height 37
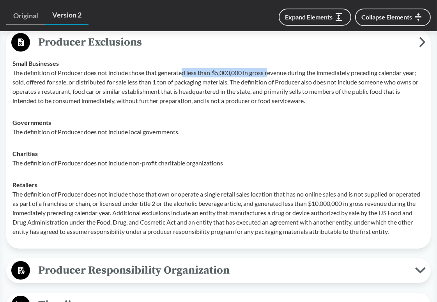
drag, startPoint x: 184, startPoint y: 73, endPoint x: 270, endPoint y: 73, distance: 85.3
click at [270, 73] on p "The definition of Producer does not include those that generated less than $5,0…" at bounding box center [218, 86] width 412 height 37
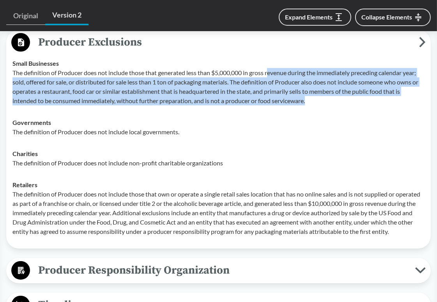
drag, startPoint x: 270, startPoint y: 73, endPoint x: 342, endPoint y: 100, distance: 77.3
click at [342, 100] on p "The definition of Producer does not include those that generated less than $5,0…" at bounding box center [218, 86] width 412 height 37
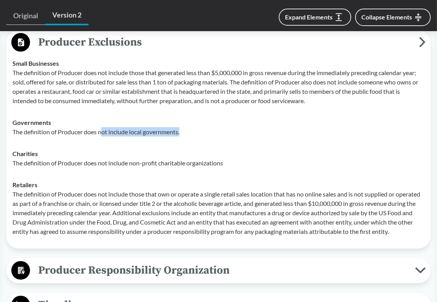
drag, startPoint x: 103, startPoint y: 131, endPoint x: 193, endPoint y: 131, distance: 90.0
click at [193, 131] on p "The definition of Producer does not include local governments." at bounding box center [218, 131] width 412 height 9
drag, startPoint x: 196, startPoint y: 131, endPoint x: 90, endPoint y: 131, distance: 106.4
click at [90, 131] on p "The definition of Producer does not include local governments." at bounding box center [218, 131] width 412 height 9
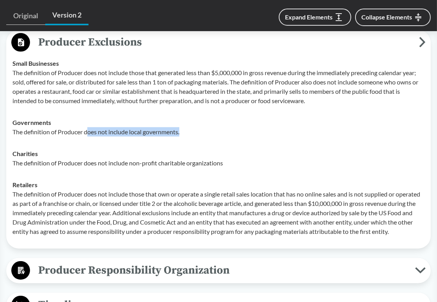
click at [90, 131] on p "The definition of Producer does not include local governments." at bounding box center [218, 131] width 412 height 9
drag, startPoint x: 97, startPoint y: 131, endPoint x: 199, endPoint y: 131, distance: 101.7
click at [199, 131] on p "The definition of Producer does not include local governments." at bounding box center [218, 131] width 412 height 9
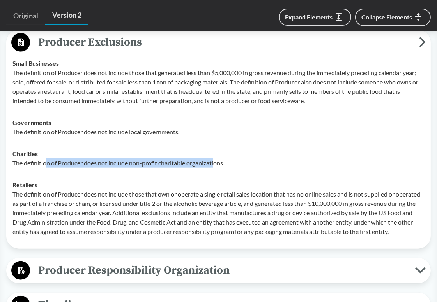
drag, startPoint x: 47, startPoint y: 162, endPoint x: 216, endPoint y: 163, distance: 169.5
click at [216, 163] on p "The definition of Producer does not include non-profit charitable organizations" at bounding box center [218, 163] width 412 height 9
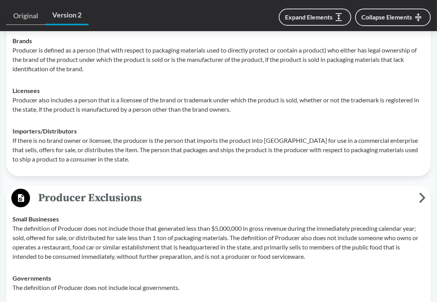
scroll to position [545, 0]
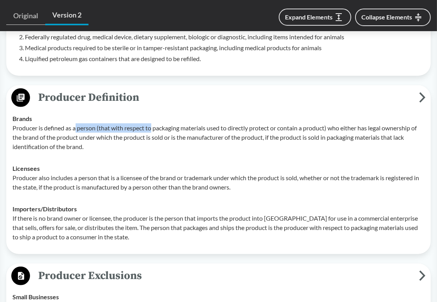
drag, startPoint x: 75, startPoint y: 128, endPoint x: 153, endPoint y: 131, distance: 78.3
click at [153, 131] on p "Producer is defined as a person (that with respect to packaging materials used …" at bounding box center [218, 138] width 412 height 28
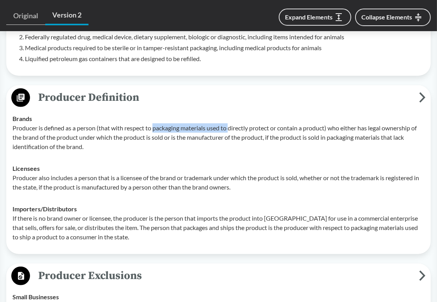
drag, startPoint x: 154, startPoint y: 130, endPoint x: 231, endPoint y: 130, distance: 76.8
click at [231, 130] on p "Producer is defined as a person (that with respect to packaging materials used …" at bounding box center [218, 138] width 412 height 28
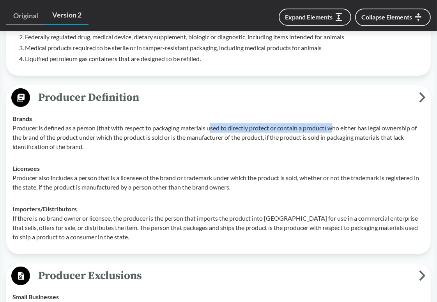
drag, startPoint x: 212, startPoint y: 127, endPoint x: 334, endPoint y: 128, distance: 122.3
click at [334, 128] on p "Producer is defined as a person (that with respect to packaging materials used …" at bounding box center [218, 138] width 412 height 28
drag, startPoint x: 328, startPoint y: 128, endPoint x: 208, endPoint y: 128, distance: 119.6
click at [208, 128] on p "Producer is defined as a person (that with respect to packaging materials used …" at bounding box center [218, 138] width 412 height 28
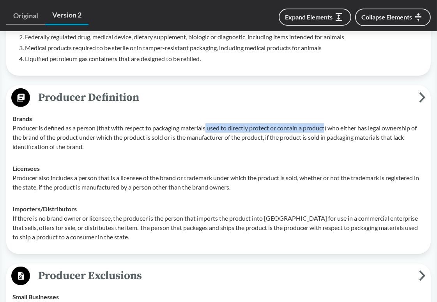
click at [208, 128] on p "Producer is defined as a person (that with respect to packaging materials used …" at bounding box center [218, 138] width 412 height 28
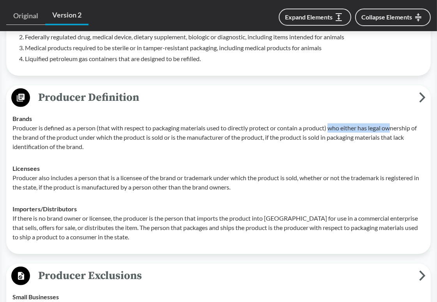
drag, startPoint x: 332, startPoint y: 131, endPoint x: 396, endPoint y: 130, distance: 63.9
click at [396, 130] on p "Producer is defined as a person (that with respect to packaging materials used …" at bounding box center [218, 138] width 412 height 28
drag, startPoint x: 51, startPoint y: 137, endPoint x: 103, endPoint y: 140, distance: 51.9
click at [103, 140] on p "Producer is defined as a person (that with respect to packaging materials used …" at bounding box center [218, 138] width 412 height 28
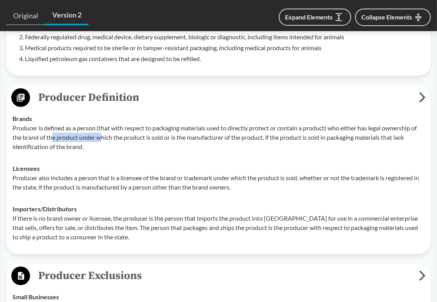
click at [103, 140] on p "Producer is defined as a person (that with respect to packaging materials used …" at bounding box center [218, 138] width 412 height 28
drag, startPoint x: 99, startPoint y: 138, endPoint x: 148, endPoint y: 138, distance: 49.5
click at [148, 138] on p "Producer is defined as a person (that with respect to packaging materials used …" at bounding box center [218, 138] width 412 height 28
drag, startPoint x: 148, startPoint y: 138, endPoint x: 166, endPoint y: 138, distance: 17.9
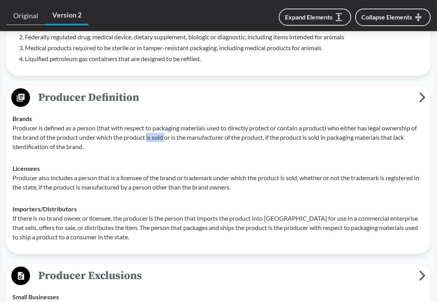
click at [166, 138] on p "Producer is defined as a person (that with respect to packaging materials used …" at bounding box center [218, 138] width 412 height 28
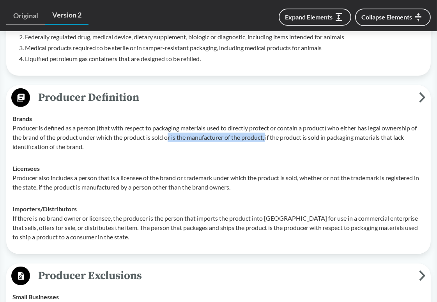
drag, startPoint x: 170, startPoint y: 138, endPoint x: 268, endPoint y: 138, distance: 97.8
click at [268, 138] on p "Producer is defined as a person (that with respect to packaging materials used …" at bounding box center [218, 138] width 412 height 28
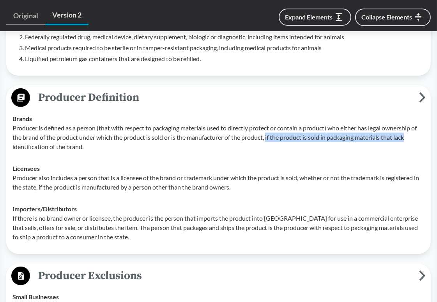
drag, startPoint x: 269, startPoint y: 138, endPoint x: 418, endPoint y: 138, distance: 149.6
click at [418, 138] on p "Producer is defined as a person (that with respect to packaging materials used …" at bounding box center [218, 138] width 412 height 28
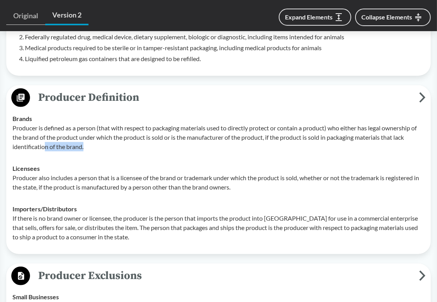
drag, startPoint x: 44, startPoint y: 146, endPoint x: 92, endPoint y: 146, distance: 48.7
click at [92, 146] on p "Producer is defined as a person (that with respect to packaging materials used …" at bounding box center [218, 138] width 412 height 28
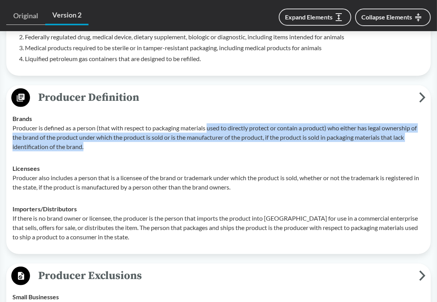
drag, startPoint x: 98, startPoint y: 147, endPoint x: 211, endPoint y: 131, distance: 113.7
click at [211, 131] on p "Producer is defined as a person (that with respect to packaging materials used …" at bounding box center [218, 138] width 412 height 28
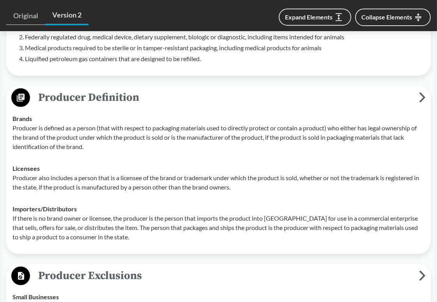
scroll to position [584, 0]
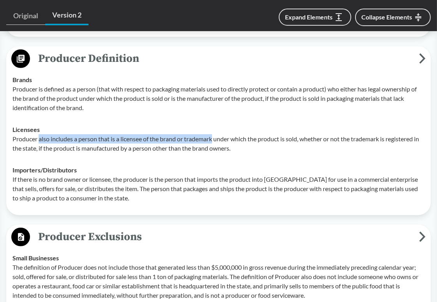
drag, startPoint x: 39, startPoint y: 139, endPoint x: 214, endPoint y: 140, distance: 174.6
click at [214, 140] on p "Producer also includes a person that is a licensee of the brand or trademark un…" at bounding box center [218, 143] width 412 height 19
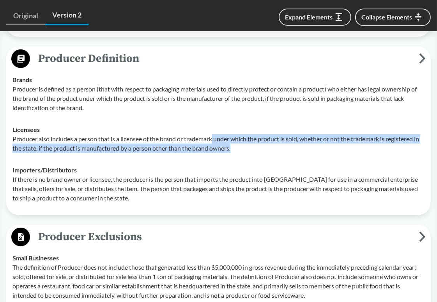
drag, startPoint x: 214, startPoint y: 140, endPoint x: 261, endPoint y: 148, distance: 47.5
click at [261, 148] on p "Producer also includes a person that is a licensee of the brand or trademark un…" at bounding box center [218, 143] width 412 height 19
drag, startPoint x: 256, startPoint y: 149, endPoint x: 218, endPoint y: 140, distance: 38.8
click at [218, 140] on p "Producer also includes a person that is a licensee of the brand or trademark un…" at bounding box center [218, 143] width 412 height 19
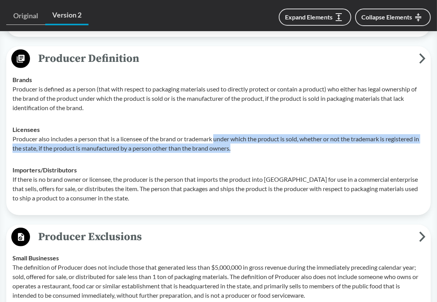
click at [218, 140] on p "Producer also includes a person that is a licensee of the brand or trademark un…" at bounding box center [218, 143] width 412 height 19
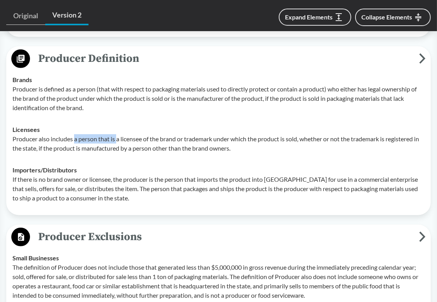
drag, startPoint x: 76, startPoint y: 139, endPoint x: 118, endPoint y: 139, distance: 42.1
click at [118, 139] on p "Producer also includes a person that is a licensee of the brand or trademark un…" at bounding box center [218, 143] width 412 height 19
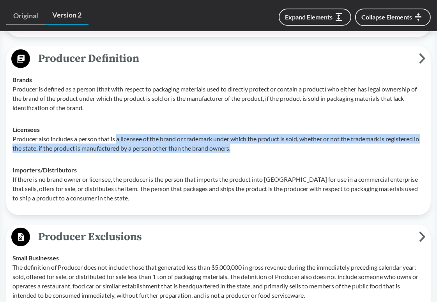
drag, startPoint x: 118, startPoint y: 139, endPoint x: 241, endPoint y: 143, distance: 122.8
click at [241, 143] on p "Producer also includes a person that is a licensee of the brand or trademark un…" at bounding box center [218, 143] width 412 height 19
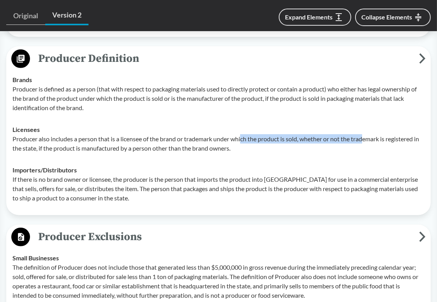
drag, startPoint x: 244, startPoint y: 141, endPoint x: 368, endPoint y: 142, distance: 123.5
click at [368, 142] on p "Producer also includes a person that is a licensee of the brand or trademark un…" at bounding box center [218, 143] width 412 height 19
drag, startPoint x: 388, startPoint y: 141, endPoint x: 245, endPoint y: 140, distance: 142.6
click at [245, 140] on p "Producer also includes a person that is a licensee of the brand or trademark un…" at bounding box center [218, 143] width 412 height 19
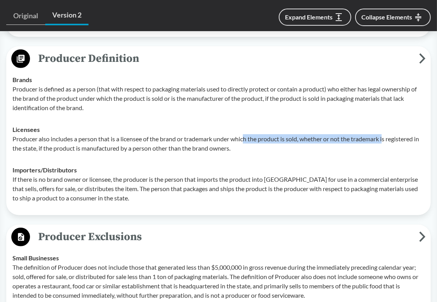
click at [245, 140] on p "Producer also includes a person that is a licensee of the brand or trademark un…" at bounding box center [218, 143] width 412 height 19
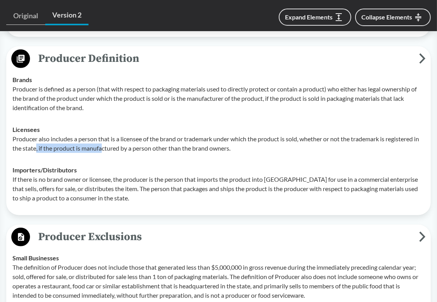
drag, startPoint x: 42, startPoint y: 148, endPoint x: 108, endPoint y: 148, distance: 65.8
click at [108, 148] on p "Producer also includes a person that is a licensee of the brand or trademark un…" at bounding box center [218, 143] width 412 height 19
drag, startPoint x: 88, startPoint y: 148, endPoint x: 161, endPoint y: 148, distance: 73.6
click at [161, 148] on p "Producer also includes a person that is a licensee of the brand or trademark un…" at bounding box center [218, 143] width 412 height 19
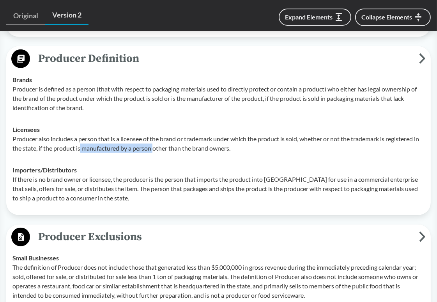
click at [161, 148] on p "Producer also includes a person that is a licensee of the brand or trademark un…" at bounding box center [218, 143] width 412 height 19
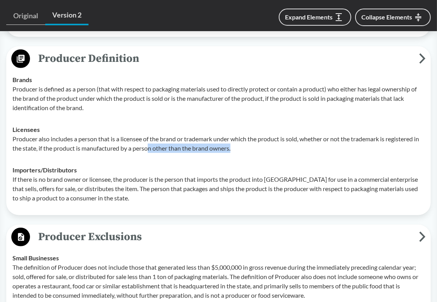
drag, startPoint x: 155, startPoint y: 148, endPoint x: 242, endPoint y: 148, distance: 87.3
click at [242, 148] on p "Producer also includes a person that is a licensee of the brand or trademark un…" at bounding box center [218, 143] width 412 height 19
drag, startPoint x: 246, startPoint y: 148, endPoint x: 139, endPoint y: 148, distance: 107.5
click at [139, 148] on p "Producer also includes a person that is a licensee of the brand or trademark un…" at bounding box center [218, 143] width 412 height 19
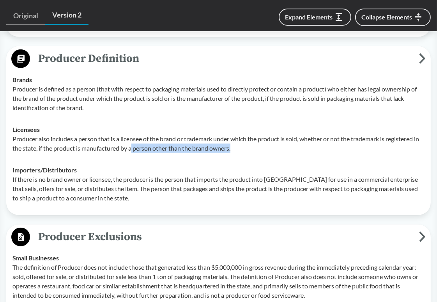
click at [139, 148] on p "Producer also includes a person that is a licensee of the brand or trademark un…" at bounding box center [218, 143] width 412 height 19
drag, startPoint x: 139, startPoint y: 148, endPoint x: 262, endPoint y: 151, distance: 123.5
click at [262, 151] on p "Producer also includes a person that is a licensee of the brand or trademark un…" at bounding box center [218, 143] width 412 height 19
drag, startPoint x: 259, startPoint y: 151, endPoint x: 141, endPoint y: 151, distance: 118.1
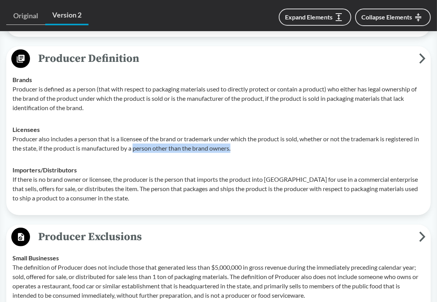
click at [141, 151] on p "Producer also includes a person that is a licensee of the brand or trademark un…" at bounding box center [218, 143] width 412 height 19
drag, startPoint x: 140, startPoint y: 151, endPoint x: 250, endPoint y: 154, distance: 109.5
click at [250, 154] on td "Licensees Producer also includes a person that is a licensee of the brand or tr…" at bounding box center [218, 139] width 419 height 41
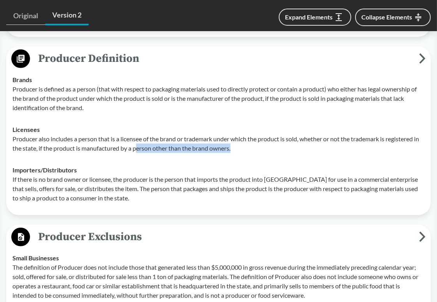
drag, startPoint x: 248, startPoint y: 154, endPoint x: 144, endPoint y: 150, distance: 103.7
click at [144, 150] on td "Licensees Producer also includes a person that is a licensee of the brand or tr…" at bounding box center [218, 139] width 419 height 41
click at [144, 150] on p "Producer also includes a person that is a licensee of the brand or trademark un…" at bounding box center [218, 143] width 412 height 19
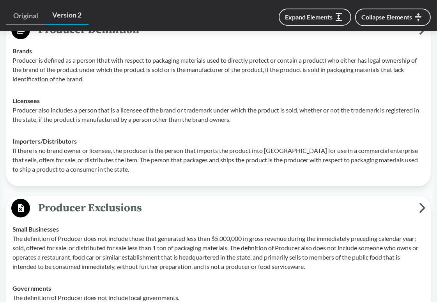
scroll to position [623, 0]
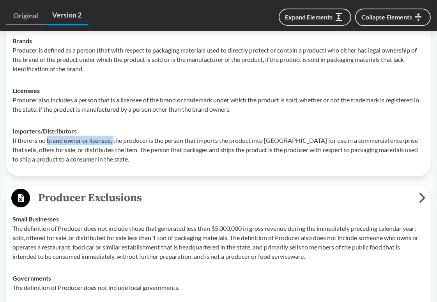
drag, startPoint x: 48, startPoint y: 141, endPoint x: 115, endPoint y: 141, distance: 66.6
click at [115, 141] on p "If there is no brand owner or licensee, the producer is the person that imports…" at bounding box center [218, 150] width 412 height 28
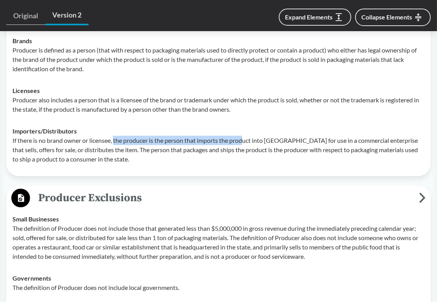
drag, startPoint x: 115, startPoint y: 141, endPoint x: 245, endPoint y: 141, distance: 130.9
click at [245, 141] on p "If there is no brand owner or licensee, the producer is the person that imports…" at bounding box center [218, 150] width 412 height 28
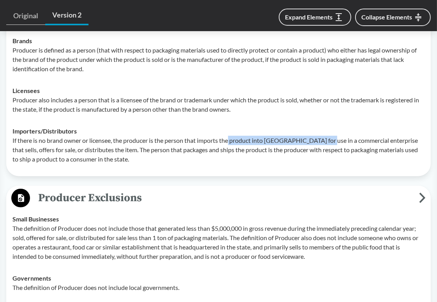
drag, startPoint x: 231, startPoint y: 141, endPoint x: 326, endPoint y: 143, distance: 94.3
click at [326, 143] on p "If there is no brand owner or licensee, the producer is the person that imports…" at bounding box center [218, 150] width 412 height 28
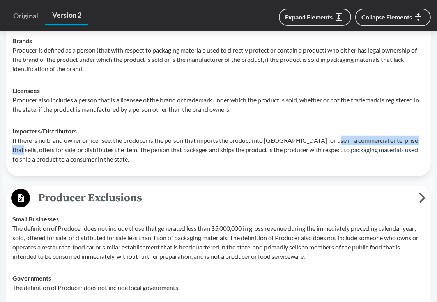
drag
click at [425, 141] on td "Importers/​Distributors If there is no brand owner or licensee, the producer is…" at bounding box center [218, 145] width 419 height 50
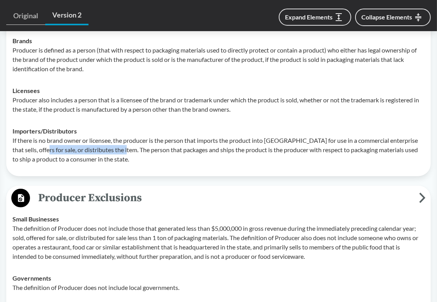
click at [116, 149] on p "If there is no brand owner or licensee, the producer is the person that imports…" at bounding box center [218, 150] width 412 height 28
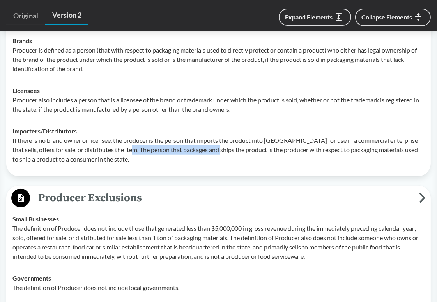
click at [212, 149] on p "If there is no brand owner or licensee, the producer is the person that imports…" at bounding box center [218, 150] width 412 height 28
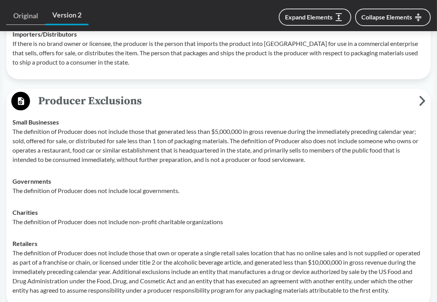
scroll to position [740, 0]
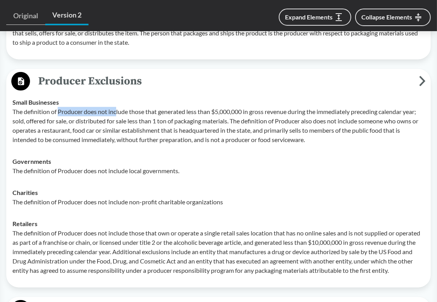
click at [117, 111] on p "The definition of Producer does not include those that generated less than $5,0…" at bounding box center [218, 125] width 412 height 37
click at [178, 112] on p "The definition of Producer does not include those that generated less than $5,0…" at bounding box center [218, 125] width 412 height 37
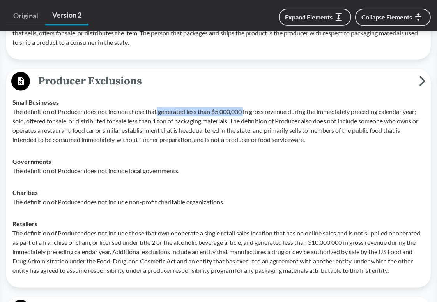
click at [246, 112] on p "The definition of Producer does not include those that generated less than $5,0…" at bounding box center [218, 125] width 412 height 37
click at [246, 111] on p "The definition of Producer does not include those that generated less than $5,0…" at bounding box center [218, 125] width 412 height 37
click at [291, 112] on p "The definition of Producer does not include those that generated less than $5,0…" at bounding box center [218, 125] width 412 height 37
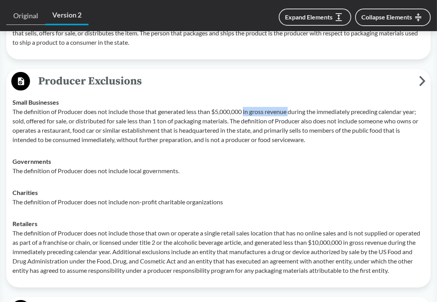
click at [291, 112] on p "The definition of Producer does not include those that generated less than $5,0…" at bounding box center [218, 125] width 412 height 37
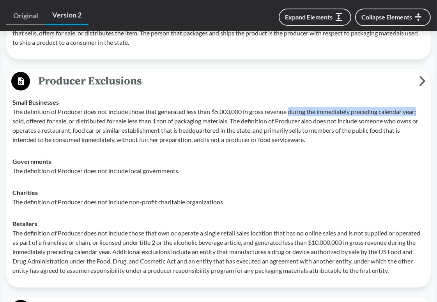
click at [422, 114] on p "The definition of Producer does not include those that generated less than $5,0…" at bounding box center [218, 125] width 412 height 37
click at [295, 114] on p "The definition of Producer does not include those that generated less than $5,0…" at bounding box center [218, 125] width 412 height 37
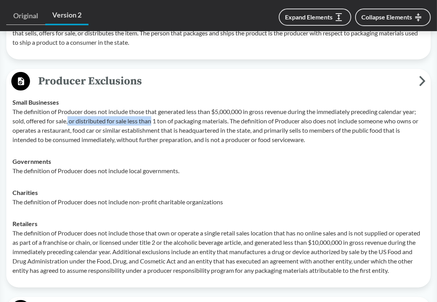
drag, startPoint x: 69, startPoint y: 122, endPoint x: 153, endPoint y: 123, distance: 84.6
click at [153, 123] on p "The definition of Producer does not include those that generated less than $5,0…" at bounding box center [218, 125] width 412 height 37
drag, startPoint x: 129, startPoint y: 122, endPoint x: 231, endPoint y: 122, distance: 102.9
click at [231, 122] on p "The definition of Producer does not include those that generated less than $5,0…" at bounding box center [218, 125] width 412 height 37
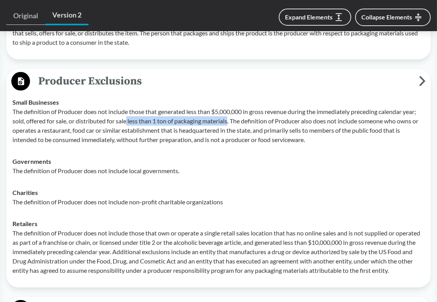
click at [231, 122] on p "The definition of Producer does not include those that generated less than $5,0…" at bounding box center [218, 125] width 412 height 37
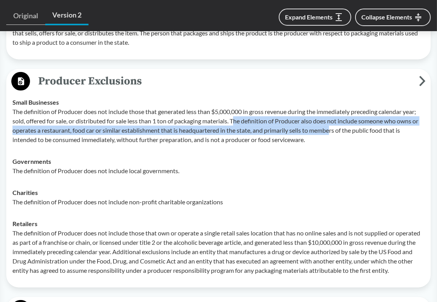
drag, startPoint x: 236, startPoint y: 120, endPoint x: 333, endPoint y: 127, distance: 96.9
click at [333, 127] on p "The definition of Producer does not include those that generated less than $5,0…" at bounding box center [218, 125] width 412 height 37
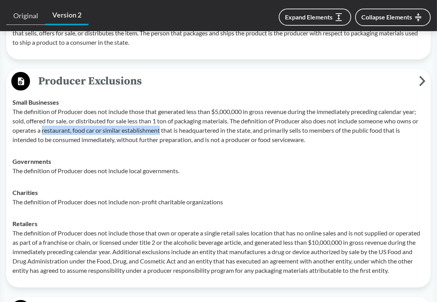
drag, startPoint x: 41, startPoint y: 131, endPoint x: 162, endPoint y: 131, distance: 121.2
click at [162, 131] on p "The definition of Producer does not include those that generated less than $5,0…" at bounding box center [218, 125] width 412 height 37
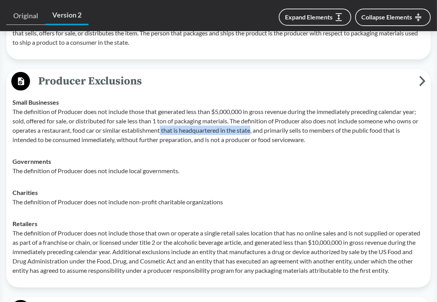
drag, startPoint x: 162, startPoint y: 131, endPoint x: 253, endPoint y: 132, distance: 90.4
click at [253, 132] on p "The definition of Producer does not include those that generated less than $5,0…" at bounding box center [218, 125] width 412 height 37
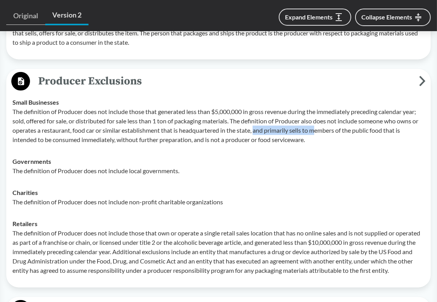
drag, startPoint x: 257, startPoint y: 132, endPoint x: 319, endPoint y: 132, distance: 62.3
click at [319, 132] on p "The definition of Producer does not include those that generated less than $5,0…" at bounding box center [218, 125] width 412 height 37
drag, startPoint x: 294, startPoint y: 131, endPoint x: 407, endPoint y: 131, distance: 113.0
click at [407, 131] on p "The definition of Producer does not include those that generated less than $5,0…" at bounding box center [218, 125] width 412 height 37
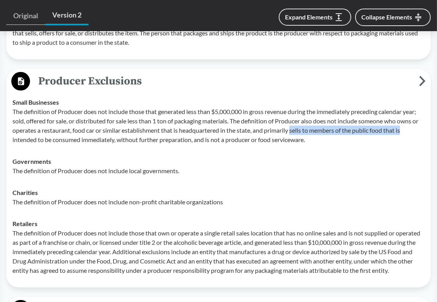
click at [407, 131] on p "The definition of Producer does not include those that generated less than $5,0…" at bounding box center [218, 125] width 412 height 37
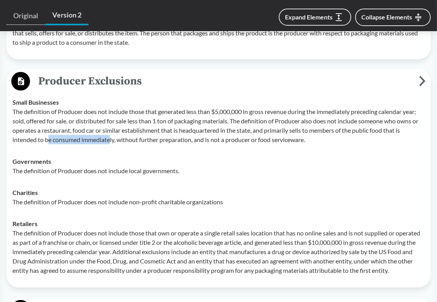
drag, startPoint x: 50, startPoint y: 139, endPoint x: 111, endPoint y: 142, distance: 61.3
click at [111, 142] on p "The definition of Producer does not include those that generated less than $5,0…" at bounding box center [218, 125] width 412 height 37
drag, startPoint x: 117, startPoint y: 140, endPoint x: 193, endPoint y: 140, distance: 76.0
click at [193, 140] on p "The definition of Producer does not include those that generated less than $5,0…" at bounding box center [218, 125] width 412 height 37
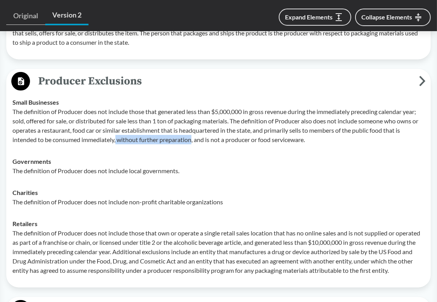
click at [193, 140] on p "The definition of Producer does not include those that generated less than $5,0…" at bounding box center [218, 125] width 412 height 37
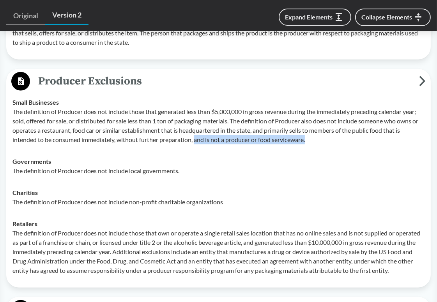
drag, startPoint x: 196, startPoint y: 140, endPoint x: 309, endPoint y: 145, distance: 113.9
click at [309, 145] on td "Small Businesses The definition of Producer does not include those that generat…" at bounding box center [218, 121] width 419 height 59
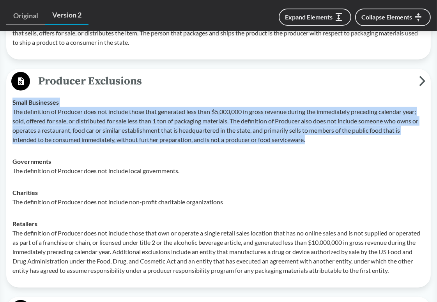
drag, startPoint x: 315, startPoint y: 143, endPoint x: 11, endPoint y: 106, distance: 306.9
click at [11, 106] on td "Small Businesses The definition of Producer does not include those that generat…" at bounding box center [218, 121] width 419 height 59
copy div "Small Businesses The definition of Producer does not include those that generat…"
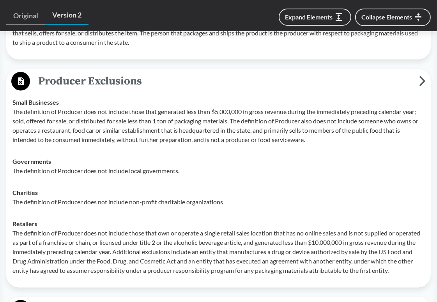
click at [301, 159] on div "Governments The definition of Producer does not include local governments." at bounding box center [218, 166] width 412 height 19
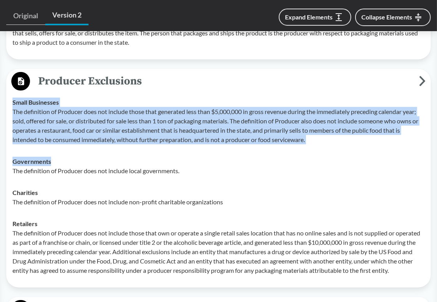
drag, startPoint x: 272, startPoint y: 100, endPoint x: 270, endPoint y: 157, distance: 56.9
click at [270, 157] on tbody "Small Businesses The definition of Producer does not include those that generat…" at bounding box center [218, 187] width 419 height 190
click at [270, 157] on div "Governments The definition of Producer does not include local governments." at bounding box center [218, 166] width 412 height 19
drag, startPoint x: 277, startPoint y: 159, endPoint x: 258, endPoint y: 104, distance: 58.1
click at [258, 104] on tbody "Small Businesses The definition of Producer does not include those that generat…" at bounding box center [218, 187] width 419 height 190
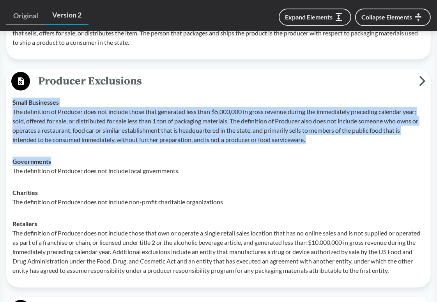
click at [258, 104] on div "Small Businesses The definition of Producer does not include those that generat…" at bounding box center [218, 121] width 412 height 47
drag, startPoint x: 258, startPoint y: 101, endPoint x: 325, endPoint y: 143, distance: 80.0
click at [325, 143] on div "Small Businesses The definition of Producer does not include those that generat…" at bounding box center [218, 121] width 412 height 47
click at [325, 143] on p "The definition of Producer does not include those that generated less than $5,0…" at bounding box center [218, 125] width 412 height 37
drag, startPoint x: 319, startPoint y: 142, endPoint x: 212, endPoint y: 104, distance: 113.9
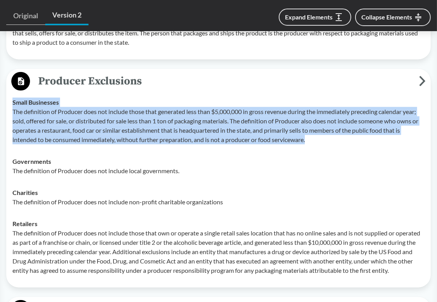
click at [212, 104] on div "Small Businesses The definition of Producer does not include those that generat…" at bounding box center [218, 121] width 412 height 47
drag, startPoint x: 209, startPoint y: 103, endPoint x: 311, endPoint y: 141, distance: 108.7
click at [311, 141] on div "Small Businesses The definition of Producer does not include those that generat…" at bounding box center [218, 121] width 412 height 47
click at [311, 141] on p "The definition of Producer does not include those that generated less than $5,0…" at bounding box center [218, 125] width 412 height 37
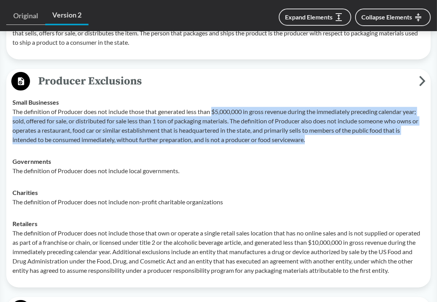
drag, startPoint x: 315, startPoint y: 141, endPoint x: 214, endPoint y: 108, distance: 106.2
click at [214, 108] on p "The definition of Producer does not include those that generated less than $5,0…" at bounding box center [218, 125] width 412 height 37
drag, startPoint x: 214, startPoint y: 108, endPoint x: 319, endPoint y: 145, distance: 111.0
click at [319, 145] on td "Small Businesses The definition of Producer does not include those that generat…" at bounding box center [218, 121] width 419 height 59
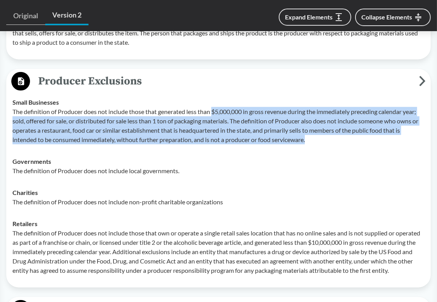
click at [319, 145] on td "Small Businesses The definition of Producer does not include those that generat…" at bounding box center [218, 121] width 419 height 59
drag, startPoint x: 318, startPoint y: 142, endPoint x: 212, endPoint y: 113, distance: 109.4
click at [212, 113] on p "The definition of Producer does not include those that generated less than $5,0…" at bounding box center [218, 125] width 412 height 37
drag, startPoint x: 213, startPoint y: 112, endPoint x: 316, endPoint y: 141, distance: 107.3
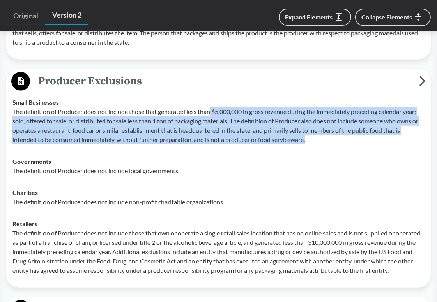
click at [316, 141] on p "The definition of Producer does not include those that generated less than $5,0…" at bounding box center [218, 125] width 412 height 37
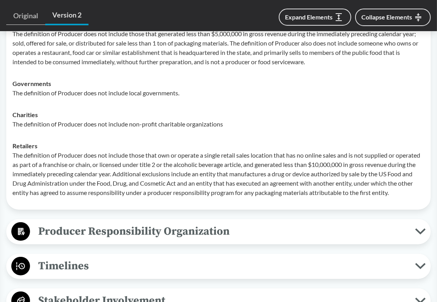
scroll to position [857, 0]
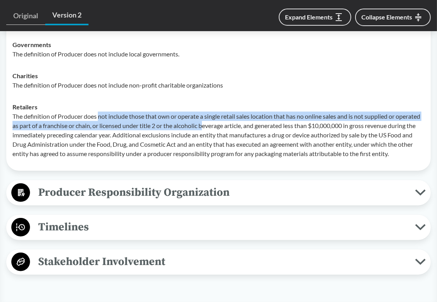
drag, startPoint x: 100, startPoint y: 115, endPoint x: 205, endPoint y: 121, distance: 105.7
click at [205, 121] on p "The definition of Producer does not include those that own or operate a single …" at bounding box center [218, 135] width 412 height 47
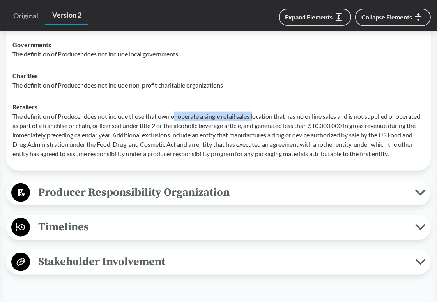
drag, startPoint x: 175, startPoint y: 116, endPoint x: 257, endPoint y: 118, distance: 82.2
click at [257, 118] on p "The definition of Producer does not include those that own or operate a single …" at bounding box center [218, 135] width 412 height 47
drag, startPoint x: 219, startPoint y: 118, endPoint x: 290, endPoint y: 118, distance: 70.5
click at [290, 118] on p "The definition of Producer does not include those that own or operate a single …" at bounding box center [218, 135] width 412 height 47
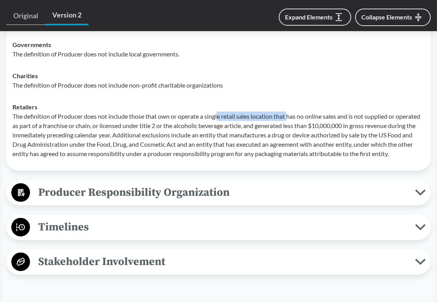
click at [290, 118] on p "The definition of Producer does not include those that own or operate a single …" at bounding box center [218, 135] width 412 height 47
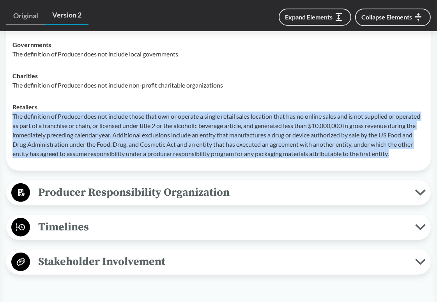
drag, startPoint x: 406, startPoint y: 153, endPoint x: 30, endPoint y: 118, distance: 377.6
click at [11, 117] on td "Retailers The definition of Producer does not include those that own or operate…" at bounding box center [218, 130] width 419 height 69
copy p "The definition of Producer does not include those that own or operate a single …"
click at [330, 136] on p "The definition of Producer does not include those that own or operate a single …" at bounding box center [218, 135] width 412 height 47
drag, startPoint x: 251, startPoint y: 106, endPoint x: 394, endPoint y: 159, distance: 152.1
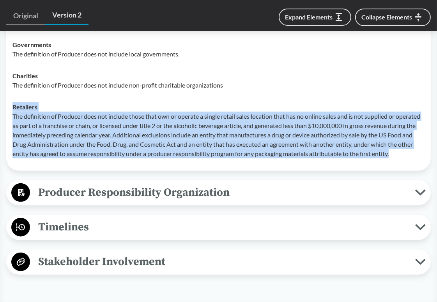
click at [394, 159] on td "Retailers The definition of Producer does not include those that own or operate…" at bounding box center [218, 130] width 419 height 69
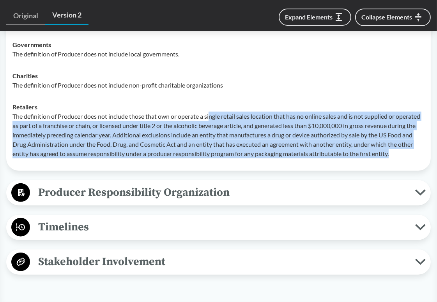
drag, startPoint x: 396, startPoint y: 157, endPoint x: 210, endPoint y: 118, distance: 189.6
click at [210, 118] on p "The definition of Producer does not include those that own or operate a single …" at bounding box center [218, 135] width 412 height 47
drag, startPoint x: 207, startPoint y: 116, endPoint x: 399, endPoint y: 155, distance: 195.6
click at [399, 155] on p "The definition of Producer does not include those that own or operate a single …" at bounding box center [218, 135] width 412 height 47
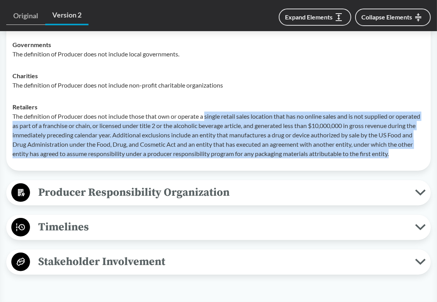
click at [399, 155] on p "The definition of Producer does not include those that own or operate a single …" at bounding box center [218, 135] width 412 height 47
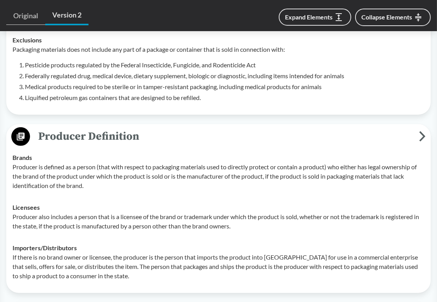
scroll to position [390, 0]
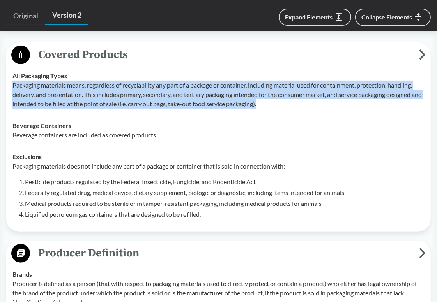
drag, startPoint x: 281, startPoint y: 106, endPoint x: 12, endPoint y: 88, distance: 269.1
click at [12, 88] on p "Packaging materials means, regardless of recyclability any part of a package or…" at bounding box center [218, 95] width 412 height 28
copy p "Packaging materials means, regardless of recyclability any part of a package or…"
click at [356, 111] on td "All Packaging Types Packaging materials means, regardless of recyclability any …" at bounding box center [218, 90] width 419 height 50
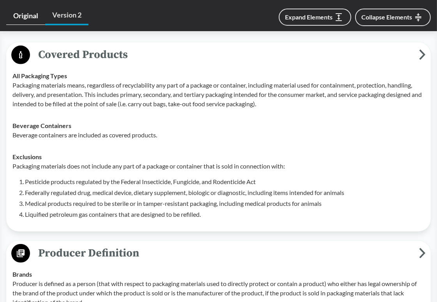
click at [32, 19] on link "Original" at bounding box center [25, 16] width 39 height 18
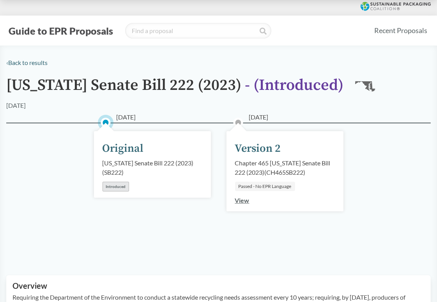
click at [259, 163] on div "Chapter 465 Maryland Senate Bill 222 (2023) ( CH465SB222 )" at bounding box center [285, 168] width 100 height 19
click at [261, 187] on div "Passed - No EPR Language" at bounding box center [265, 186] width 60 height 9
click at [237, 201] on link "View" at bounding box center [242, 200] width 14 height 7
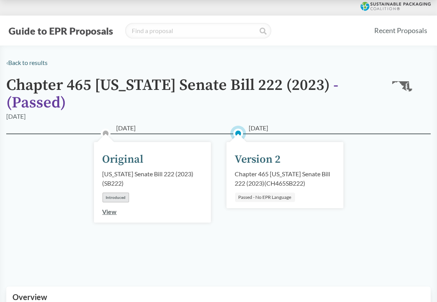
click at [277, 167] on div "Version 2" at bounding box center [258, 160] width 46 height 16
click at [262, 156] on div "Version 2" at bounding box center [258, 160] width 46 height 16
click at [55, 101] on span "- ( Passed )" at bounding box center [172, 94] width 332 height 37
click at [106, 78] on h1 "Chapter 465 Maryland Senate Bill 222 (2023) - ( Passed )" at bounding box center [193, 94] width 374 height 35
click at [132, 179] on div "Maryland Senate Bill 222 (2023) ( SB222 )" at bounding box center [152, 178] width 100 height 19
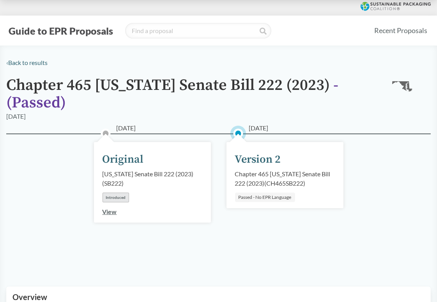
click at [109, 204] on div "01/23/2023 Original Maryland Senate Bill 222 (2023) ( SB222 ) Introduced View" at bounding box center [152, 182] width 117 height 81
click at [113, 200] on div "Introduced" at bounding box center [115, 198] width 26 height 10
click at [120, 185] on div "Maryland Senate Bill 222 (2023) ( SB222 )" at bounding box center [152, 178] width 100 height 19
click at [121, 164] on div "Original" at bounding box center [122, 160] width 41 height 16
click at [111, 216] on div "View" at bounding box center [109, 211] width 14 height 9
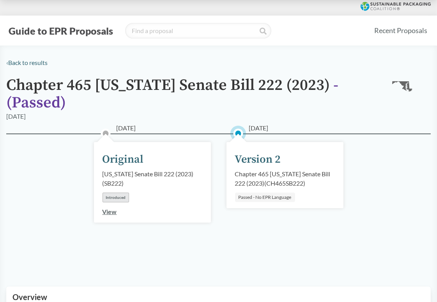
click at [110, 211] on link "View" at bounding box center [109, 211] width 14 height 7
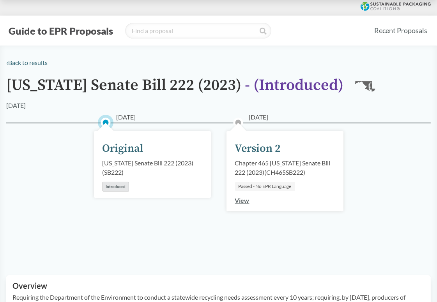
click at [243, 199] on link "View" at bounding box center [242, 200] width 14 height 7
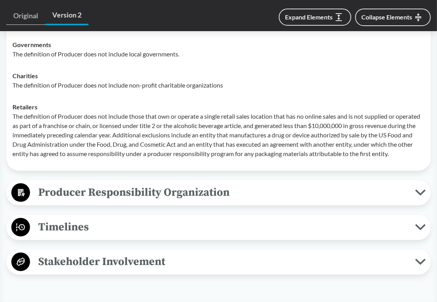
scroll to position [896, 0]
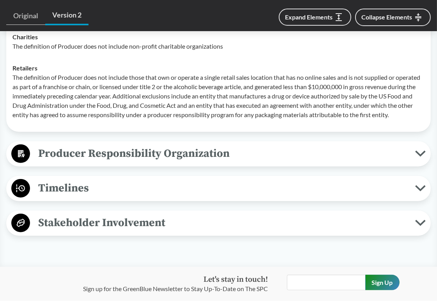
click at [225, 157] on span "Producer Responsibility Organization" at bounding box center [222, 154] width 385 height 18
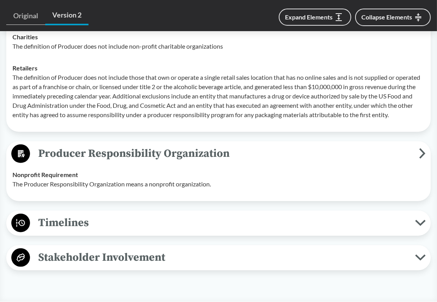
click at [225, 157] on span "Producer Responsibility Organization" at bounding box center [224, 154] width 389 height 18
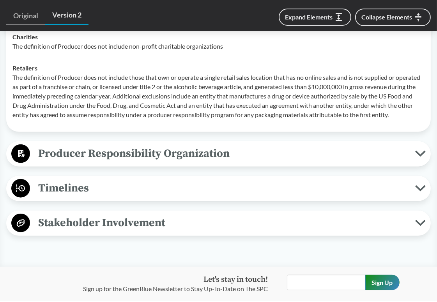
click at [204, 185] on span "Timelines" at bounding box center [222, 189] width 385 height 18
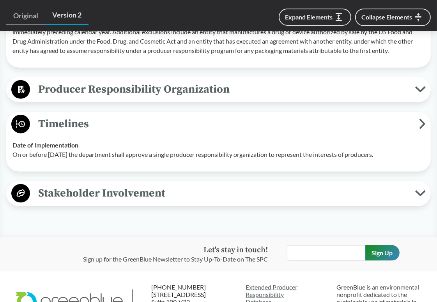
scroll to position [974, 0]
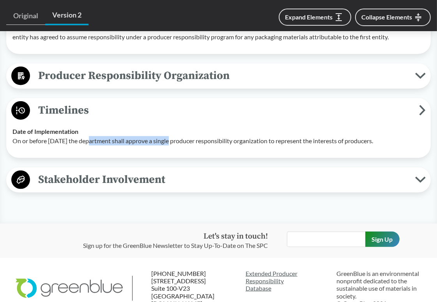
drag, startPoint x: 91, startPoint y: 140, endPoint x: 175, endPoint y: 140, distance: 83.4
click at [175, 140] on p "On or before October 1, 2023 the department shall approve a single producer res…" at bounding box center [218, 140] width 412 height 9
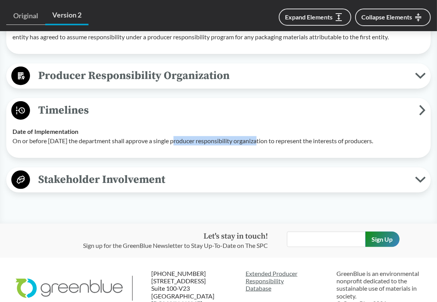
drag, startPoint x: 179, startPoint y: 140, endPoint x: 259, endPoint y: 142, distance: 80.3
click at [259, 142] on p "On or before October 1, 2023 the department shall approve a single producer res…" at bounding box center [218, 140] width 412 height 9
drag, startPoint x: 261, startPoint y: 141, endPoint x: 399, endPoint y: 141, distance: 138.7
click at [399, 141] on p "On or before October 1, 2023 the department shall approve a single producer res…" at bounding box center [218, 140] width 412 height 9
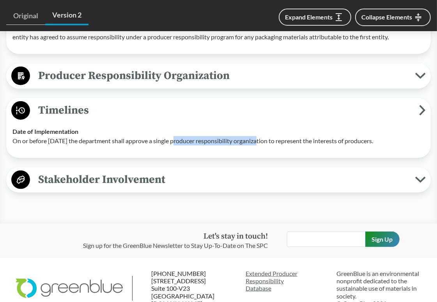
click at [399, 141] on p "On or before October 1, 2023 the department shall approve a single producer res…" at bounding box center [218, 140] width 412 height 9
click at [237, 115] on span "Timelines" at bounding box center [224, 111] width 389 height 18
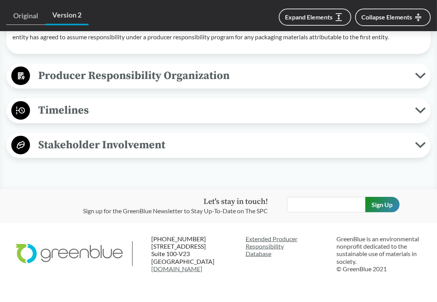
click at [178, 145] on span "Stakeholder Involvement" at bounding box center [222, 145] width 385 height 18
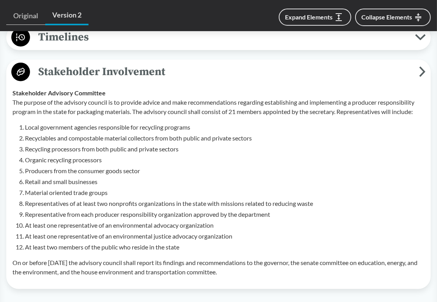
scroll to position [1052, 0]
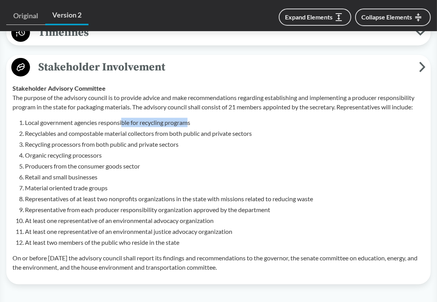
drag, startPoint x: 122, startPoint y: 126, endPoint x: 191, endPoint y: 126, distance: 68.2
click at [191, 126] on li "Local government agencies responsible for recycling programs" at bounding box center [224, 122] width 399 height 9
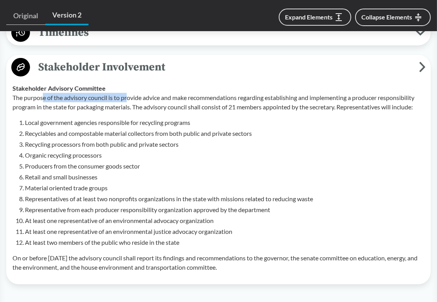
drag, startPoint x: 42, startPoint y: 99, endPoint x: 129, endPoint y: 99, distance: 86.5
click at [129, 99] on p "The purpose of the advisory council is to provide advice and make recommendatio…" at bounding box center [218, 102] width 412 height 19
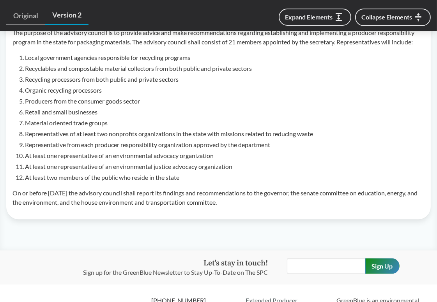
scroll to position [1130, 0]
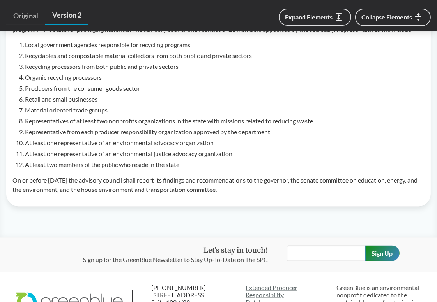
drag, startPoint x: 11, startPoint y: 88, endPoint x: 261, endPoint y: 195, distance: 272.1
click at [261, 195] on td "Stakeholder Advisory Committee The purpose of the advisory council is to provid…" at bounding box center [218, 100] width 419 height 201
copy div "Stakeholder Advisory Committee The purpose of the advisory council is to provid…"
click at [348, 154] on li "At least one representative of an environmental justice advocacy organization" at bounding box center [224, 153] width 399 height 9
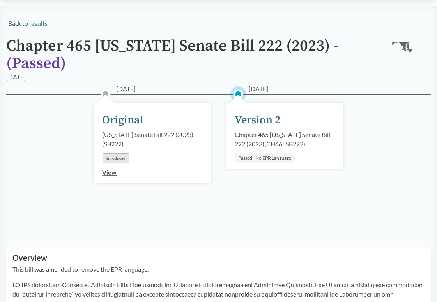
scroll to position [0, 0]
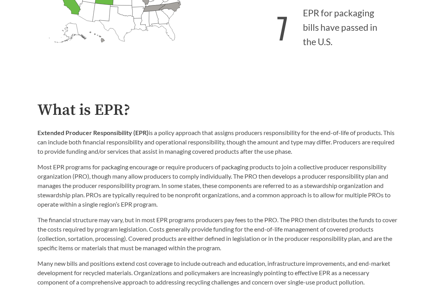
scroll to position [312, 0]
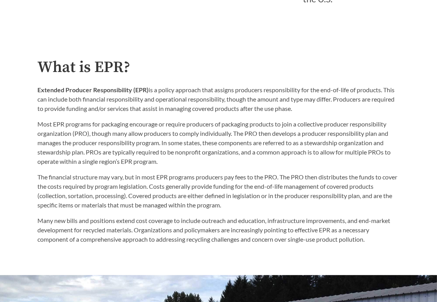
click at [196, 99] on p "Extended Producer Responsibility (EPR) is a policy approach that assigns produc…" at bounding box center [219, 99] width 362 height 28
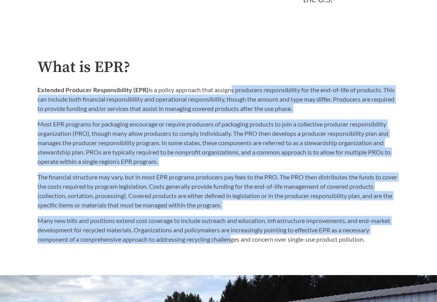
drag, startPoint x: 229, startPoint y: 90, endPoint x: 232, endPoint y: 245, distance: 154.7
click at [232, 244] on div "What is EPR? Extended Producer Responsibility (EPR) is a policy approach that a…" at bounding box center [219, 151] width 362 height 185
click at [232, 244] on p "Many new bills and positions extend cost coverage to include outreach and educa…" at bounding box center [219, 230] width 362 height 28
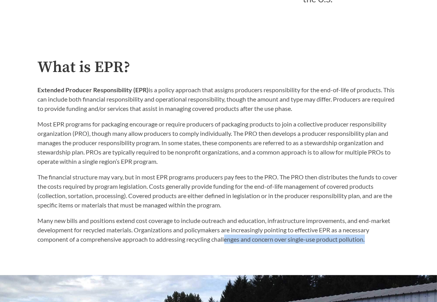
drag, startPoint x: 226, startPoint y: 242, endPoint x: 382, endPoint y: 242, distance: 155.8
click at [382, 242] on p "Many new bills and positions extend cost coverage to include outreach and educa…" at bounding box center [219, 230] width 362 height 28
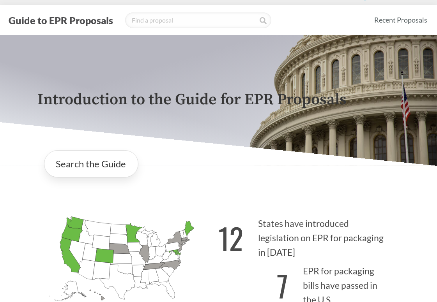
scroll to position [0, 0]
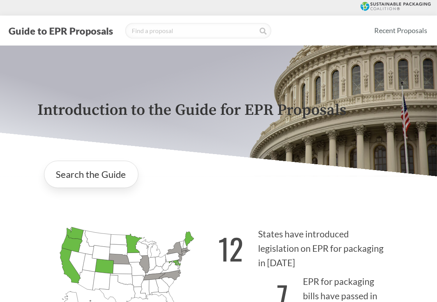
click at [300, 214] on div "Alabama Introduced: Alaska Introduced: Arizona Introduced: Arkansas Introduced:…" at bounding box center [219, 272] width 374 height 136
click at [341, 196] on div "Introduction to the Guide for EPR Proposals Search the Guide Alabama Introduced…" at bounding box center [218, 193] width 437 height 294
click at [312, 198] on div "Introduction to the Guide for EPR Proposals Search the Guide Alabama Introduced…" at bounding box center [218, 193] width 437 height 294
click at [275, 201] on div "Introduction to the Guide for EPR Proposals Search the Guide Alabama Introduced…" at bounding box center [218, 193] width 437 height 294
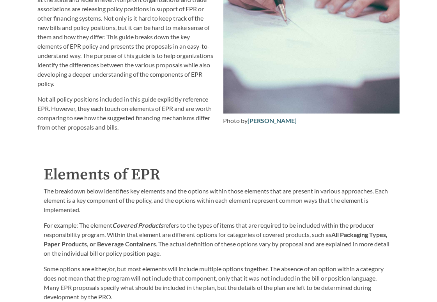
scroll to position [1013, 0]
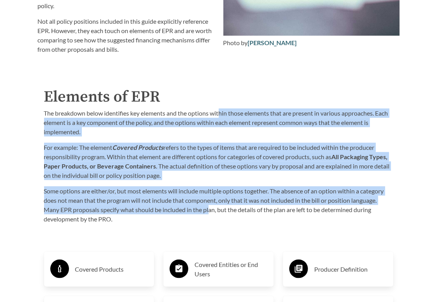
drag, startPoint x: 220, startPoint y: 108, endPoint x: 210, endPoint y: 208, distance: 101.4
click at [210, 208] on div "The breakdown below identifies key elements and the options within those elemen…" at bounding box center [218, 166] width 349 height 115
click at [210, 208] on p "Some options are either/or, but most elements will include multiple options tog…" at bounding box center [218, 205] width 349 height 37
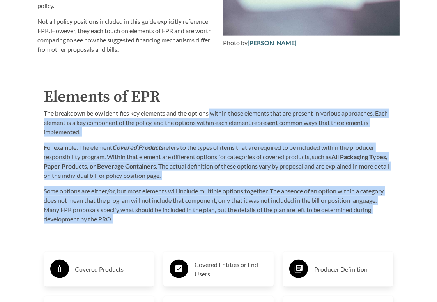
drag, startPoint x: 210, startPoint y: 212, endPoint x: 210, endPoint y: 111, distance: 100.5
click at [210, 111] on div "The breakdown below identifies key elements and the options within those elemen…" at bounding box center [218, 166] width 349 height 115
click at [210, 111] on p "The breakdown below identifies key elements and the options within those elemen…" at bounding box center [218, 123] width 349 height 28
drag, startPoint x: 212, startPoint y: 110, endPoint x: 202, endPoint y: 211, distance: 101.4
click at [202, 211] on div "The breakdown below identifies key elements and the options within those elemen…" at bounding box center [218, 166] width 349 height 115
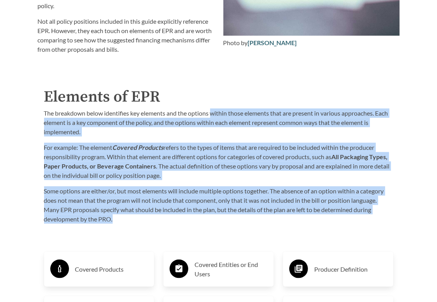
click at [202, 211] on p "Some options are either/or, but most elements will include multiple options tog…" at bounding box center [218, 205] width 349 height 37
drag, startPoint x: 202, startPoint y: 211, endPoint x: 214, endPoint y: 111, distance: 100.8
click at [214, 111] on div "The breakdown below identifies key elements and the options within those elemen…" at bounding box center [218, 166] width 349 height 115
click at [214, 111] on p "The breakdown below identifies key elements and the options within those elemen…" at bounding box center [218, 123] width 349 height 28
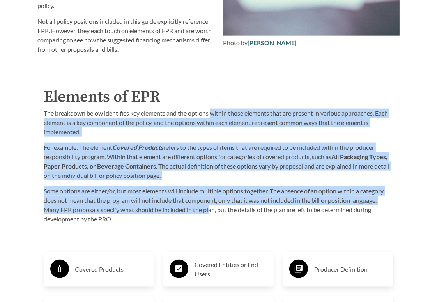
drag, startPoint x: 214, startPoint y: 109, endPoint x: 209, endPoint y: 205, distance: 96.7
click at [209, 205] on div "The breakdown below identifies key elements and the options within those elemen…" at bounding box center [218, 166] width 349 height 115
click at [209, 205] on p "Some options are either/or, but most elements will include multiple options tog…" at bounding box center [218, 205] width 349 height 37
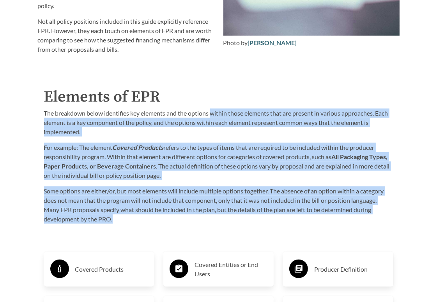
drag, startPoint x: 208, startPoint y: 212, endPoint x: 214, endPoint y: 108, distance: 104.2
click at [214, 109] on div "The breakdown below identifies key elements and the options within those elemen…" at bounding box center [218, 166] width 349 height 115
click at [214, 109] on p "The breakdown below identifies key elements and the options within those elemen…" at bounding box center [218, 123] width 349 height 28
drag, startPoint x: 212, startPoint y: 108, endPoint x: 212, endPoint y: 211, distance: 103.3
click at [212, 211] on div "The breakdown below identifies key elements and the options within those elemen…" at bounding box center [218, 166] width 349 height 115
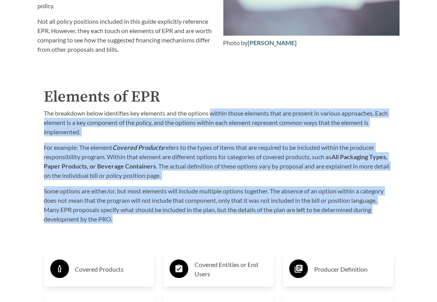
click at [212, 211] on p "Some options are either/or, but most elements will include multiple options tog…" at bounding box center [218, 205] width 349 height 37
drag, startPoint x: 210, startPoint y: 215, endPoint x: 211, endPoint y: 109, distance: 105.6
click at [211, 109] on div "The breakdown below identifies key elements and the options within those elemen…" at bounding box center [218, 166] width 349 height 115
click at [211, 109] on p "The breakdown below identifies key elements and the options within those elemen…" at bounding box center [218, 123] width 349 height 28
drag, startPoint x: 212, startPoint y: 108, endPoint x: 209, endPoint y: 212, distance: 103.7
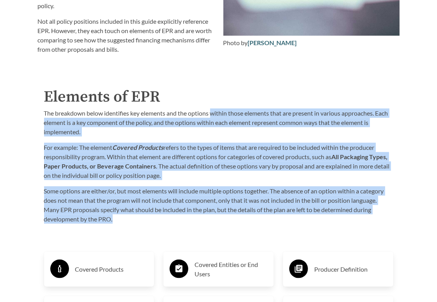
click at [209, 212] on div "The breakdown below identifies key elements and the options within those elemen…" at bounding box center [218, 166] width 349 height 115
click at [209, 212] on p "Some options are either/or, but most elements will include multiple options tog…" at bounding box center [218, 205] width 349 height 37
drag, startPoint x: 209, startPoint y: 212, endPoint x: 212, endPoint y: 111, distance: 100.2
click at [212, 111] on div "The breakdown below identifies key elements and the options within those elemen…" at bounding box center [218, 166] width 349 height 115
click at [212, 111] on p "The breakdown below identifies key elements and the options within those elemen…" at bounding box center [218, 123] width 349 height 28
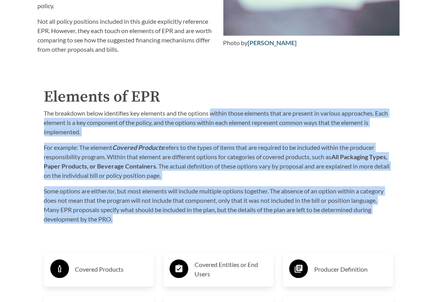
drag, startPoint x: 211, startPoint y: 108, endPoint x: 209, endPoint y: 209, distance: 100.9
click at [209, 209] on div "The breakdown below identifies key elements and the options within those elemen…" at bounding box center [218, 166] width 349 height 115
click at [209, 209] on p "Some options are either/or, but most elements will include multiple options tog…" at bounding box center [218, 205] width 349 height 37
drag, startPoint x: 209, startPoint y: 210, endPoint x: 209, endPoint y: 112, distance: 97.8
click at [209, 112] on div "The breakdown below identifies key elements and the options within those elemen…" at bounding box center [218, 166] width 349 height 115
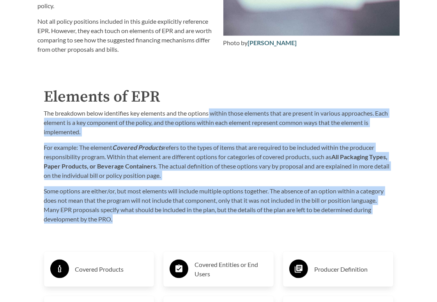
click at [209, 112] on p "The breakdown below identifies key elements and the options within those elemen…" at bounding box center [218, 123] width 349 height 28
drag, startPoint x: 211, startPoint y: 109, endPoint x: 212, endPoint y: 212, distance: 103.6
click at [212, 212] on div "The breakdown below identifies key elements and the options within those elemen…" at bounding box center [218, 166] width 349 height 115
click at [212, 212] on p "Some options are either/or, but most elements will include multiple options tog…" at bounding box center [218, 205] width 349 height 37
drag, startPoint x: 212, startPoint y: 212, endPoint x: 211, endPoint y: 112, distance: 100.5
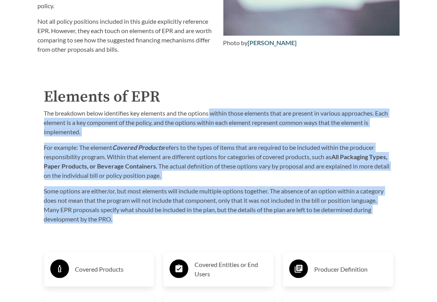
click at [211, 112] on div "The breakdown below identifies key elements and the options within those elemen…" at bounding box center [218, 166] width 349 height 115
click at [211, 112] on p "The breakdown below identifies key elements and the options within those elemen…" at bounding box center [218, 123] width 349 height 28
drag, startPoint x: 212, startPoint y: 109, endPoint x: 209, endPoint y: 209, distance: 100.2
click at [209, 209] on div "The breakdown below identifies key elements and the options within those elemen…" at bounding box center [218, 166] width 349 height 115
click at [209, 209] on p "Some options are either/or, but most elements will include multiple options tog…" at bounding box center [218, 205] width 349 height 37
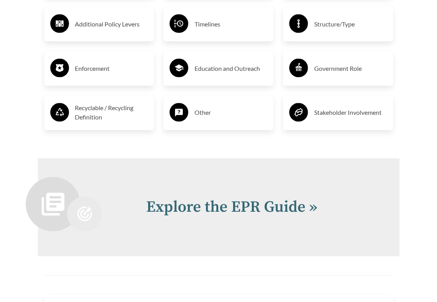
scroll to position [1481, 0]
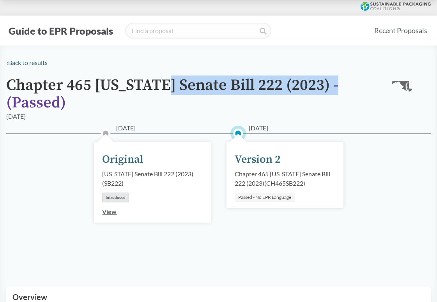
drag, startPoint x: 166, startPoint y: 86, endPoint x: 331, endPoint y: 86, distance: 164.8
click at [331, 86] on h1 "Chapter 465 Maryland Senate Bill 222 (2023) - ( Passed )" at bounding box center [193, 94] width 374 height 35
drag, startPoint x: 332, startPoint y: 86, endPoint x: 168, endPoint y: 86, distance: 163.6
click at [168, 86] on h1 "Chapter 465 Maryland Senate Bill 222 (2023) - ( Passed )" at bounding box center [193, 94] width 374 height 35
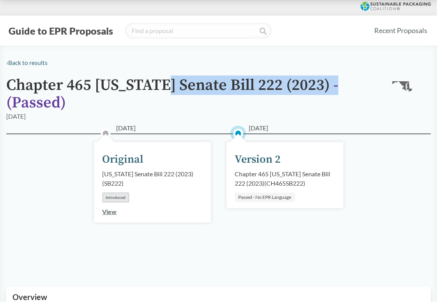
click at [168, 86] on h1 "Chapter 465 Maryland Senate Bill 222 (2023) - ( Passed )" at bounding box center [193, 94] width 374 height 35
drag, startPoint x: 168, startPoint y: 86, endPoint x: 327, endPoint y: 92, distance: 158.3
click at [327, 92] on h1 "Chapter 465 [US_STATE] Senate Bill 222 (2023) - ( Passed )" at bounding box center [193, 94] width 374 height 35
drag, startPoint x: 328, startPoint y: 91, endPoint x: 166, endPoint y: 87, distance: 162.1
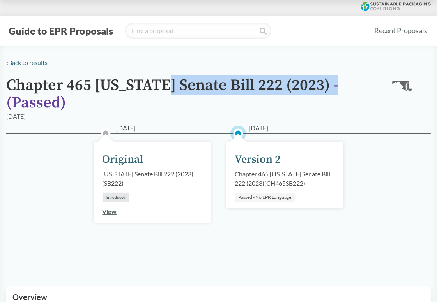
click at [166, 87] on h1 "Chapter 465 [US_STATE] Senate Bill 222 (2023) - ( Passed )" at bounding box center [193, 94] width 374 height 35
drag, startPoint x: 166, startPoint y: 87, endPoint x: 326, endPoint y: 87, distance: 160.5
click at [326, 87] on h1 "Chapter 465 [US_STATE] Senate Bill 222 (2023) - ( Passed )" at bounding box center [193, 94] width 374 height 35
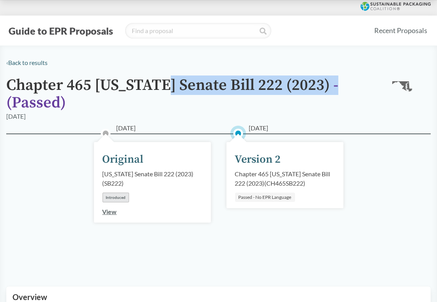
drag, startPoint x: 328, startPoint y: 87, endPoint x: 167, endPoint y: 85, distance: 160.9
click at [167, 85] on h1 "Chapter 465 [US_STATE] Senate Bill 222 (2023) - ( Passed )" at bounding box center [193, 94] width 374 height 35
drag, startPoint x: 167, startPoint y: 85, endPoint x: 330, endPoint y: 85, distance: 163.3
click at [330, 85] on h1 "Chapter 465 [US_STATE] Senate Bill 222 (2023) - ( Passed )" at bounding box center [193, 94] width 374 height 35
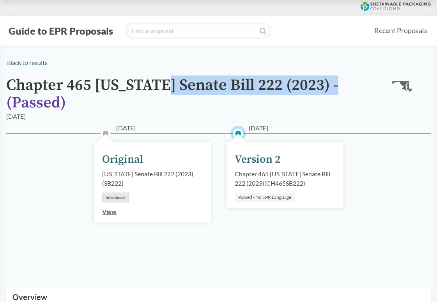
click at [330, 85] on h1 "Chapter 465 [US_STATE] Senate Bill 222 (2023) - ( Passed )" at bounding box center [193, 94] width 374 height 35
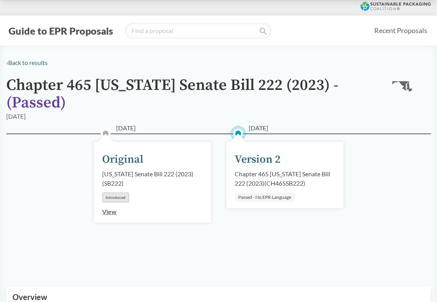
click at [169, 158] on div "[DATE] Original [US_STATE] Senate Bill 222 (2023) ( SB222 ) Introduced View" at bounding box center [152, 182] width 117 height 81
drag, startPoint x: 262, startPoint y: 198, endPoint x: 305, endPoint y: 198, distance: 42.5
click at [305, 198] on div "05/08/2023 Version 2 Chapter 465 Maryland Senate Bill 222 (2023) ( CH465SB222 )…" at bounding box center [284, 175] width 117 height 66
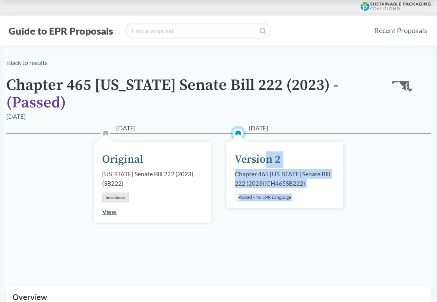
drag, startPoint x: 268, startPoint y: 161, endPoint x: 298, endPoint y: 196, distance: 46.7
click at [298, 196] on div "05/08/2023 Version 2 Chapter 465 Maryland Senate Bill 222 (2023) ( CH465SB222 )…" at bounding box center [284, 175] width 117 height 66
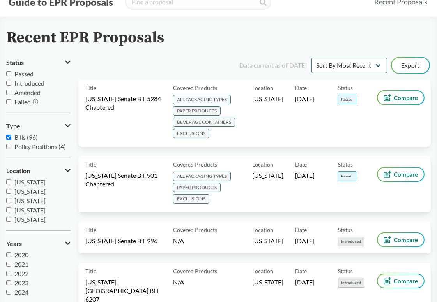
scroll to position [78, 0]
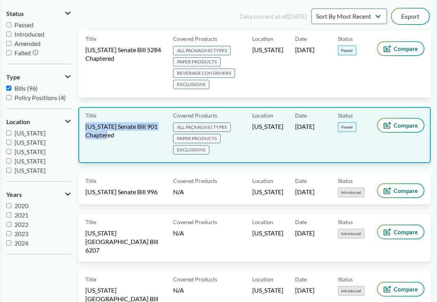
drag, startPoint x: 130, startPoint y: 134, endPoint x: 86, endPoint y: 127, distance: 44.3
click at [86, 127] on span "[US_STATE] Senate Bill 901 Chaptered" at bounding box center [124, 130] width 78 height 17
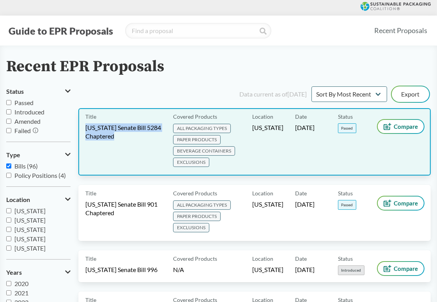
drag, startPoint x: 133, startPoint y: 137, endPoint x: 86, endPoint y: 127, distance: 48.1
click at [86, 127] on span "[US_STATE] Senate Bill 5284 Chaptered" at bounding box center [124, 132] width 78 height 17
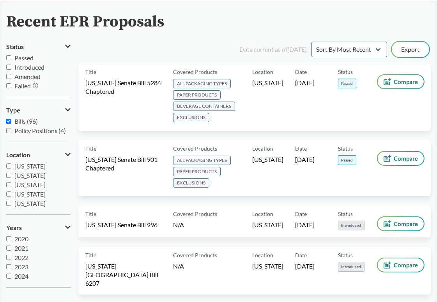
scroll to position [78, 0]
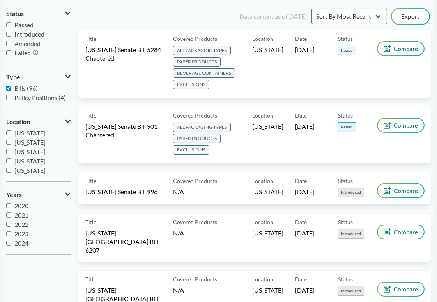
click at [199, 8] on div "Data current as of [DATE] Sort By Most Recent Sort By Status Export" at bounding box center [259, 16] width 343 height 19
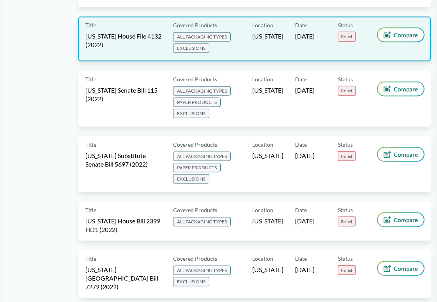
scroll to position [4130, 0]
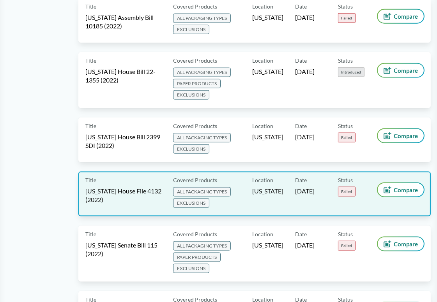
click at [334, 179] on div "Date [DATE]" at bounding box center [316, 194] width 43 height 31
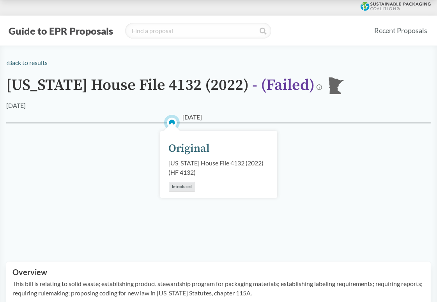
click at [398, 167] on div "[DATE] Original [US_STATE] House File 4132 (2022) ( HF 4132 ) Introduced" at bounding box center [218, 183] width 424 height 120
click at [397, 167] on div "[DATE] Original [US_STATE] House File 4132 (2022) ( HF 4132 ) Introduced" at bounding box center [218, 183] width 424 height 120
click at [307, 166] on div "[DATE] Original [US_STATE] House File 4132 (2022) ( HF 4132 ) Introduced" at bounding box center [218, 183] width 424 height 120
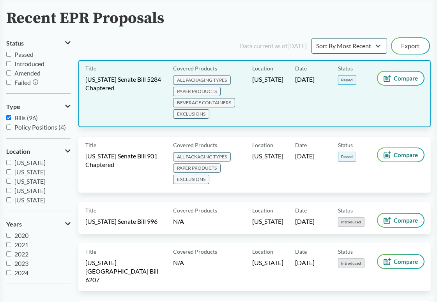
scroll to position [39, 0]
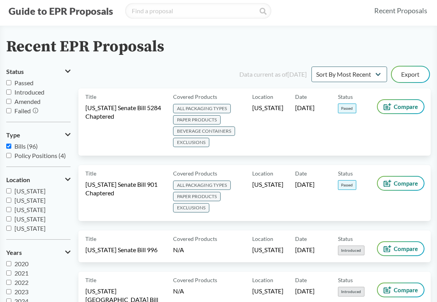
scroll to position [0, 0]
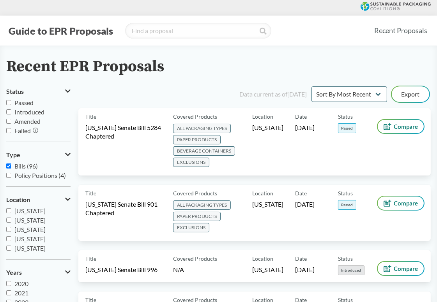
click at [188, 69] on div "Recent EPR Proposals" at bounding box center [218, 67] width 424 height 18
click at [8, 221] on input "[US_STATE]" at bounding box center [8, 221] width 5 height 5
checkbox input "true"
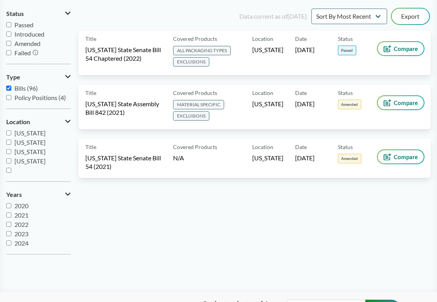
scroll to position [39, 0]
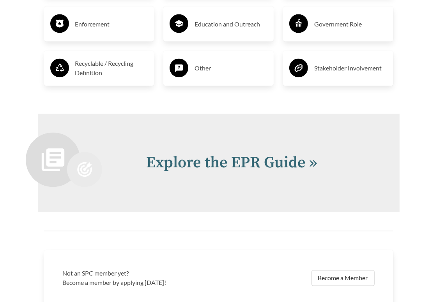
scroll to position [1364, 0]
